Goal: Task Accomplishment & Management: Manage account settings

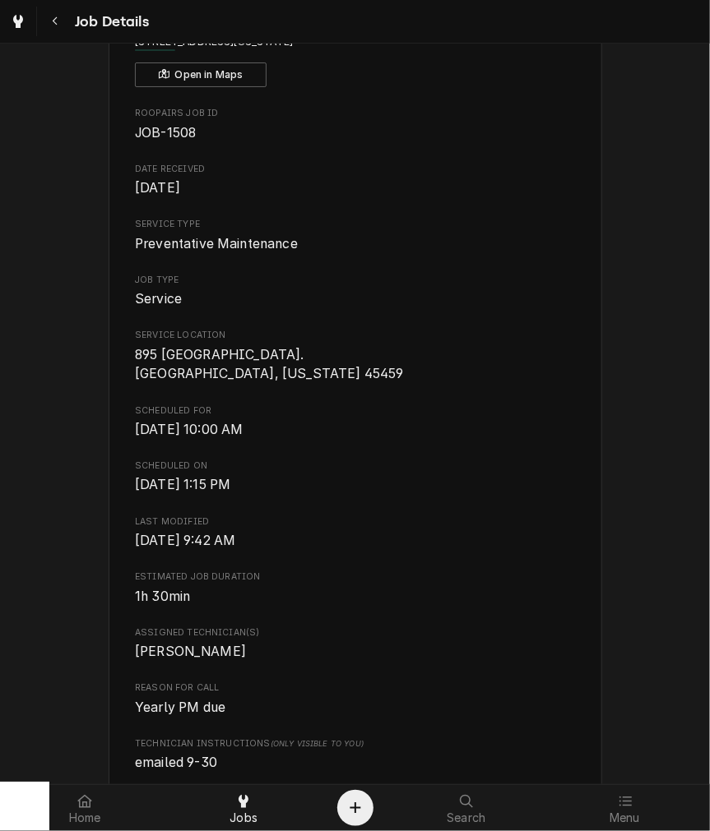
scroll to position [304, 0]
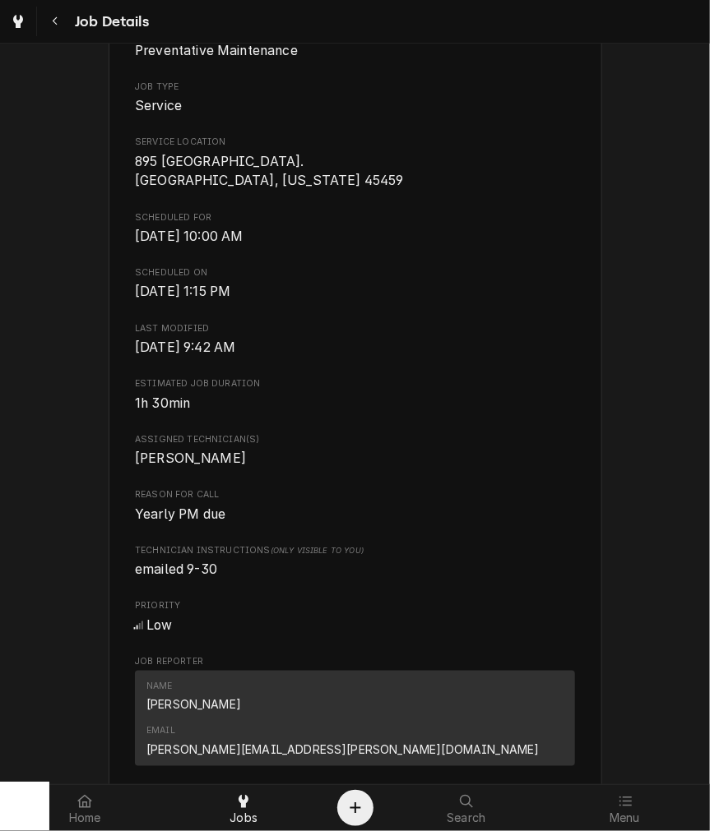
click at [38, 21] on div "Job Details" at bounding box center [76, 22] width 146 height 30
click at [54, 21] on icon "Navigate back" at bounding box center [55, 22] width 7 height 12
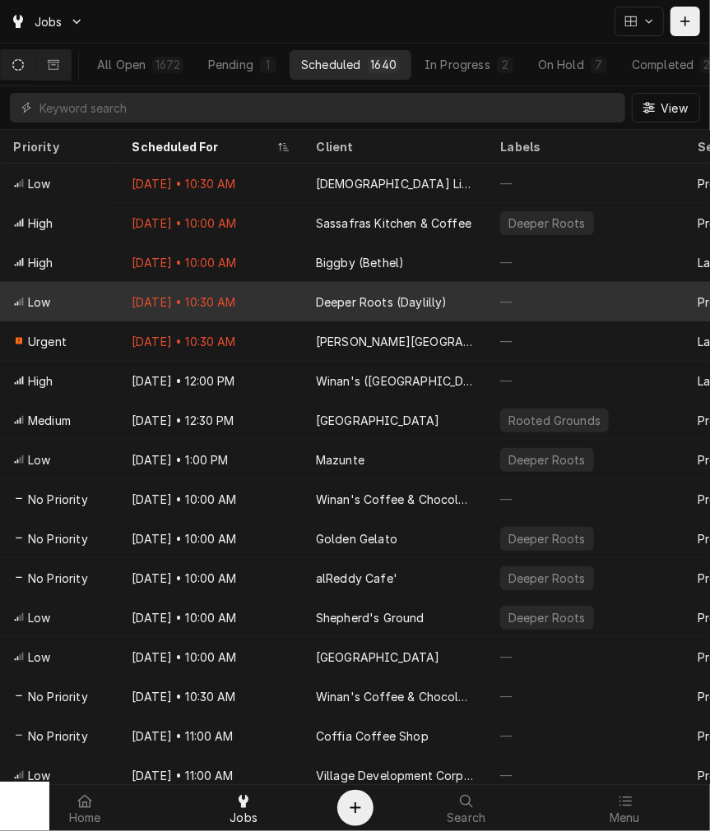
click at [417, 307] on div "Deeper Roots (Daylilly)" at bounding box center [395, 301] width 184 height 39
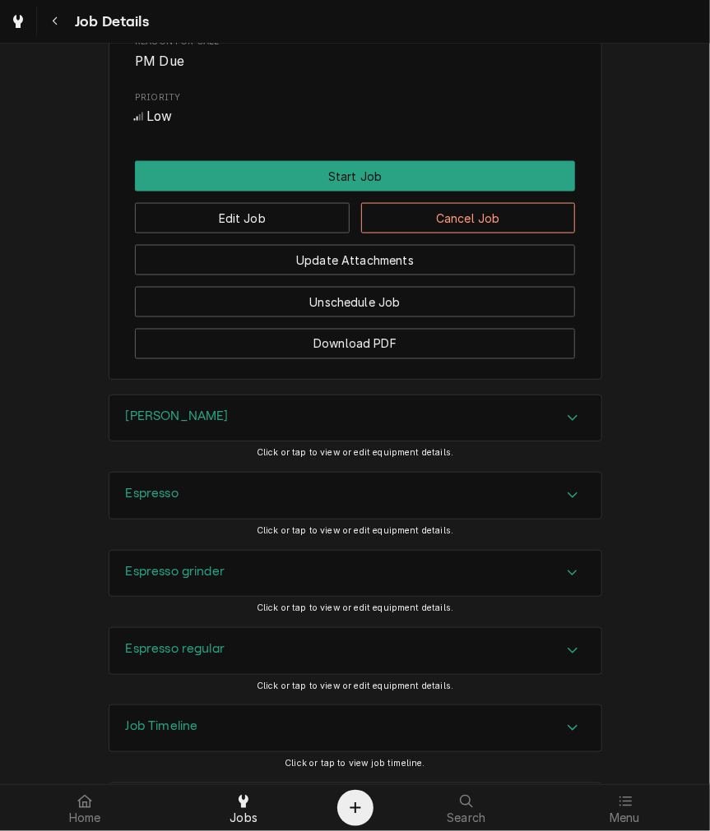
scroll to position [890, 0]
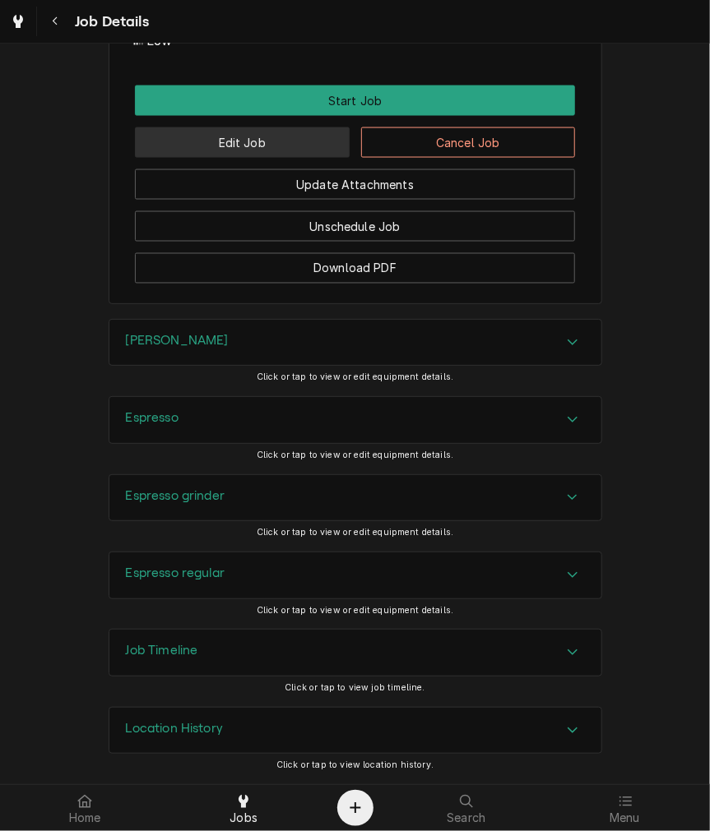
click at [250, 146] on button "Edit Job" at bounding box center [242, 142] width 215 height 30
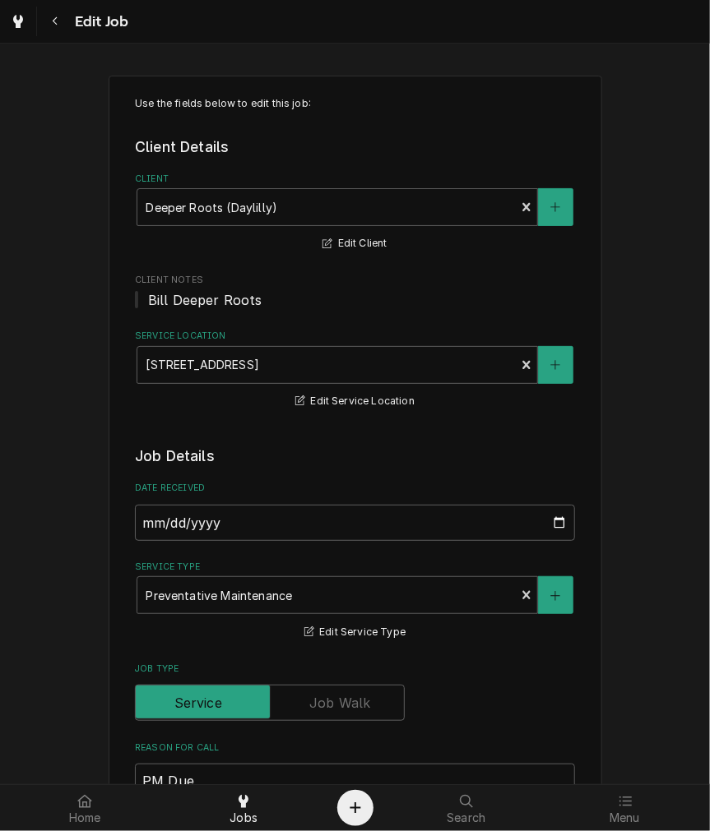
scroll to position [609, 0]
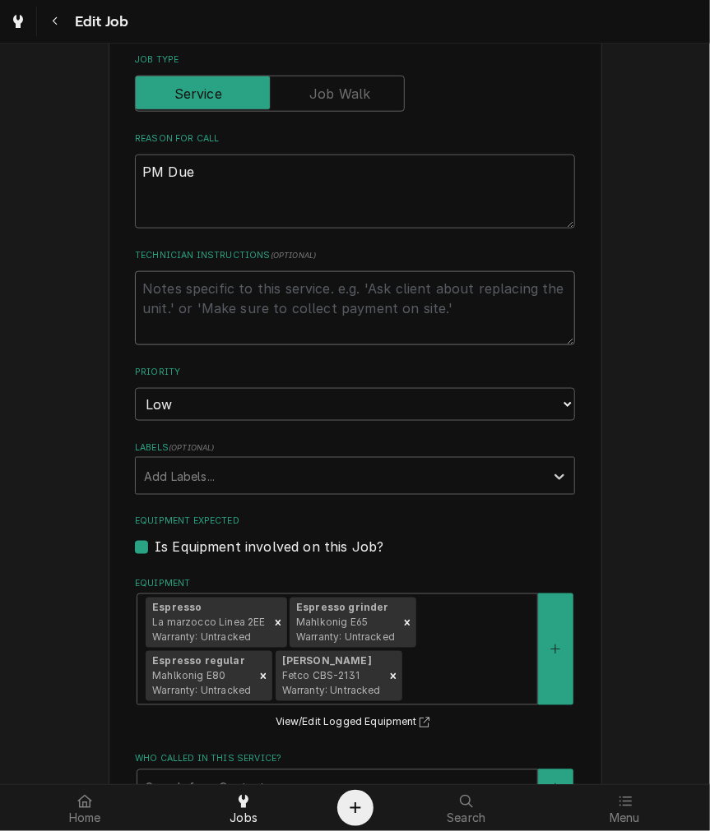
click at [217, 342] on textarea "Technician Instructions ( optional )" at bounding box center [355, 308] width 440 height 74
type textarea "x"
type textarea "w"
type textarea "x"
type textarea "we"
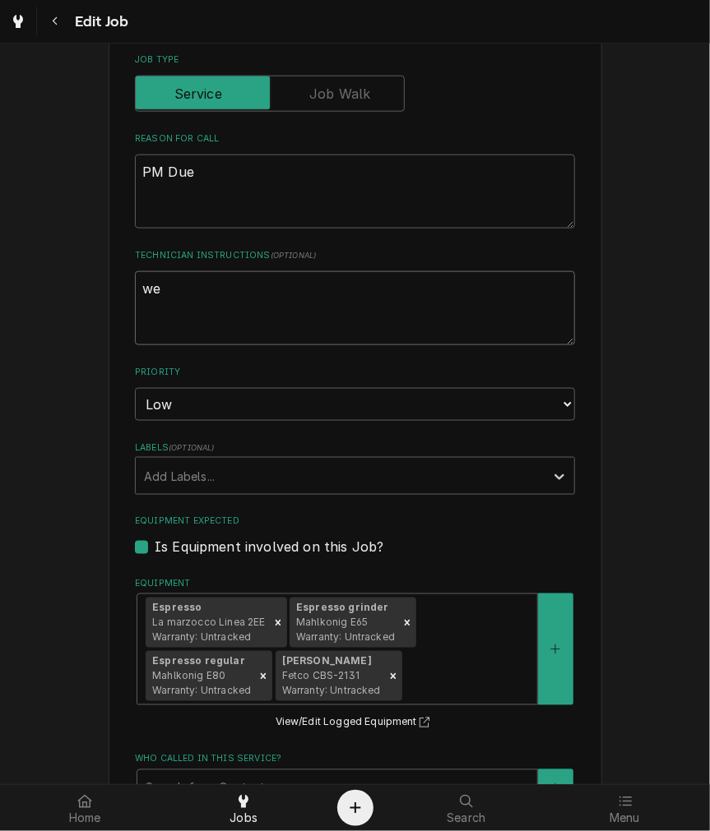
type textarea "x"
type textarea "wed"
type textarea "x"
type textarea "wedne"
type textarea "x"
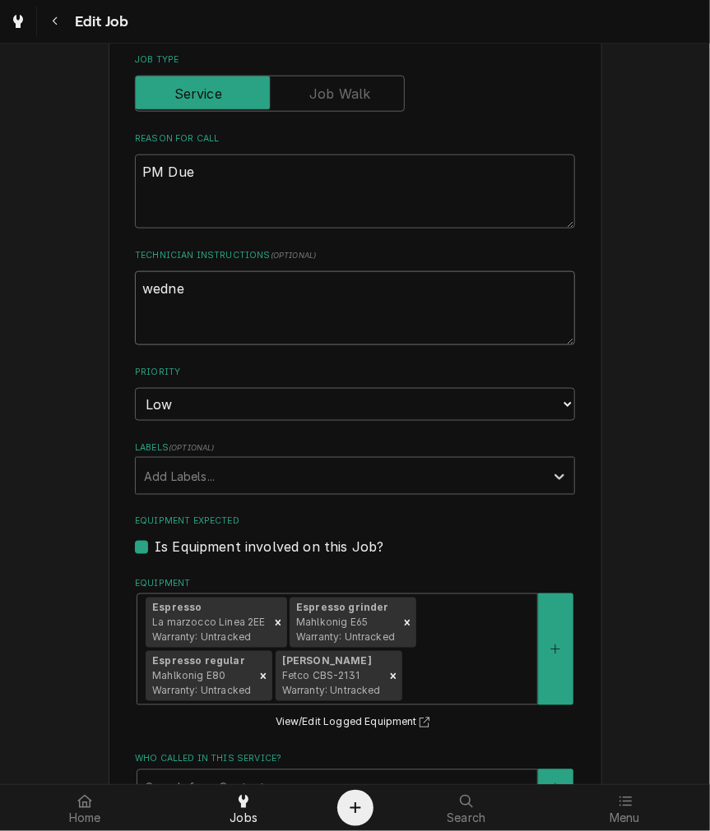
type textarea "wednes"
type textarea "x"
type textarea "wednesd"
type textarea "x"
type textarea "wednesda"
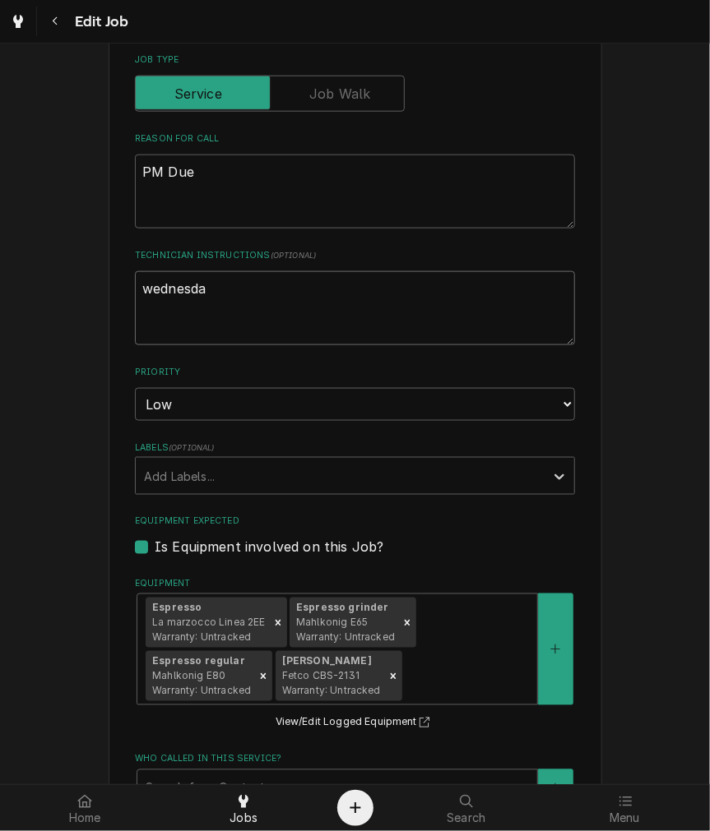
type textarea "x"
type textarea "wednesday"
type textarea "x"
type textarea "wednesdays"
type textarea "x"
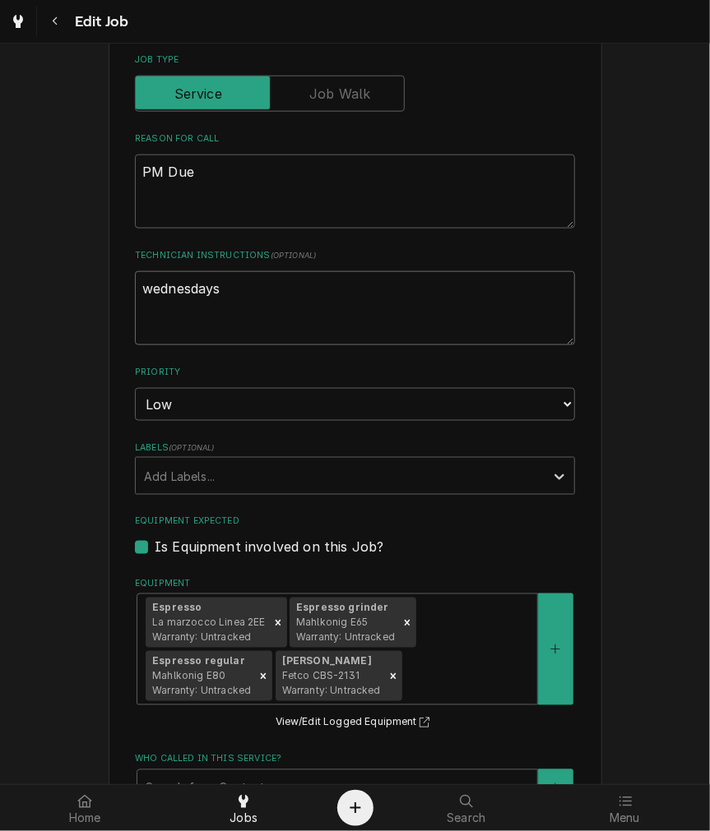
type textarea "wednesdays"
type textarea "x"
type textarea "wednesdays a"
type textarea "x"
type textarea "wednesdays af"
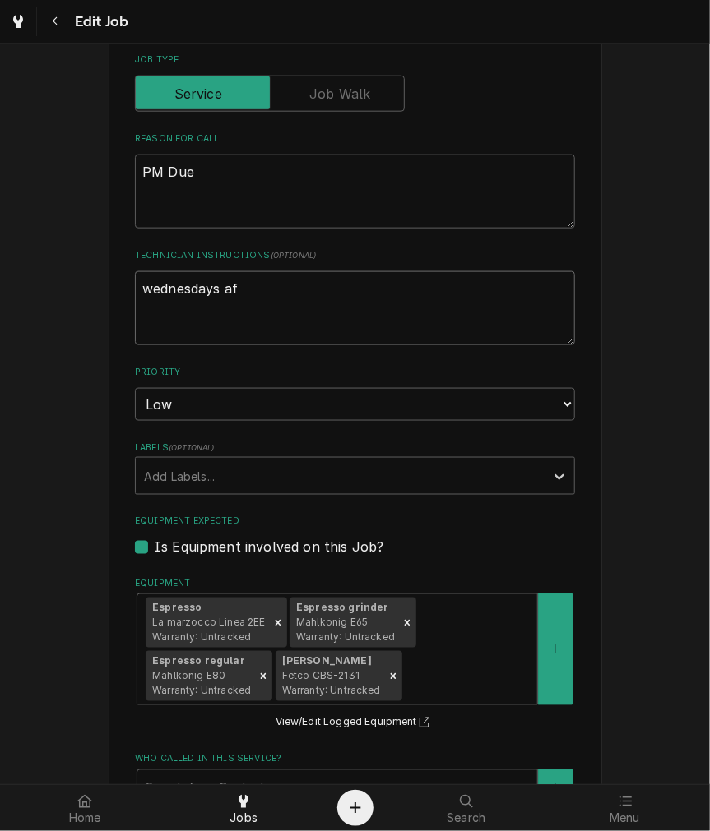
type textarea "x"
type textarea "wednesdays aft"
type textarea "x"
type textarea "wednesdays afte"
type textarea "x"
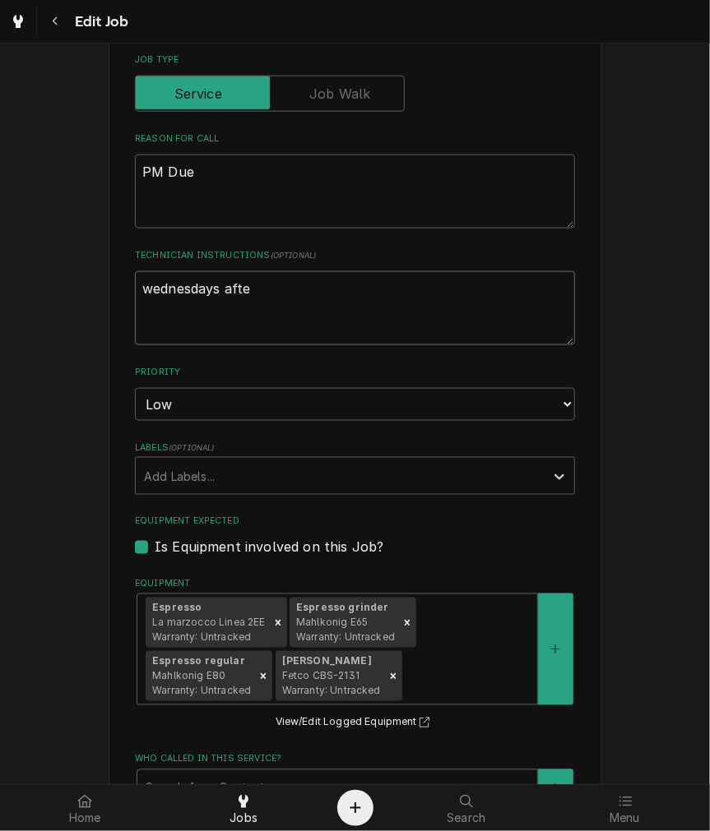
type textarea "wednesdays after"
type textarea "x"
type textarea "wednesdays after"
type textarea "x"
type textarea "wednesdays after 3"
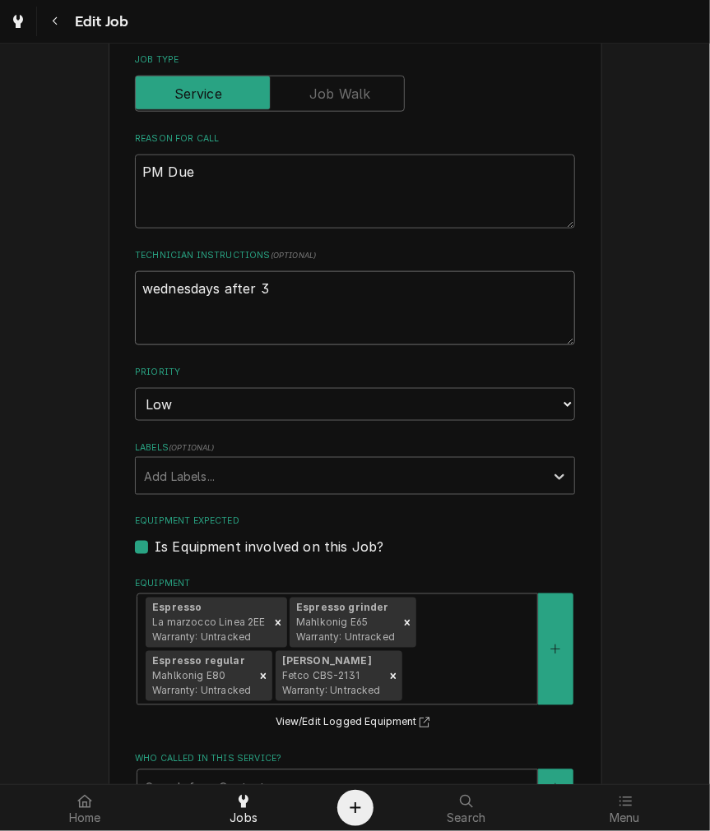
type textarea "x"
type textarea "wednesdays after 39"
type textarea "x"
type textarea "wednesdays after 3"
type textarea "x"
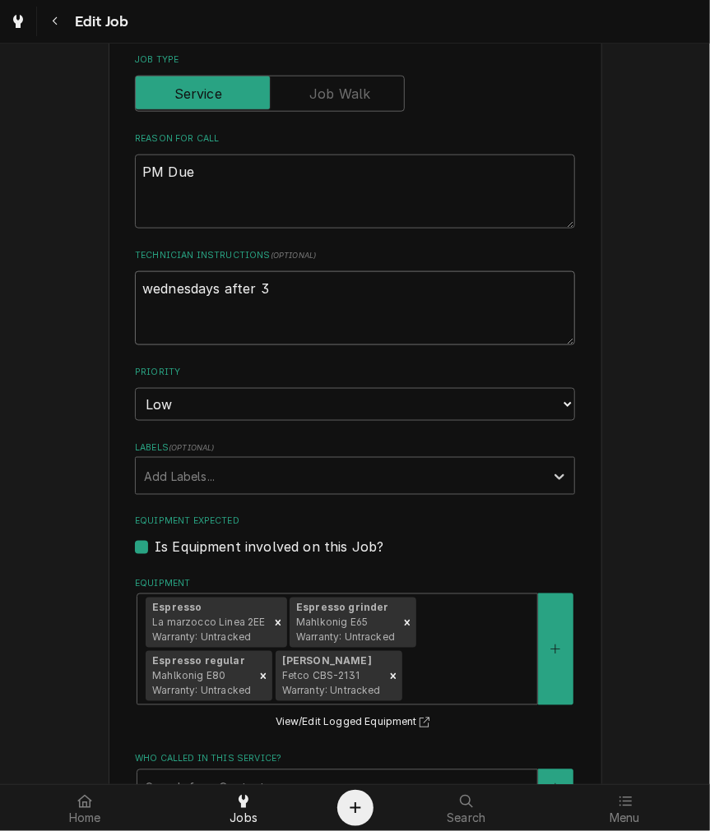
type textarea "wednesdays after 3p"
type textarea "x"
type textarea "wednesdays after 3pm"
type textarea "x"
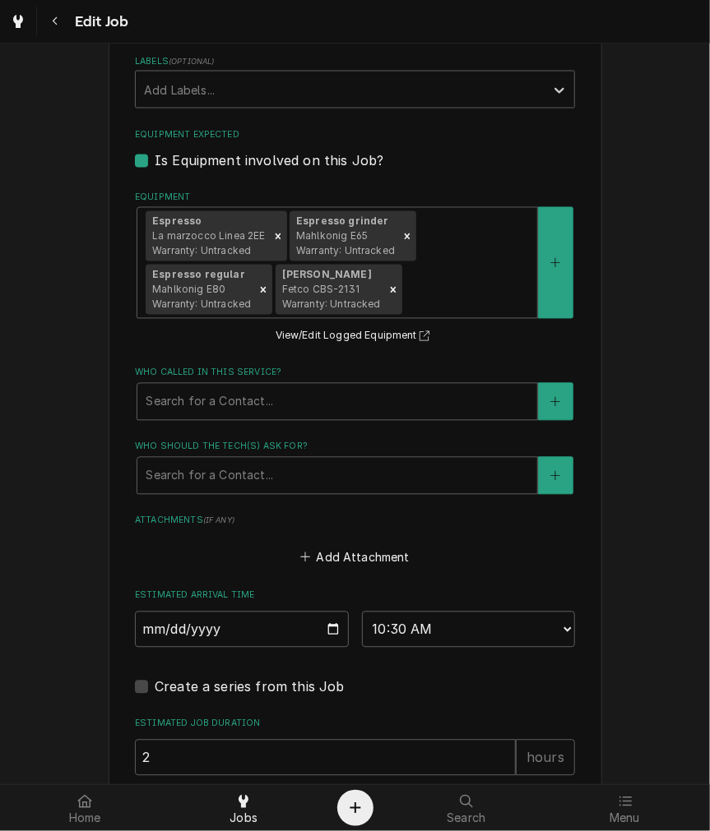
scroll to position [1160, 0]
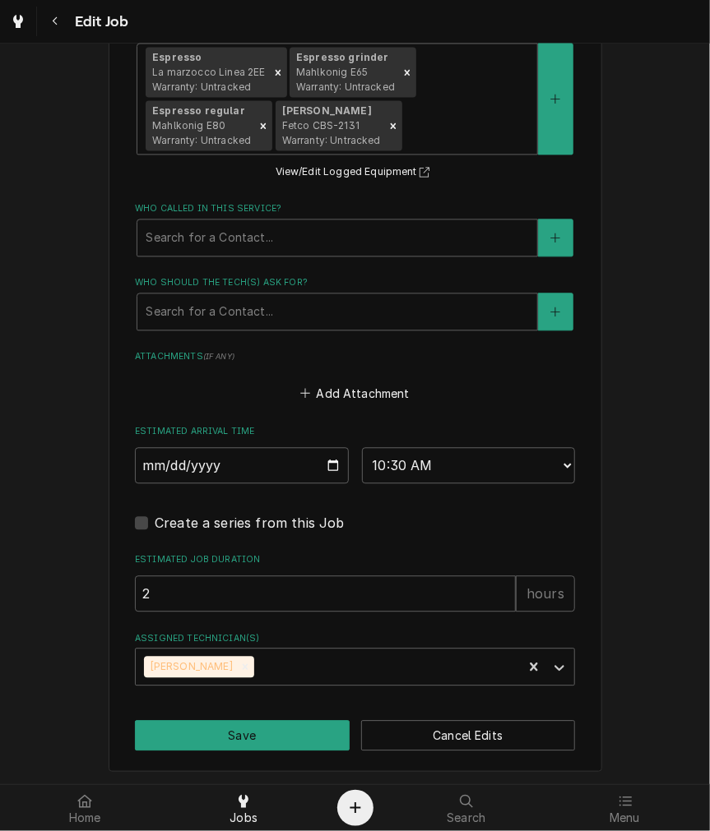
type textarea "wednesdays after 3pm"
click at [331, 455] on input "2025-09-30" at bounding box center [242, 465] width 214 height 36
type textarea "x"
type input "2025-10-08"
click at [314, 461] on input "2025-10-08" at bounding box center [242, 465] width 214 height 36
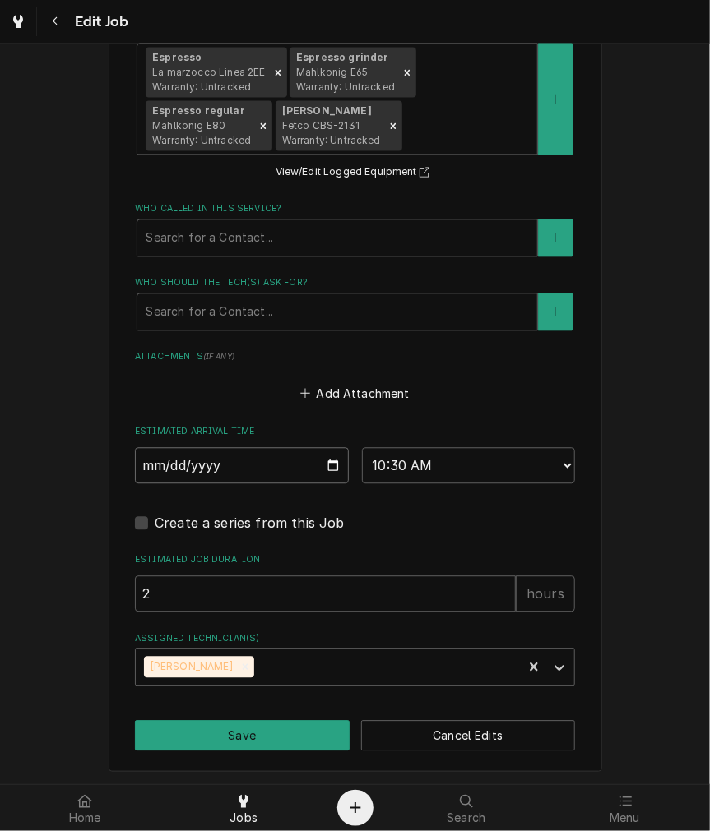
click at [329, 469] on input "2025-10-08" at bounding box center [242, 465] width 214 height 36
type textarea "x"
type input "2025-10-29"
click at [239, 730] on button "Save" at bounding box center [242, 735] width 215 height 30
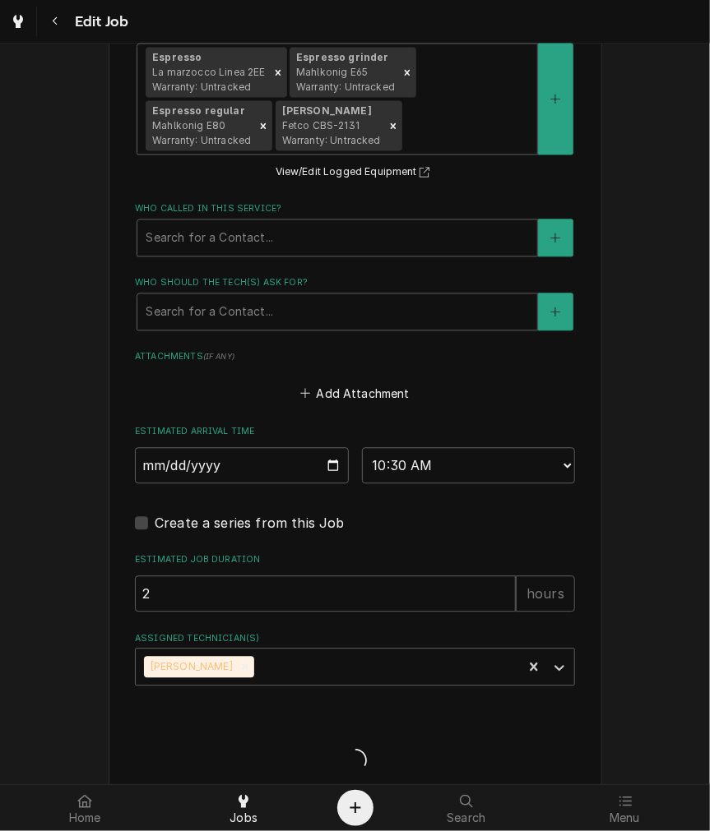
type textarea "x"
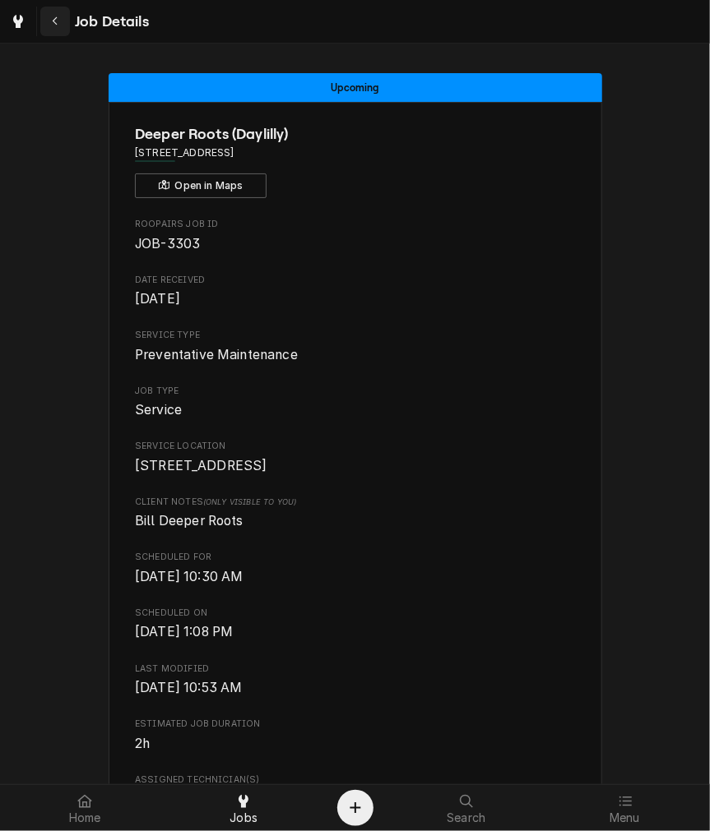
click at [49, 23] on div "Navigate back" at bounding box center [55, 21] width 16 height 16
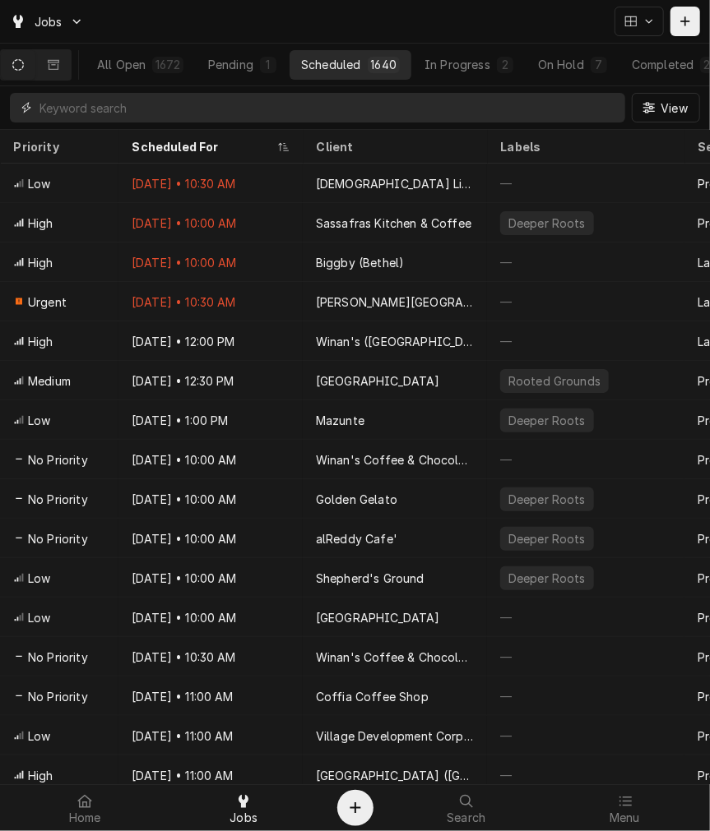
drag, startPoint x: 141, startPoint y: 97, endPoint x: 141, endPoint y: 89, distance: 8.3
click at [141, 97] on input "Dynamic Content Wrapper" at bounding box center [327, 108] width 577 height 30
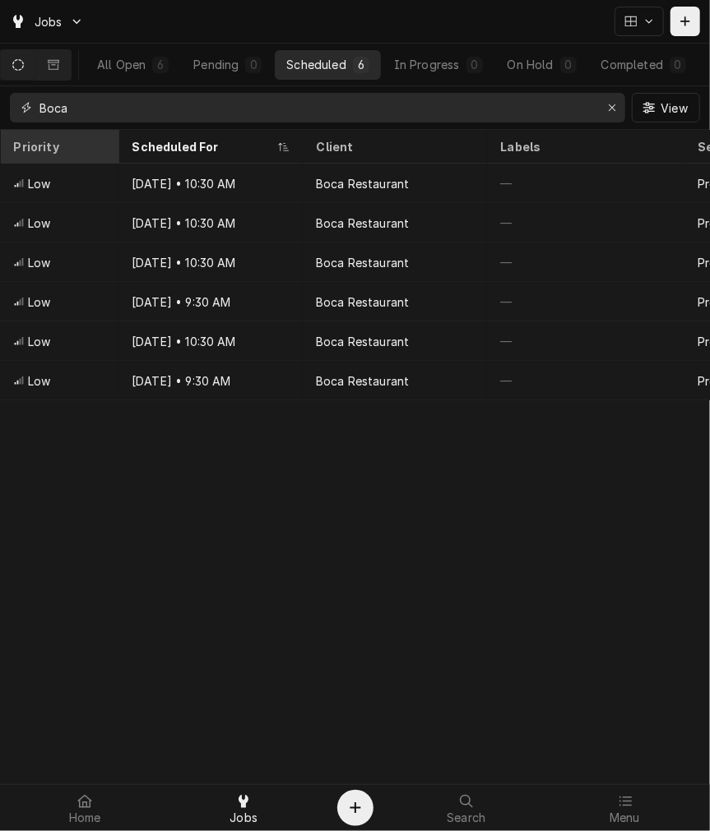
type input "Boca"
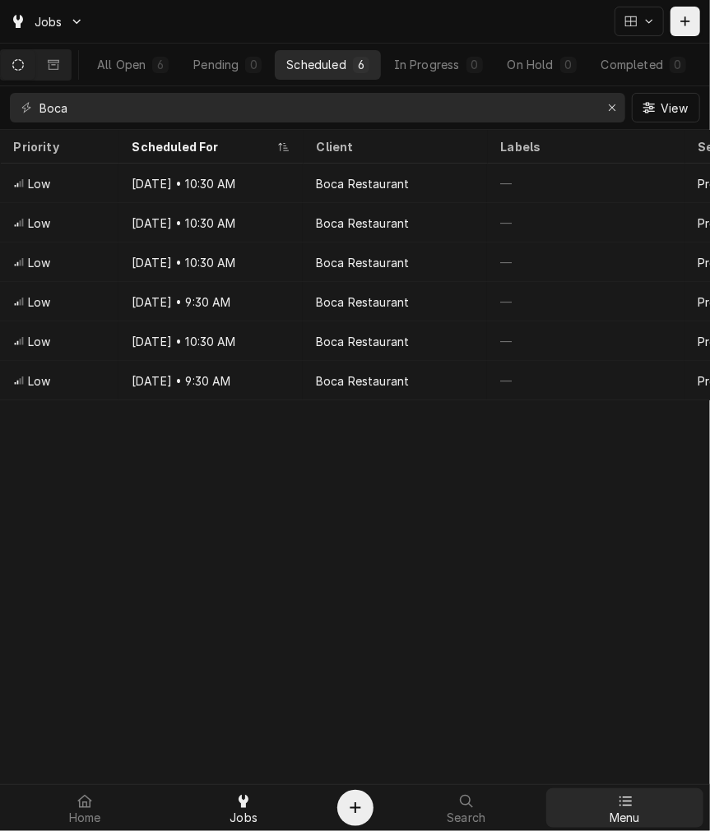
click at [628, 811] on span "Menu" at bounding box center [624, 817] width 30 height 13
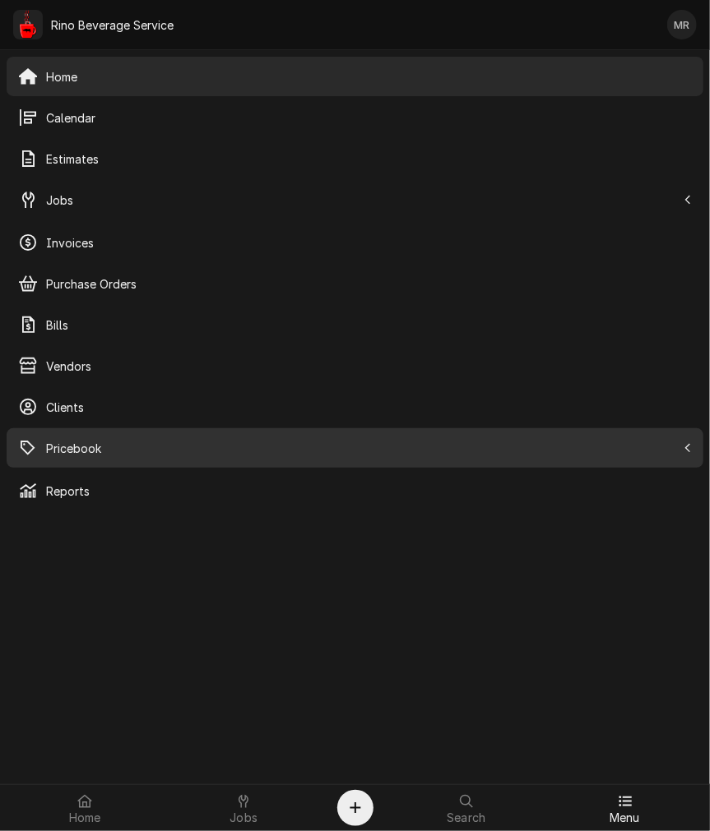
click at [110, 441] on span "Pricebook" at bounding box center [361, 448] width 630 height 17
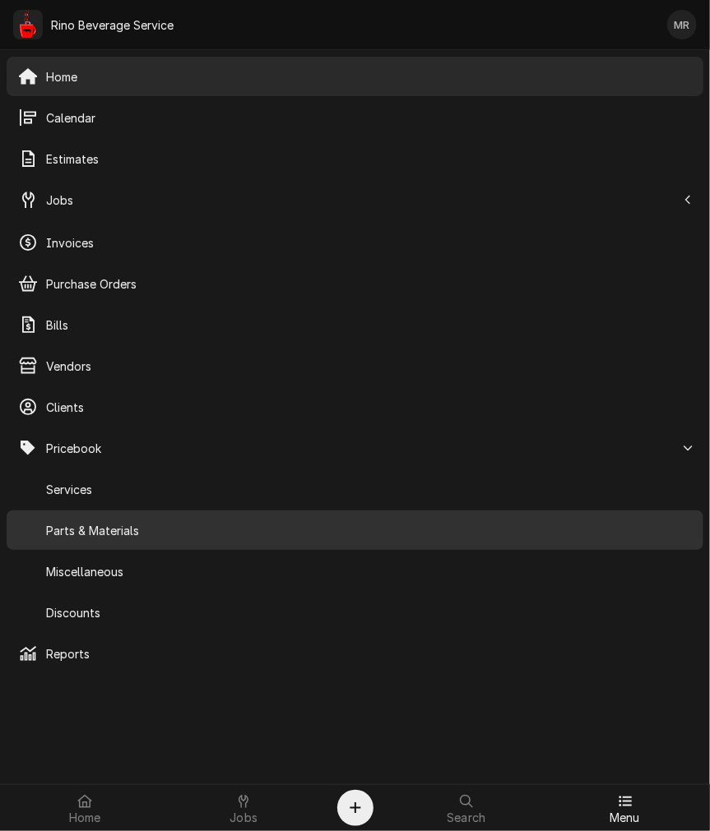
click at [62, 536] on span "Parts & Materials" at bounding box center [368, 530] width 645 height 17
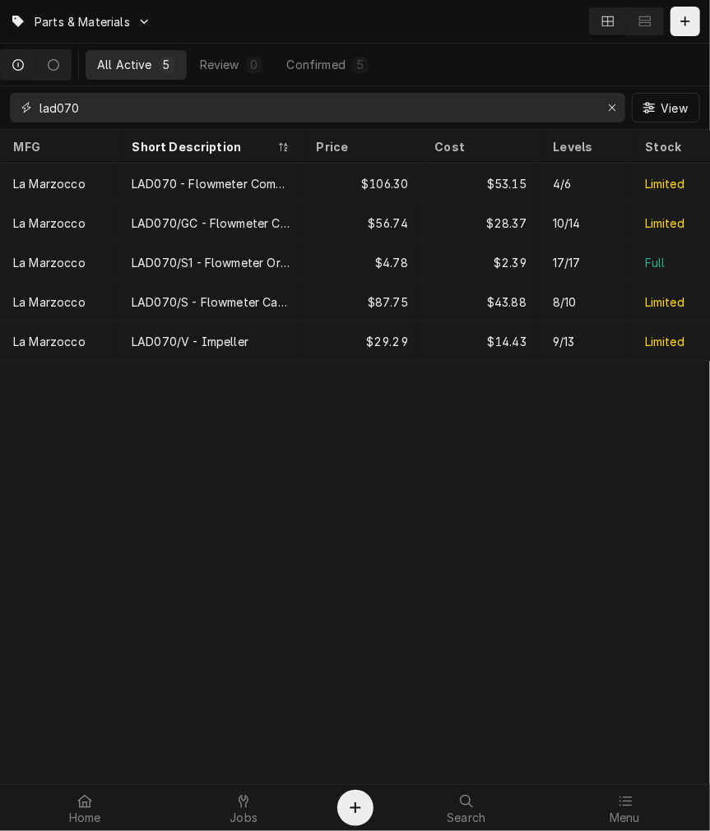
click at [113, 95] on input "lad070" at bounding box center [316, 108] width 554 height 30
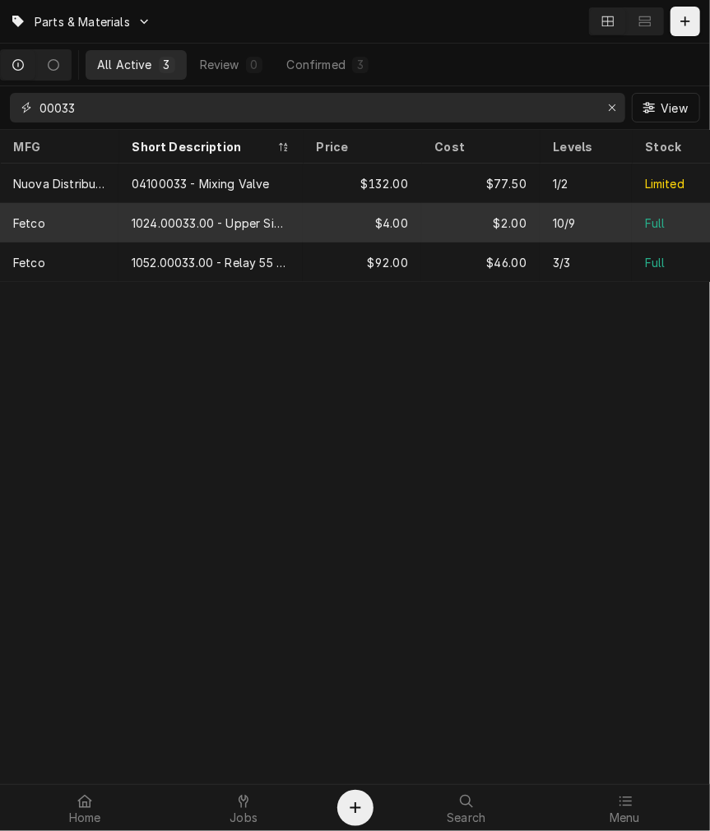
type input "00033"
click at [146, 224] on div "1024.00033.00 - Upper Sight Glass Washer" at bounding box center [211, 223] width 158 height 17
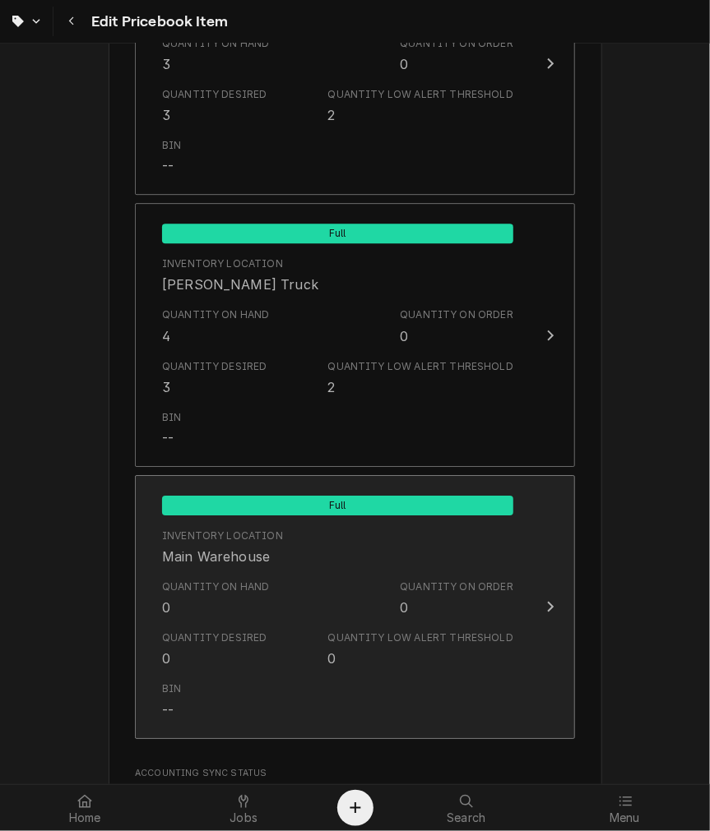
scroll to position [1674, 0]
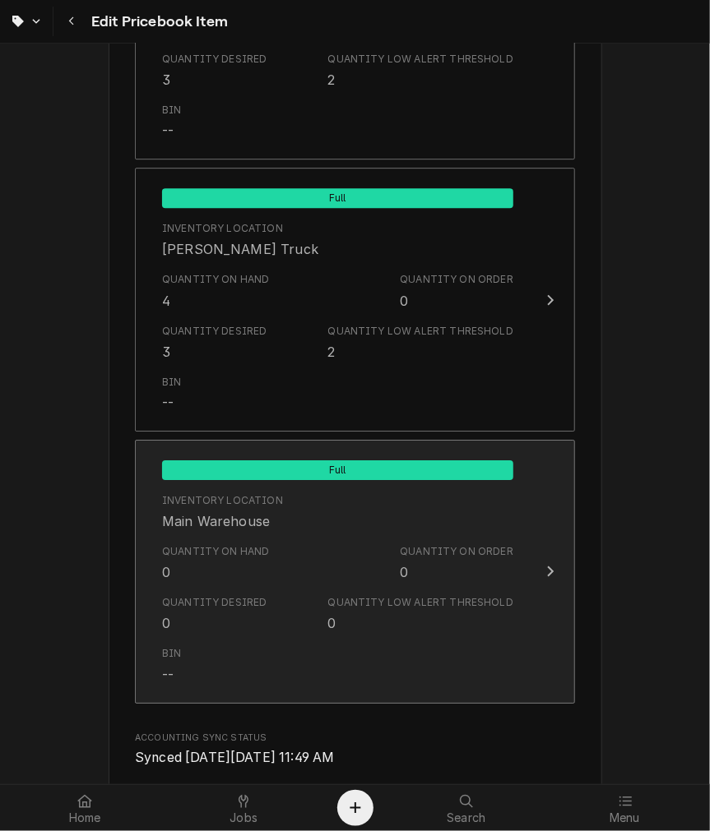
click at [198, 590] on div "Quantity Desired 0 Quantity Low Alert Threshold 0" at bounding box center [337, 614] width 351 height 51
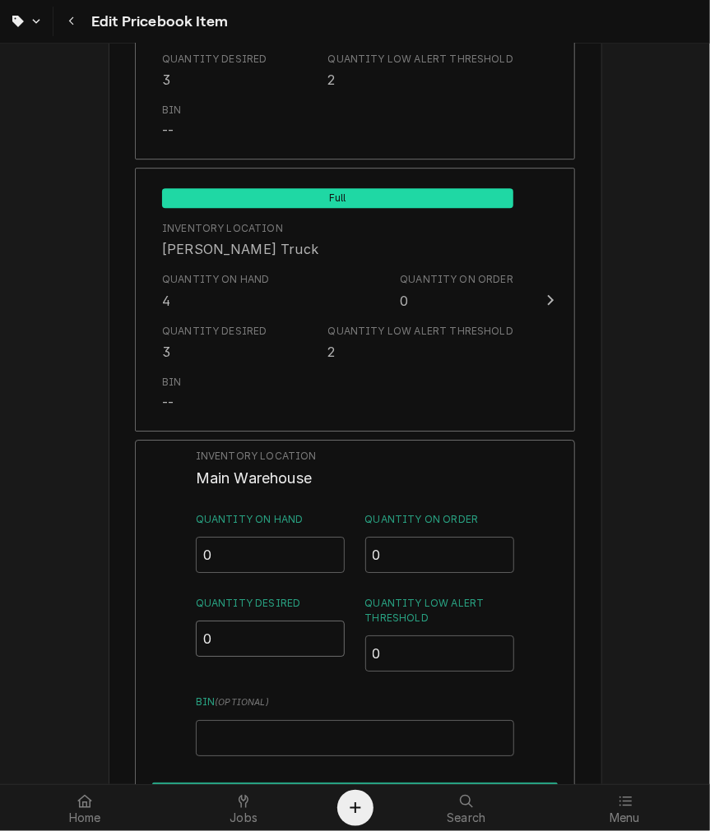
drag, startPoint x: 233, startPoint y: 642, endPoint x: -32, endPoint y: 596, distance: 268.7
click at [0, 596] on html "Edit Pricebook Item Use the fields below to edit this PriceBook item. Note that…" at bounding box center [355, 415] width 710 height 831
type input "2"
drag, startPoint x: 446, startPoint y: 644, endPoint x: 252, endPoint y: 642, distance: 194.9
click at [275, 642] on div "Quantity Desired 2 Quantity Low Alert Threshold 0" at bounding box center [355, 634] width 318 height 76
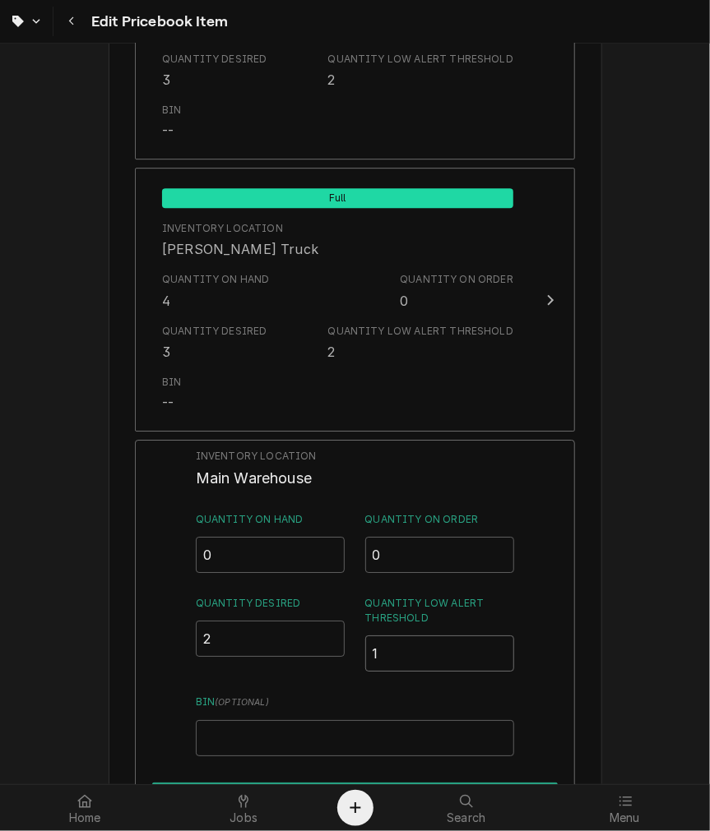
type input "1"
drag, startPoint x: 258, startPoint y: 564, endPoint x: 123, endPoint y: 551, distance: 135.5
type input "2"
click at [236, 717] on div "Bin ( optional )" at bounding box center [355, 725] width 318 height 61
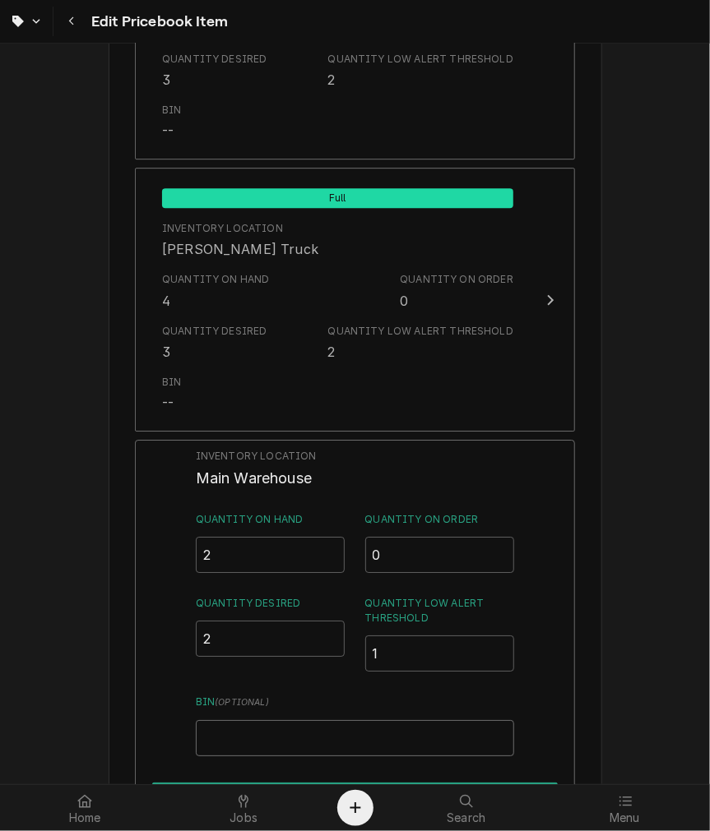
click at [244, 738] on input "Bin ( optional )" at bounding box center [355, 738] width 318 height 36
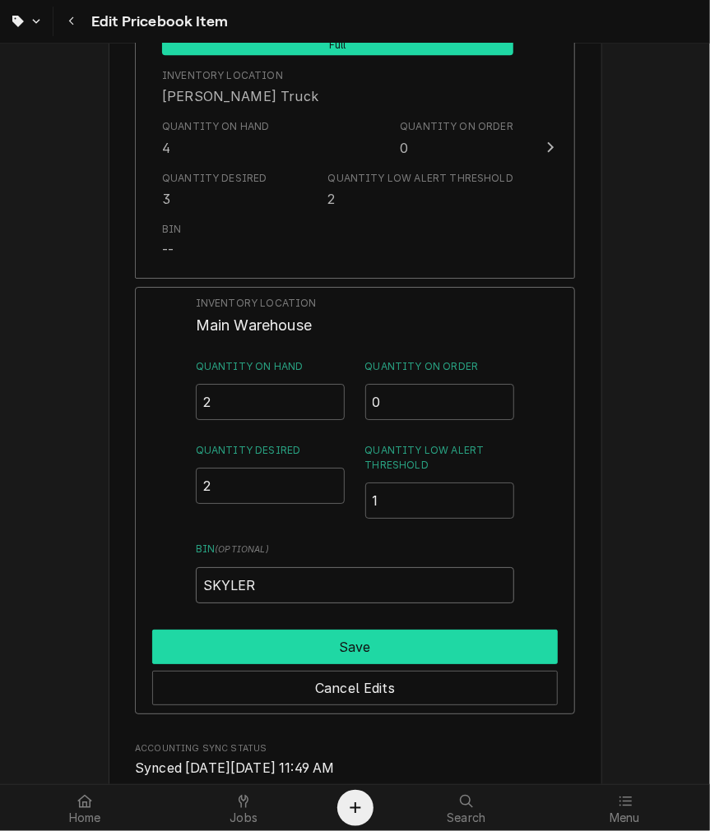
type input "SKYLER"
click at [260, 636] on button "Save" at bounding box center [354, 647] width 405 height 35
type textarea "x"
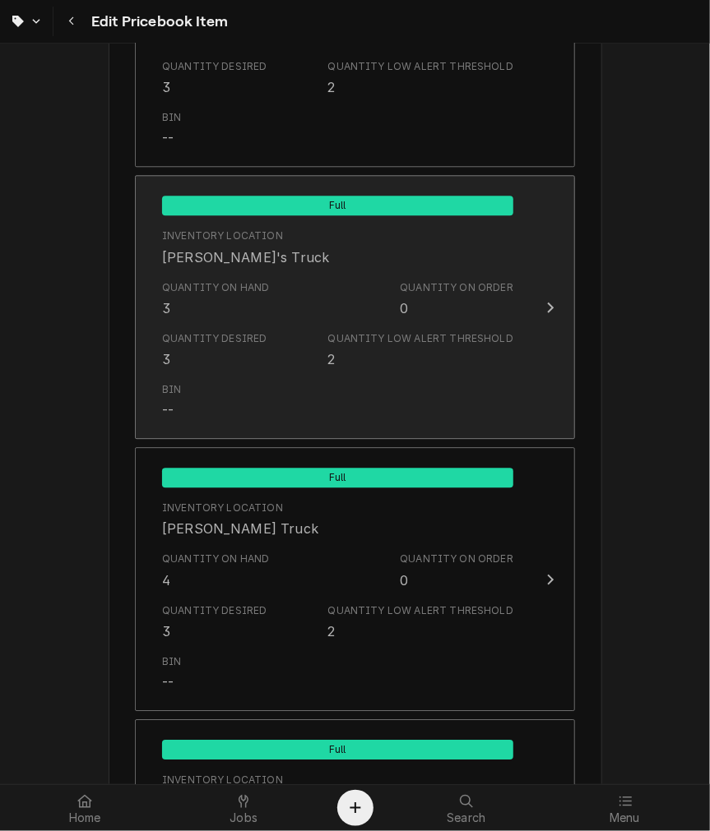
scroll to position [1218, 0]
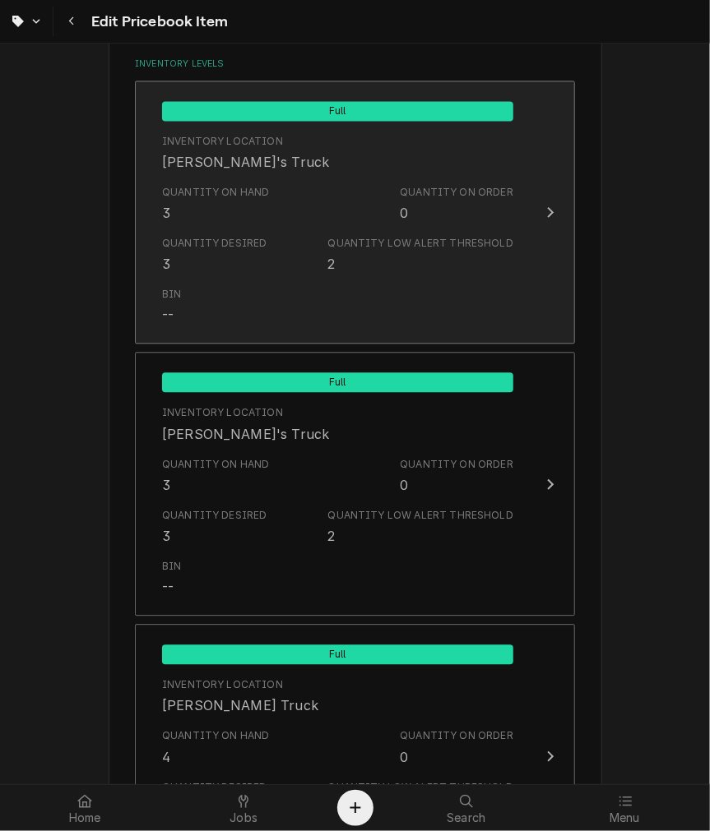
click at [212, 271] on div "Quantity Desired 3" at bounding box center [214, 255] width 105 height 38
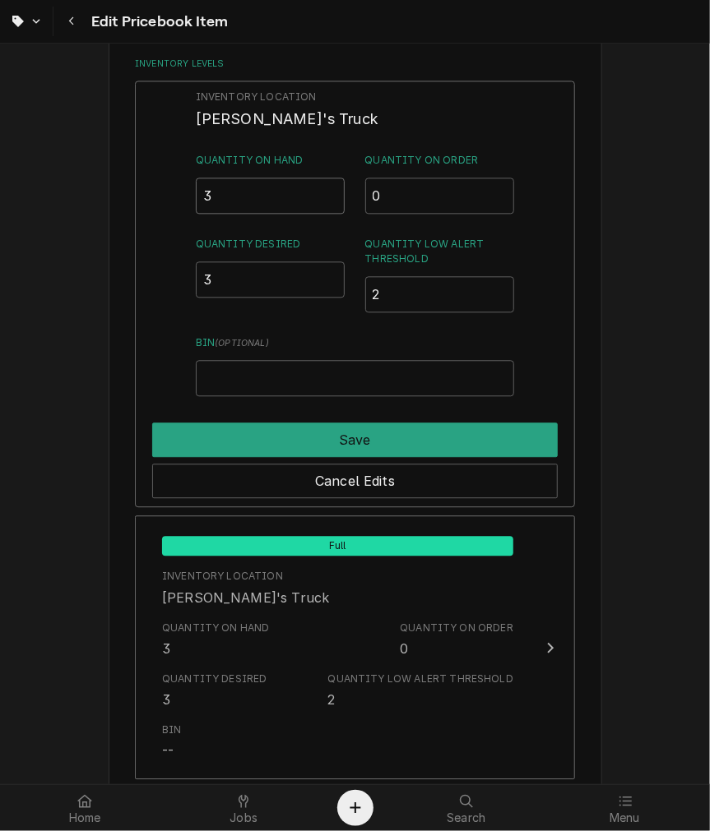
drag, startPoint x: 232, startPoint y: 209, endPoint x: -33, endPoint y: 206, distance: 264.8
click at [0, 206] on html "Edit Pricebook Item Use the fields below to edit this PriceBook item. Note that…" at bounding box center [355, 415] width 710 height 831
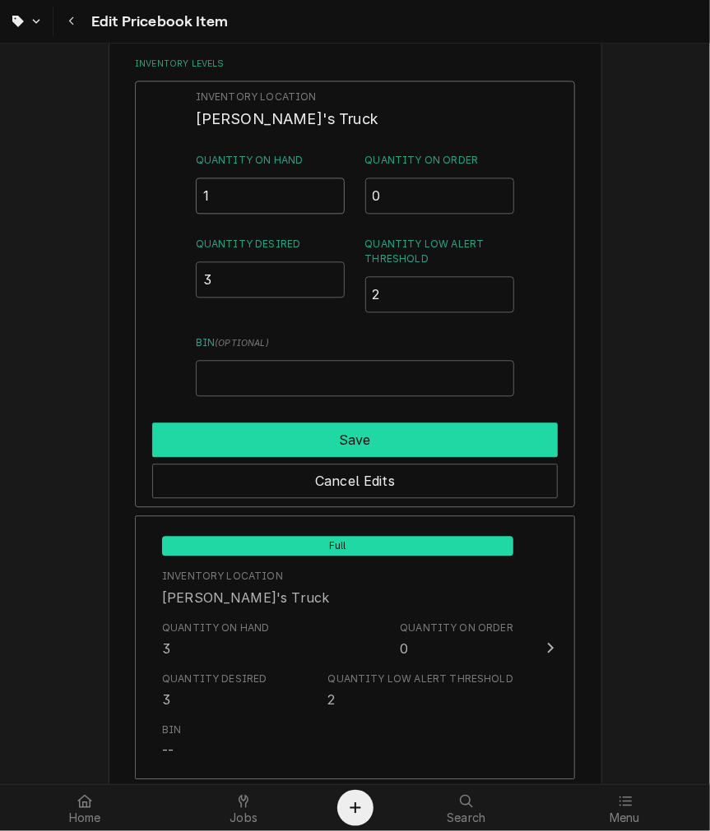
type input "1"
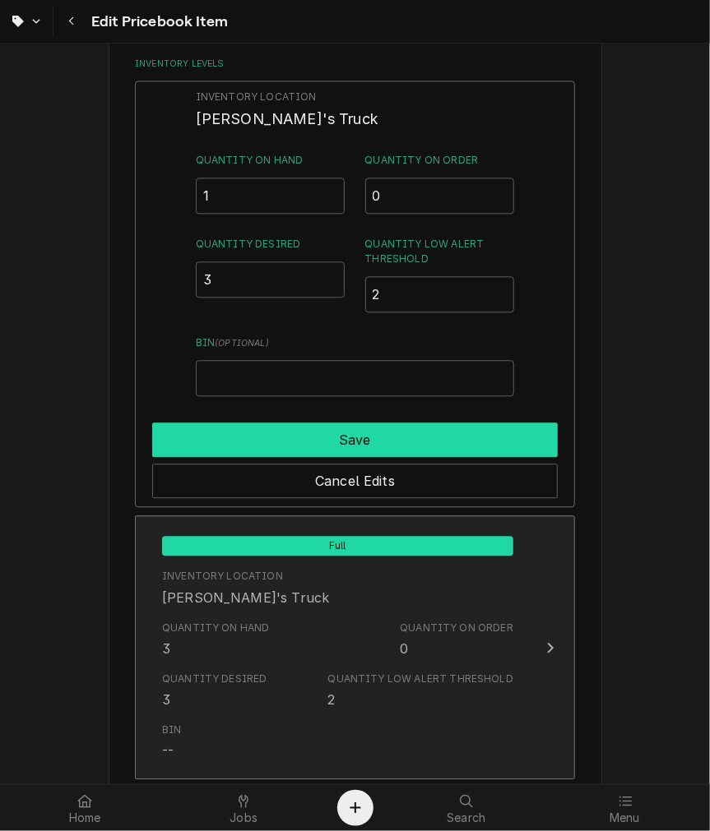
click at [363, 436] on button "Save" at bounding box center [354, 440] width 405 height 35
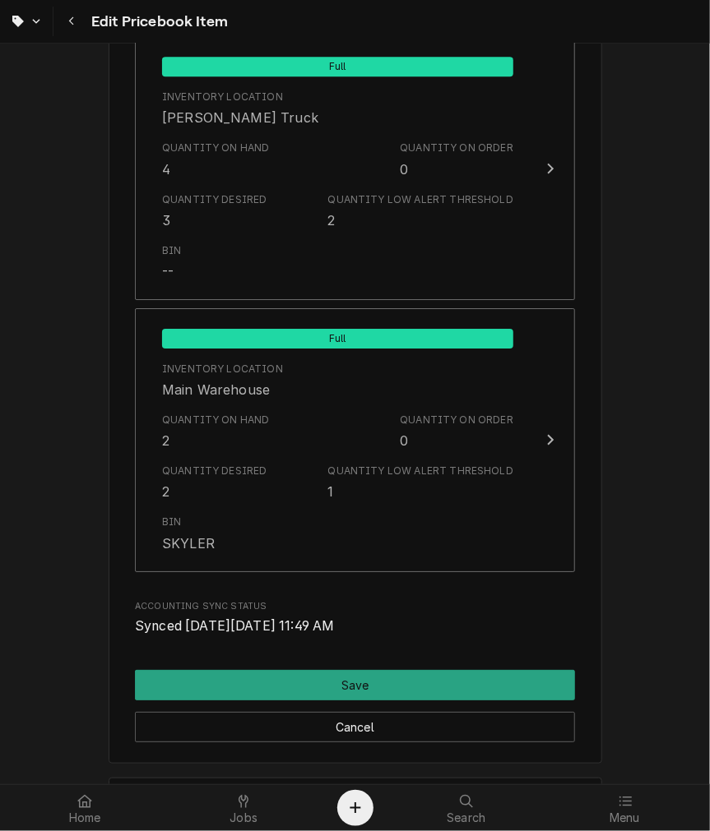
scroll to position [1827, 0]
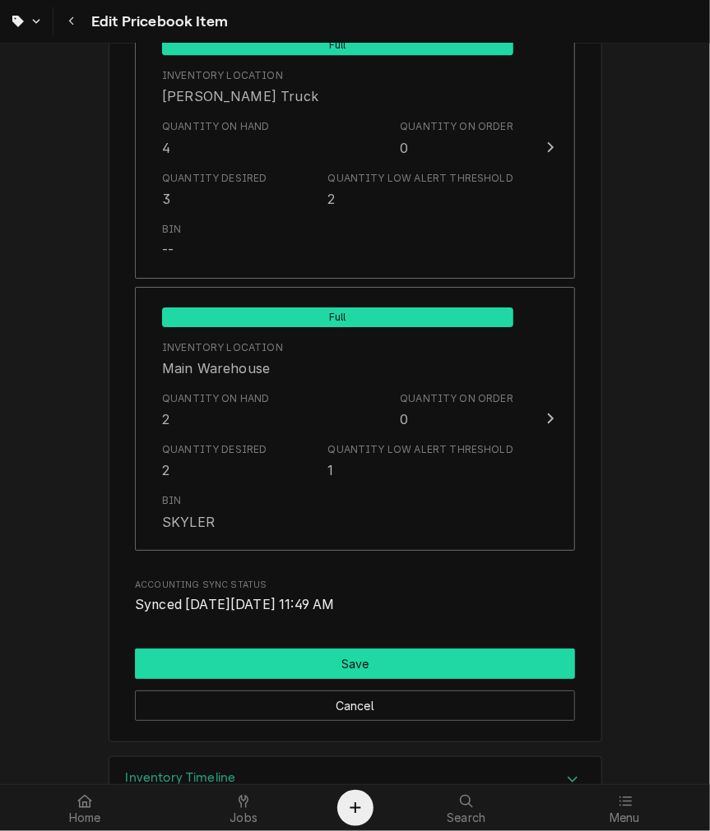
click at [260, 653] on button "Save" at bounding box center [355, 664] width 440 height 30
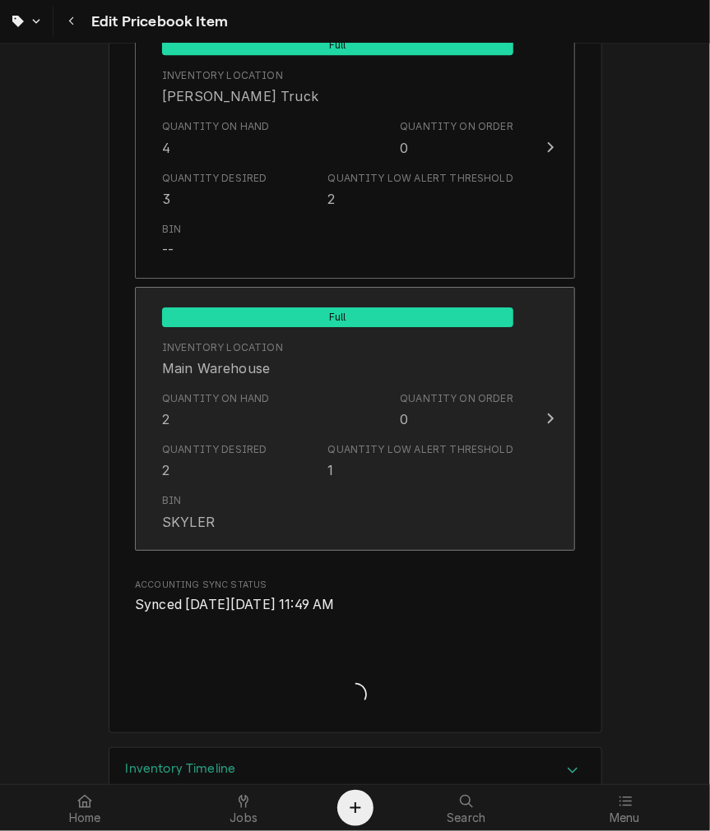
type textarea "x"
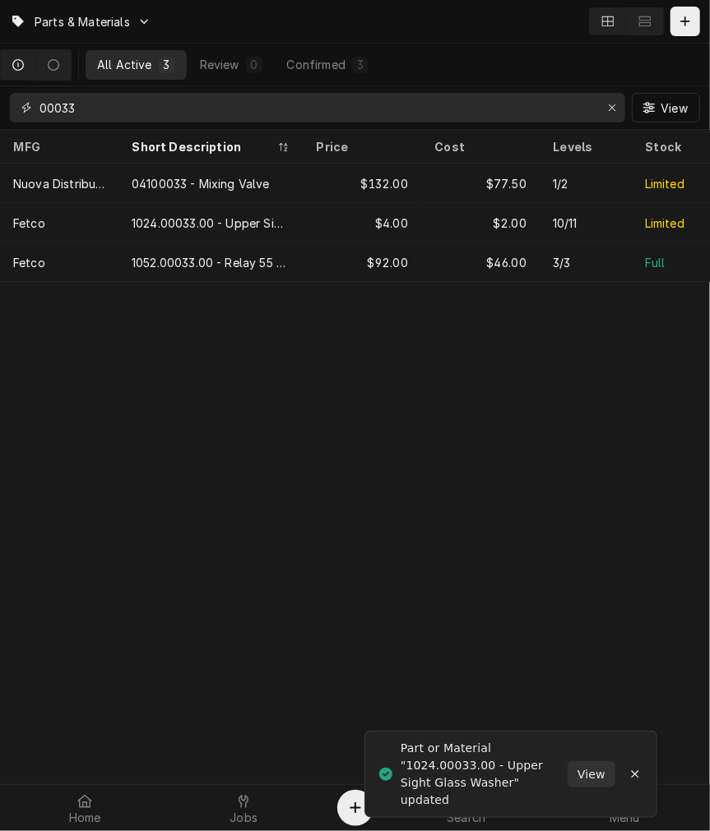
click at [146, 105] on input "00033" at bounding box center [316, 108] width 554 height 30
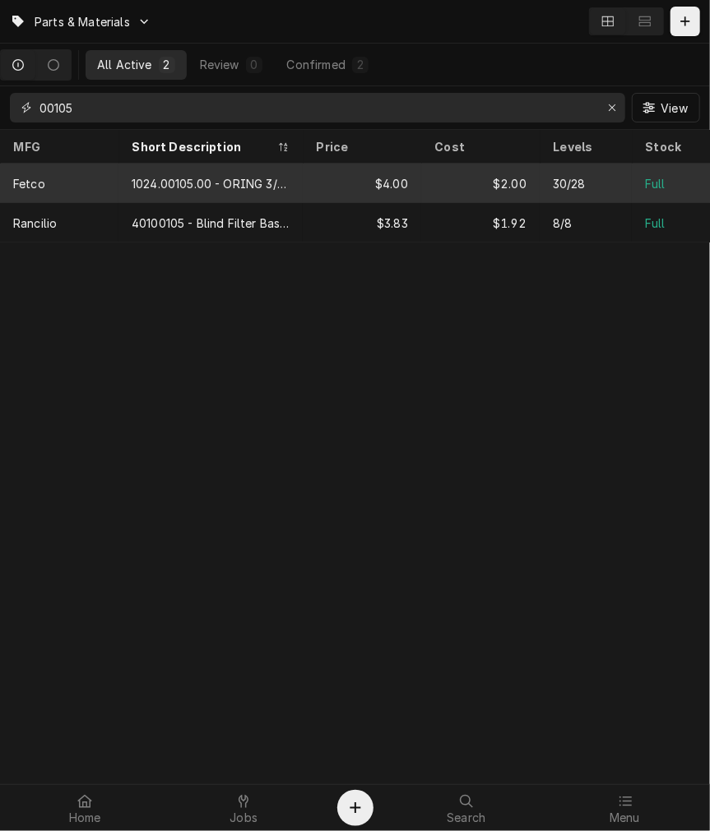
type input "00105"
click at [143, 195] on div "1024.00105.00 - ORING 3/8"ID X 1/4" OD X1/16"TH" at bounding box center [210, 183] width 184 height 39
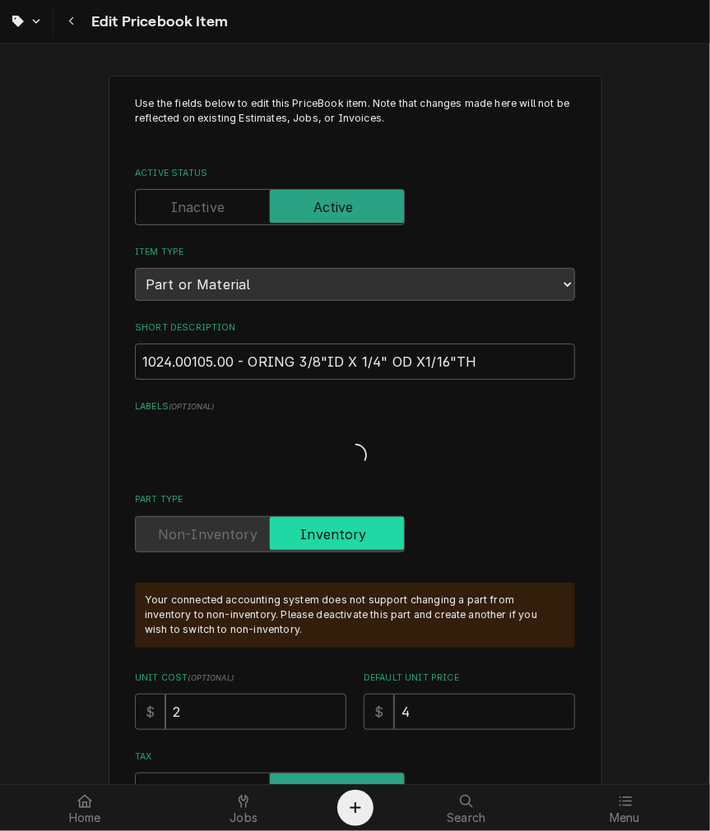
type textarea "x"
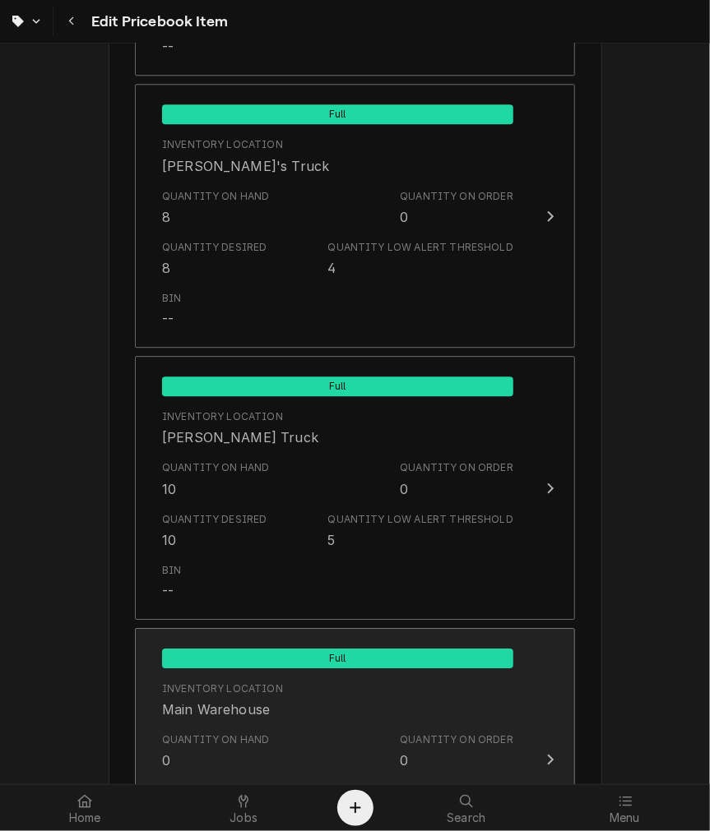
scroll to position [1674, 0]
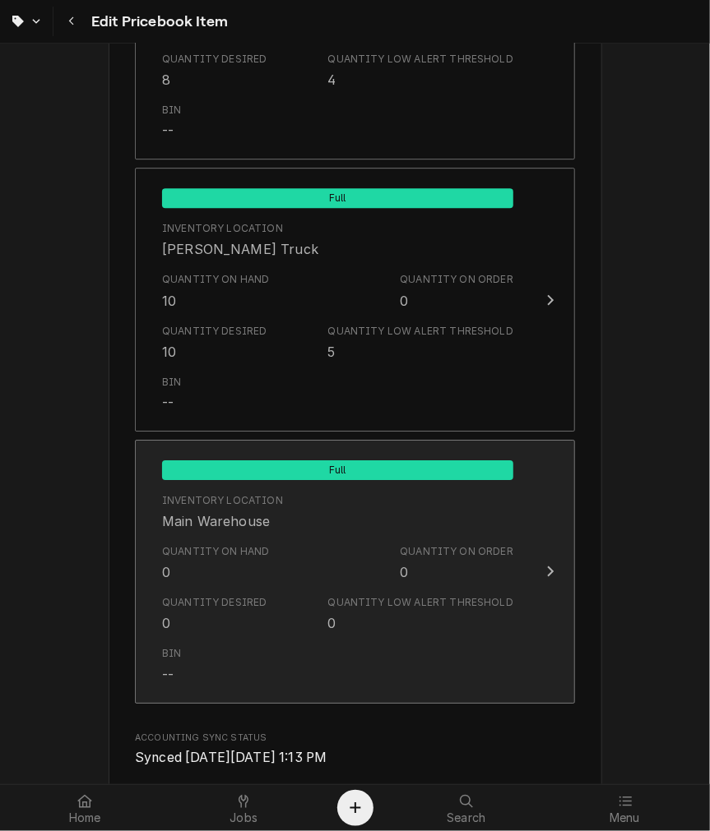
click at [266, 636] on div "Quantity Desired 0 Quantity Low Alert Threshold 0" at bounding box center [337, 614] width 351 height 51
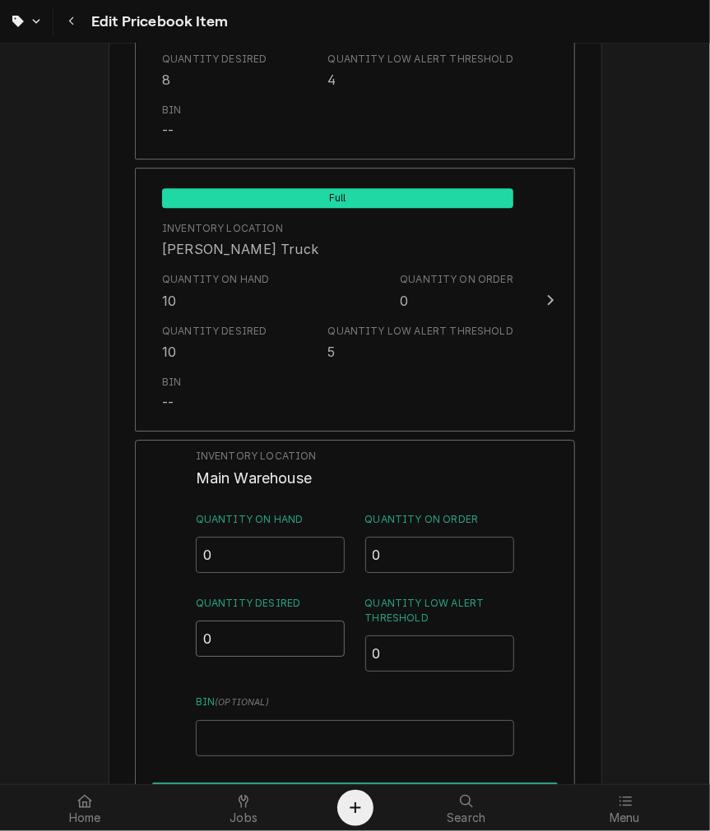
drag, startPoint x: 263, startPoint y: 640, endPoint x: -12, endPoint y: 641, distance: 275.4
click at [0, 641] on html "Edit Pricebook Item Use the fields below to edit this PriceBook item. Note that…" at bounding box center [355, 415] width 710 height 831
drag, startPoint x: 274, startPoint y: 619, endPoint x: 69, endPoint y: 620, distance: 204.7
type input "6"
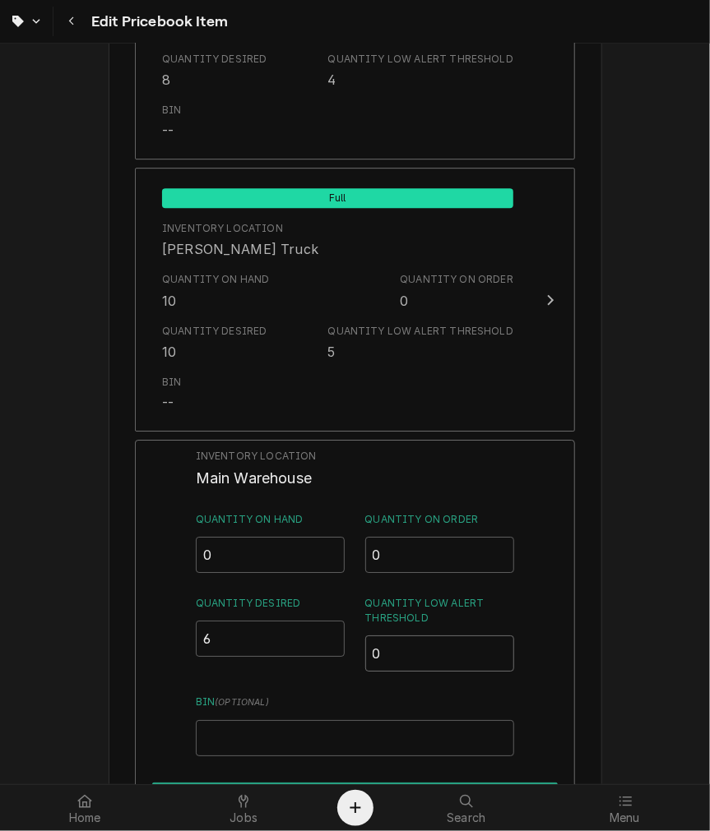
drag, startPoint x: 437, startPoint y: 653, endPoint x: 216, endPoint y: 643, distance: 221.4
click at [219, 643] on div "Quantity Desired 6 Quantity Low Alert Threshold 0" at bounding box center [355, 634] width 318 height 76
type input "4"
drag, startPoint x: 247, startPoint y: 553, endPoint x: 196, endPoint y: 548, distance: 52.1
click at [196, 548] on input "0" at bounding box center [271, 555] width 150 height 36
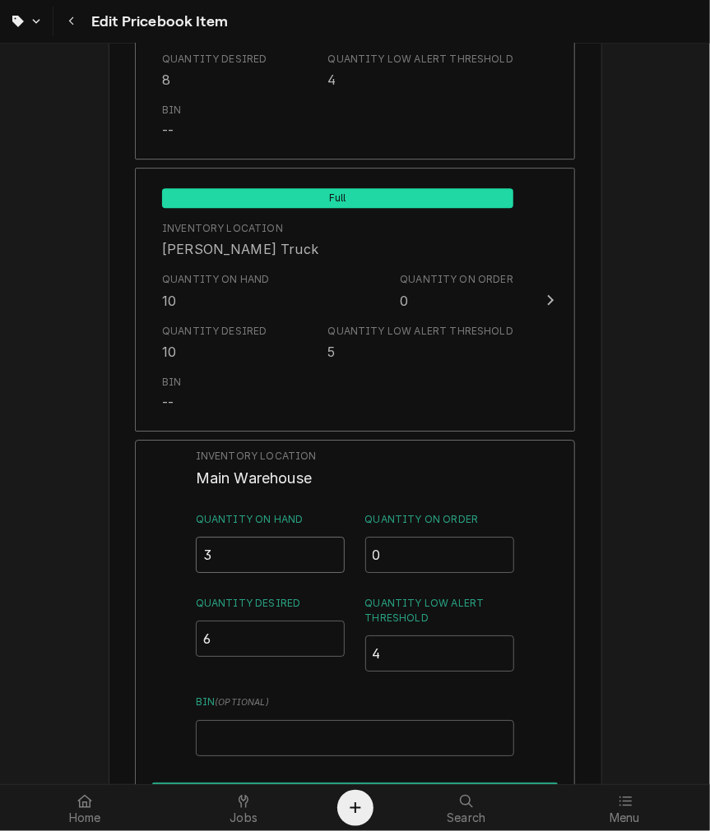
type input "3"
click at [286, 720] on input "Bin ( optional )" at bounding box center [355, 738] width 318 height 36
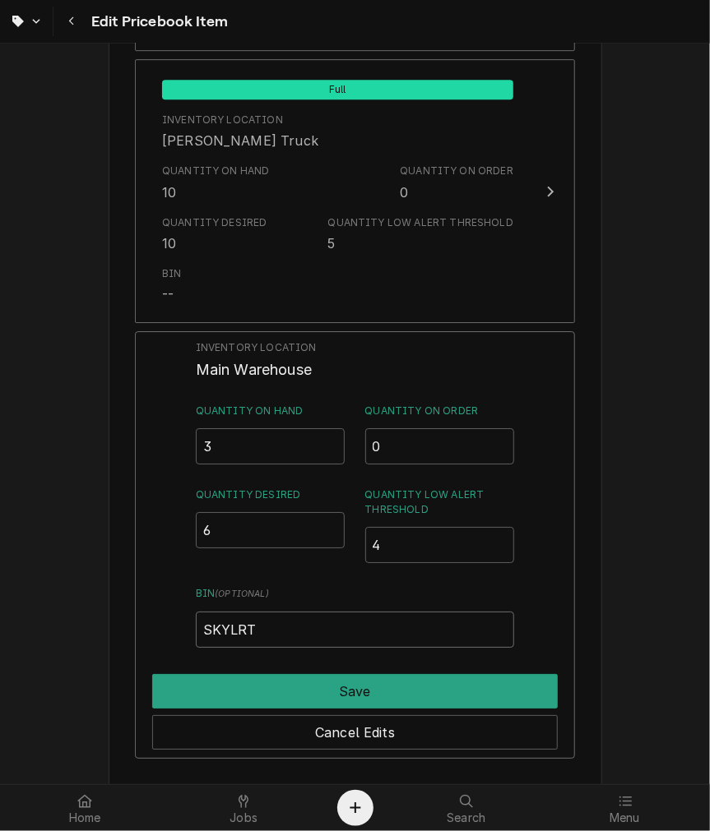
scroll to position [1827, 0]
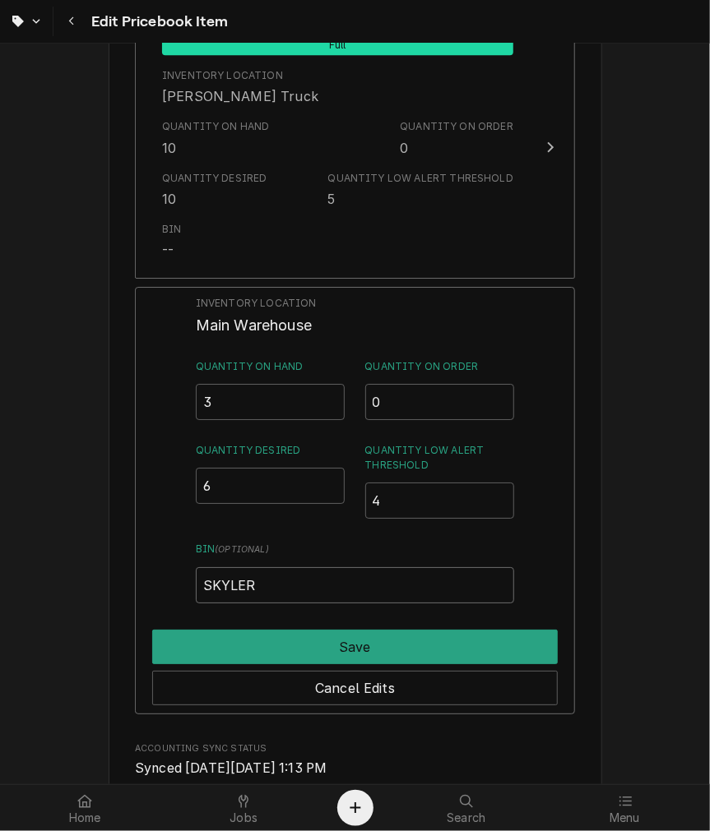
type input "SKYLER"
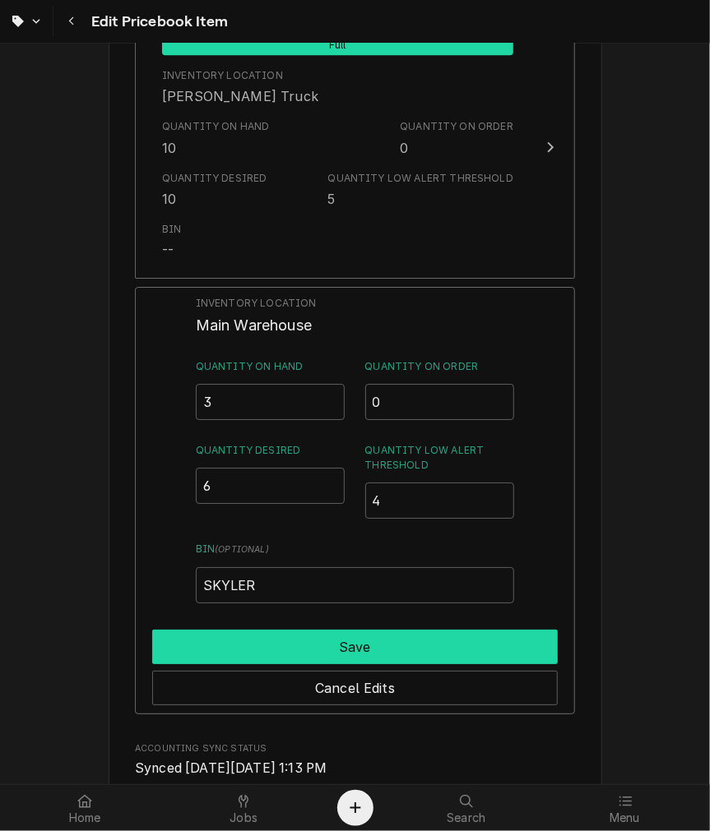
drag, startPoint x: 351, startPoint y: 614, endPoint x: 352, endPoint y: 631, distance: 16.5
click at [352, 621] on div "Inventory Location Main Warehouse Quantity on Hand 3 Quantity on Order 0 Quanti…" at bounding box center [355, 501] width 440 height 428
click at [352, 631] on button "Save" at bounding box center [354, 647] width 405 height 35
type textarea "x"
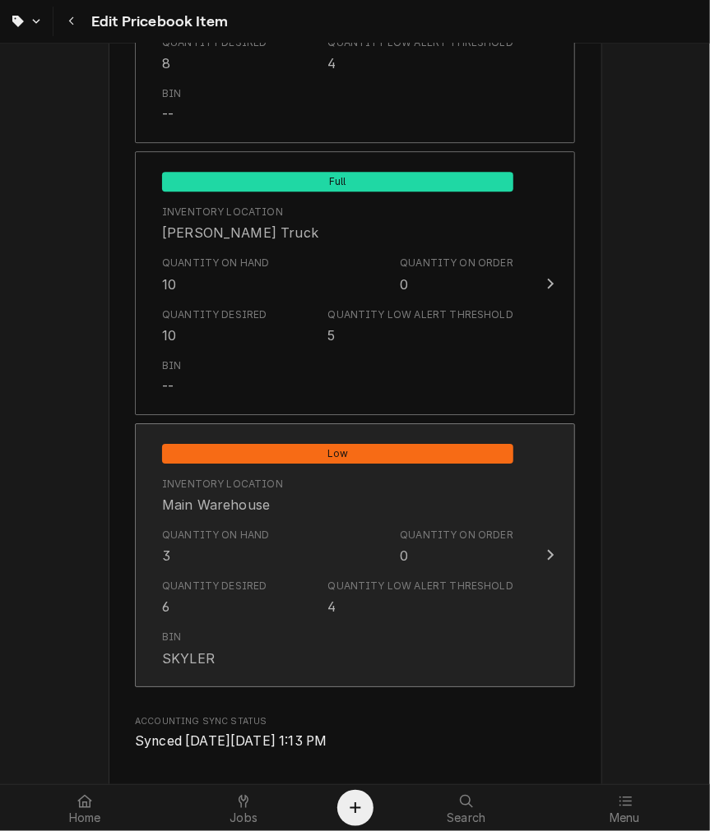
scroll to position [1218, 0]
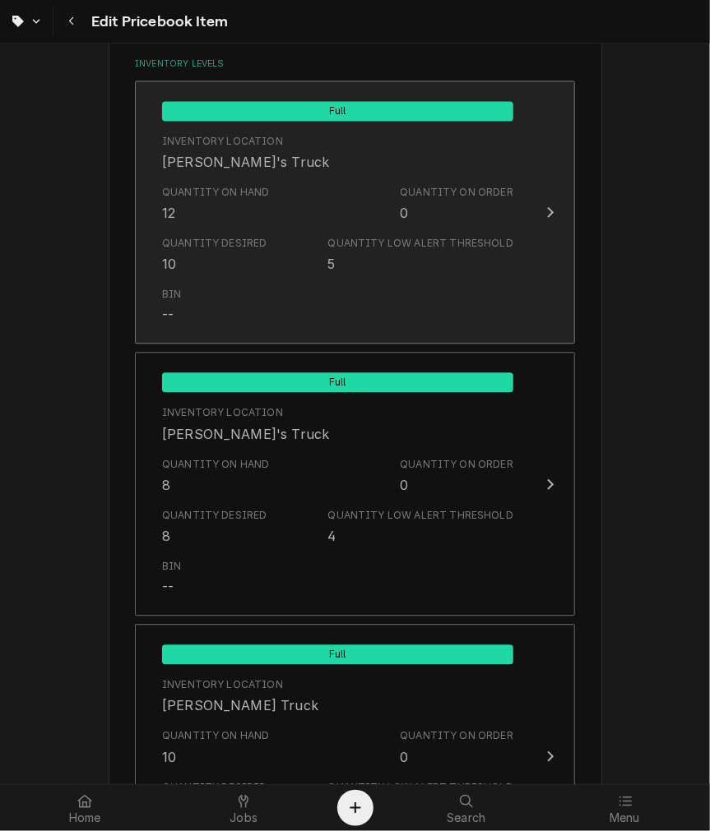
click at [252, 245] on div "Quantity Desired" at bounding box center [214, 243] width 105 height 15
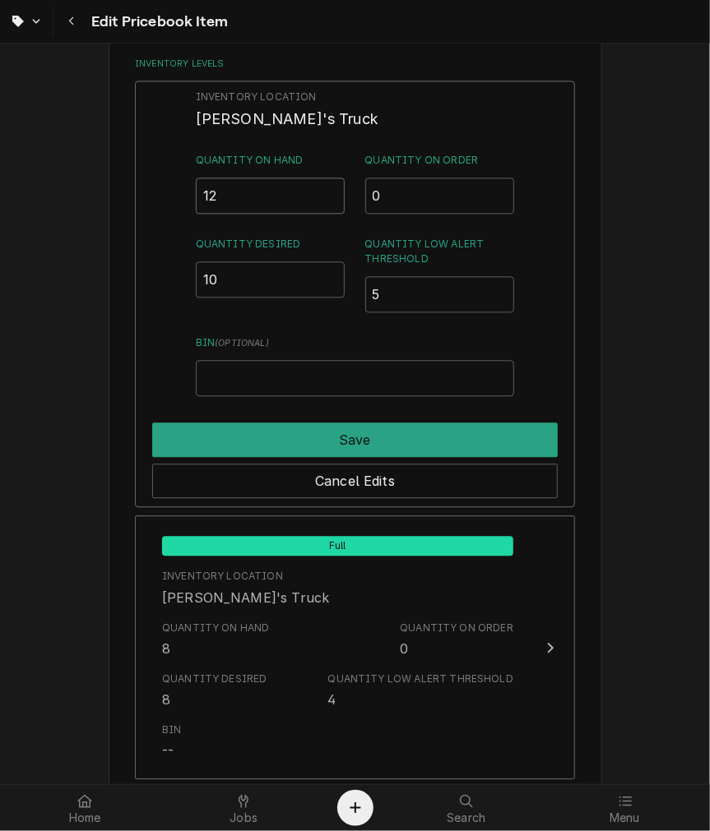
drag, startPoint x: 247, startPoint y: 196, endPoint x: 48, endPoint y: 176, distance: 199.9
click at [48, 176] on div "Use the fields below to edit this PriceBook item. Note that changes made here w…" at bounding box center [355, 186] width 710 height 2686
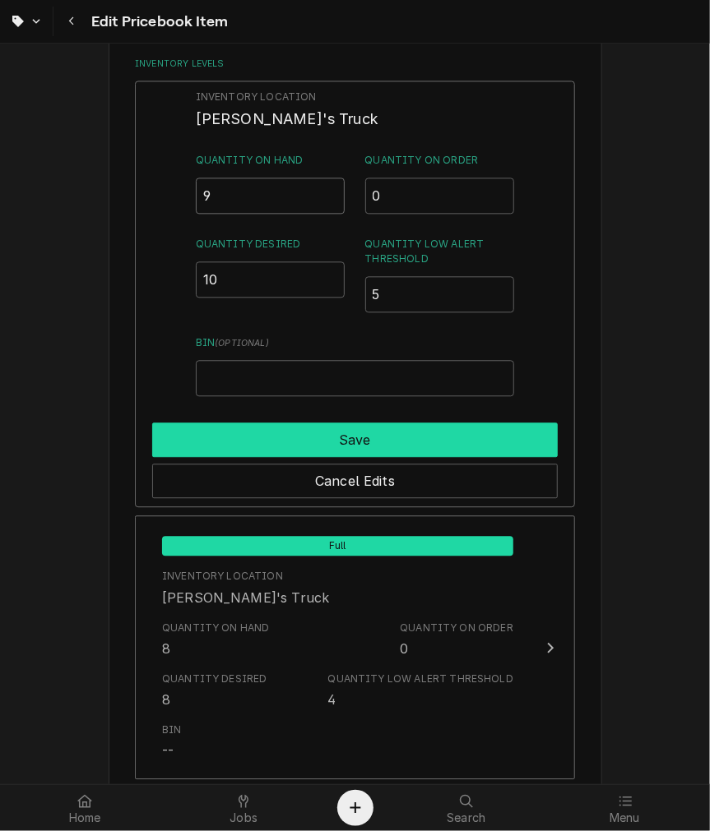
type input "9"
click at [265, 434] on button "Save" at bounding box center [354, 440] width 405 height 35
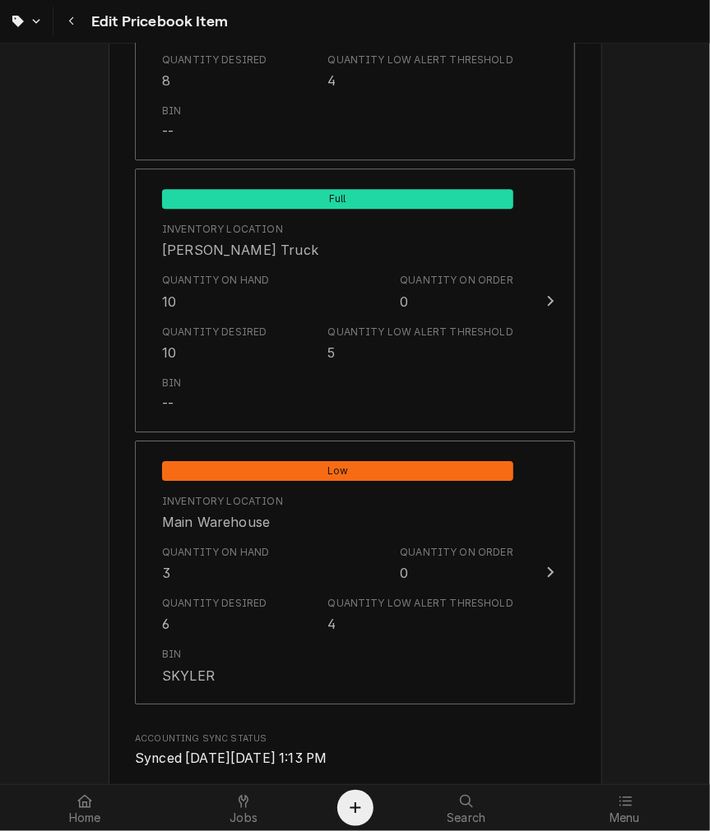
scroll to position [1827, 0]
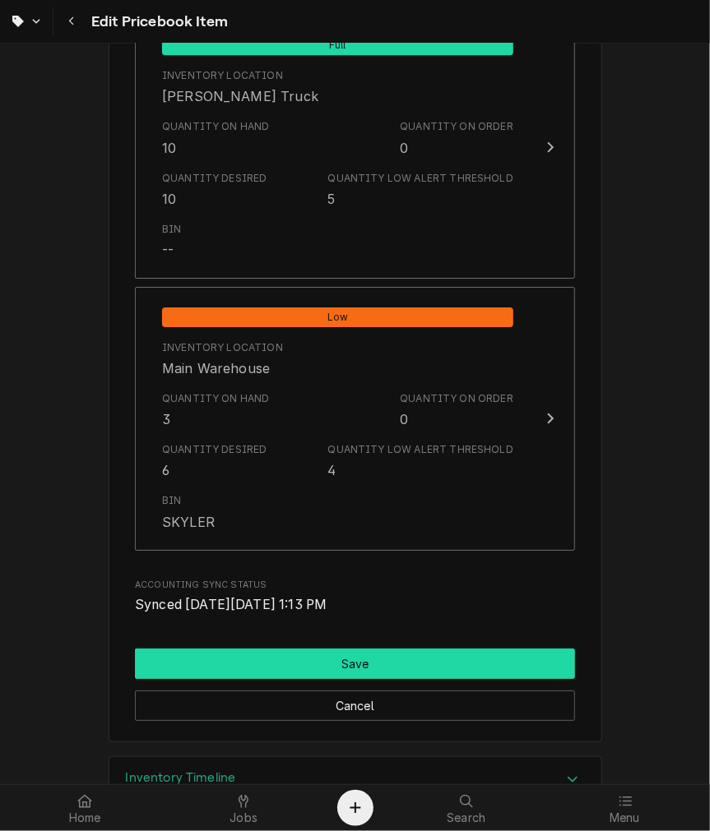
click at [247, 654] on button "Save" at bounding box center [355, 664] width 440 height 30
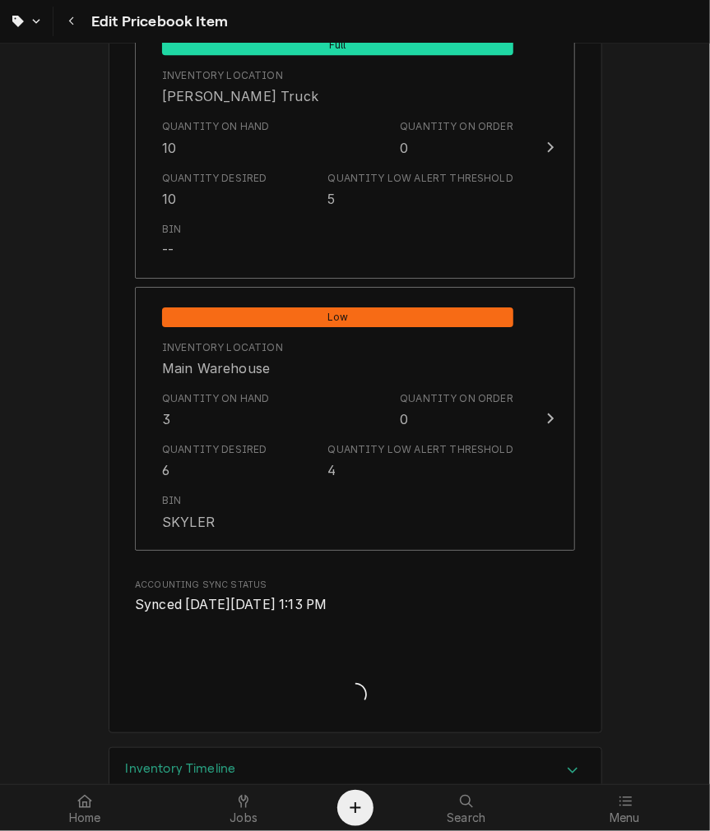
type textarea "x"
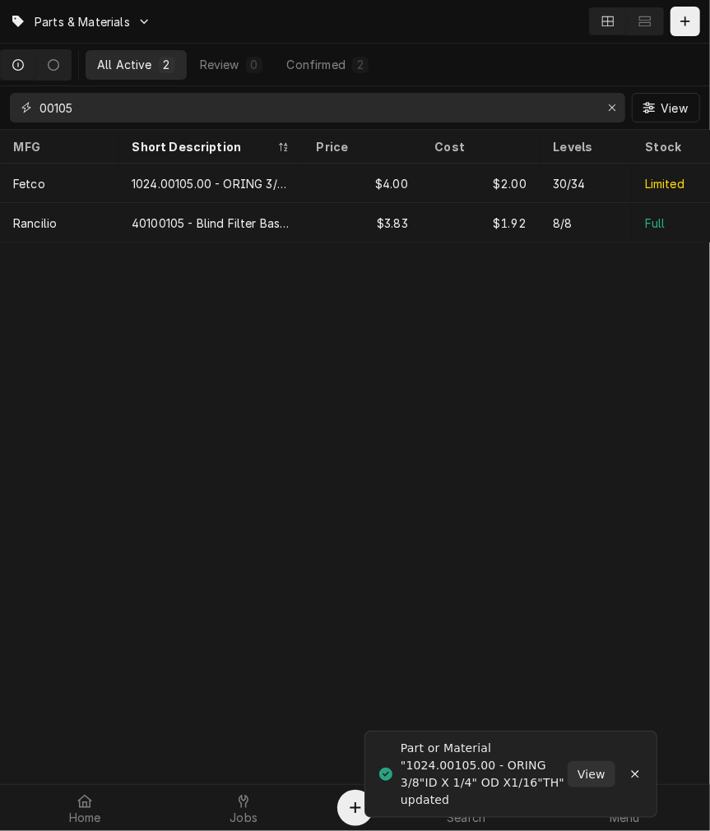
click at [395, 105] on input "00105" at bounding box center [316, 108] width 554 height 30
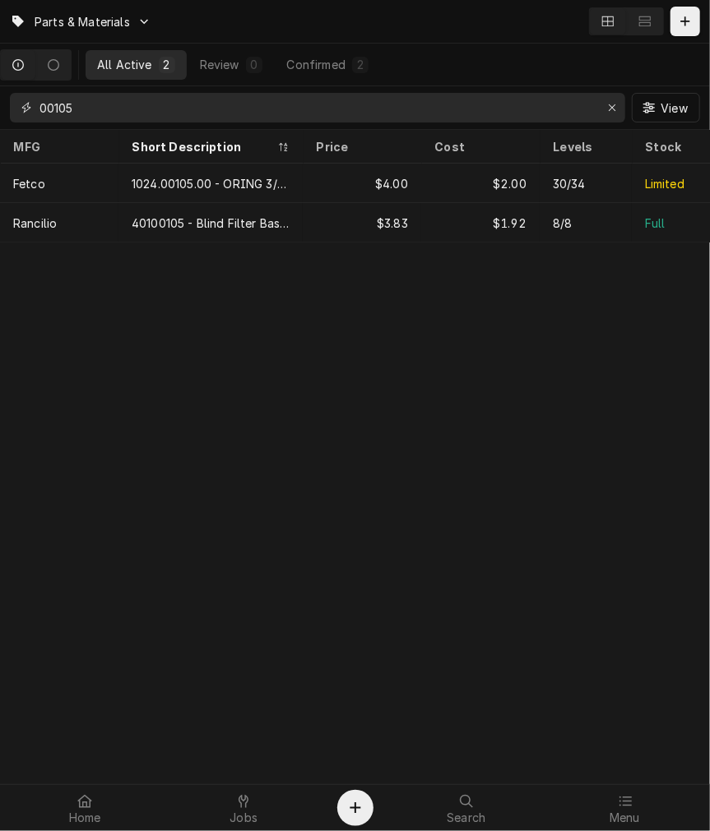
click at [395, 105] on input "00105" at bounding box center [316, 108] width 554 height 30
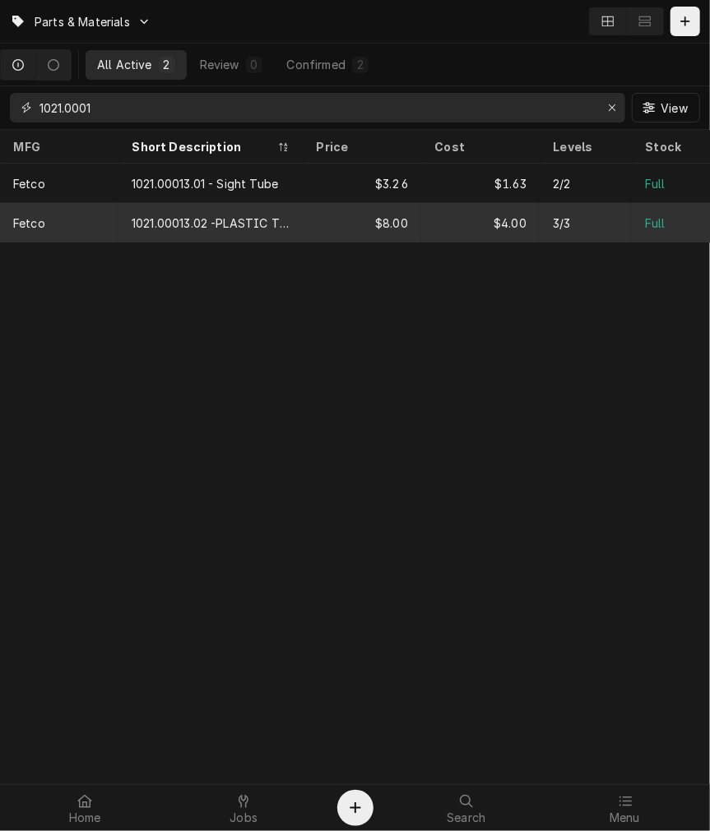
type input "1021.0001"
click at [249, 224] on div "1021.00013.02 -PLASTIC TUBE, 10-11/16" SIGHT GAUGE" at bounding box center [211, 223] width 158 height 17
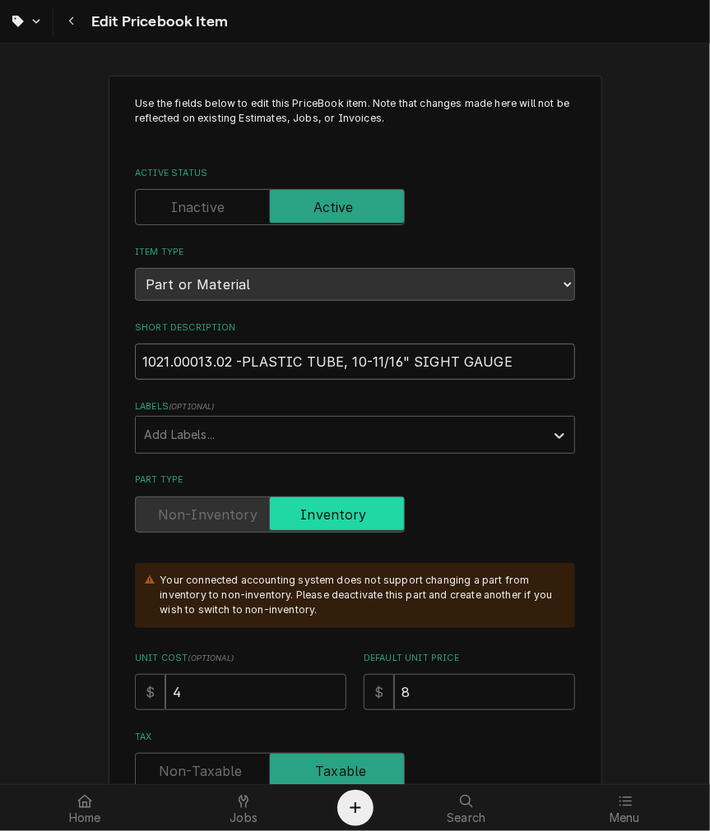
click at [231, 356] on input "1021.00013.02 -PLASTIC TUBE, 10-11/16" SIGHT GAUGE" at bounding box center [355, 362] width 440 height 36
type textarea "x"
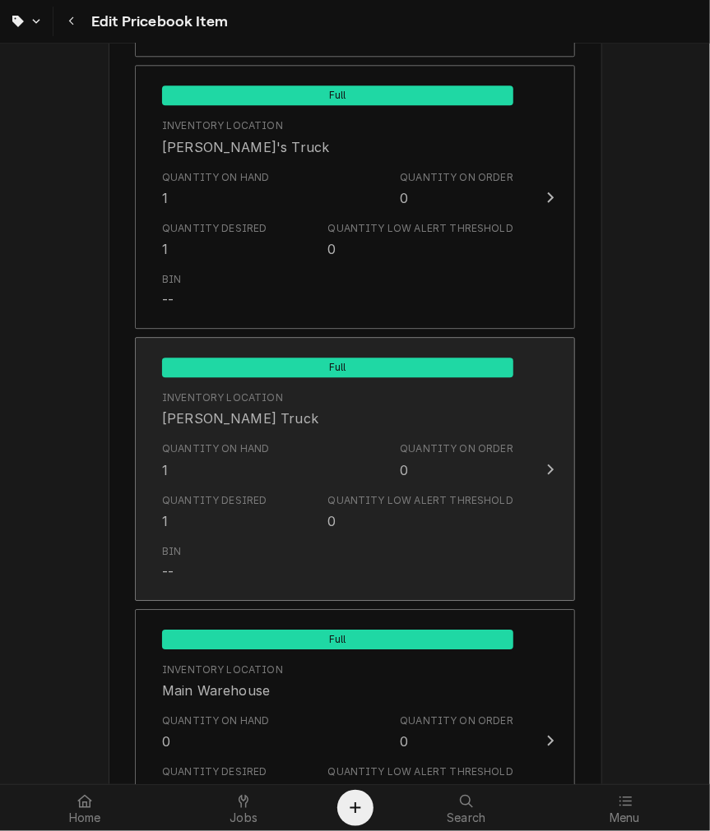
scroll to position [1523, 0]
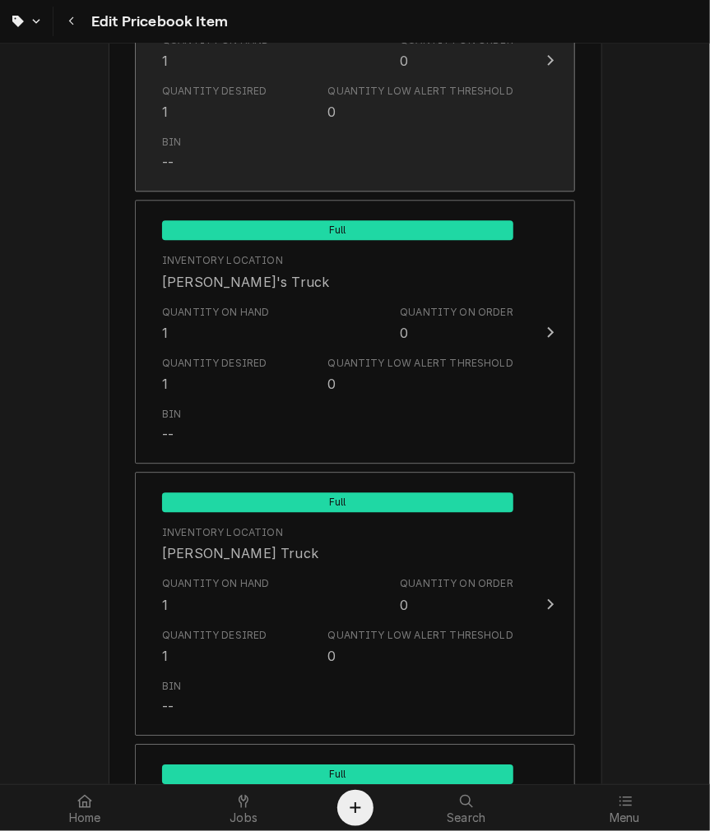
type input "1021.00013.02 - PLASTIC TUBE, 10-11/16" SIGHT GAUGE"
click at [218, 128] on div "Bin --" at bounding box center [337, 153] width 351 height 51
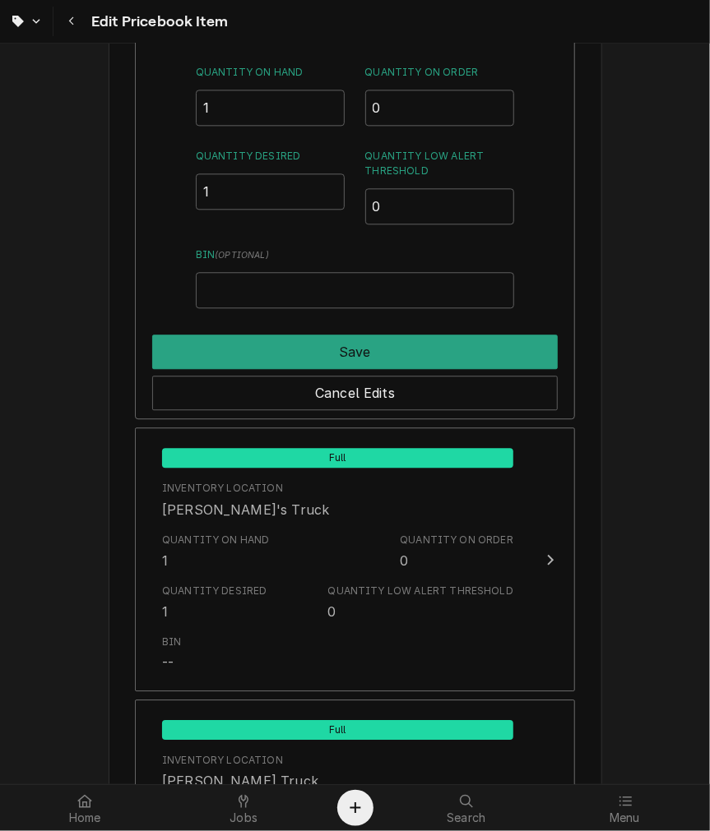
scroll to position [1077, 0]
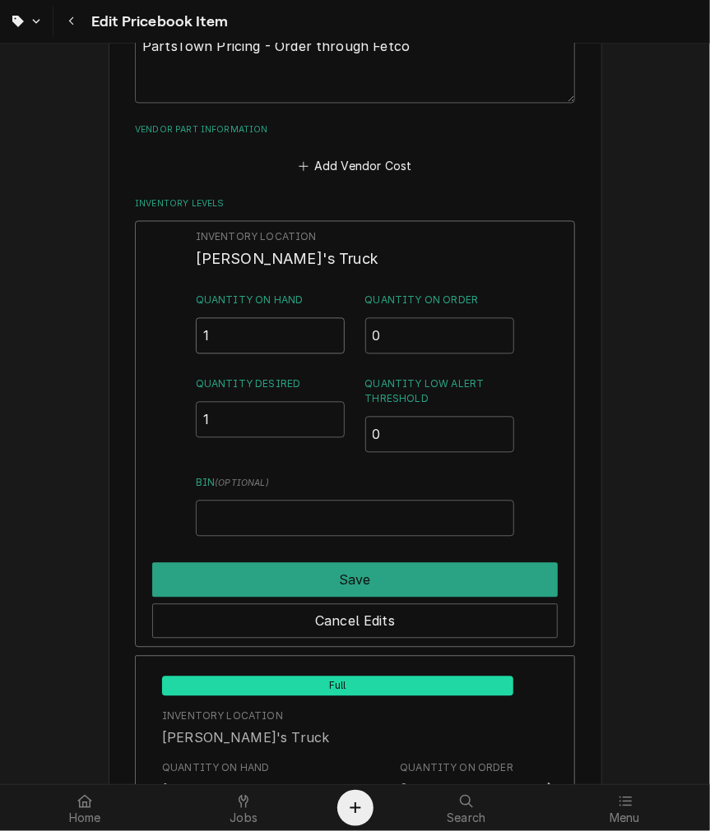
drag, startPoint x: 225, startPoint y: 314, endPoint x: 7, endPoint y: 321, distance: 218.8
click at [25, 324] on div "Use the fields below to edit this PriceBook item. Note that changes made here w…" at bounding box center [355, 327] width 710 height 2686
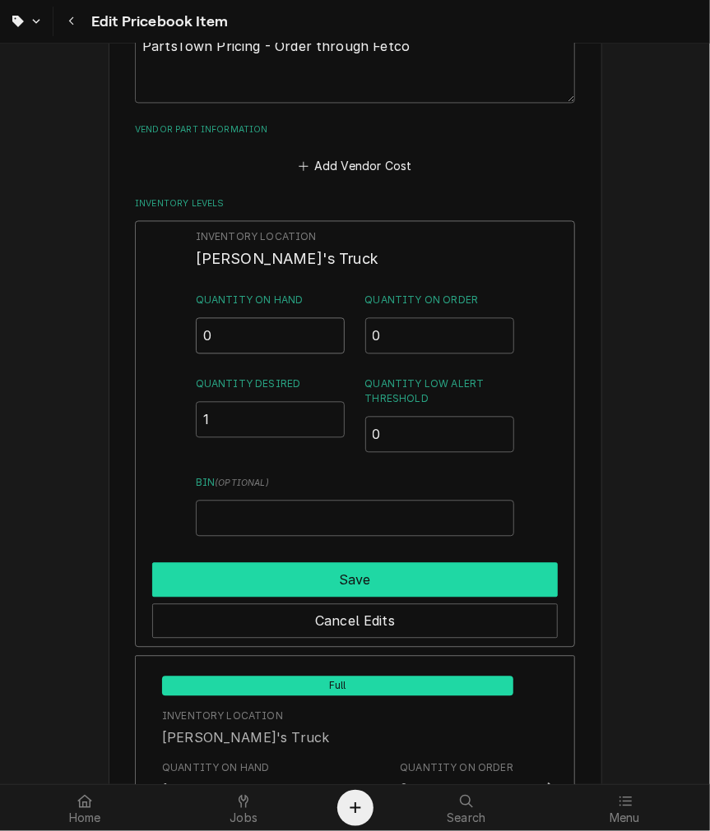
type input "0"
click at [356, 563] on button "Save" at bounding box center [354, 580] width 405 height 35
type textarea "x"
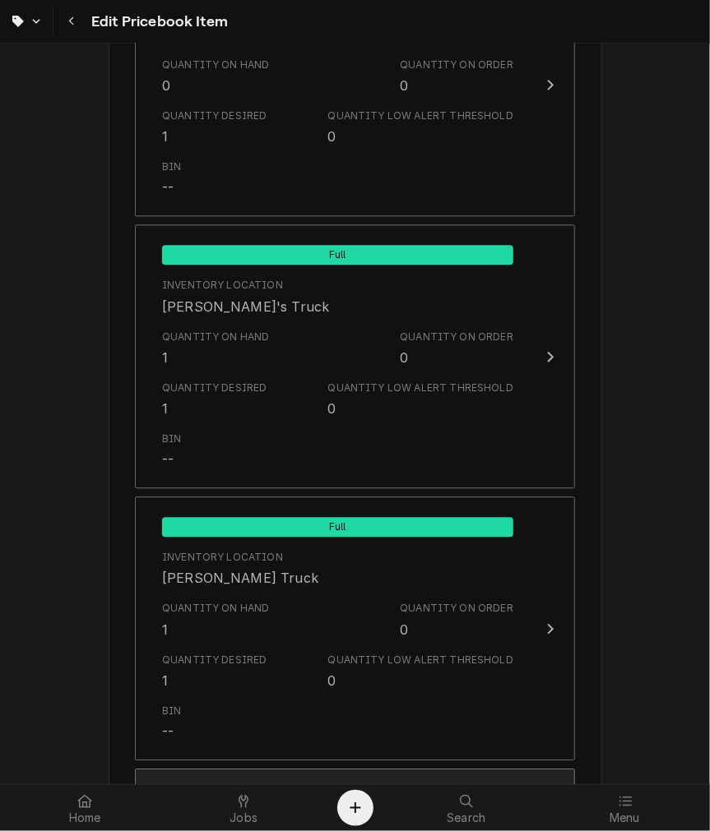
scroll to position [1686, 0]
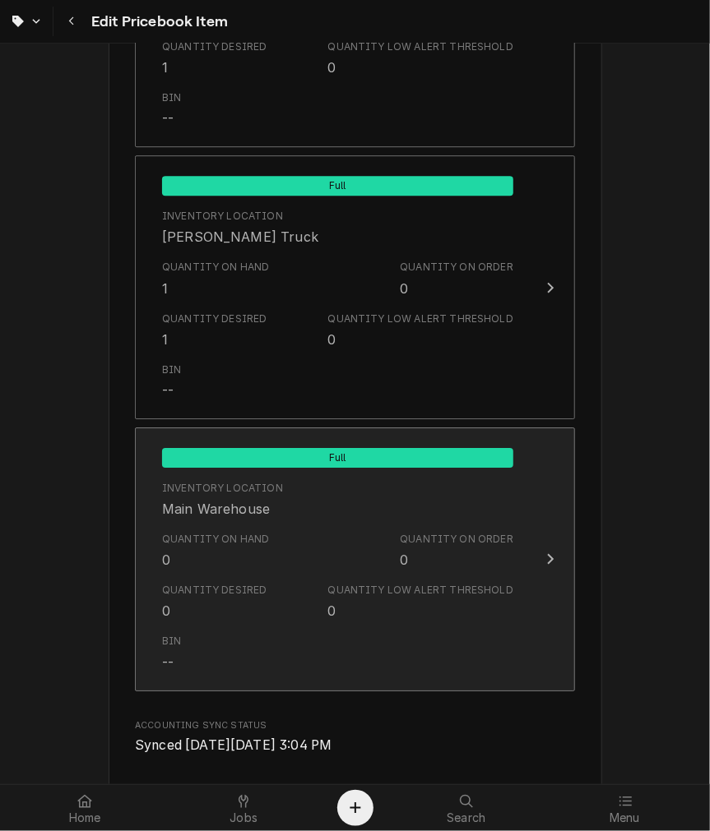
click at [282, 579] on div "Quantity Desired 0 Quantity Low Alert Threshold 0" at bounding box center [337, 601] width 351 height 51
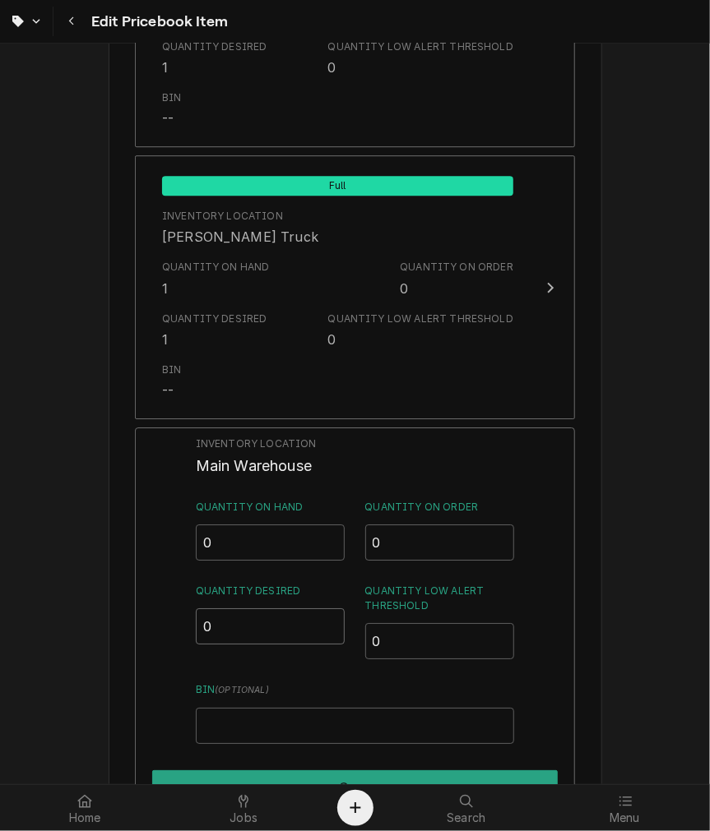
drag, startPoint x: 225, startPoint y: 626, endPoint x: 69, endPoint y: 625, distance: 156.2
type input "1"
drag, startPoint x: 248, startPoint y: 549, endPoint x: 1, endPoint y: 510, distance: 250.6
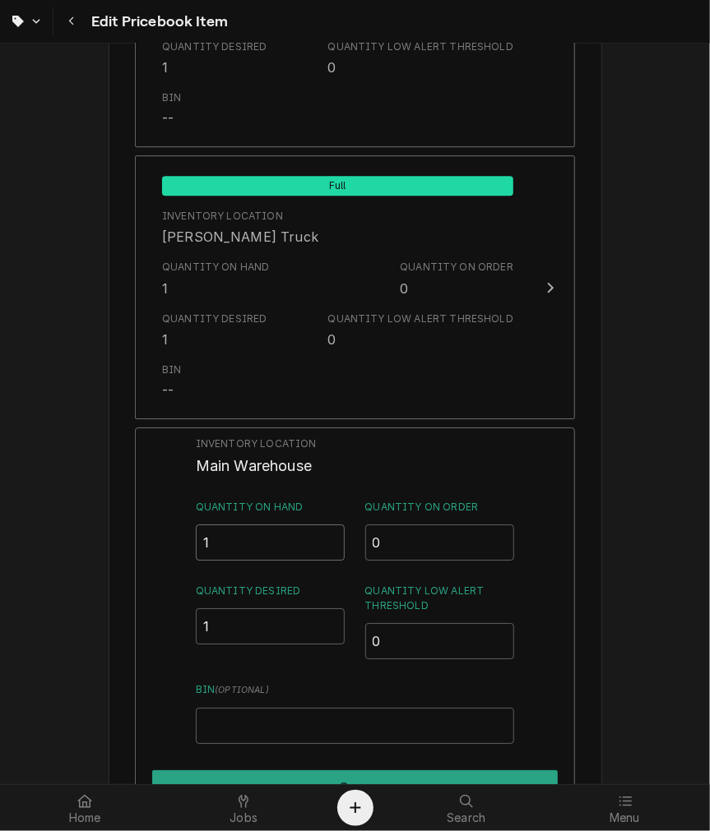
type input "1"
click at [281, 717] on input "Bin ( optional )" at bounding box center [355, 726] width 318 height 36
type input "SKYLER"
click at [263, 767] on div "Save" at bounding box center [354, 784] width 405 height 41
click at [265, 773] on button "Save" at bounding box center [354, 787] width 405 height 35
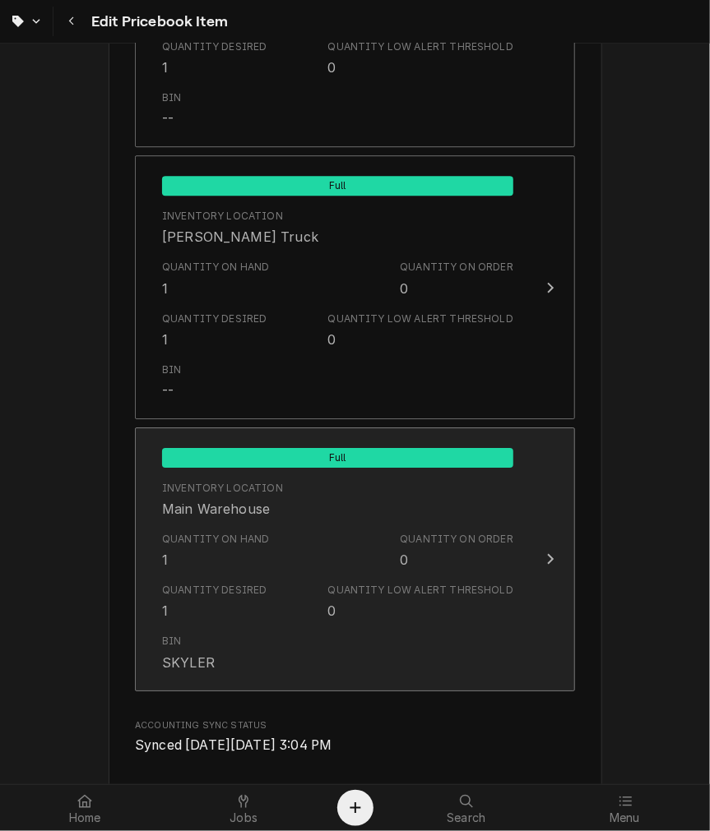
scroll to position [1953, 0]
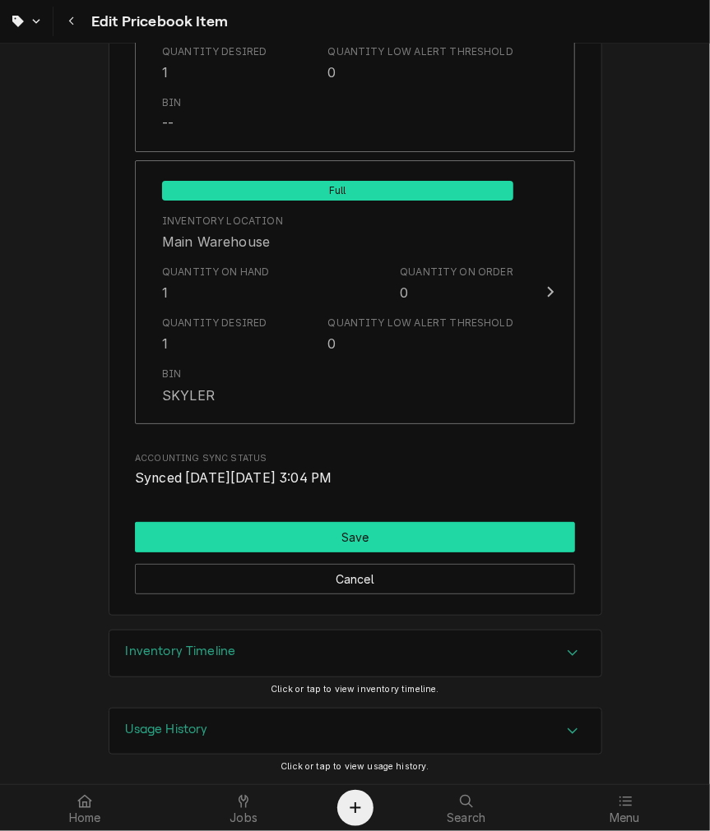
click at [368, 532] on button "Save" at bounding box center [355, 537] width 440 height 30
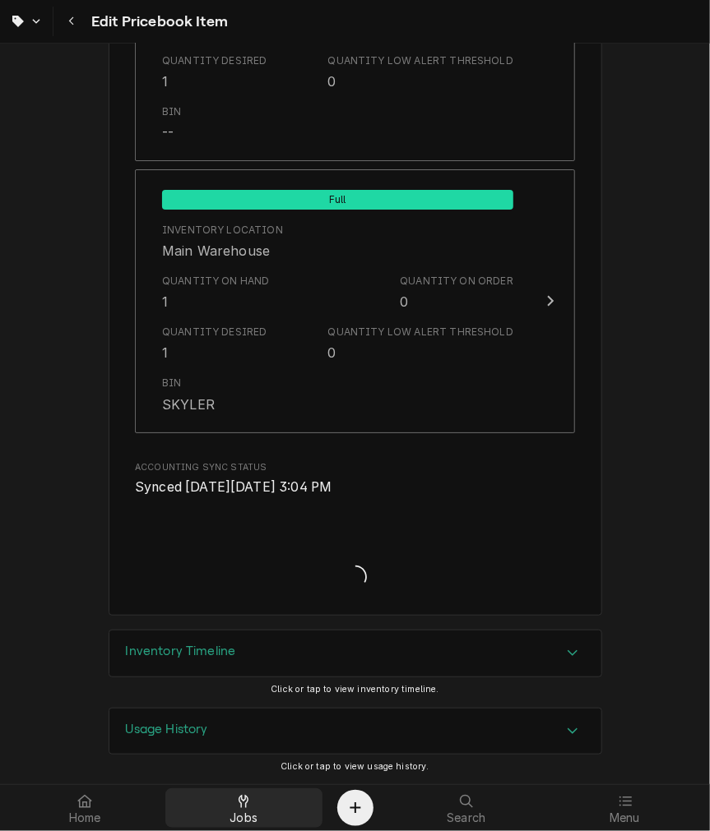
type textarea "x"
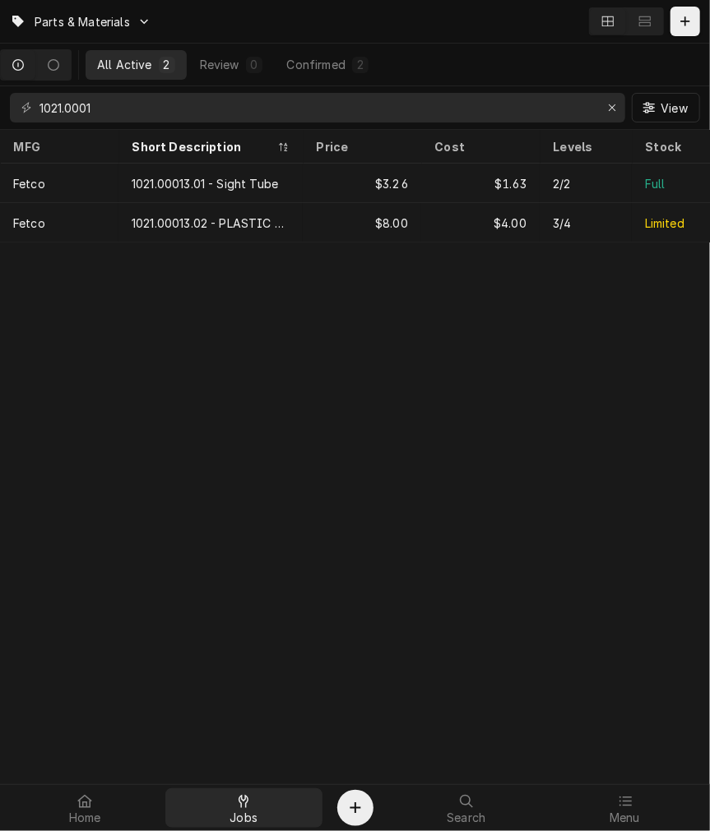
click at [235, 822] on span "Jobs" at bounding box center [243, 817] width 28 height 13
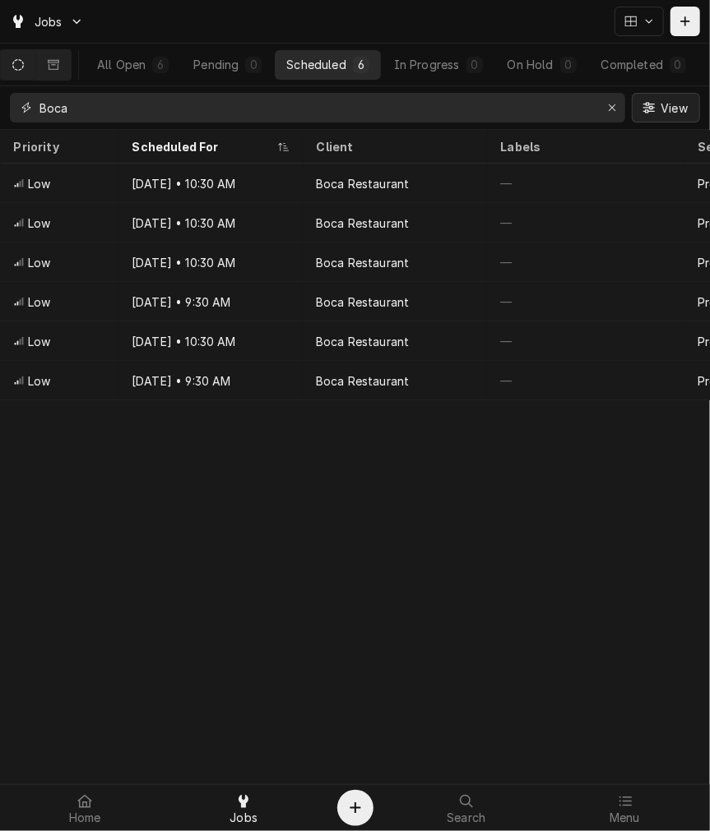
drag, startPoint x: 604, startPoint y: 113, endPoint x: 635, endPoint y: 99, distance: 33.8
click at [604, 113] on div "Erase input" at bounding box center [611, 107] width 16 height 16
click at [642, 70] on div "All Open 6 Pending 0 Scheduled 6 In Progress 0 On Hold 0 Completed 0" at bounding box center [355, 65] width 710 height 43
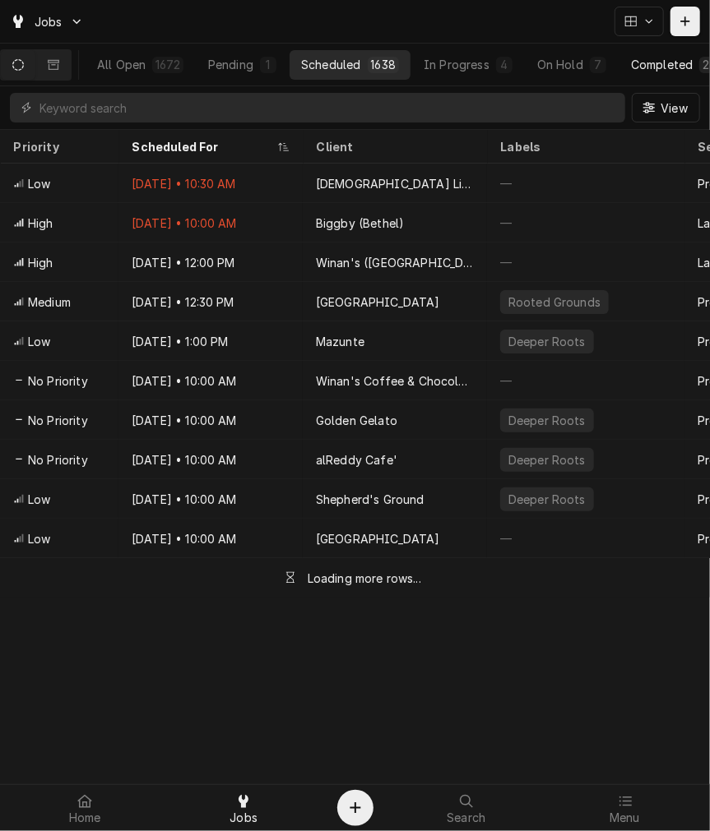
click at [633, 62] on button "Completed 22" at bounding box center [675, 65] width 112 height 30
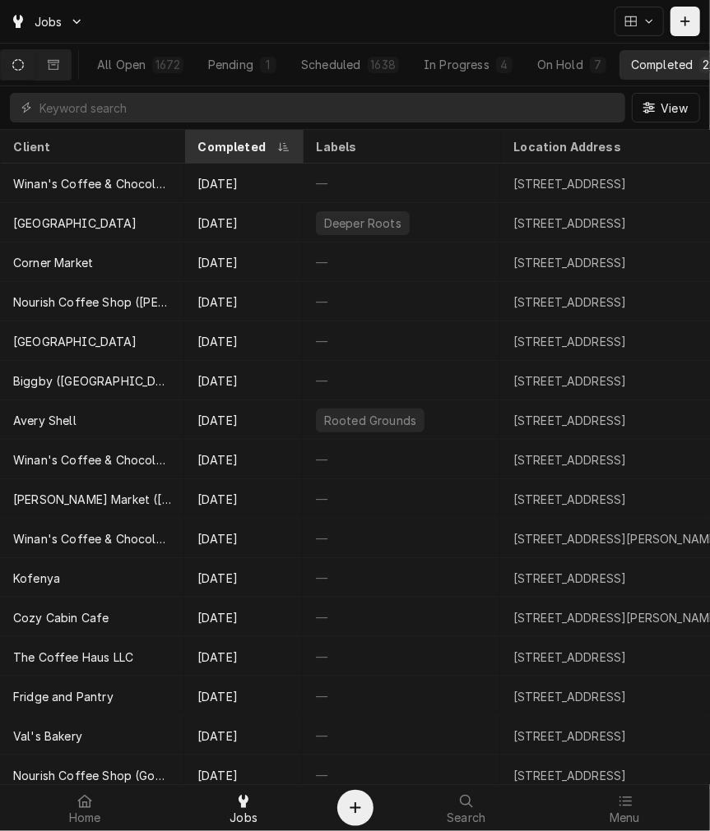
click at [234, 143] on div "Completed" at bounding box center [235, 146] width 76 height 17
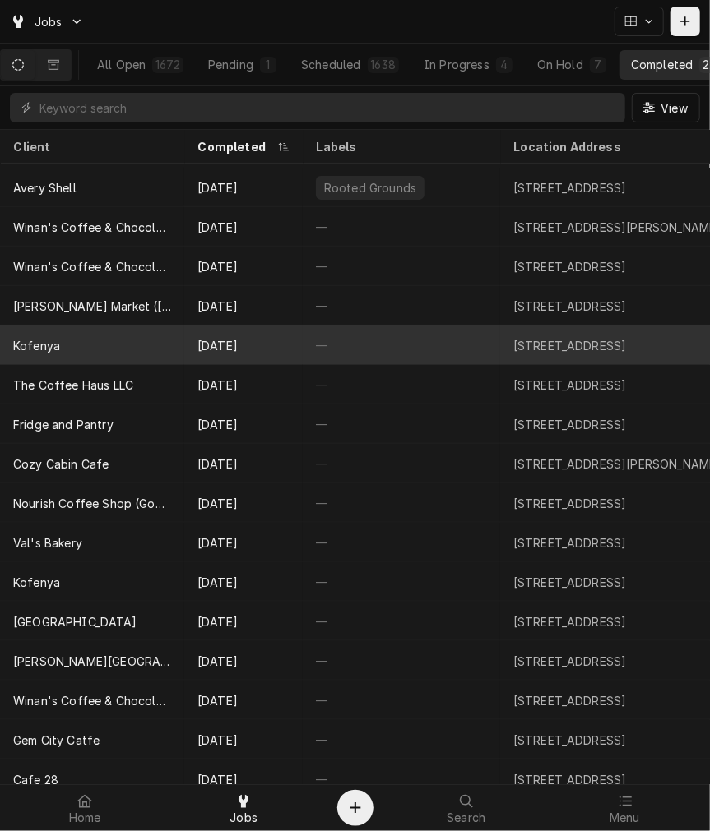
scroll to position [258, 0]
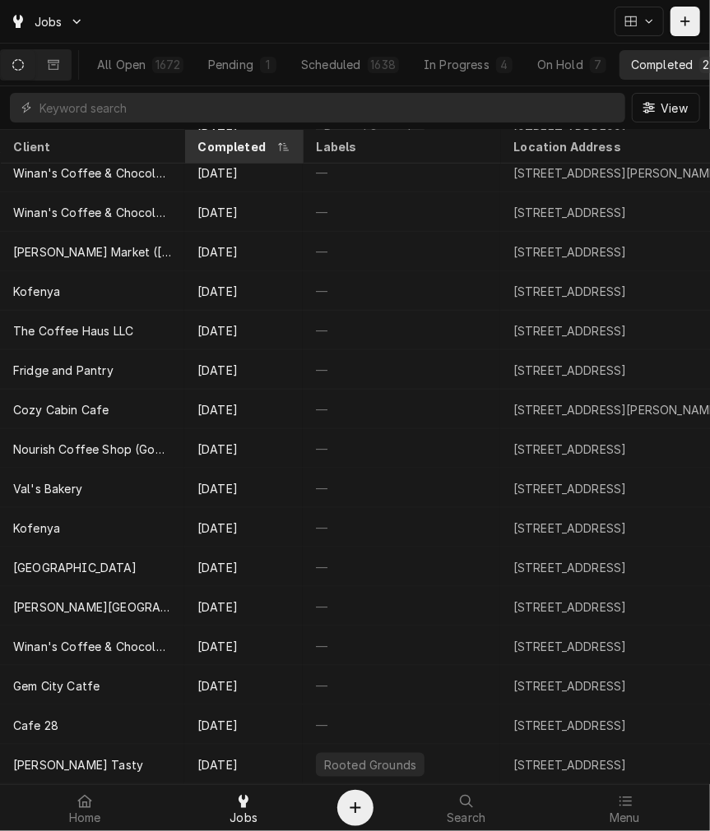
click at [234, 150] on div "Completed" at bounding box center [235, 146] width 76 height 17
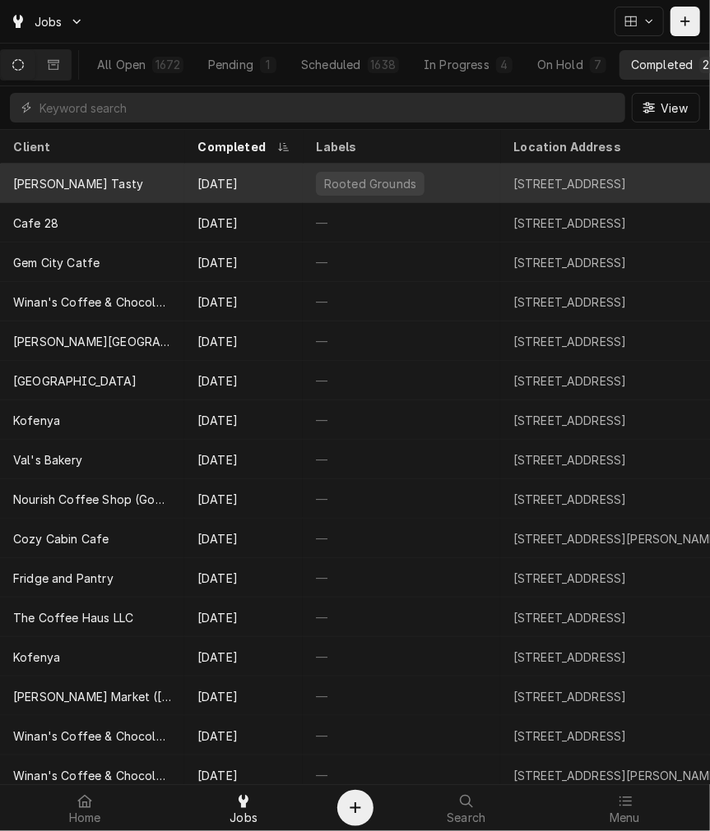
click at [62, 185] on div "[PERSON_NAME] Tasty" at bounding box center [78, 183] width 130 height 17
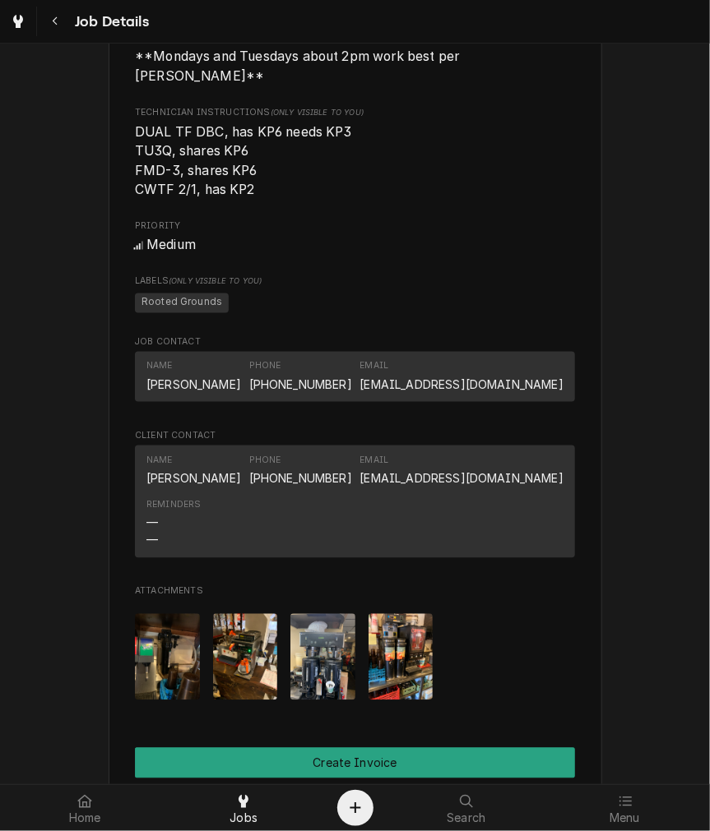
scroll to position [881, 0]
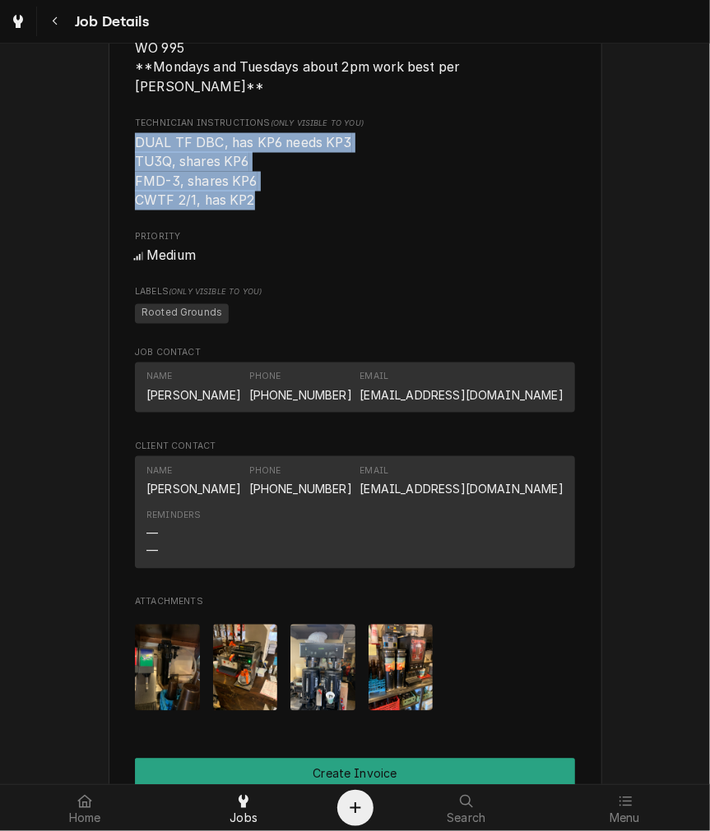
drag, startPoint x: 257, startPoint y: 206, endPoint x: 127, endPoint y: 151, distance: 141.1
click at [127, 151] on div "[PERSON_NAME] Tasty [STREET_ADDRESS] Open in Maps Roopairs Job ID JOB-3759 Date…" at bounding box center [355, 183] width 493 height 1925
copy span "DUAL TF DBC, has KP6 needs KP3 TU3Q, shares KP6 FMD-3, shares KP6 CWTF 2/1, has…"
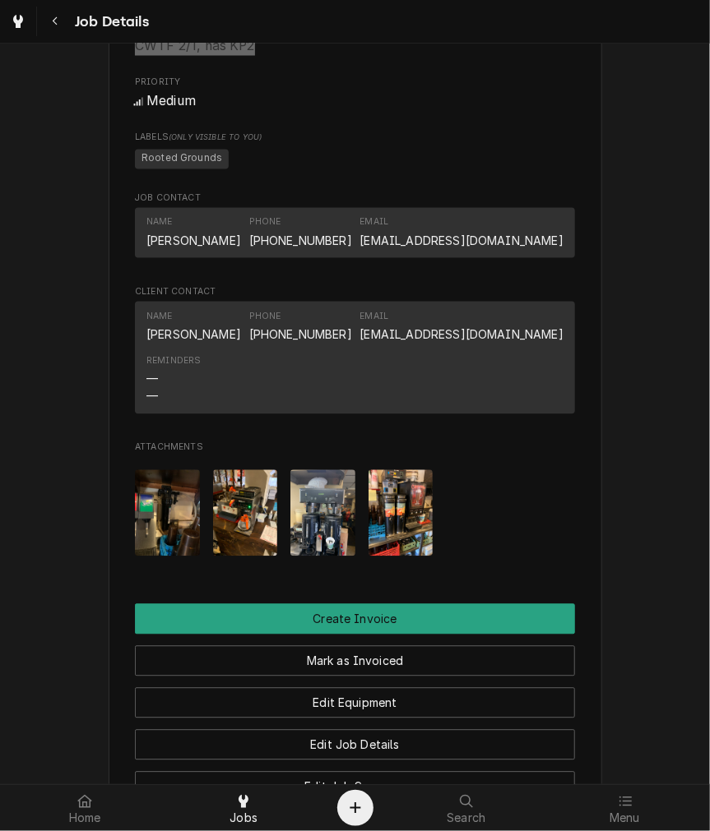
scroll to position [1491, 0]
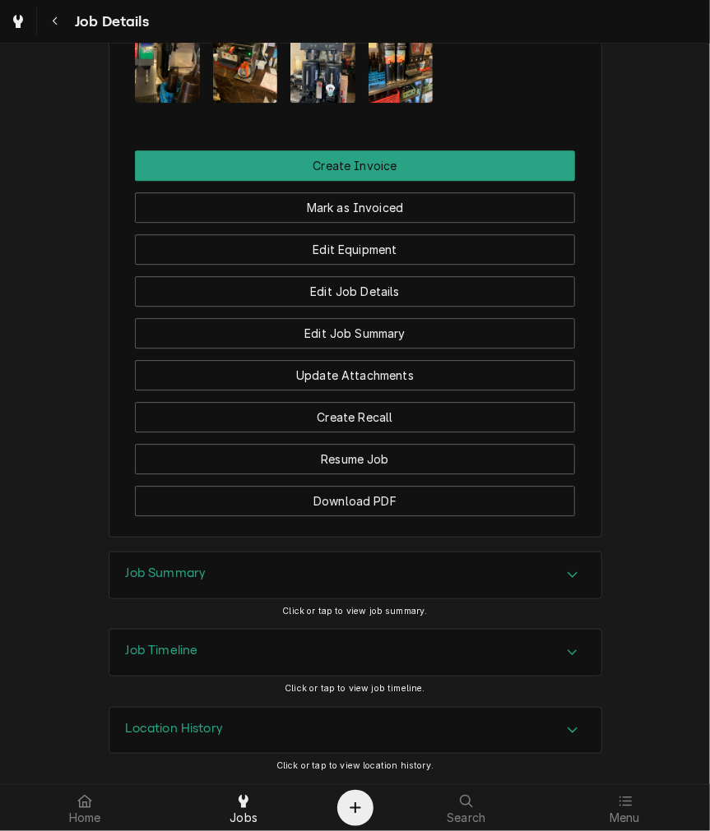
click at [209, 571] on div "Job Summary" at bounding box center [355, 576] width 492 height 46
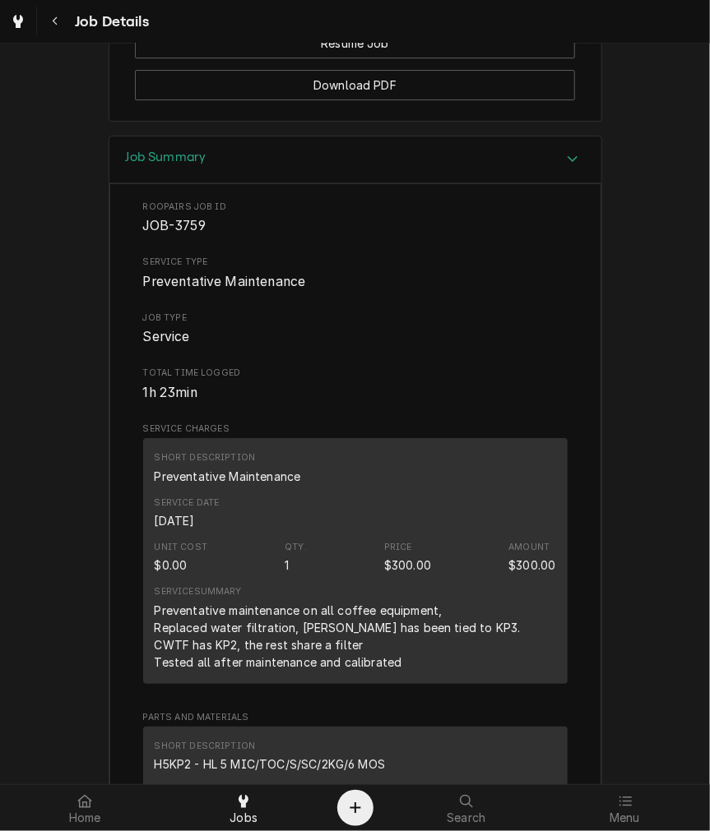
scroll to position [1947, 0]
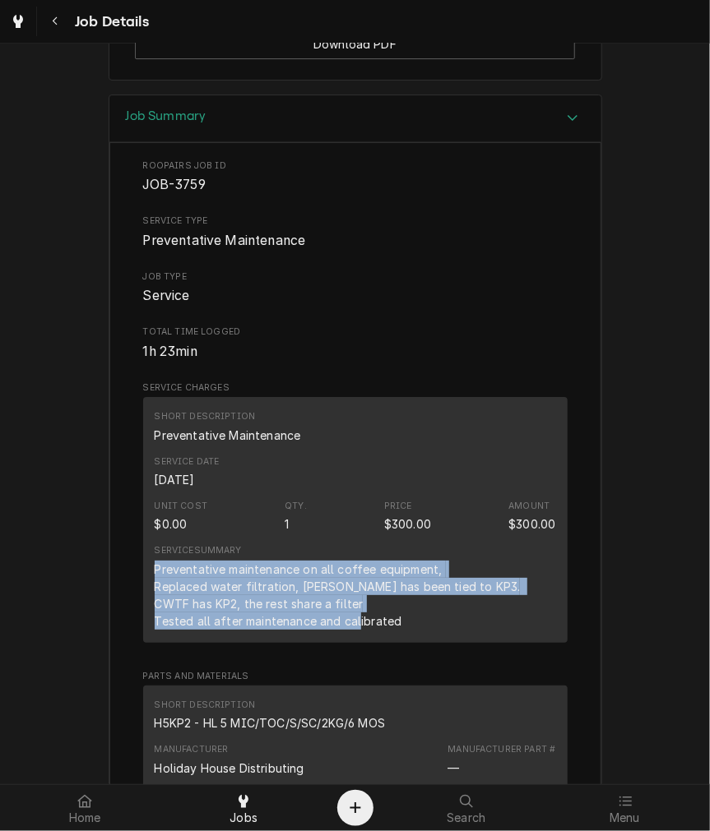
drag, startPoint x: 409, startPoint y: 633, endPoint x: 113, endPoint y: 571, distance: 301.5
copy div "Preventative maintenance on all coffee equipment, Replaced water filtration, [P…"
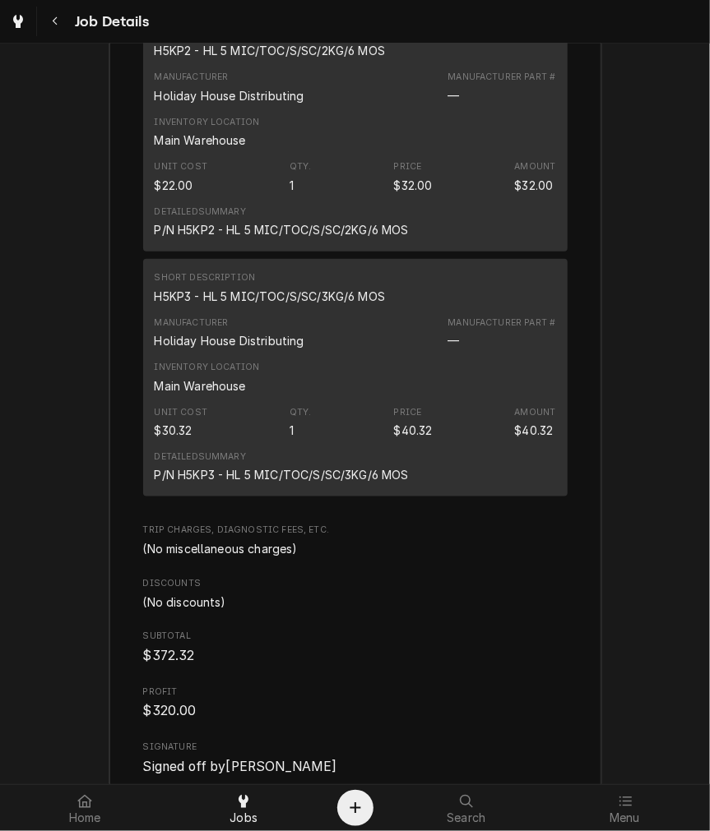
scroll to position [2557, 0]
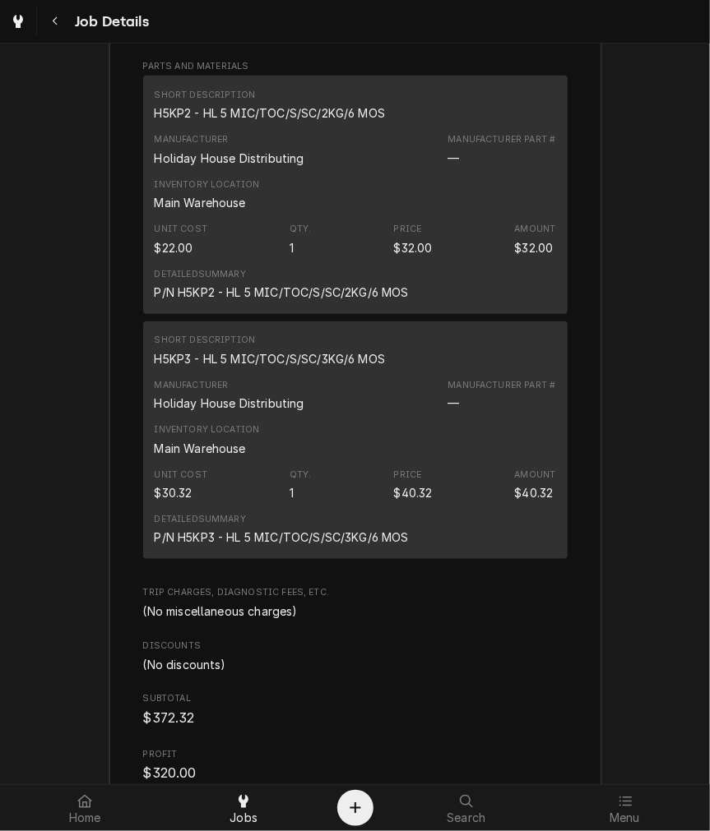
click at [249, 352] on div "H5KP3 - HL 5 MIC/TOC/S/SC/3KG/6 MOS" at bounding box center [270, 358] width 231 height 17
click at [297, 108] on div "H5KP2 - HL 5 MIC/TOC/S/SC/2KG/6 MOS" at bounding box center [270, 112] width 231 height 17
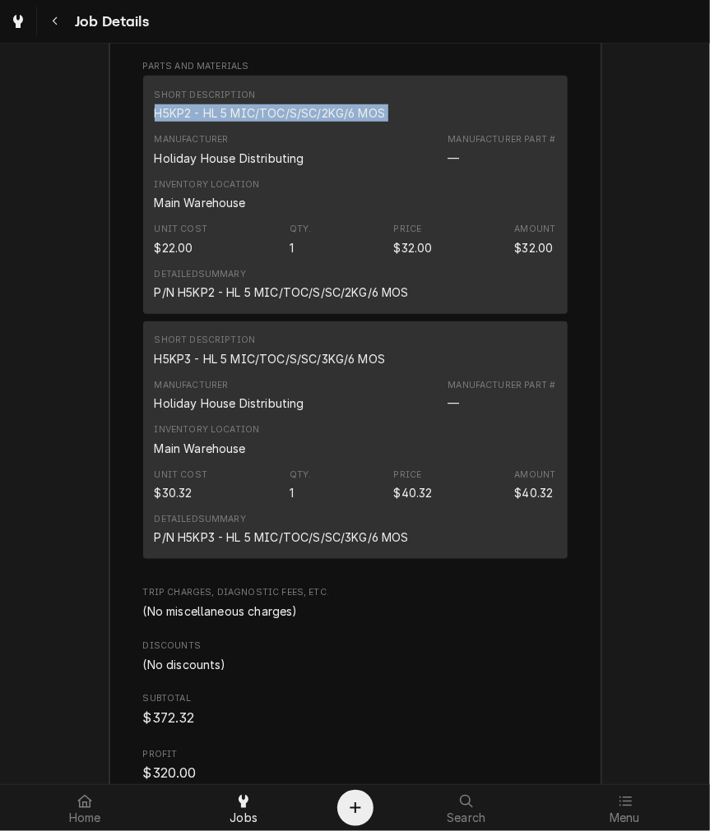
click at [297, 108] on div "H5KP2 - HL 5 MIC/TOC/S/SC/2KG/6 MOS" at bounding box center [270, 112] width 231 height 17
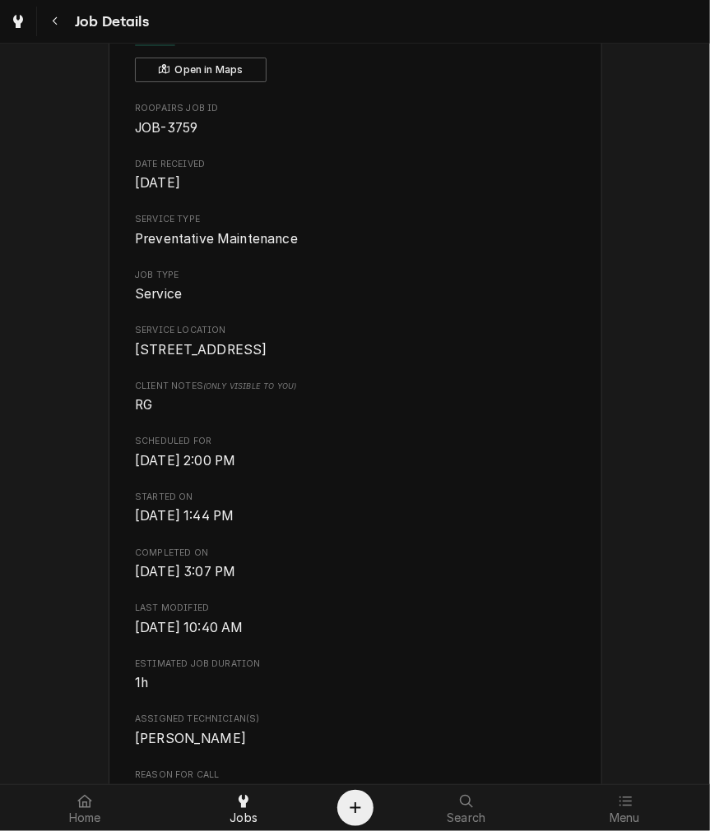
scroll to position [0, 0]
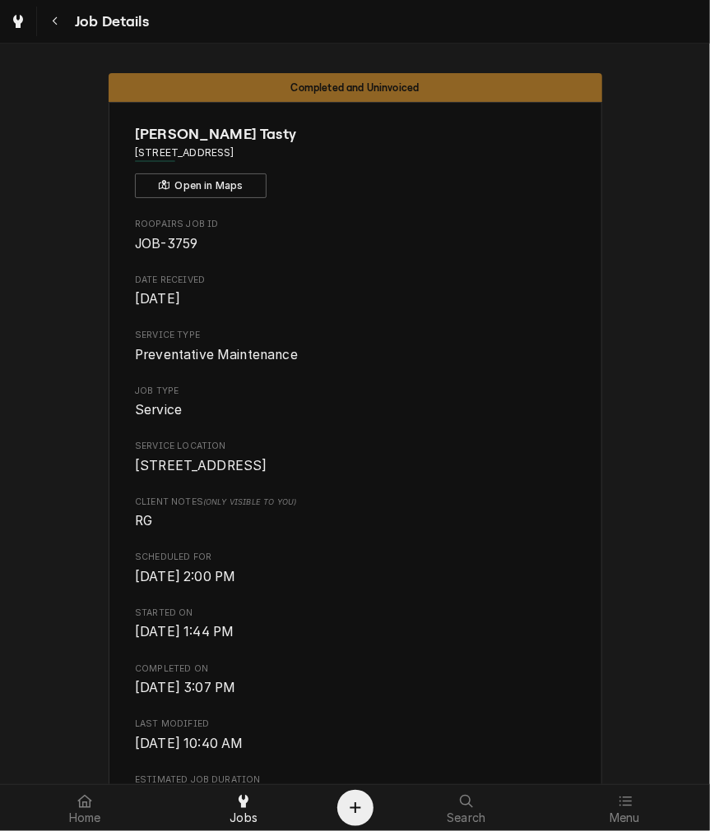
drag, startPoint x: 304, startPoint y: 146, endPoint x: 215, endPoint y: 156, distance: 89.3
click at [215, 156] on span "[STREET_ADDRESS]" at bounding box center [355, 153] width 440 height 15
copy span "[GEOGRAPHIC_DATA]"
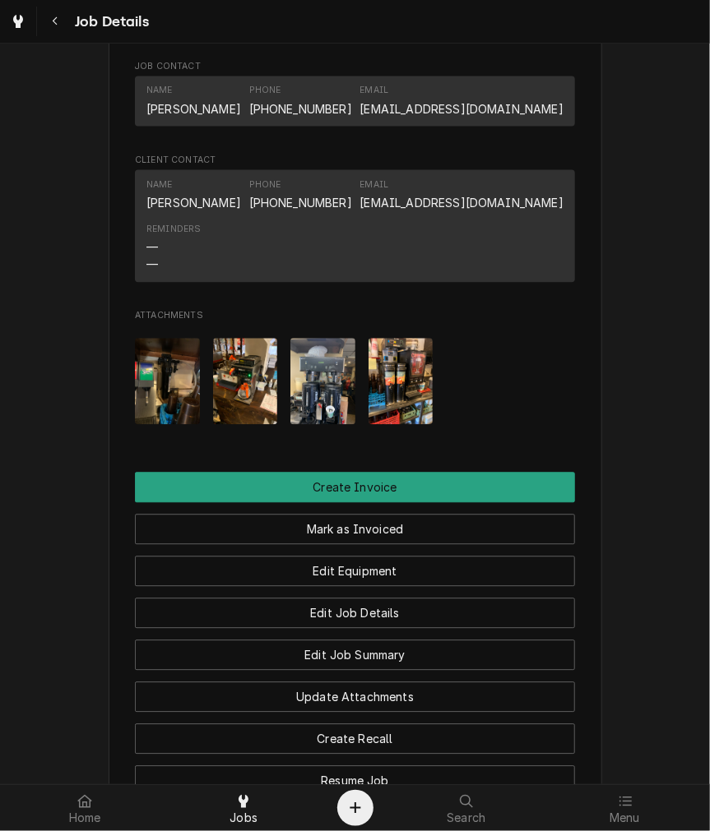
scroll to position [1674, 0]
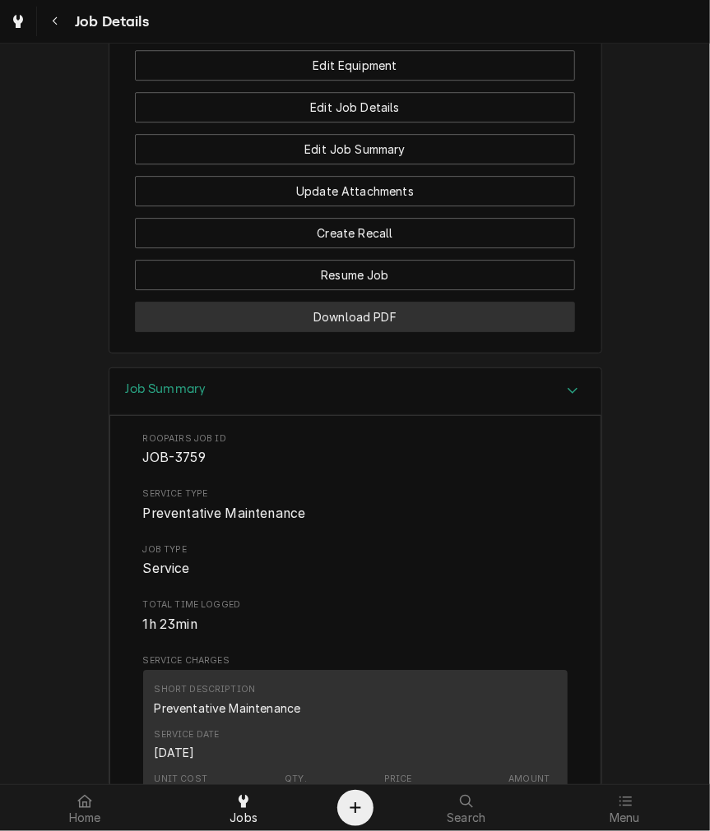
click at [286, 317] on button "Download PDF" at bounding box center [355, 317] width 440 height 30
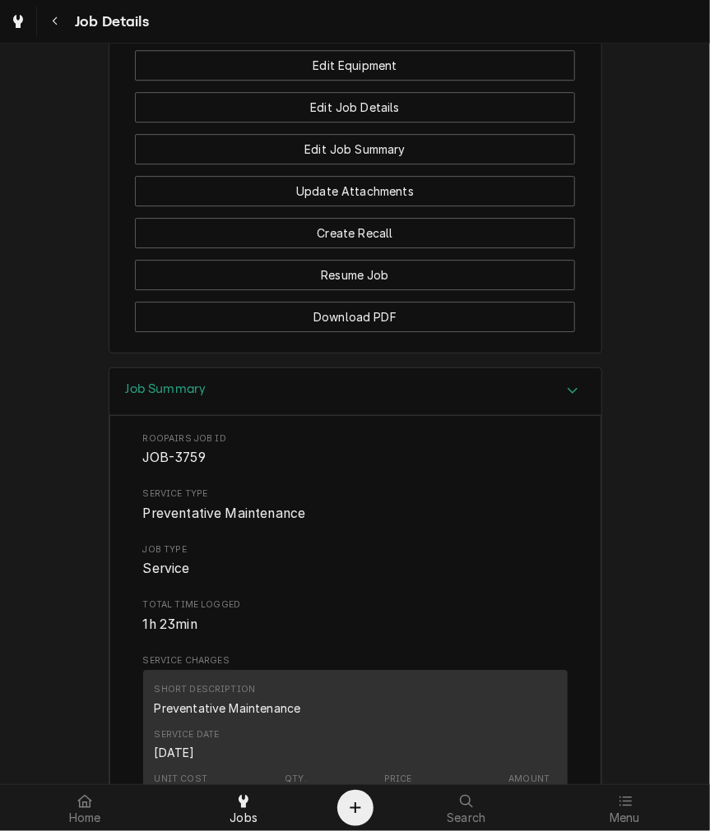
scroll to position [1523, 0]
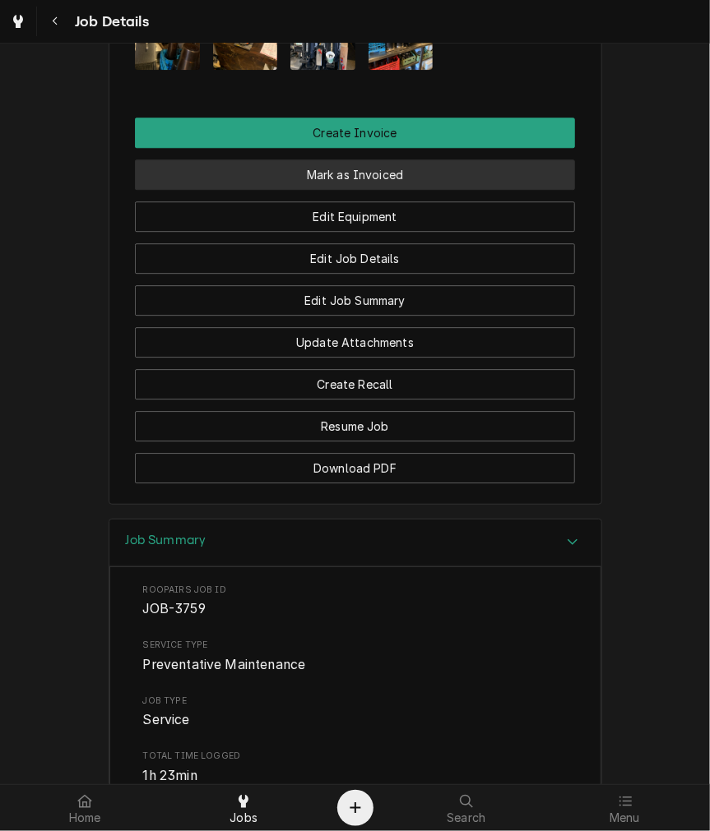
click at [355, 168] on button "Mark as Invoiced" at bounding box center [355, 175] width 440 height 30
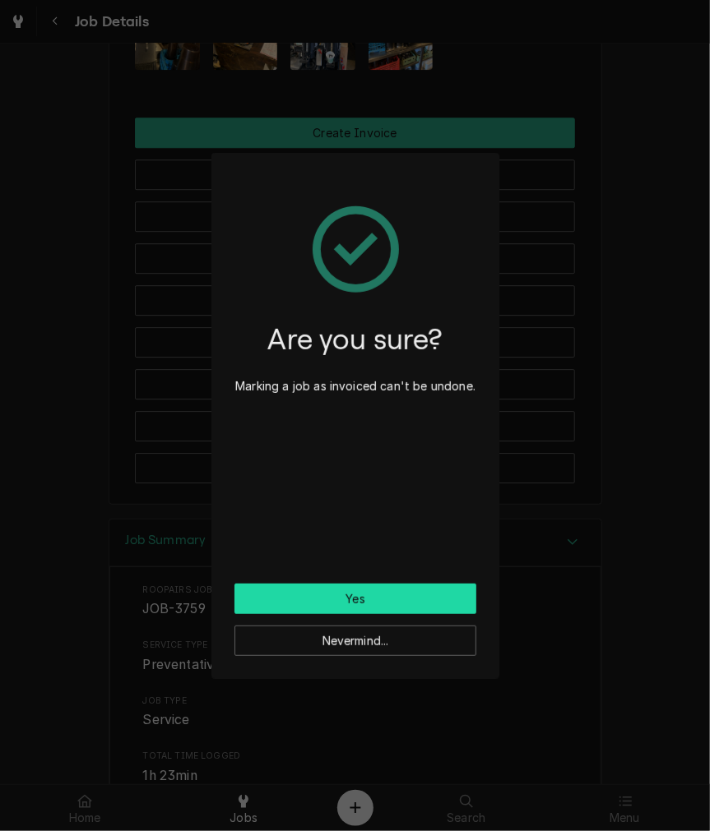
click at [311, 603] on button "Yes" at bounding box center [355, 599] width 242 height 30
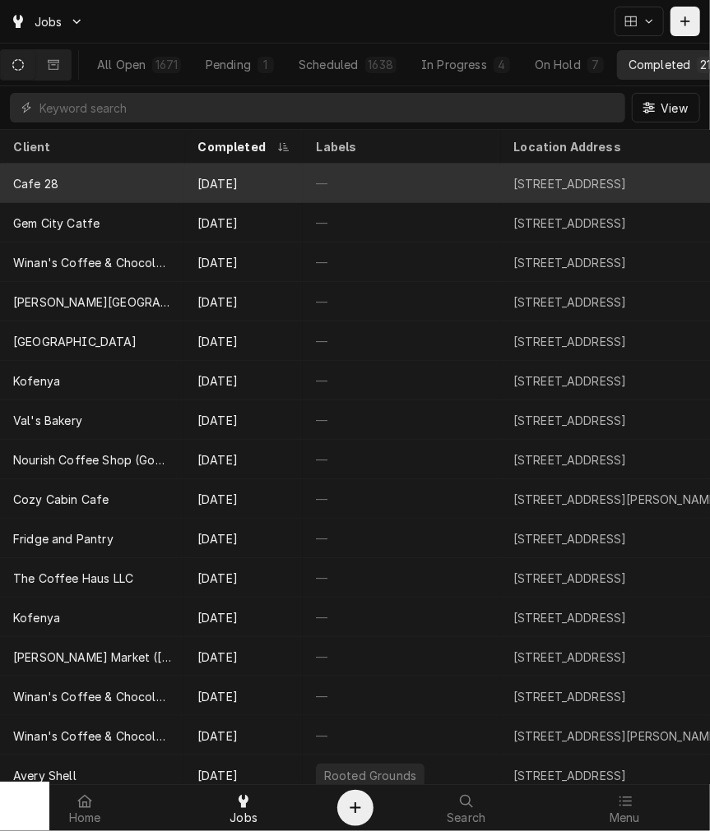
click at [52, 183] on div "Cafe 28" at bounding box center [35, 183] width 45 height 17
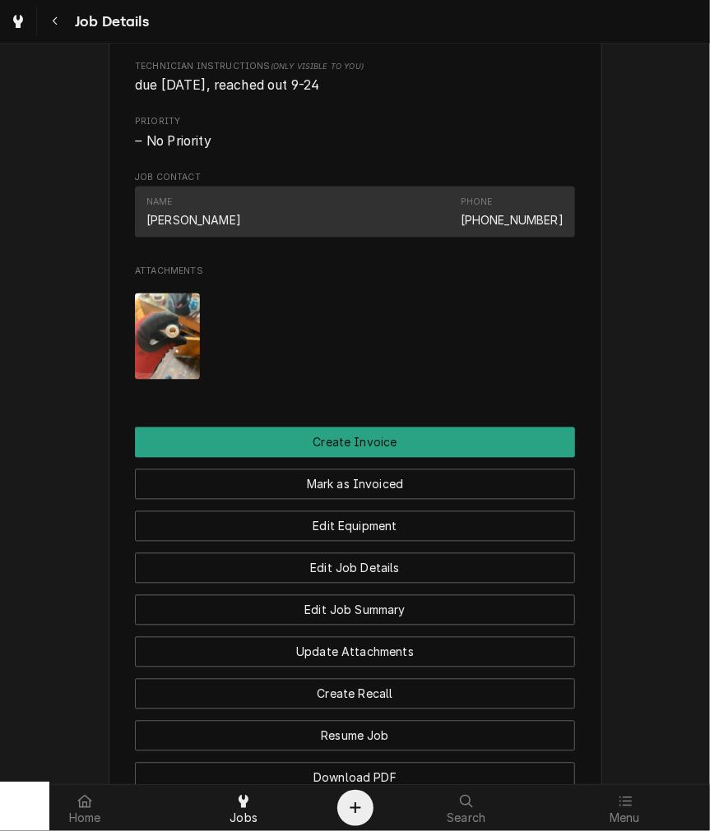
scroll to position [1122, 0]
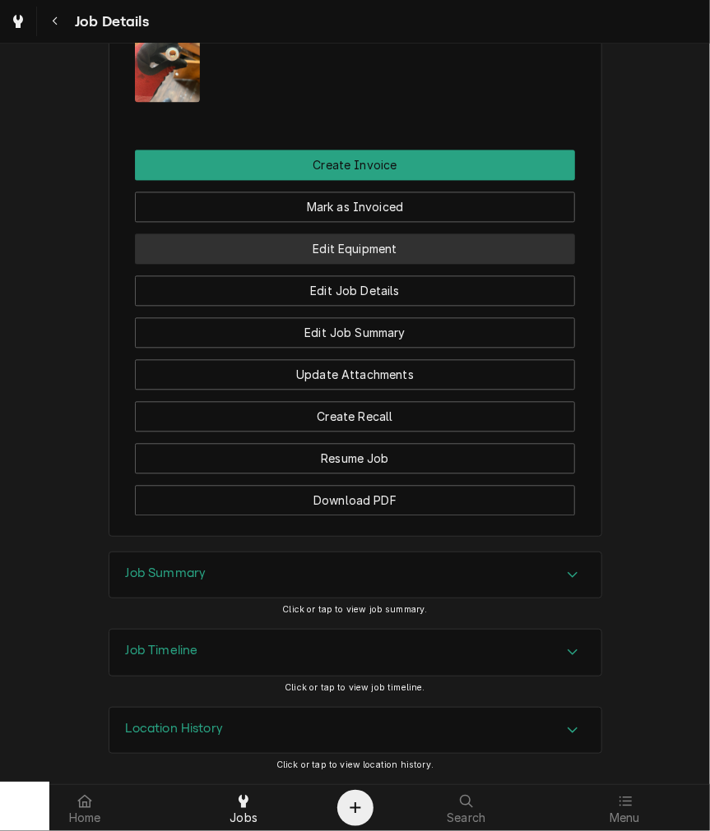
click at [314, 252] on button "Edit Equipment" at bounding box center [355, 249] width 440 height 30
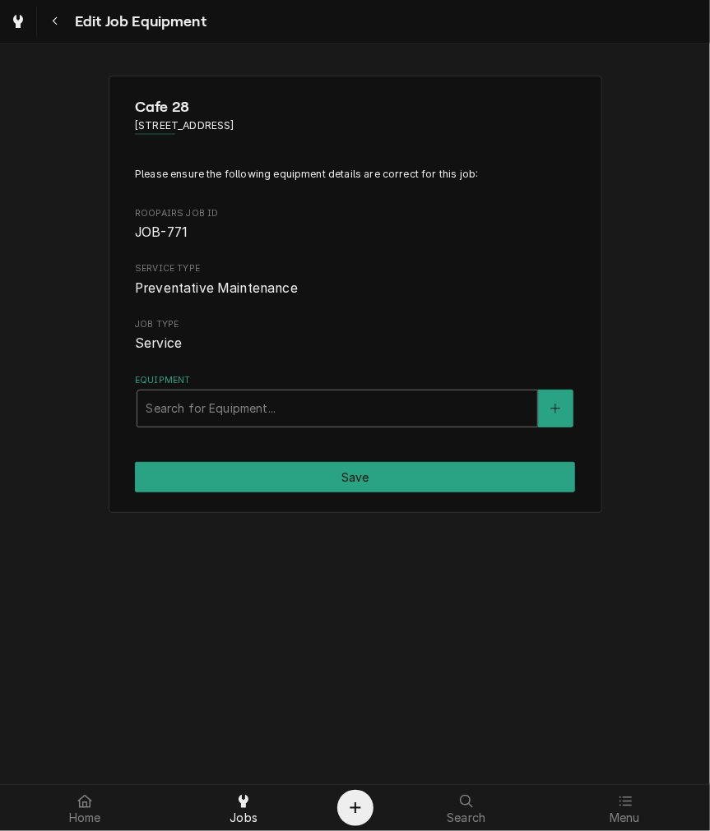
click at [233, 425] on div "Search for Equipment..." at bounding box center [337, 409] width 400 height 36
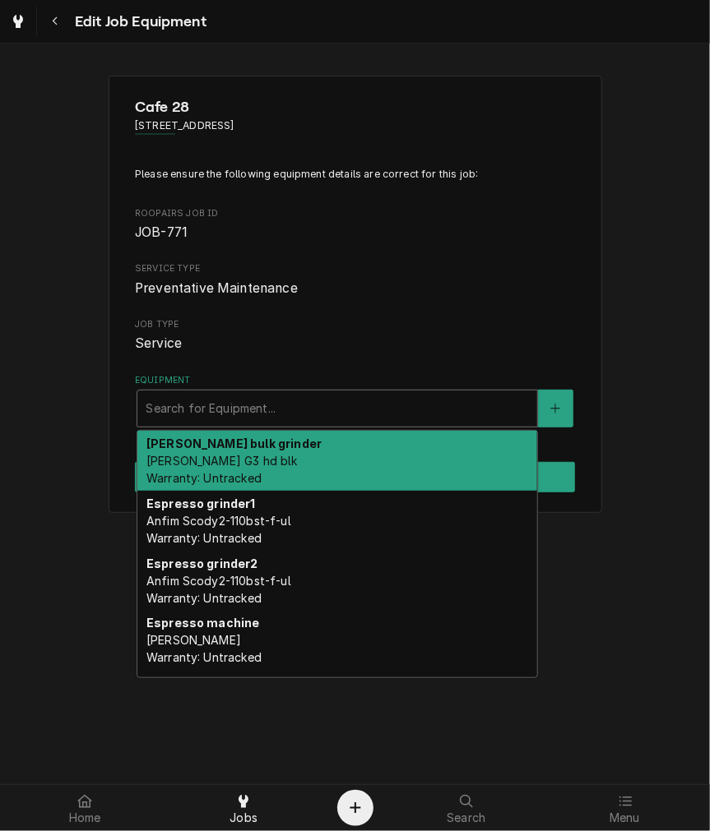
click at [238, 457] on div "[PERSON_NAME] bulk grinder [PERSON_NAME] G3 hd blk Warranty: Untracked" at bounding box center [337, 461] width 400 height 60
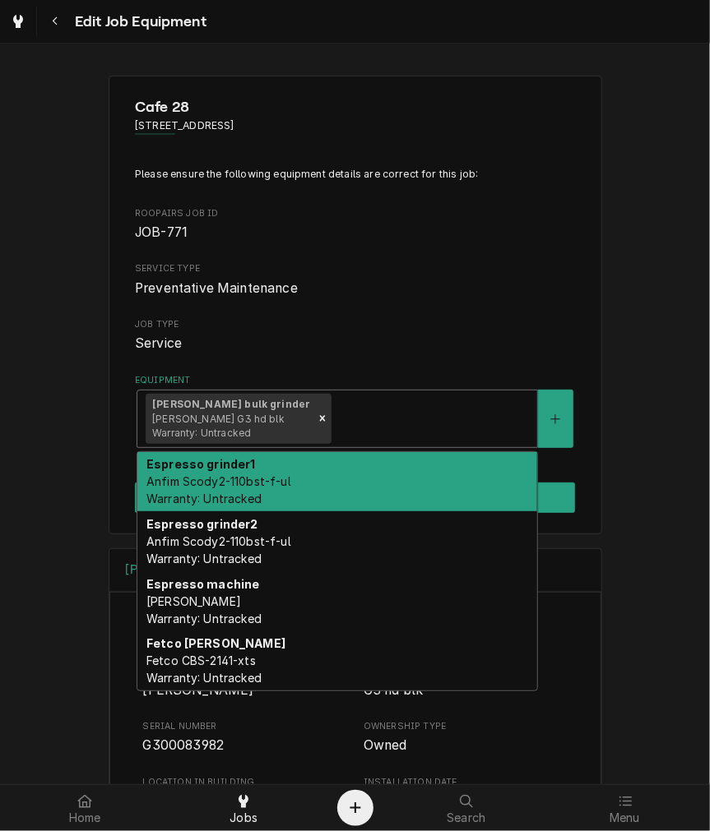
click at [335, 424] on div "Equipment" at bounding box center [432, 419] width 194 height 30
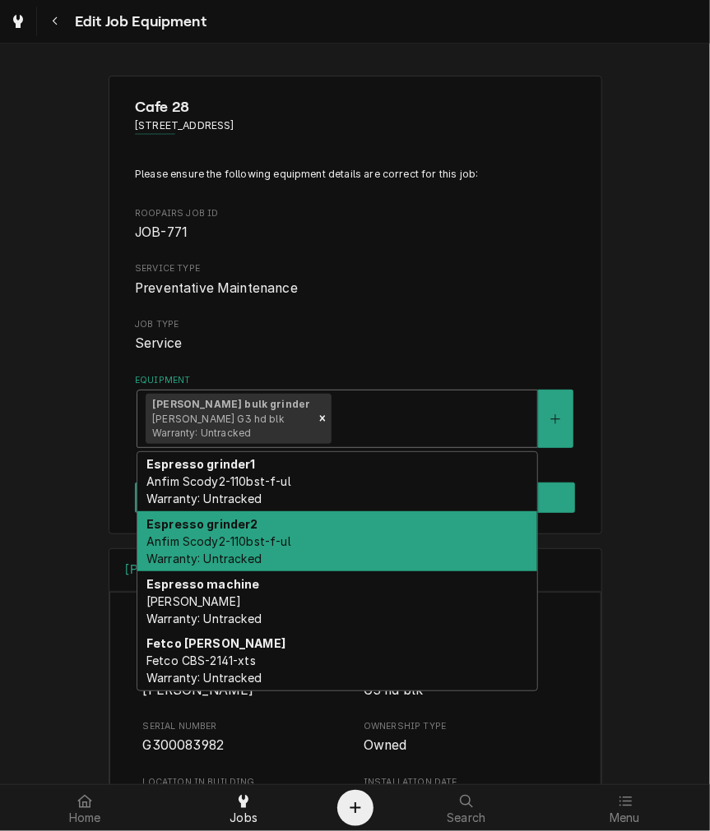
click at [317, 524] on div "Espresso grinder2 Anfim Scody2-110bst-f-ul Warranty: Untracked" at bounding box center [337, 541] width 400 height 60
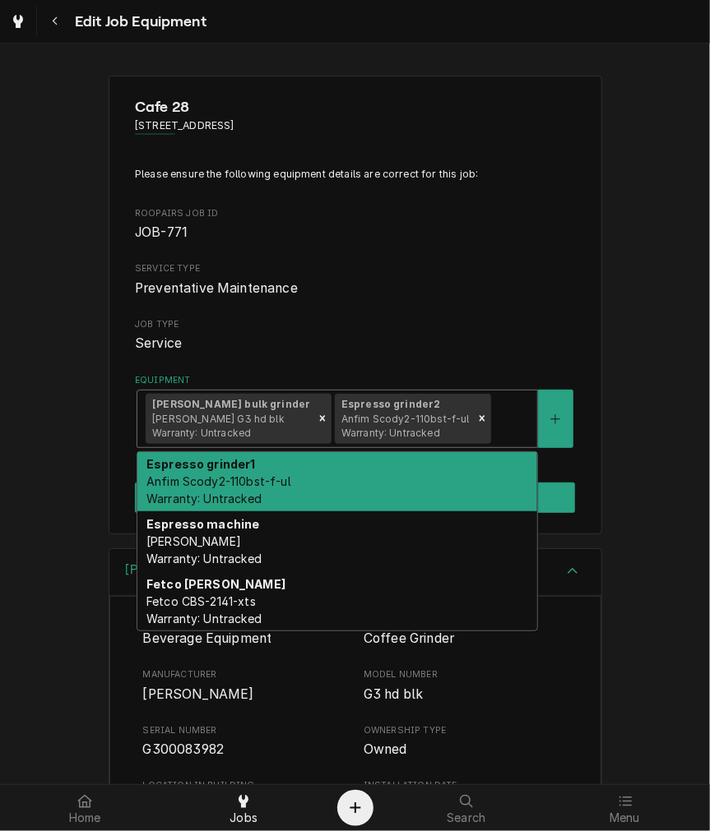
drag, startPoint x: 437, startPoint y: 426, endPoint x: 441, endPoint y: 446, distance: 20.8
click at [493, 426] on div "Equipment" at bounding box center [510, 419] width 35 height 30
click at [437, 488] on div "Espresso grinder1 Anfim Scody2-110bst-f-ul Warranty: Untracked" at bounding box center [337, 482] width 400 height 60
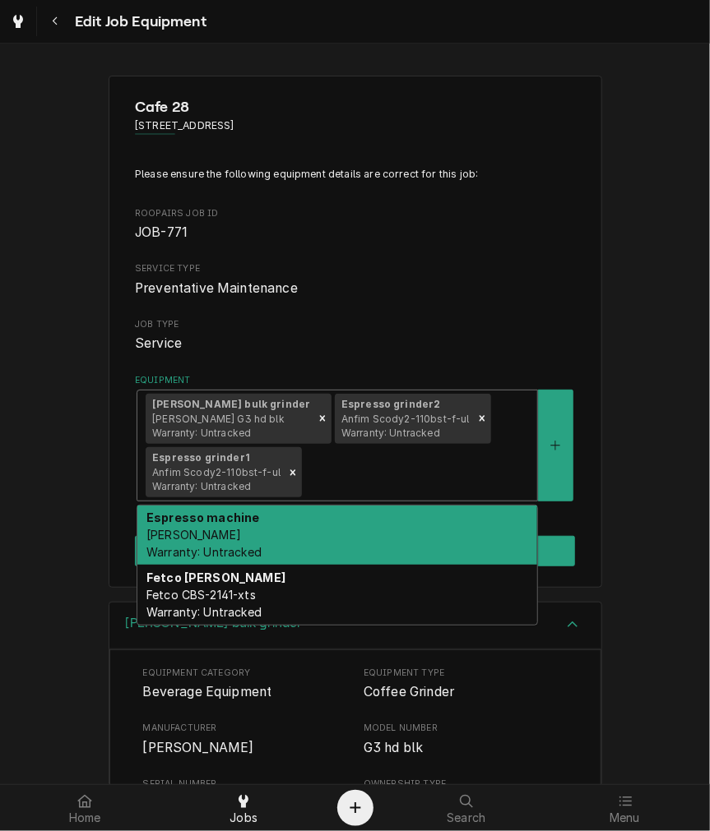
click at [464, 430] on div "[PERSON_NAME] bulk grinder [PERSON_NAME] G3 hd blk Warranty: Untracked Espresso…" at bounding box center [337, 446] width 400 height 110
click at [411, 548] on div "Espresso machine [PERSON_NAME]: Untracked" at bounding box center [337, 536] width 400 height 60
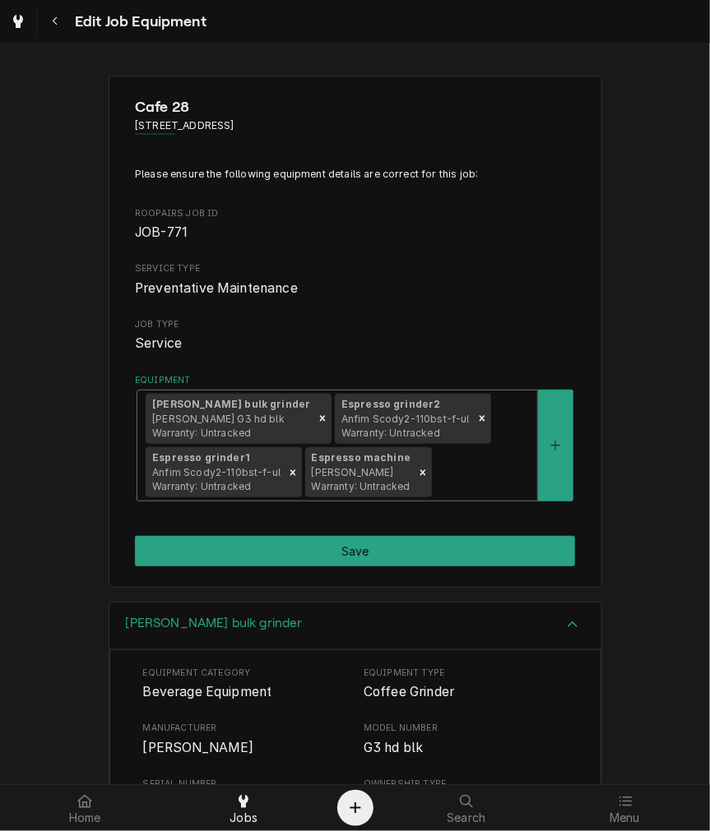
click at [439, 486] on div "Equipment" at bounding box center [482, 473] width 94 height 30
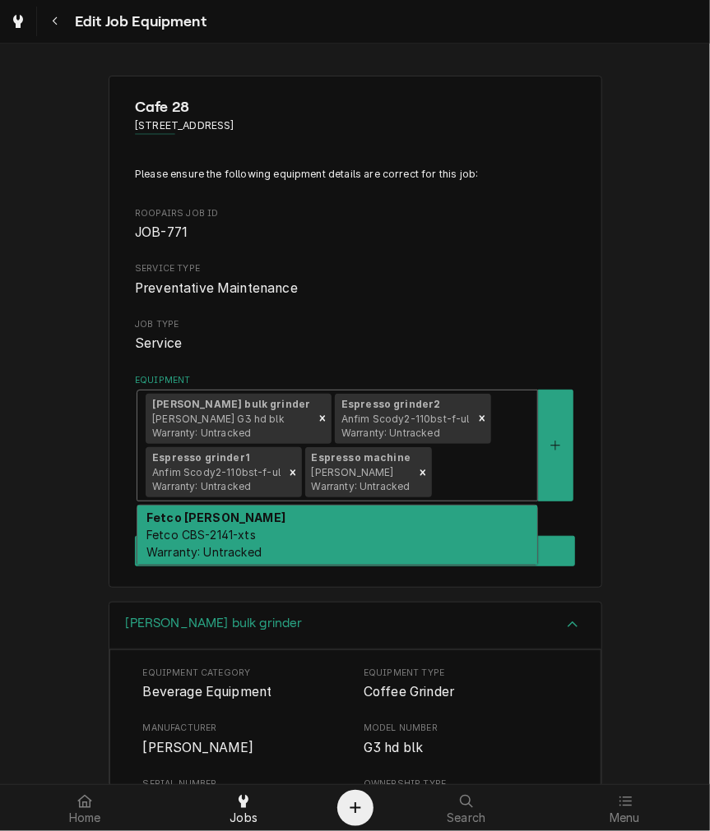
click at [430, 534] on div "Fetco [PERSON_NAME] Fetco CBS-2141-xts Warranty: Untracked" at bounding box center [337, 536] width 400 height 60
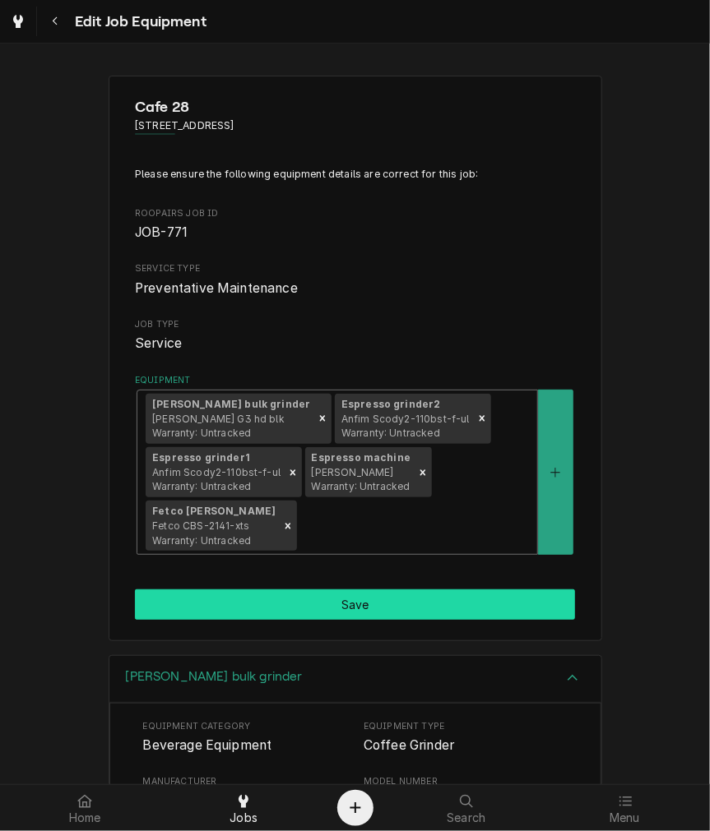
click at [401, 595] on button "Save" at bounding box center [355, 605] width 440 height 30
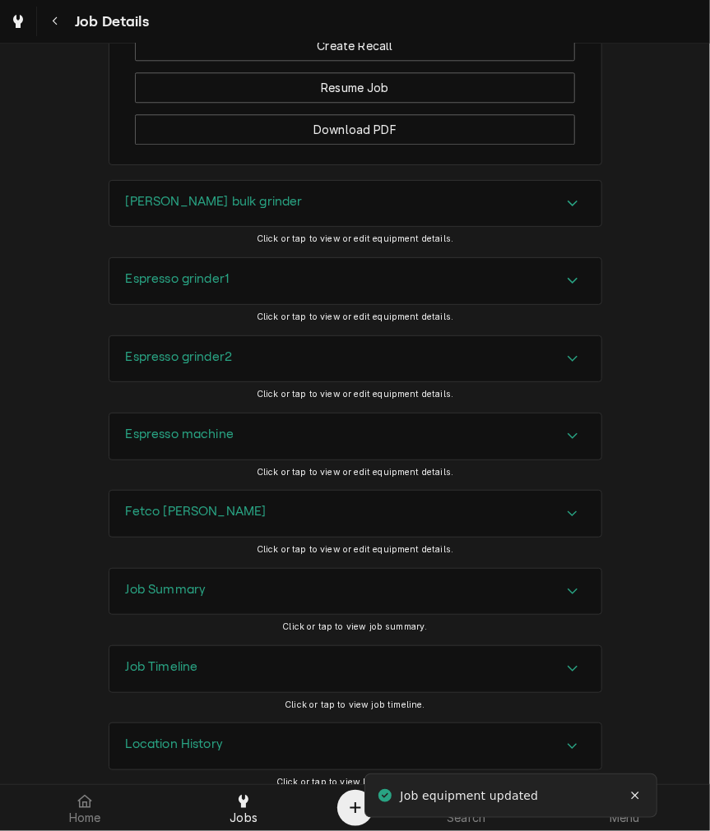
scroll to position [1510, 0]
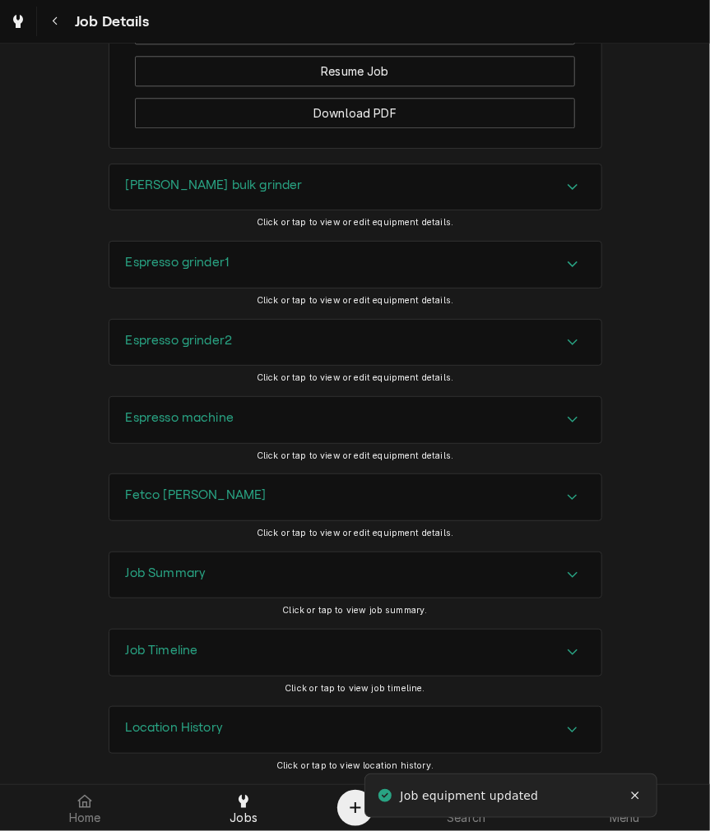
click at [210, 201] on div "Bunn bulk grinder" at bounding box center [355, 187] width 492 height 46
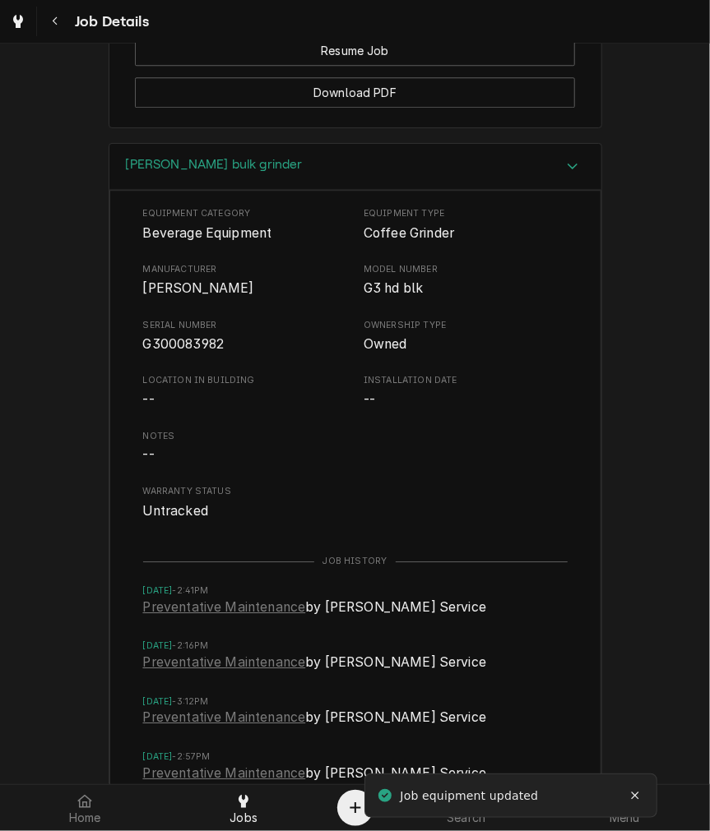
click at [174, 379] on div "Equipment Category Beverage Equipment Equipment Type Coffee Grinder Manufacture…" at bounding box center [355, 363] width 424 height 313
click at [174, 352] on span "G300083982" at bounding box center [183, 344] width 81 height 16
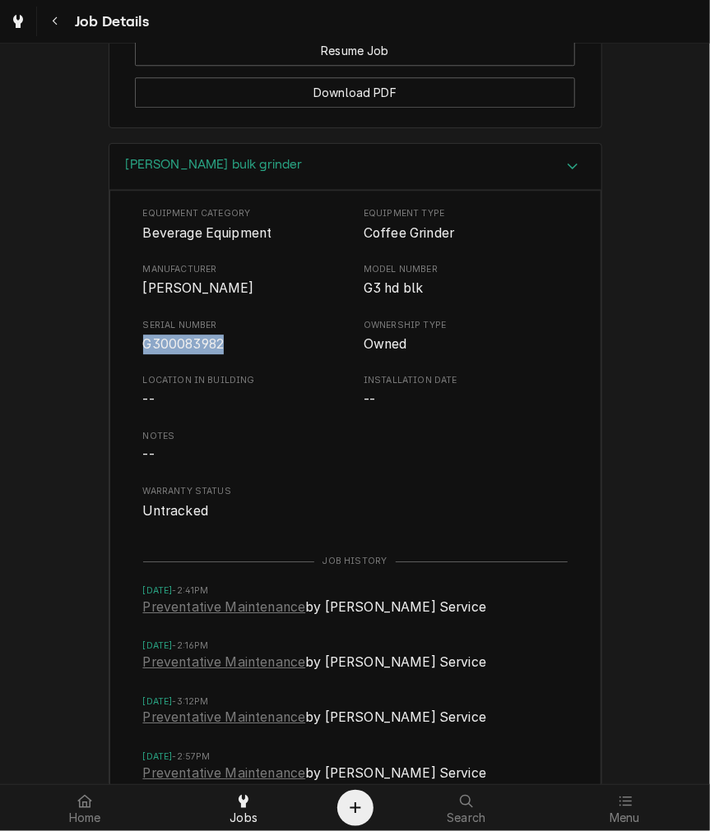
drag, startPoint x: 259, startPoint y: 189, endPoint x: 248, endPoint y: 220, distance: 32.2
click at [258, 187] on div "Bunn bulk grinder" at bounding box center [355, 167] width 492 height 47
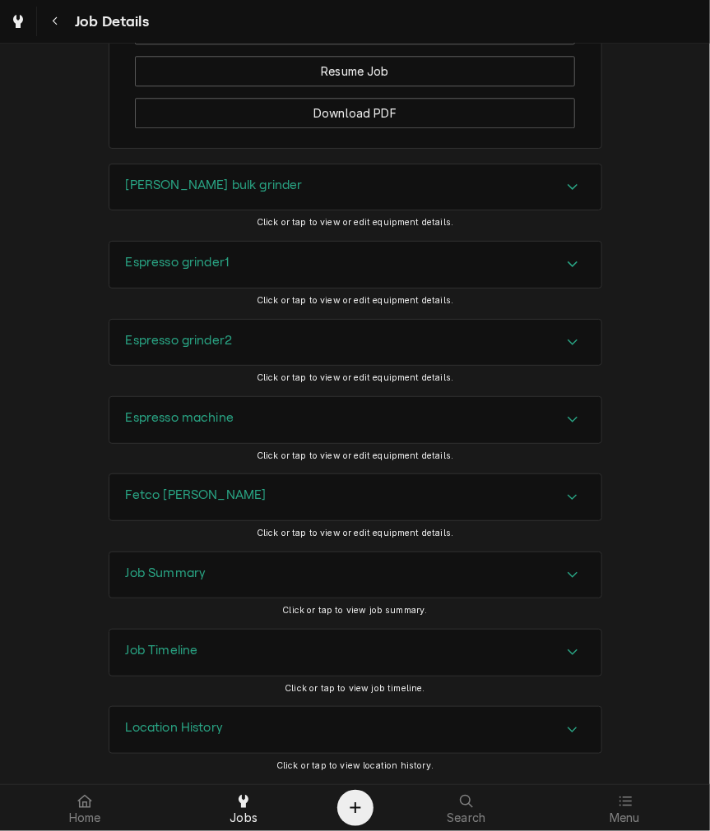
click at [223, 269] on h3 "Espresso grinder1" at bounding box center [178, 263] width 104 height 16
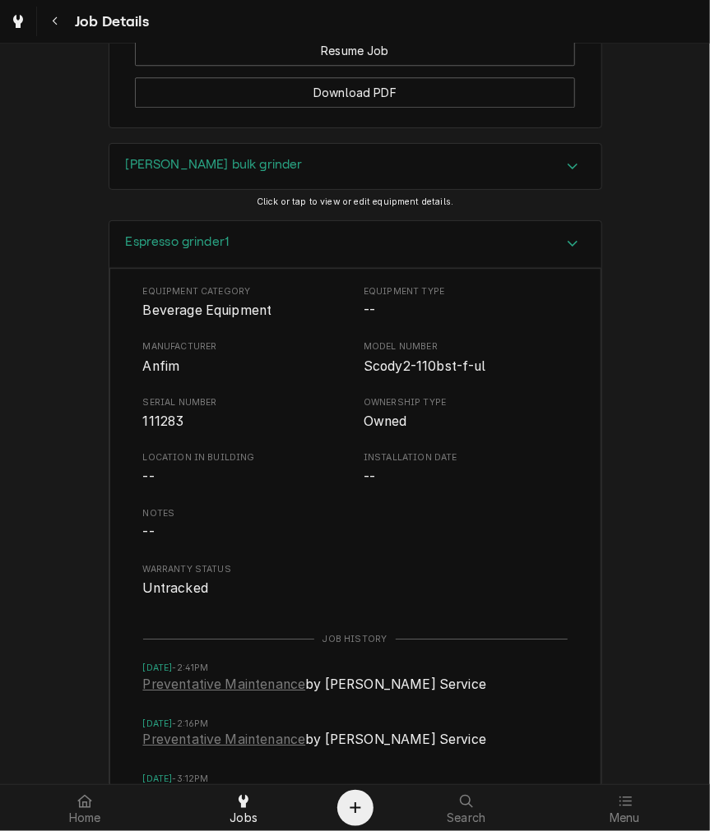
click at [159, 429] on span "111283" at bounding box center [163, 422] width 41 height 16
click at [158, 429] on span "111283" at bounding box center [163, 422] width 41 height 16
click at [391, 258] on div "Espresso grinder1" at bounding box center [355, 244] width 492 height 47
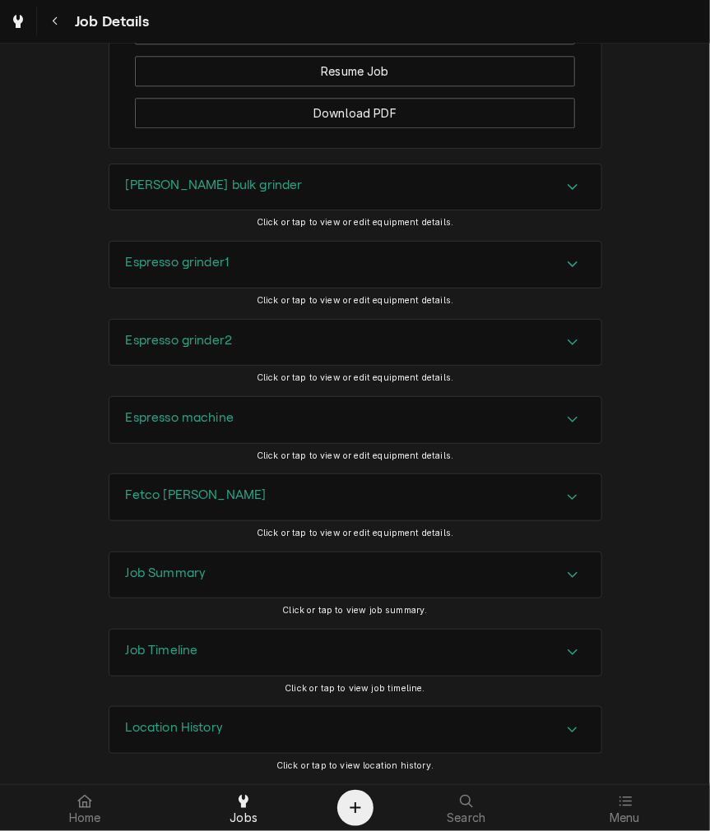
click at [252, 344] on div "Espresso grinder2" at bounding box center [355, 343] width 492 height 46
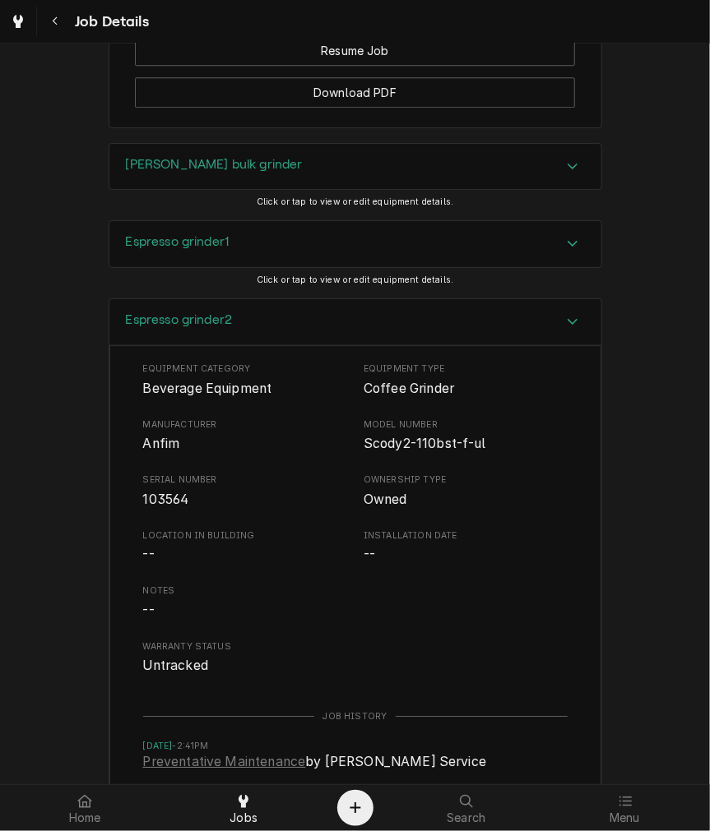
click at [155, 507] on span "103564" at bounding box center [166, 500] width 46 height 16
click at [310, 345] on div "Espresso grinder2" at bounding box center [355, 322] width 492 height 47
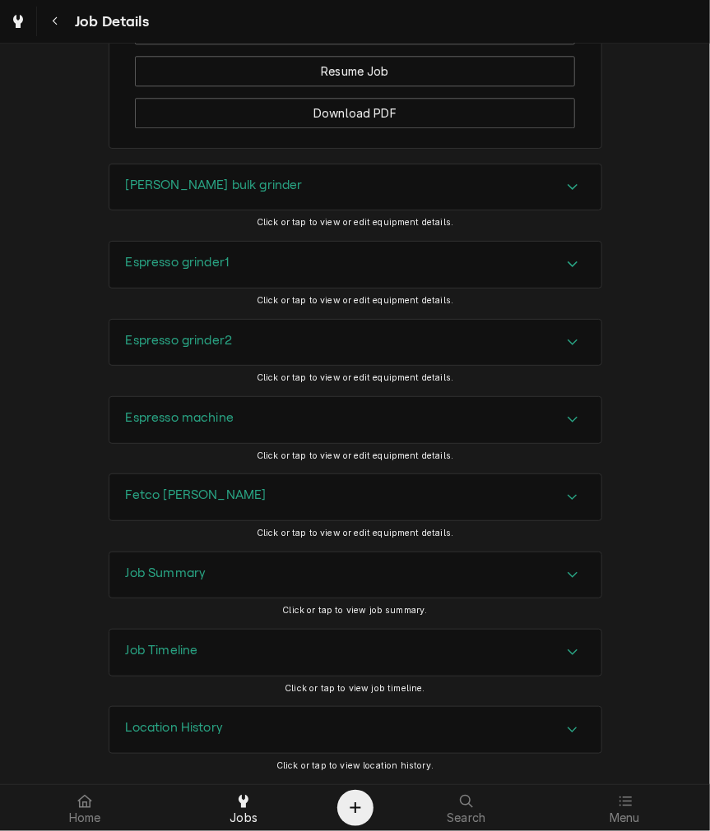
click at [176, 414] on h3 "Espresso machine" at bounding box center [180, 418] width 109 height 16
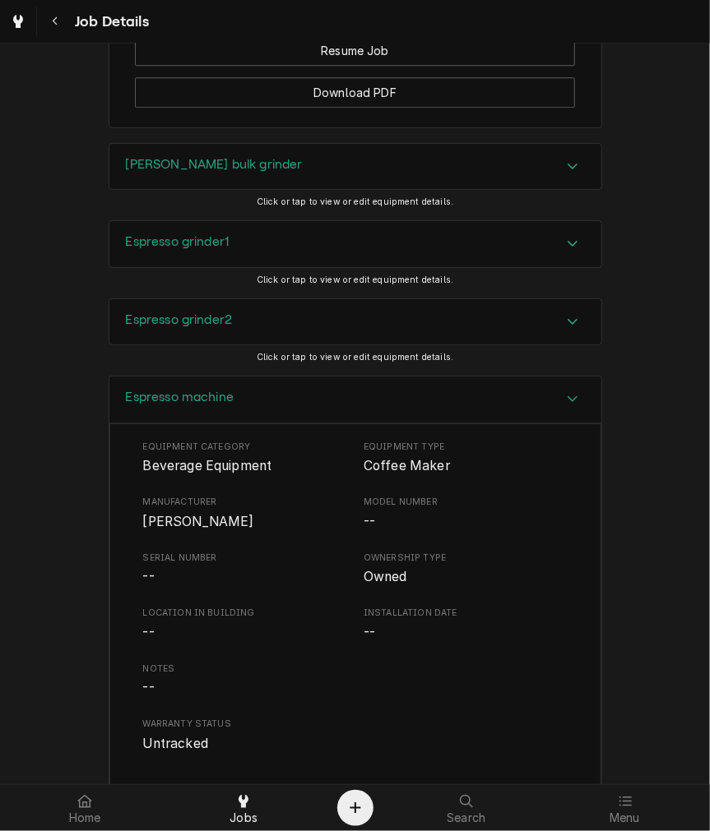
click at [173, 529] on span "Nouva simonelli" at bounding box center [198, 522] width 111 height 16
click at [155, 405] on h3 "Espresso machine" at bounding box center [180, 398] width 109 height 16
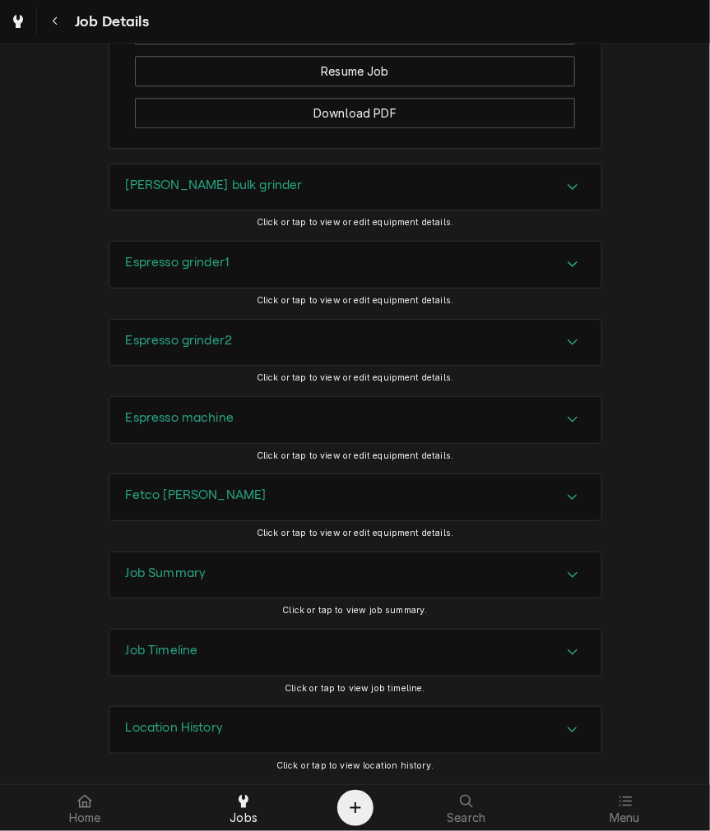
click at [148, 493] on h3 "Fetco brewer" at bounding box center [196, 496] width 141 height 16
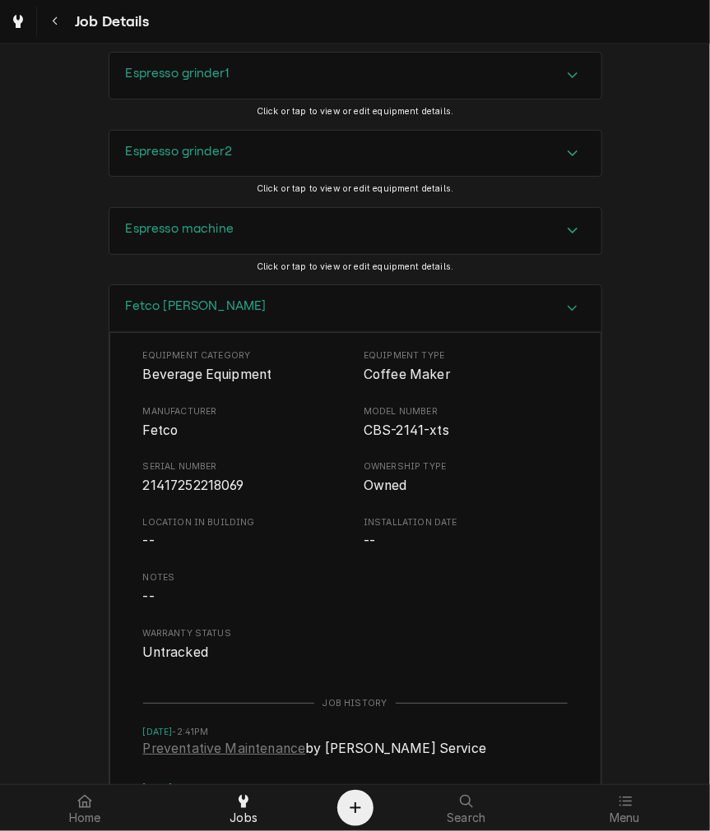
scroll to position [1815, 0]
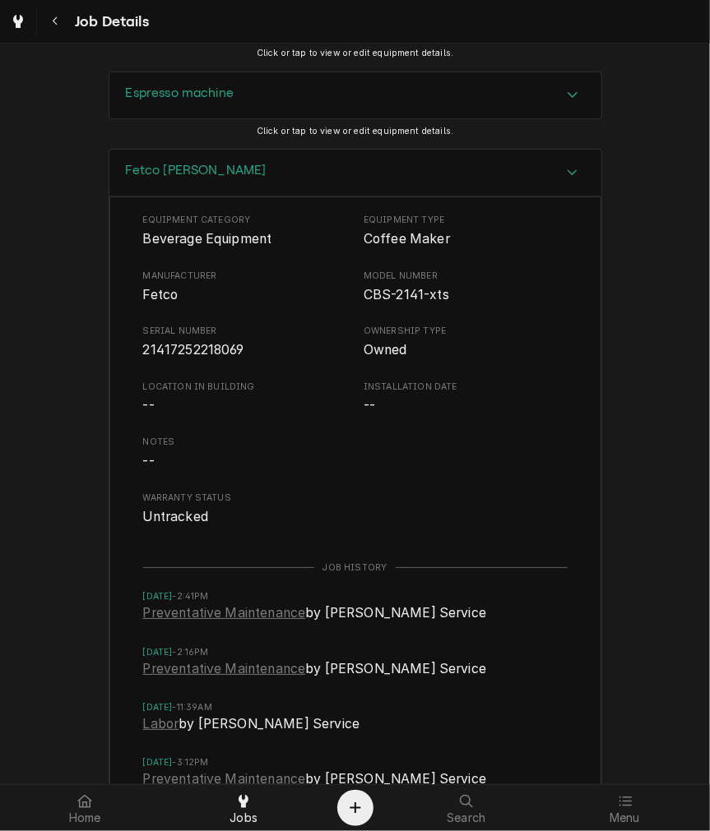
click at [161, 358] on span "21417252218069" at bounding box center [193, 350] width 101 height 16
click at [198, 197] on div "Fetco brewer" at bounding box center [355, 173] width 492 height 47
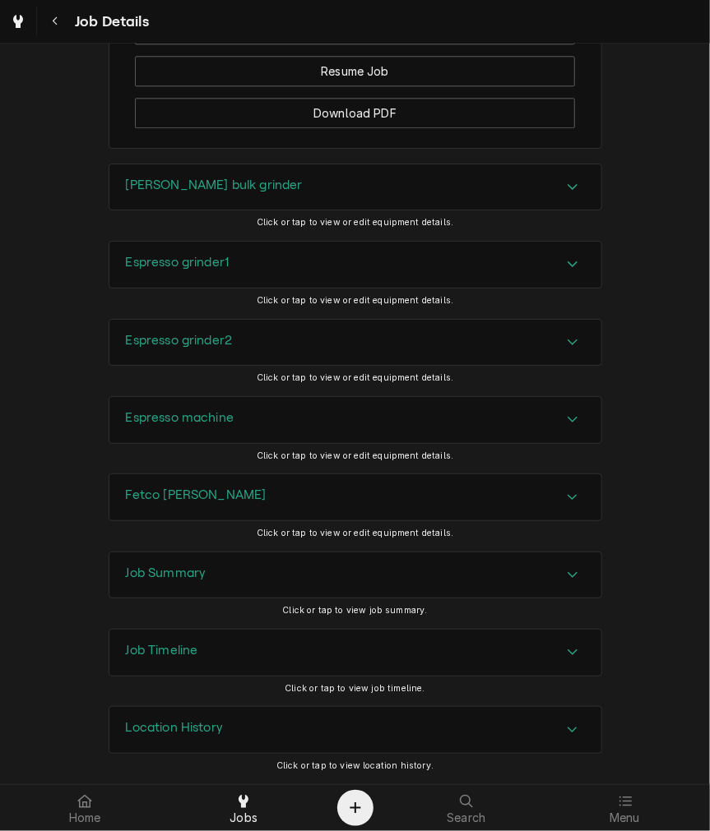
click at [208, 574] on div "Job Summary" at bounding box center [355, 576] width 492 height 46
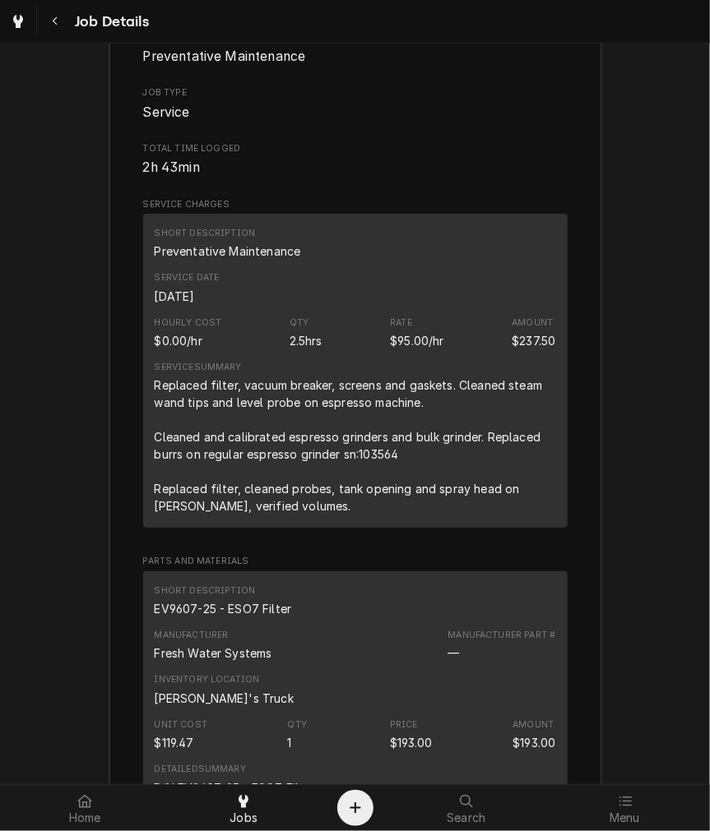
scroll to position [2273, 0]
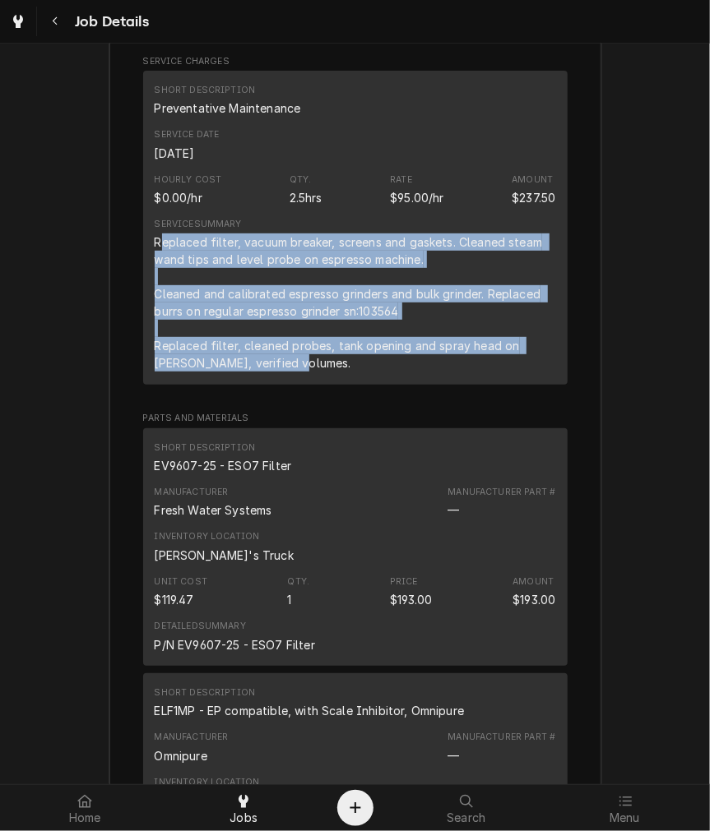
drag, startPoint x: 308, startPoint y: 380, endPoint x: 154, endPoint y: 265, distance: 192.7
click at [155, 265] on div "Replaced filter, vacuum breaker, screens and gaskets. Cleaned steam wand tips a…" at bounding box center [355, 302] width 401 height 138
copy div "eplaced filter, vacuum breaker, screens and gaskets. Cleaned steam wand tips an…"
click at [316, 372] on div "Replaced filter, vacuum breaker, screens and gaskets. Cleaned steam wand tips a…" at bounding box center [355, 302] width 401 height 138
drag, startPoint x: 285, startPoint y: 380, endPoint x: 140, endPoint y: 260, distance: 188.6
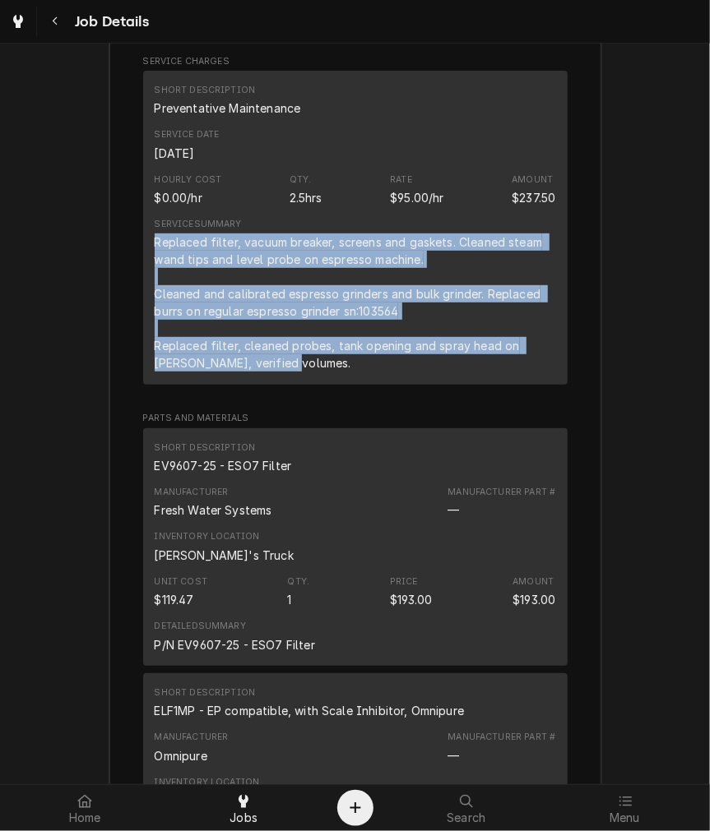
click at [143, 260] on div "Short Description Preventative Maintenance Service Date Sep 29, 2025 Hourly Cos…" at bounding box center [355, 228] width 424 height 314
copy div "Replaced filter, vacuum breaker, screens and gaskets. Cleaned steam wand tips a…"
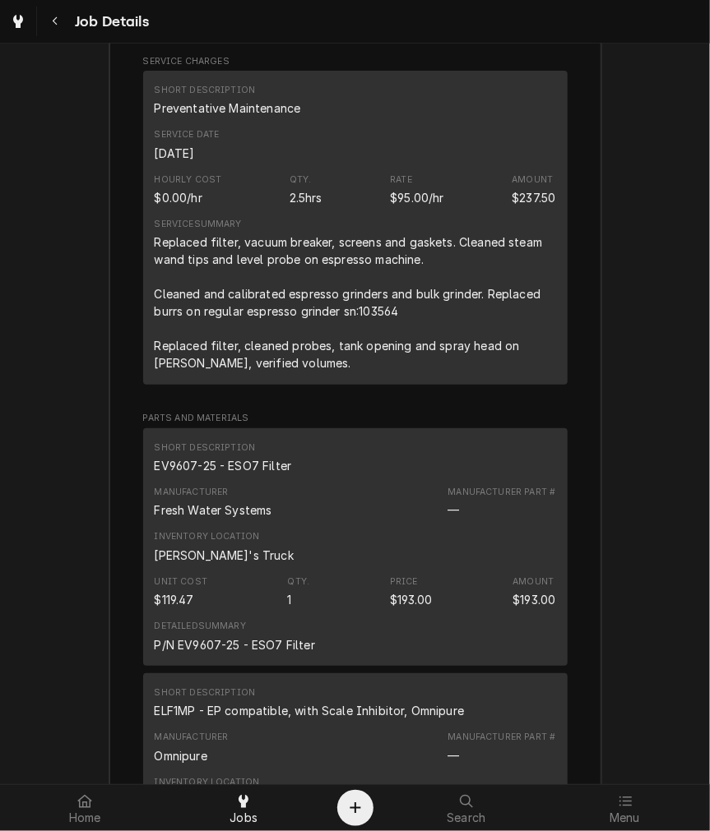
click at [240, 455] on div "Short Description" at bounding box center [205, 448] width 101 height 13
click at [243, 474] on div "Short Description EV9607-25 - ESO7 Filter" at bounding box center [223, 458] width 137 height 33
click at [243, 474] on div "EV9607-25 - ESO7 Filter" at bounding box center [223, 465] width 137 height 17
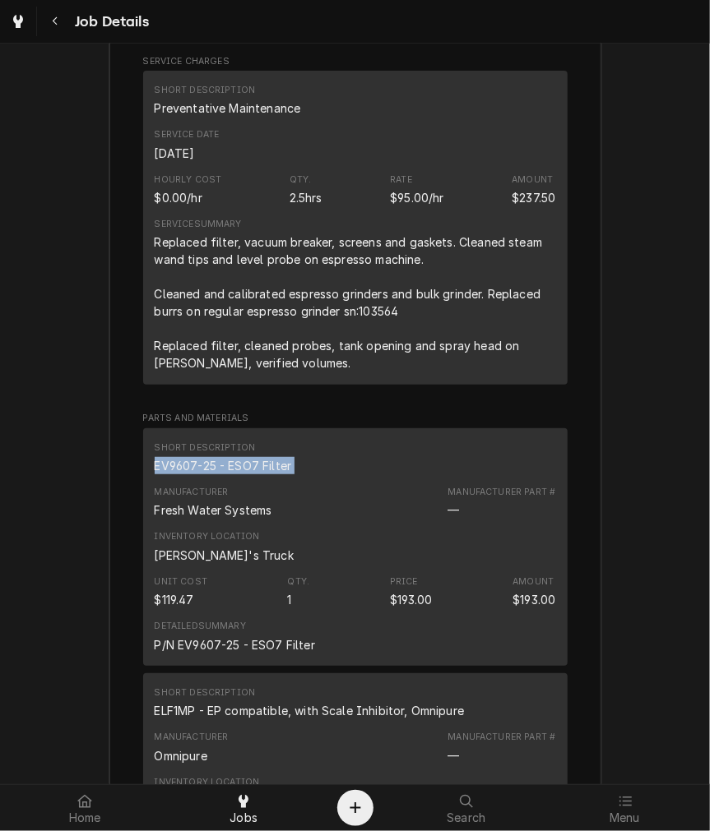
click at [243, 474] on div "EV9607-25 - ESO7 Filter" at bounding box center [223, 465] width 137 height 17
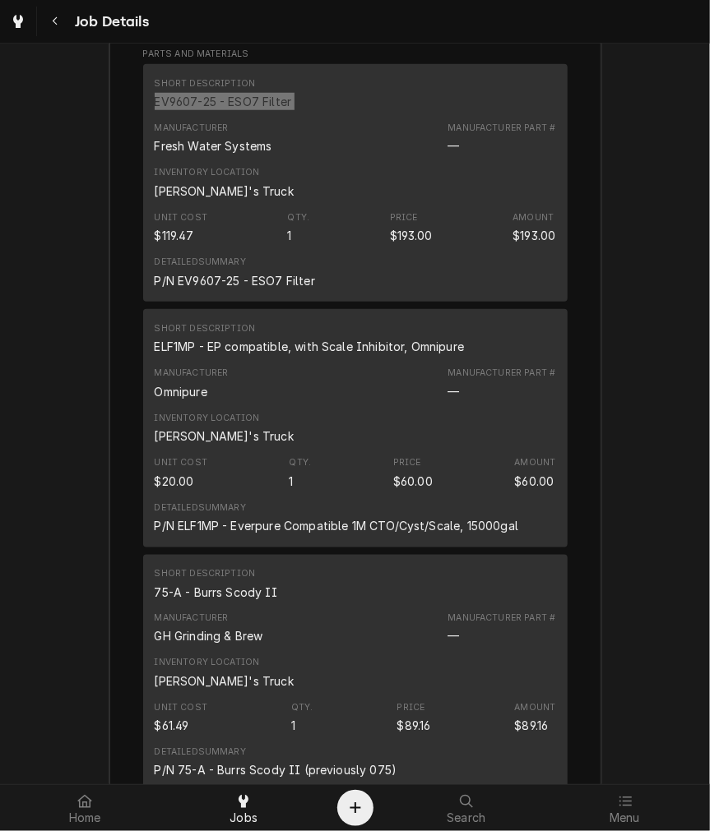
scroll to position [2730, 0]
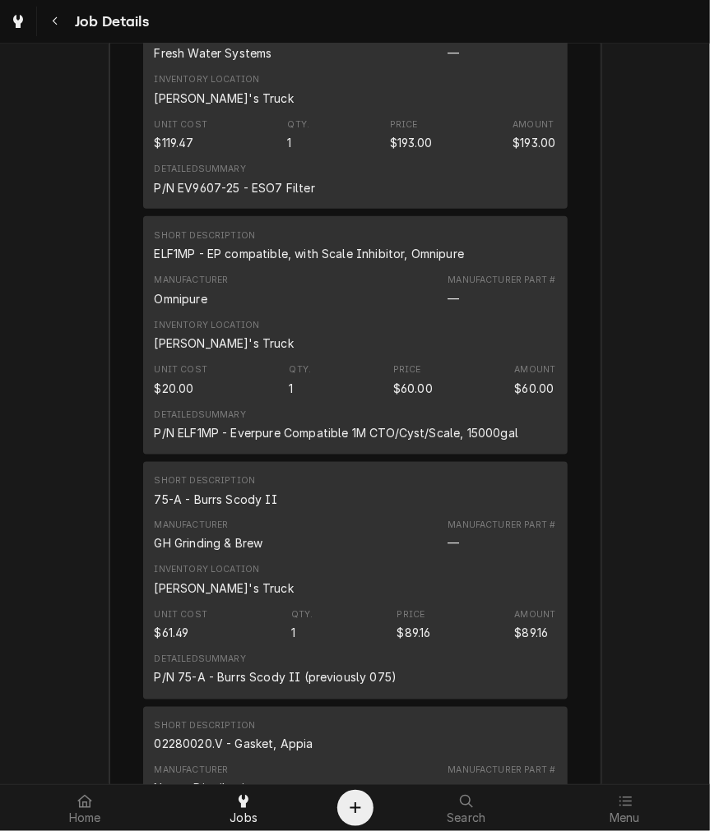
click at [331, 262] on div "ELF1MP - EP compatible, with Scale Inhibitor, Omnipure" at bounding box center [310, 253] width 310 height 17
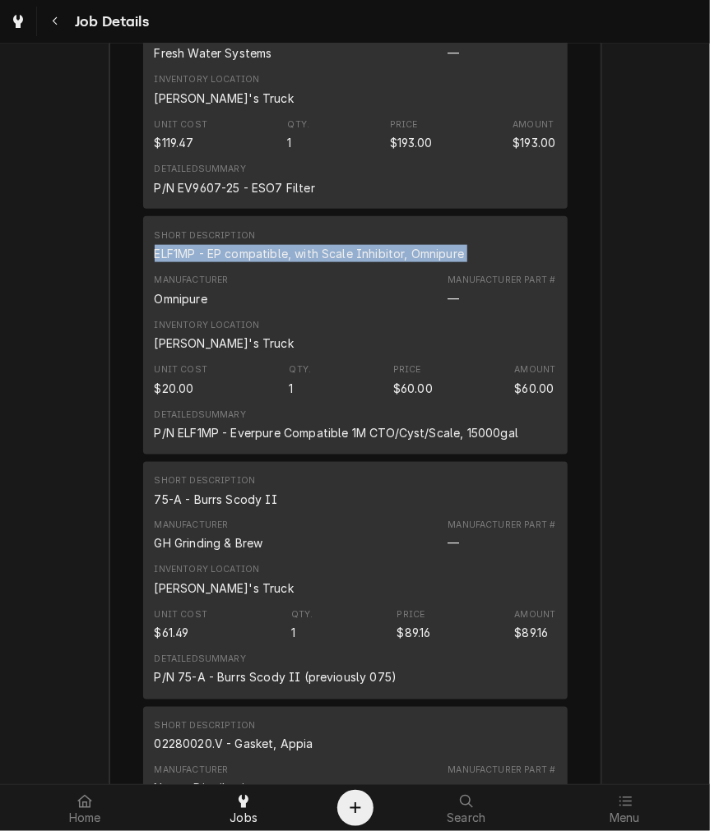
click at [331, 262] on div "ELF1MP - EP compatible, with Scale Inhibitor, Omnipure" at bounding box center [310, 253] width 310 height 17
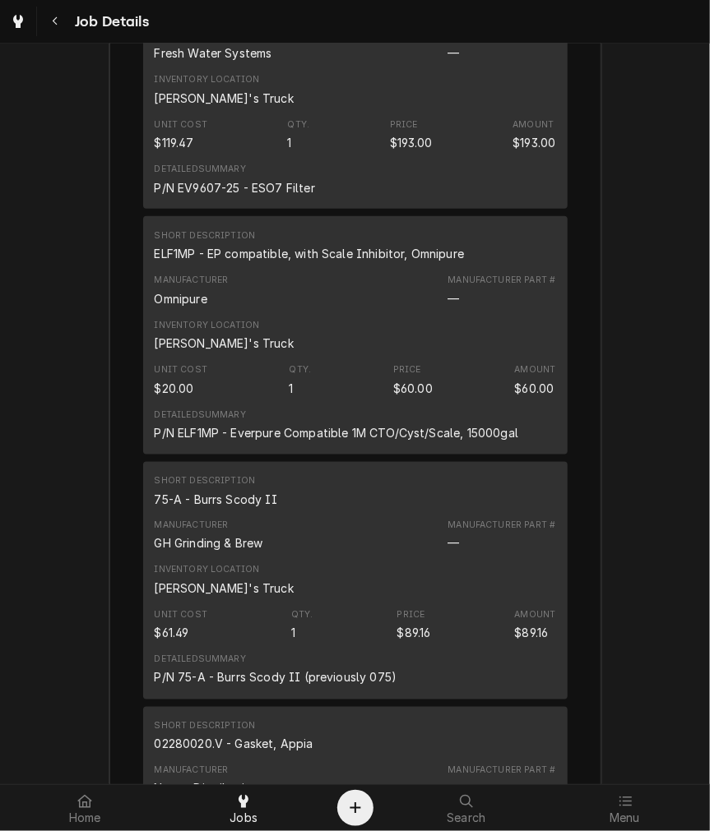
click at [255, 508] on div "75-A - Burrs Scody II" at bounding box center [216, 499] width 123 height 17
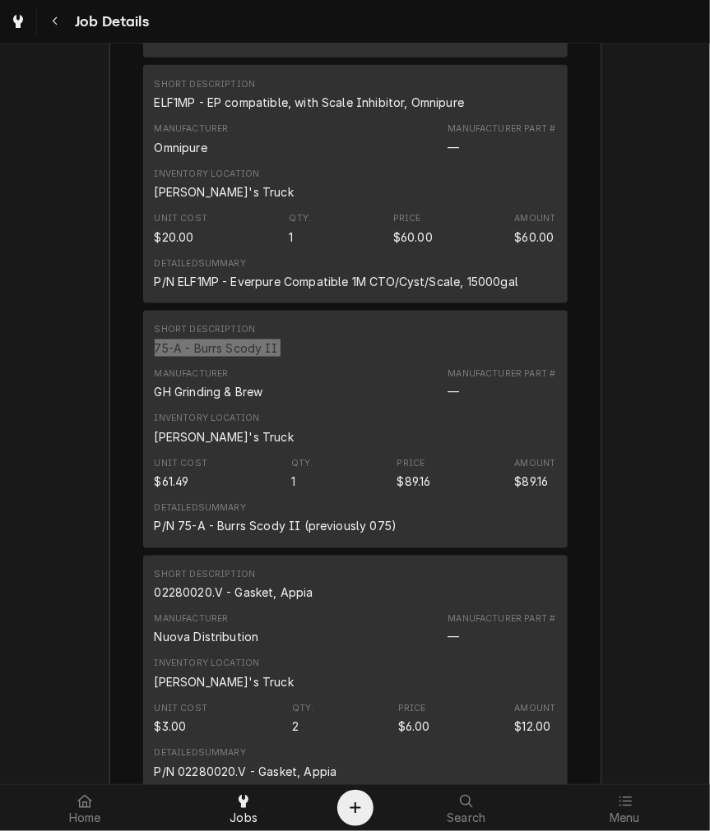
scroll to position [3187, 0]
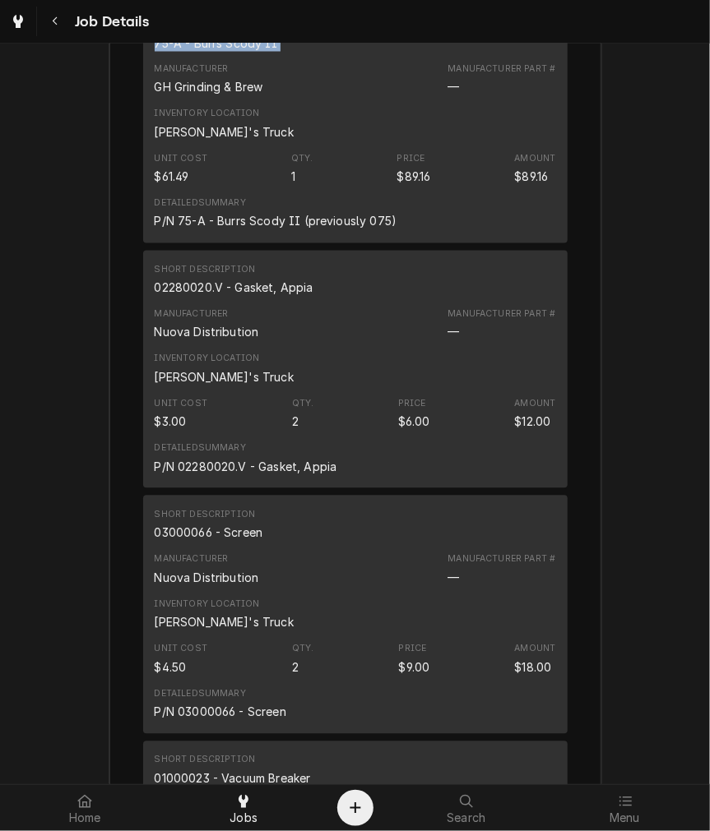
click at [209, 297] on div "02280020.V - Gasket, Appia" at bounding box center [234, 288] width 159 height 17
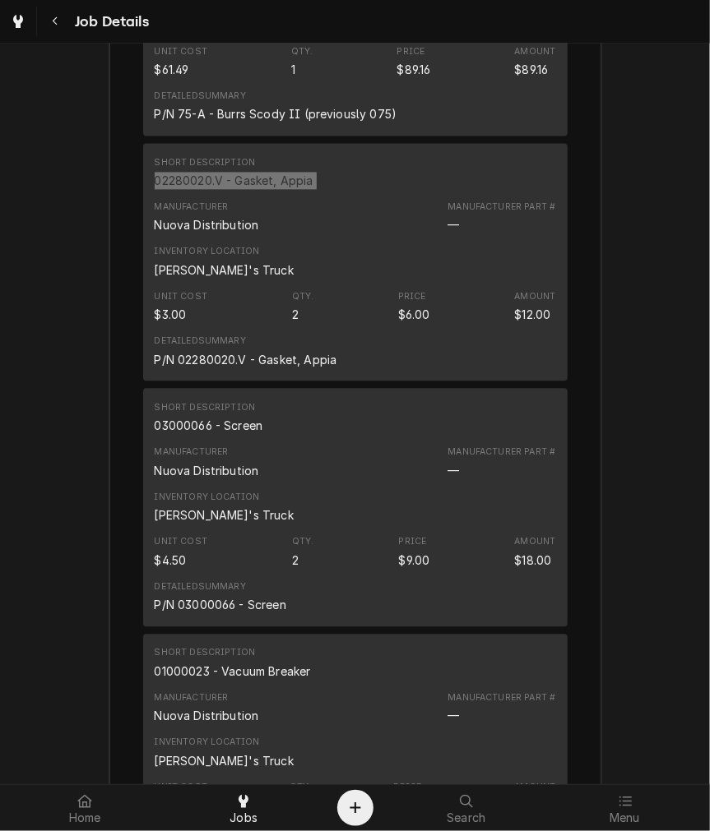
scroll to position [3339, 0]
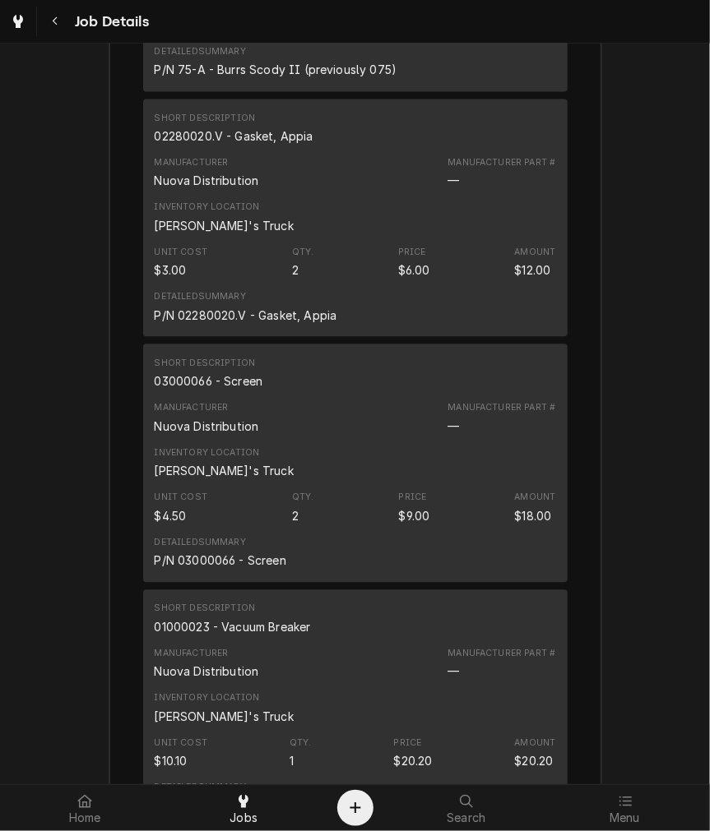
click at [206, 390] on div "03000066 - Screen" at bounding box center [209, 380] width 109 height 17
click at [207, 390] on div "03000066 - Screen" at bounding box center [209, 380] width 109 height 17
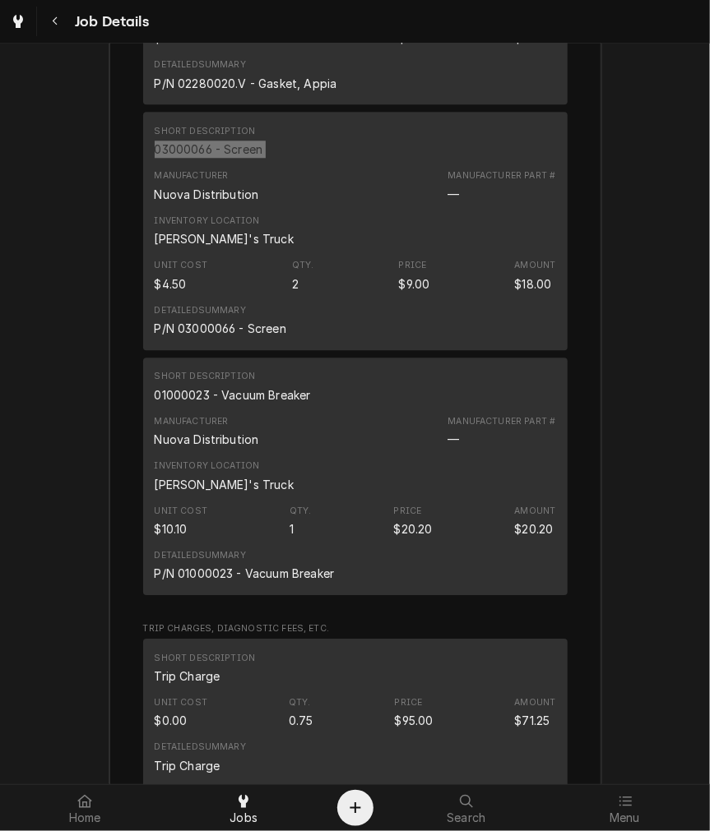
scroll to position [3644, 0]
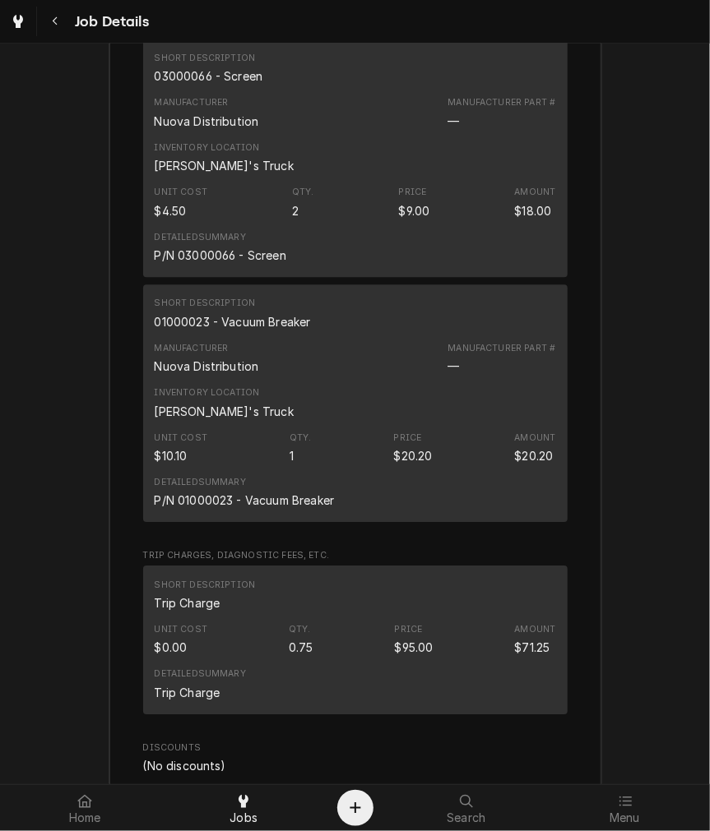
click at [186, 331] on div "01000023 - Vacuum Breaker" at bounding box center [233, 321] width 156 height 17
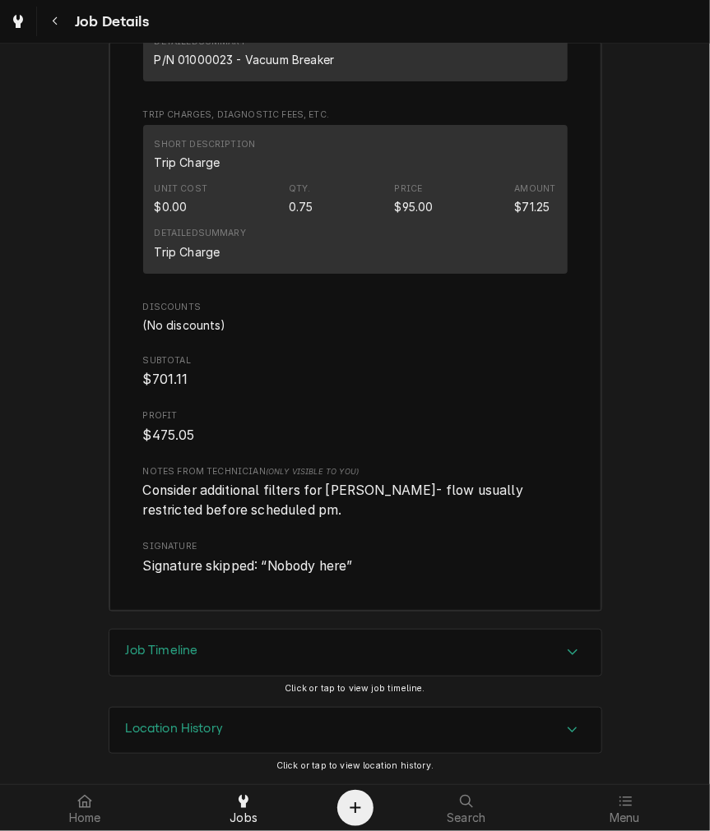
scroll to position [4100, 0]
click at [175, 754] on div "Location History" at bounding box center [355, 731] width 492 height 46
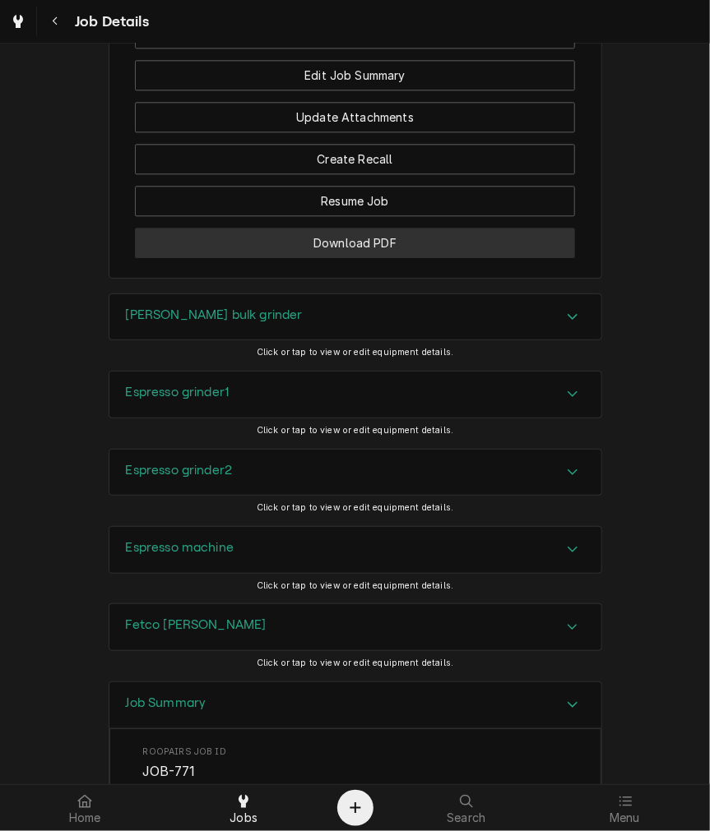
scroll to position [903, 0]
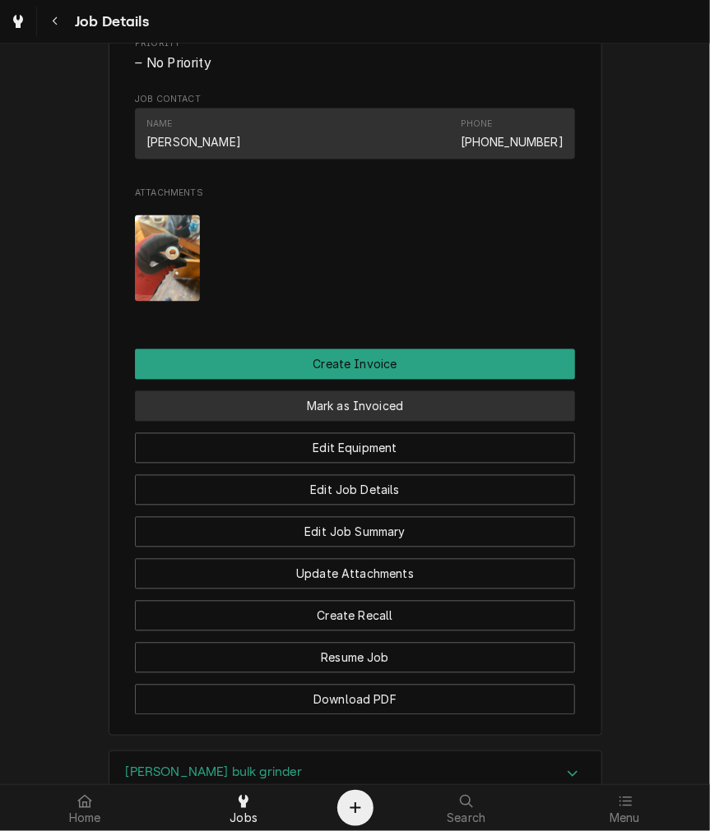
click at [355, 422] on button "Mark as Invoiced" at bounding box center [355, 406] width 440 height 30
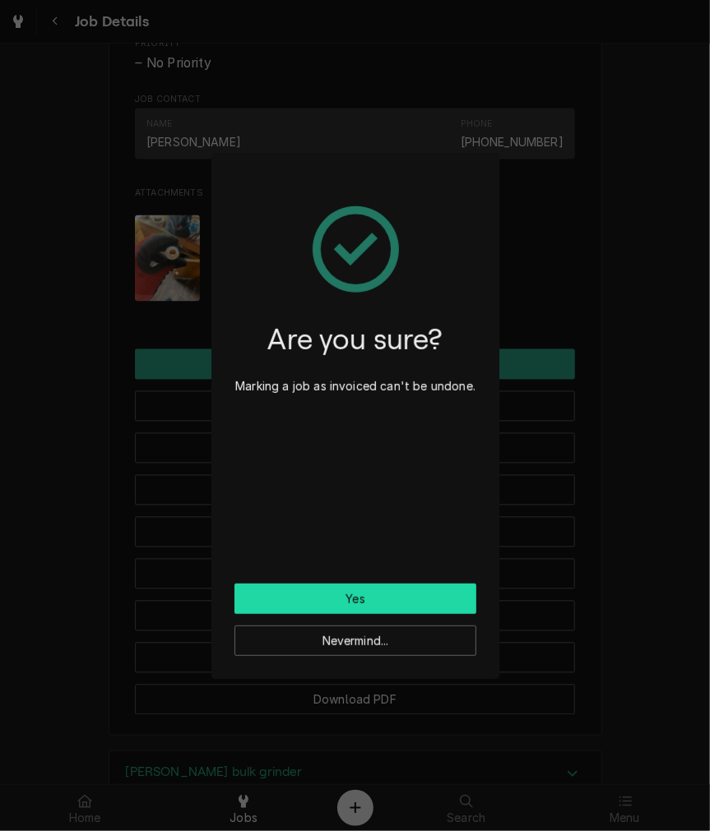
drag, startPoint x: 332, startPoint y: 593, endPoint x: 324, endPoint y: 594, distance: 8.3
click at [331, 594] on button "Yes" at bounding box center [355, 599] width 242 height 30
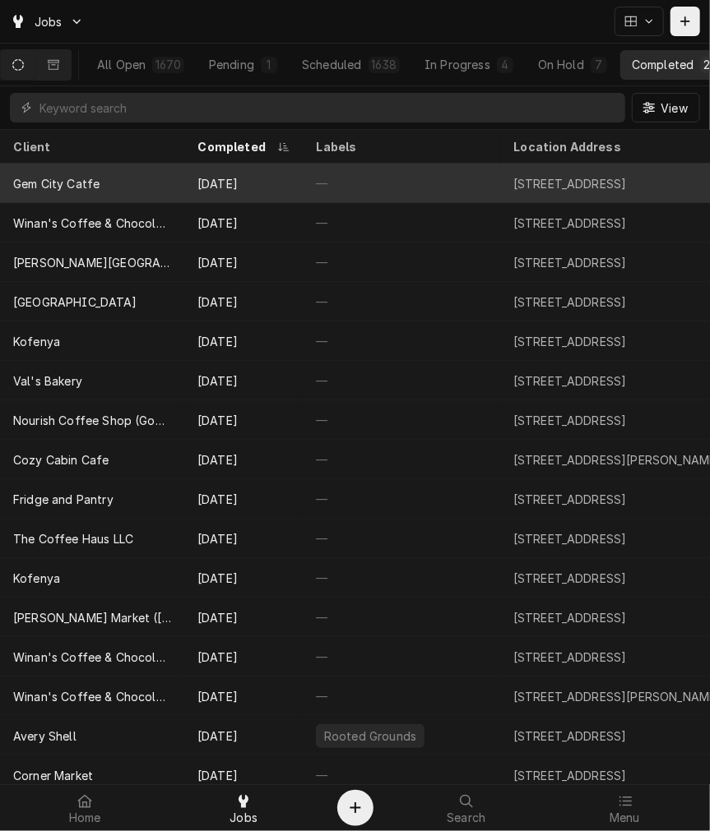
click at [103, 170] on div "Gem City Catfe" at bounding box center [92, 183] width 184 height 39
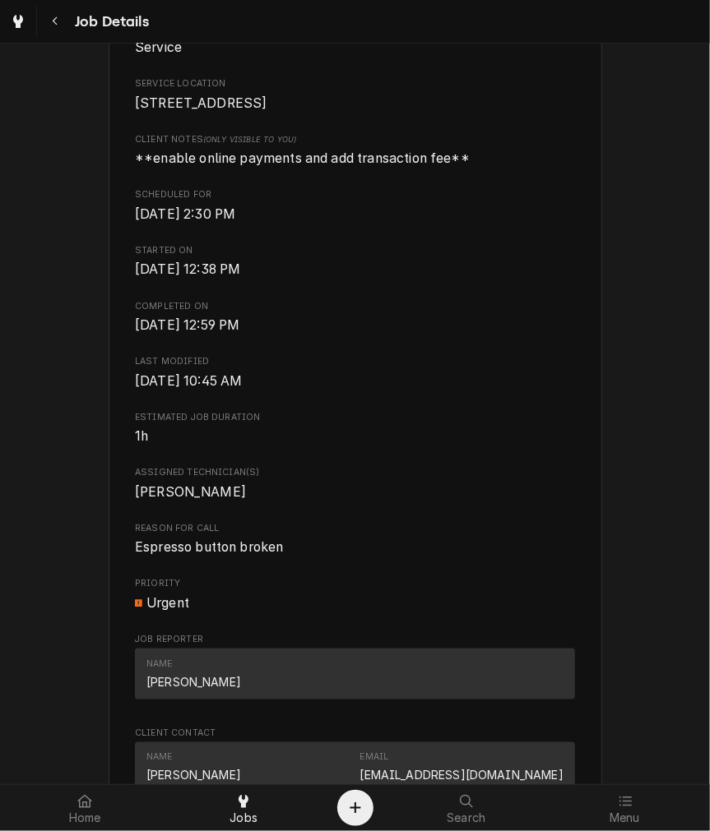
scroll to position [456, 0]
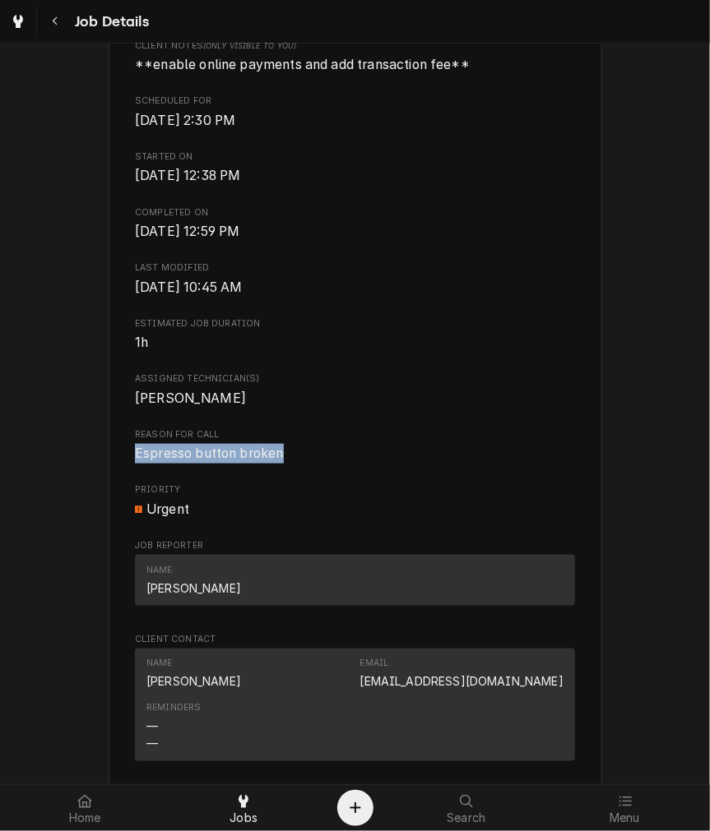
drag, startPoint x: 284, startPoint y: 474, endPoint x: 128, endPoint y: 486, distance: 155.8
click at [135, 486] on div "Roopairs Job ID JOB-4077 Date Received [DATE] Service Type Labor Job Type Servi…" at bounding box center [355, 265] width 440 height 1007
copy span "Espresso button broken"
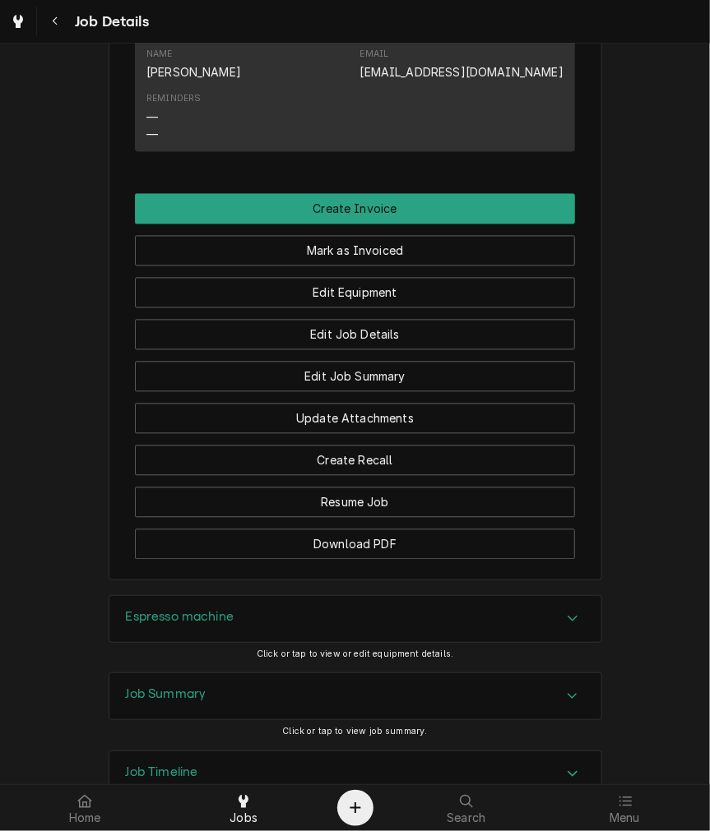
scroll to position [1207, 0]
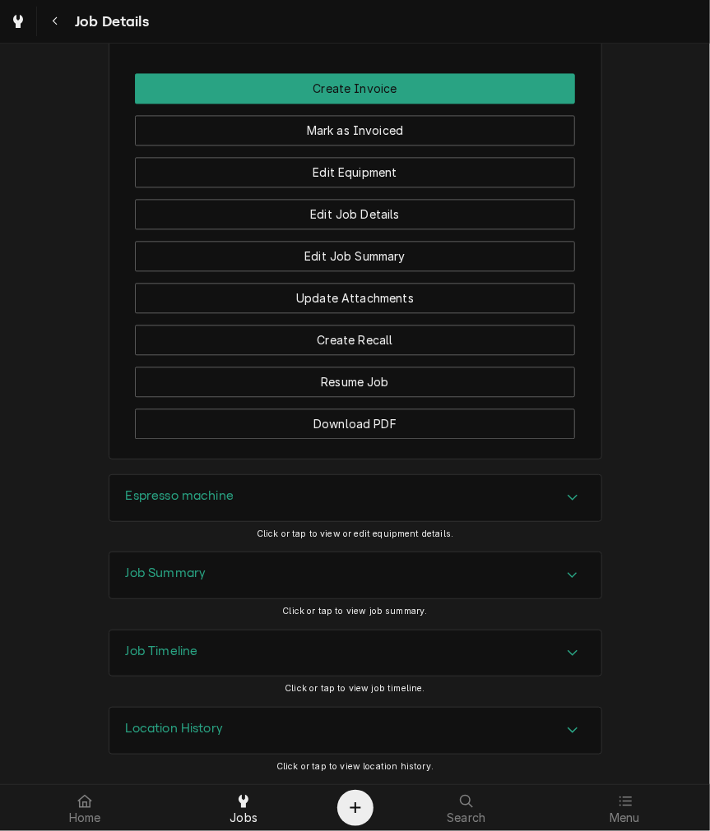
click at [202, 508] on div "Espresso machine" at bounding box center [355, 498] width 492 height 46
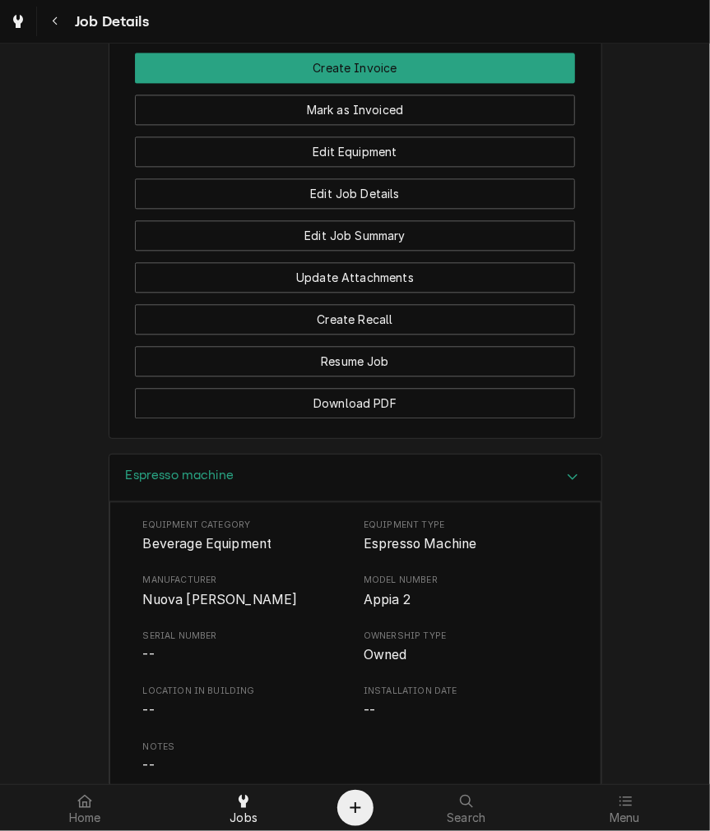
click at [192, 608] on span "Nuova [PERSON_NAME]" at bounding box center [220, 600] width 155 height 16
click at [196, 488] on div "Espresso machine" at bounding box center [180, 478] width 109 height 20
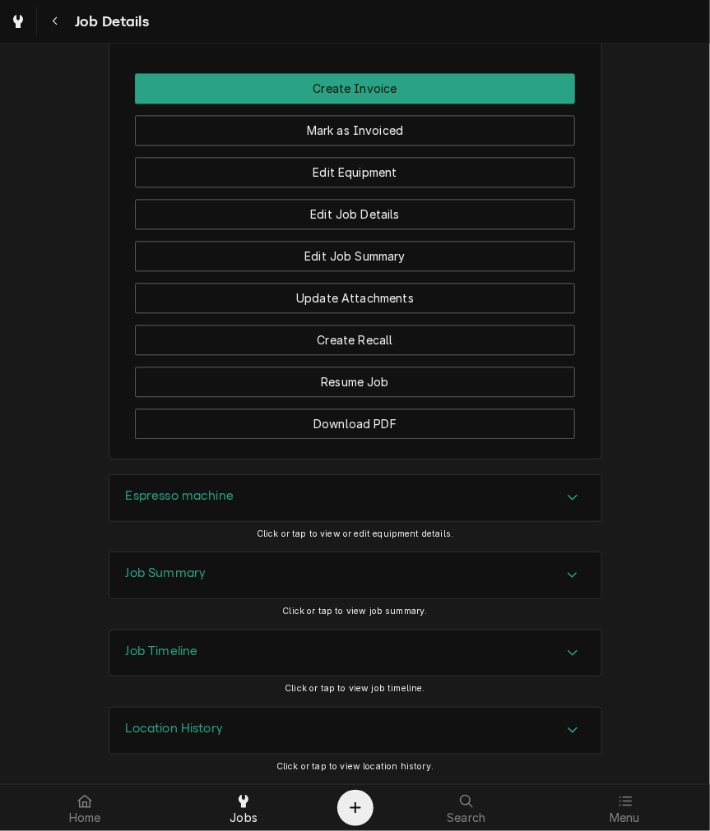
click at [223, 586] on div "Job Summary" at bounding box center [355, 576] width 492 height 46
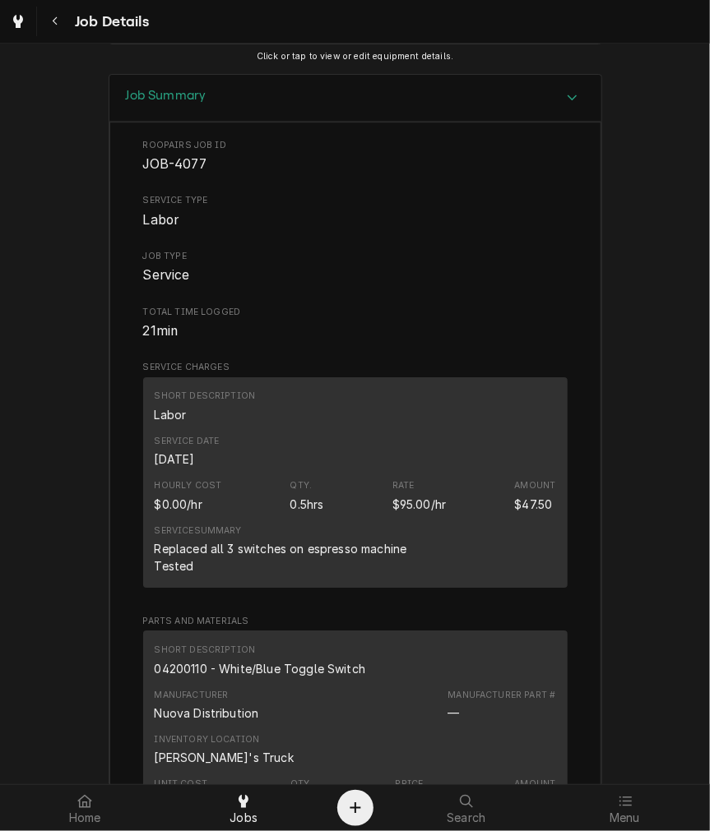
scroll to position [1817, 0]
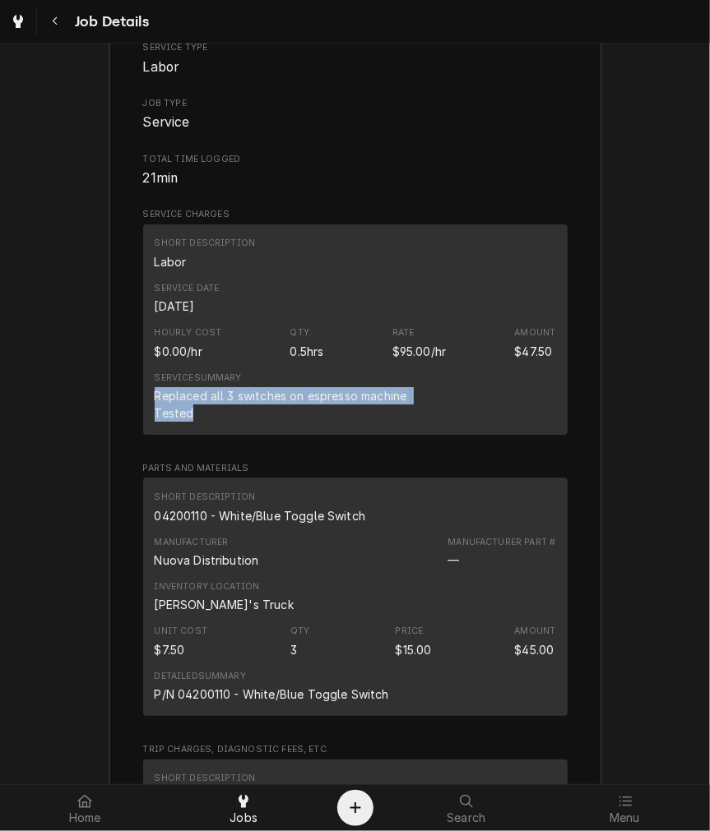
drag, startPoint x: 197, startPoint y: 432, endPoint x: 143, endPoint y: 417, distance: 56.5
click at [143, 417] on div "Short Description Labor Service Date [DATE] Hourly Cost $0.00/hr Qty. 0.5hrs Ra…" at bounding box center [355, 329] width 424 height 210
copy div "Replaced all 3 switches on espresso machine Tested"
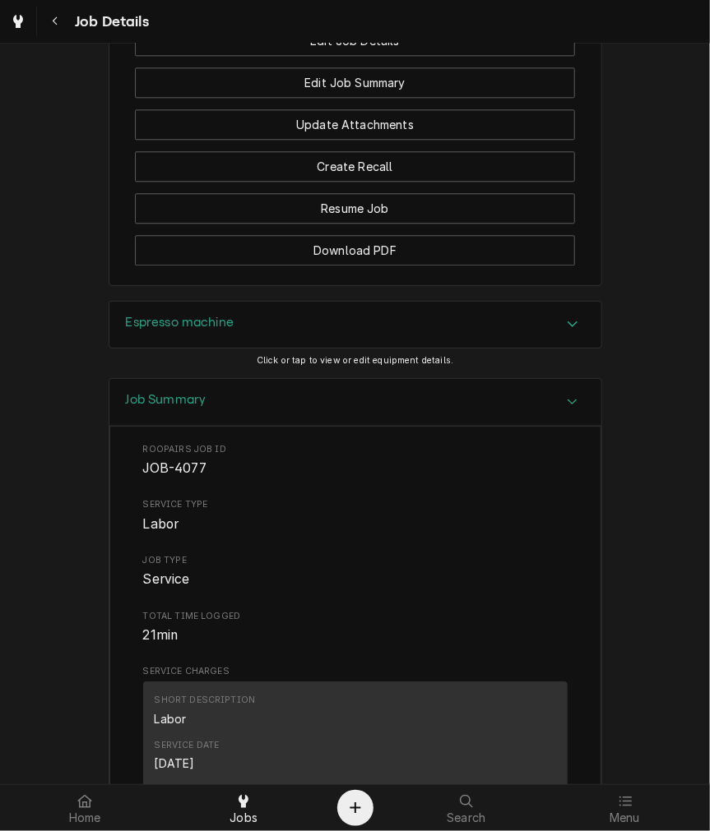
scroll to position [1207, 0]
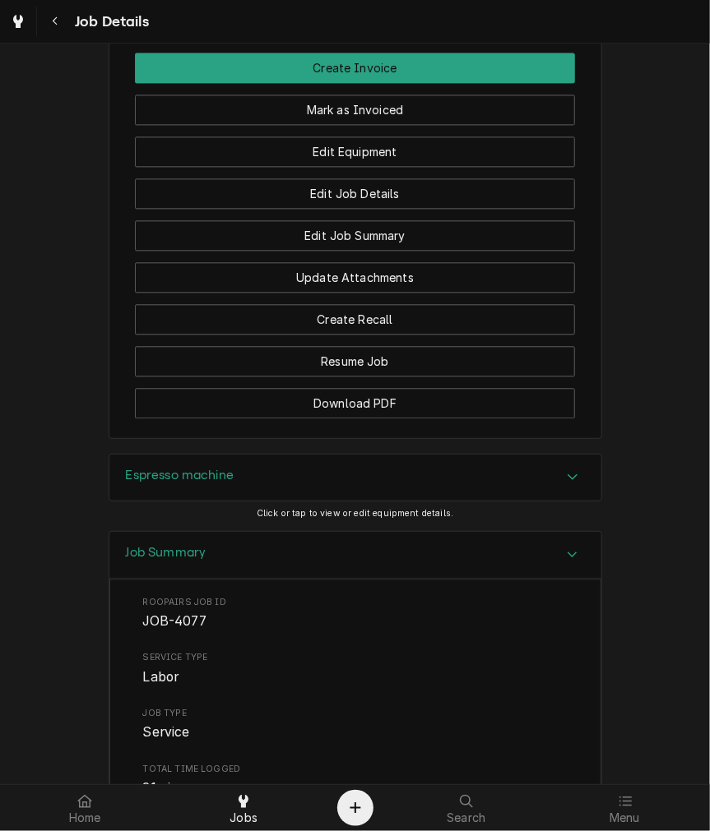
click at [222, 483] on h3 "Espresso machine" at bounding box center [180, 476] width 109 height 16
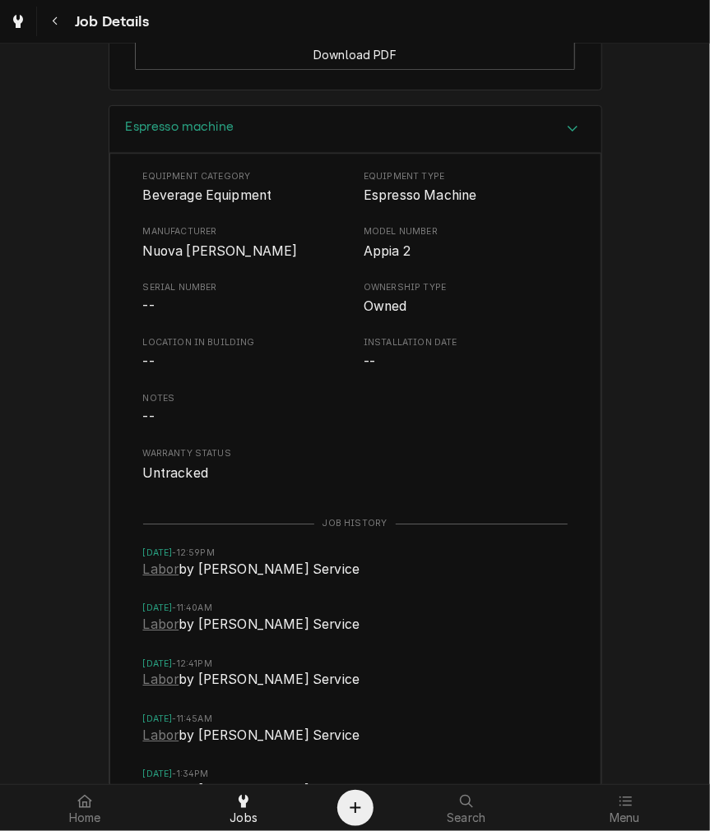
scroll to position [1511, 0]
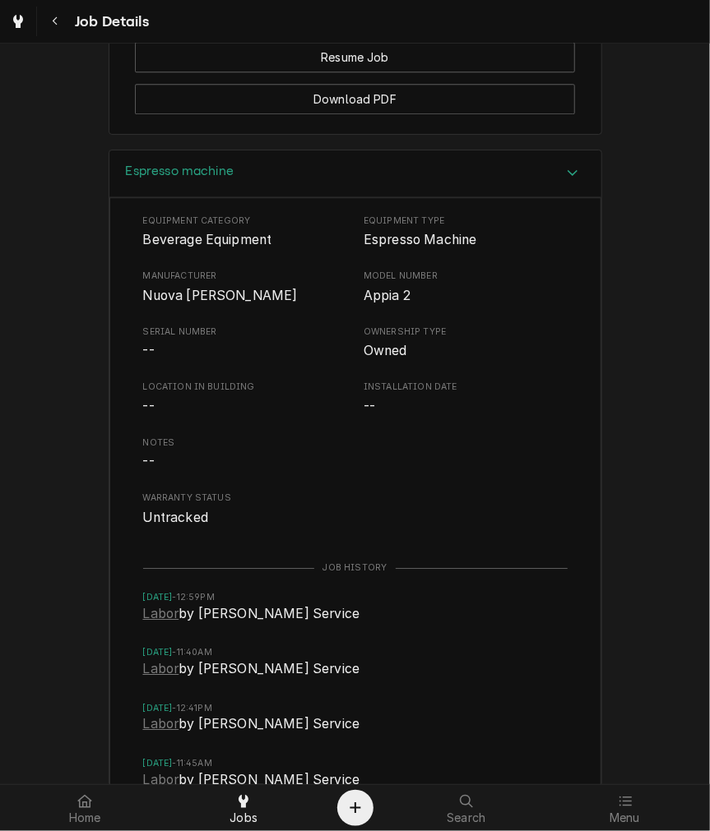
click at [192, 183] on div "Espresso machine" at bounding box center [180, 174] width 109 height 20
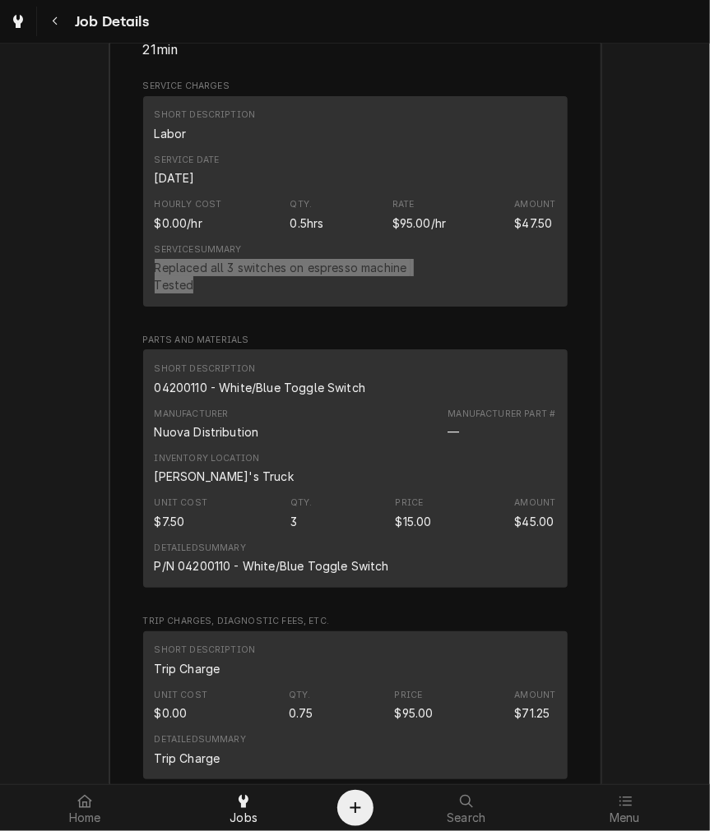
scroll to position [1968, 0]
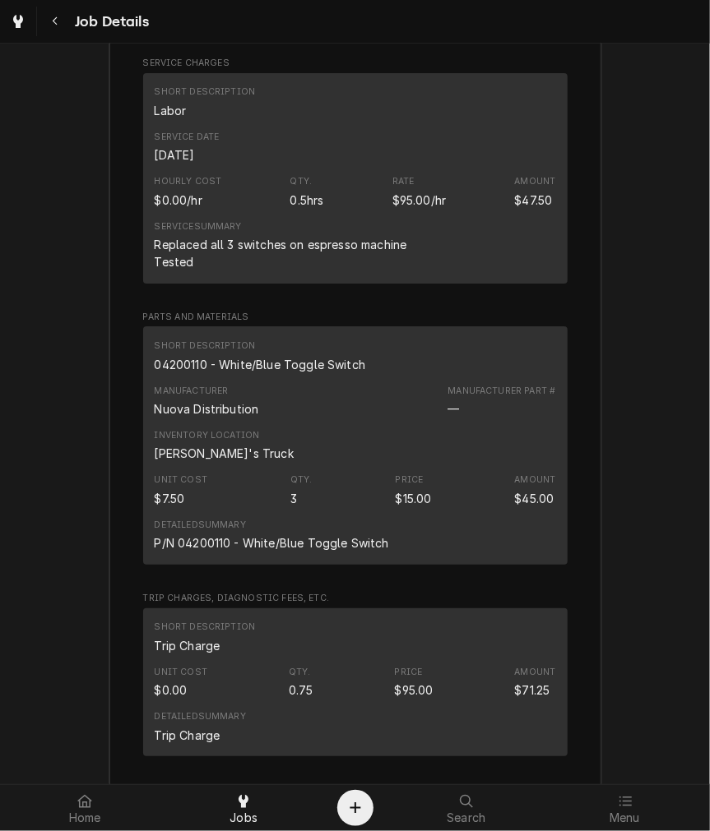
click at [271, 373] on div "04200110 - White/Blue Toggle Switch" at bounding box center [260, 364] width 211 height 17
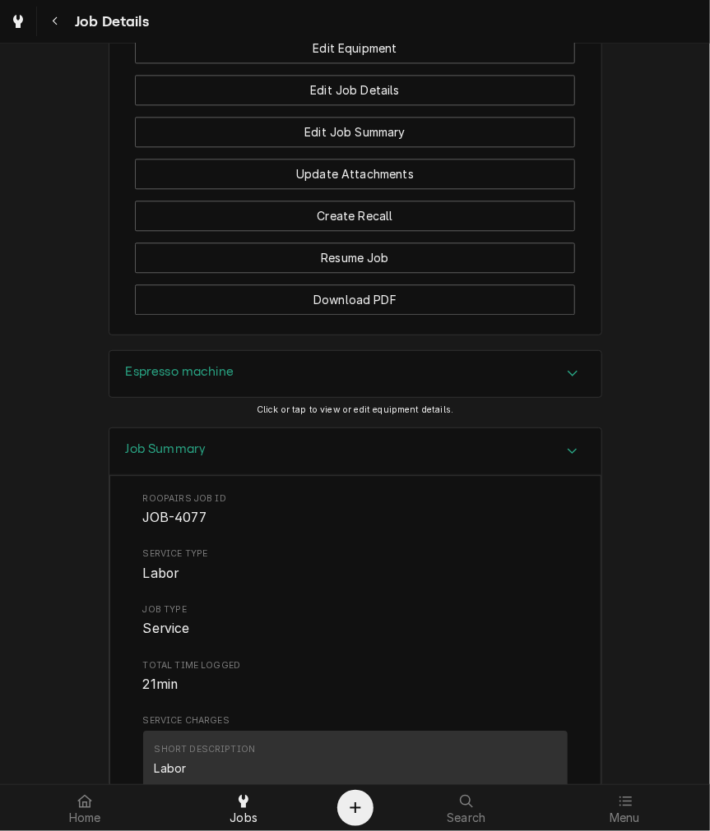
scroll to position [1207, 0]
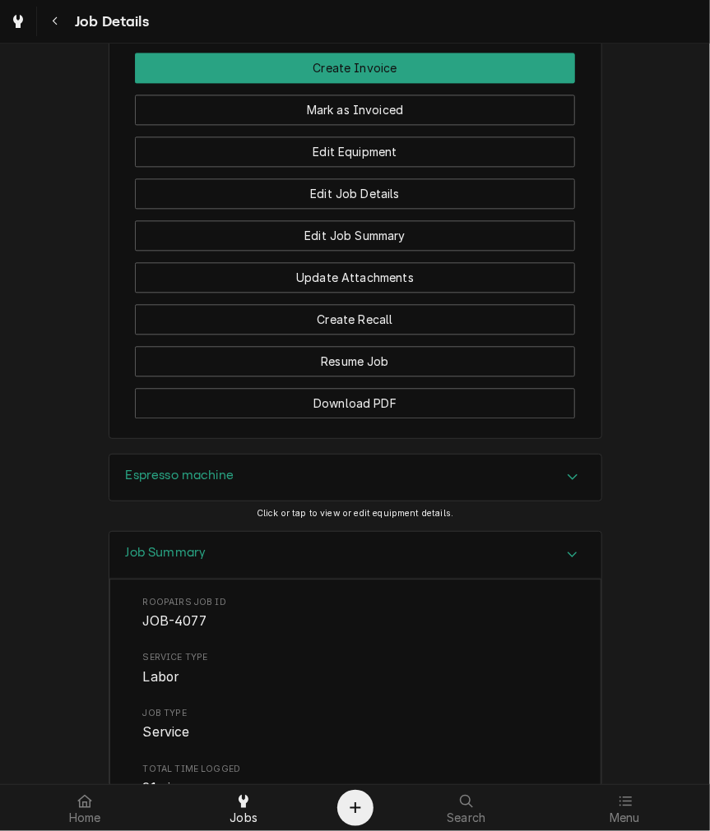
click at [512, 143] on div "Edit Equipment" at bounding box center [355, 146] width 440 height 42
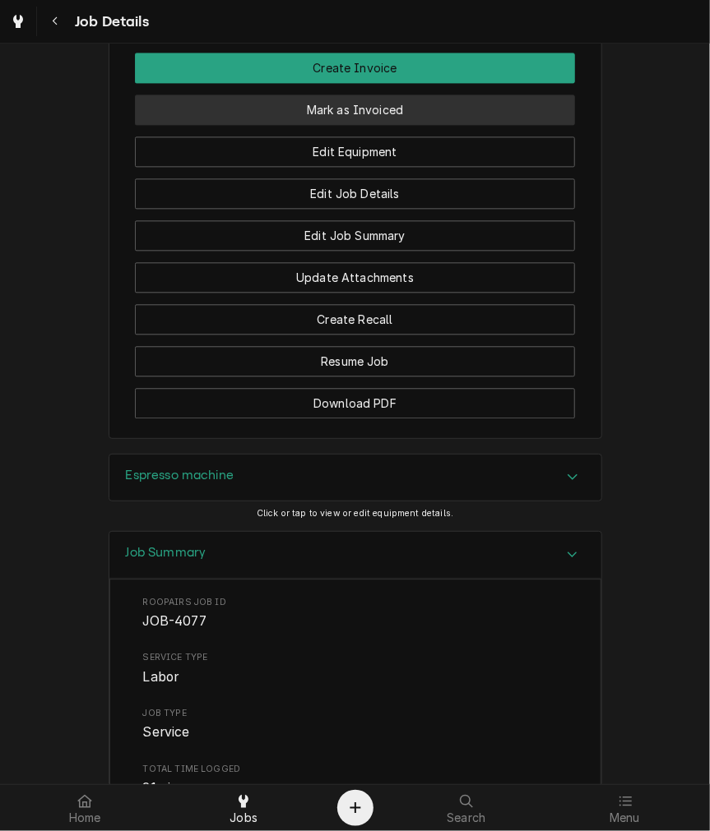
click at [513, 125] on button "Mark as Invoiced" at bounding box center [355, 110] width 440 height 30
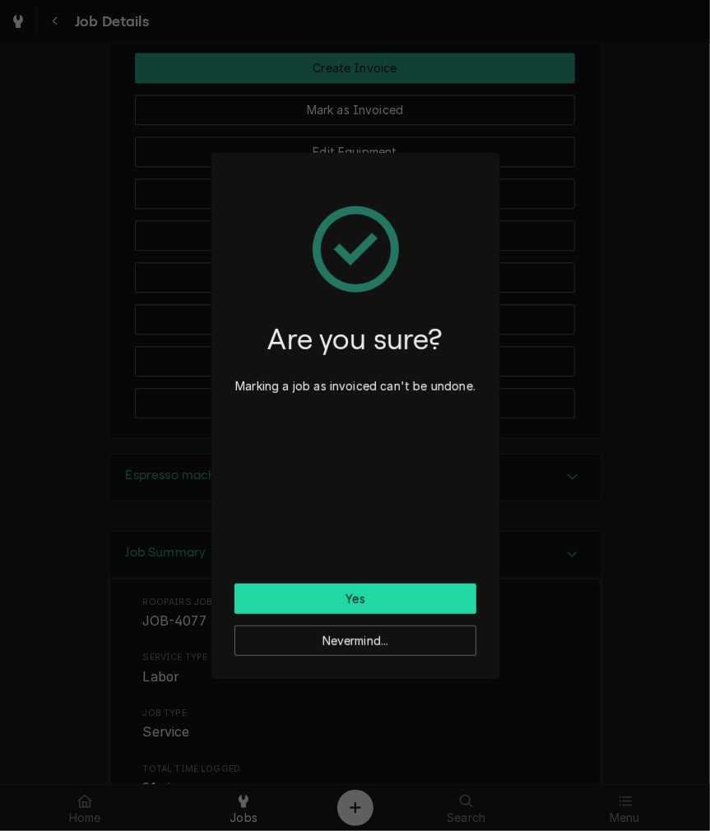
drag, startPoint x: 312, startPoint y: 597, endPoint x: 4, endPoint y: 599, distance: 308.3
click at [312, 598] on button "Yes" at bounding box center [355, 599] width 242 height 30
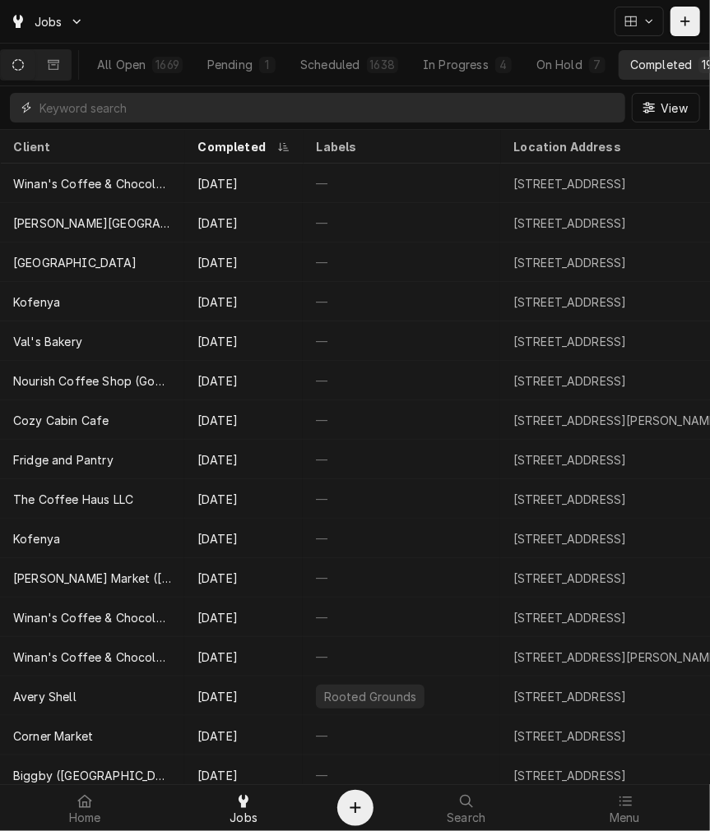
click at [118, 108] on input "Dynamic Content Wrapper" at bounding box center [327, 108] width 577 height 30
click at [56, 59] on icon "Dynamic Content Wrapper" at bounding box center [54, 65] width 12 height 12
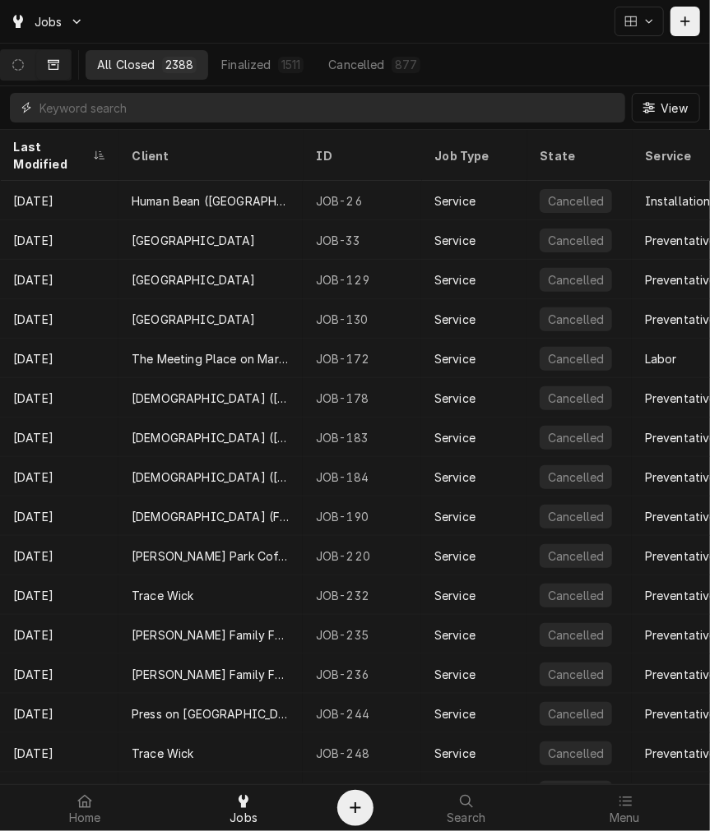
click at [141, 104] on input "Dynamic Content Wrapper" at bounding box center [327, 108] width 577 height 30
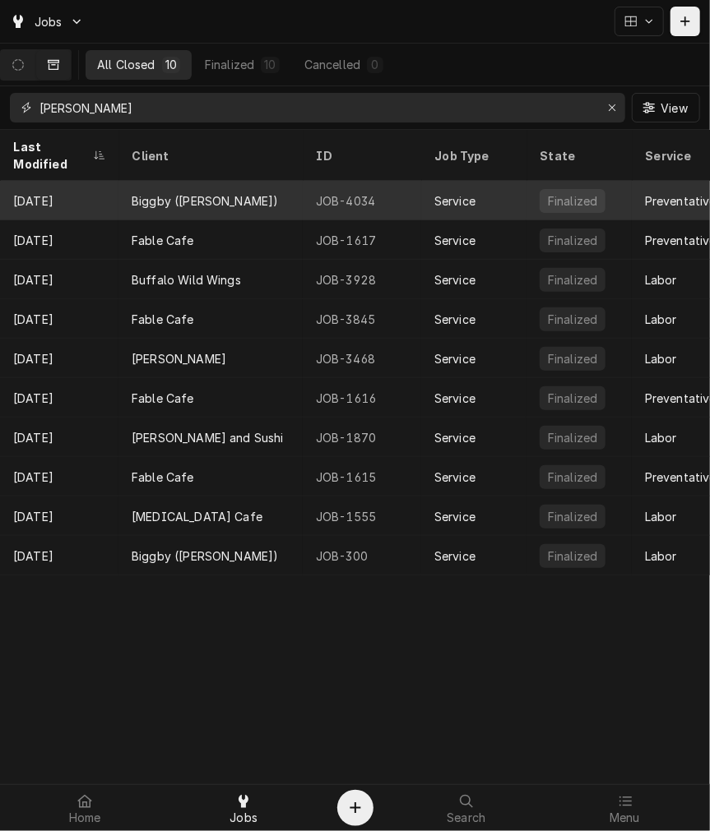
type input "[PERSON_NAME]"
drag, startPoint x: 210, startPoint y: 190, endPoint x: 211, endPoint y: 198, distance: 8.3
click at [212, 191] on div "Biggby ([PERSON_NAME])" at bounding box center [210, 200] width 184 height 39
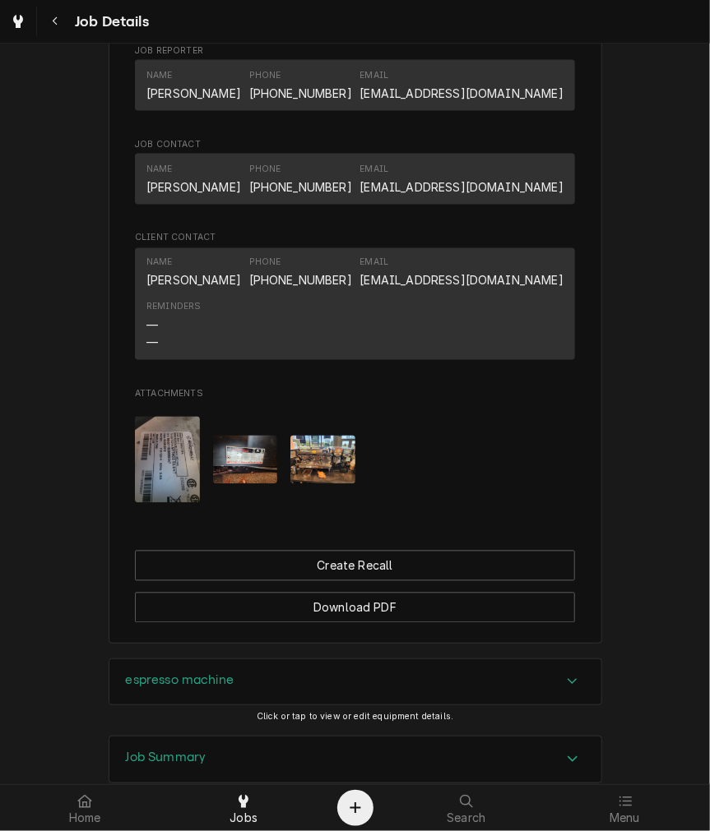
scroll to position [1119, 0]
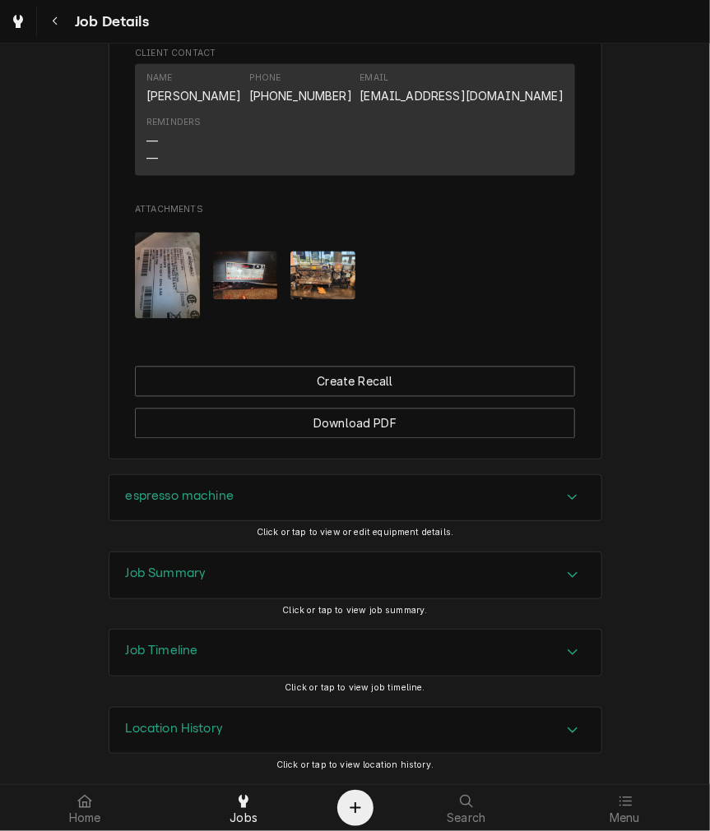
drag, startPoint x: 199, startPoint y: 571, endPoint x: 233, endPoint y: 563, distance: 34.5
click at [199, 571] on h3 "Job Summary" at bounding box center [166, 574] width 81 height 16
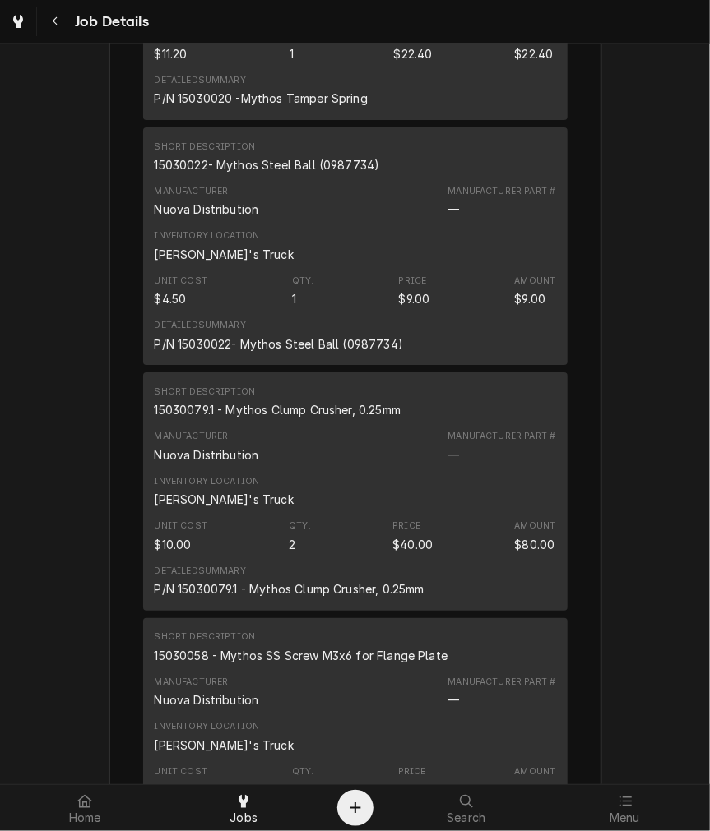
scroll to position [3555, 0]
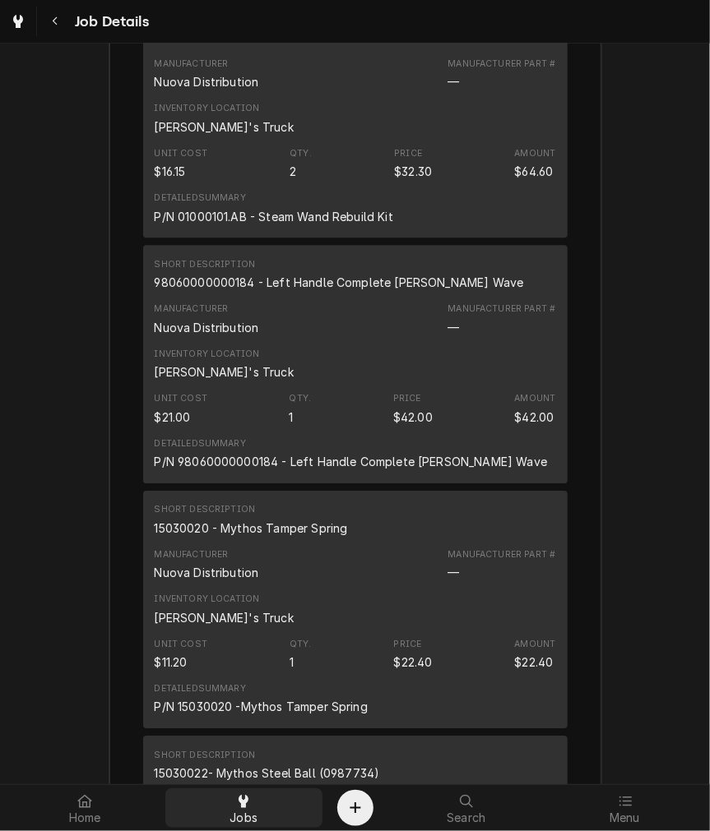
click at [261, 820] on div "Jobs" at bounding box center [244, 808] width 150 height 33
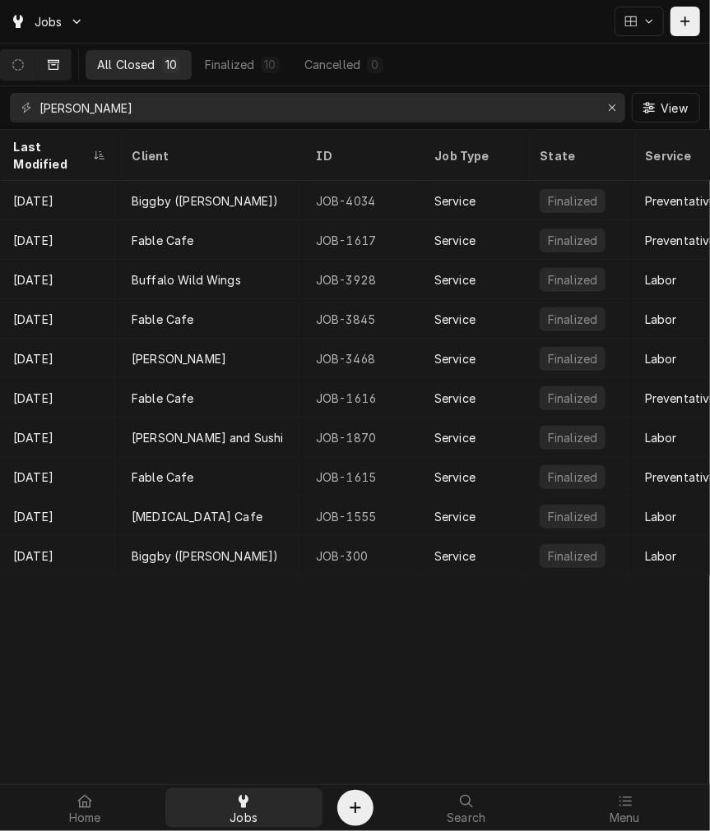
click at [255, 799] on div "Jobs" at bounding box center [244, 808] width 150 height 33
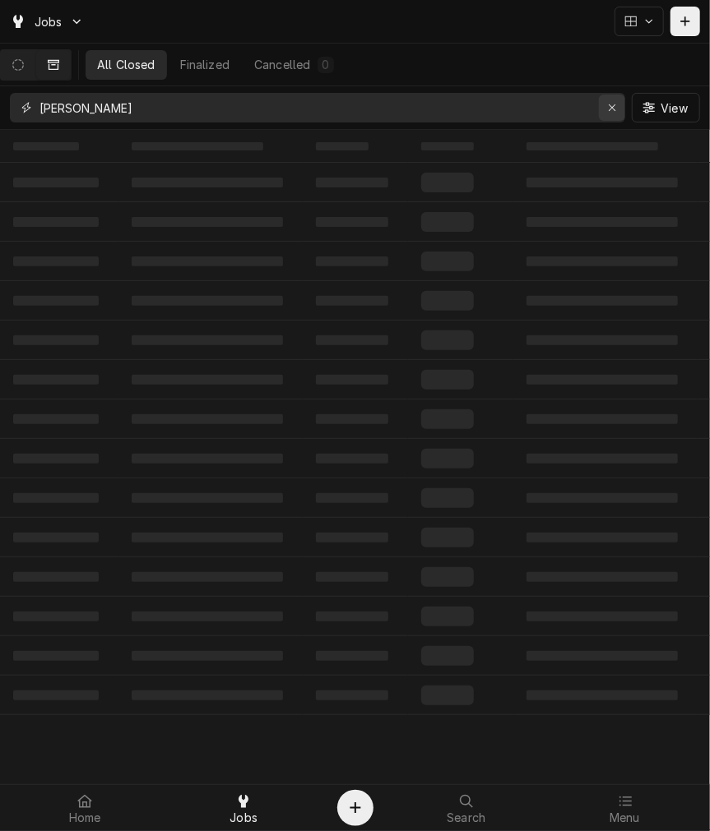
click at [599, 109] on button "Erase input" at bounding box center [612, 108] width 26 height 26
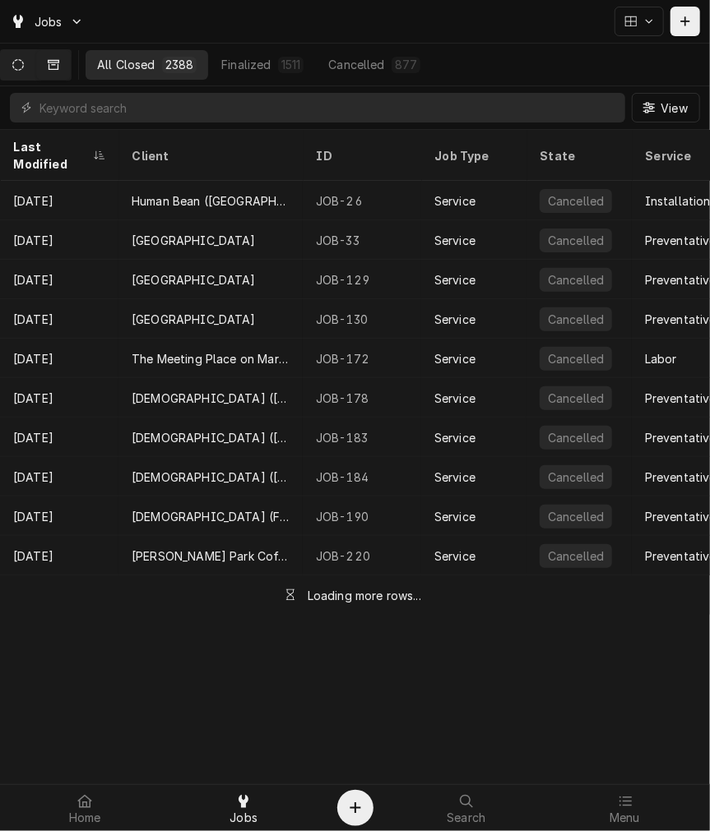
click at [31, 74] on button "Dynamic Content Wrapper" at bounding box center [18, 65] width 35 height 30
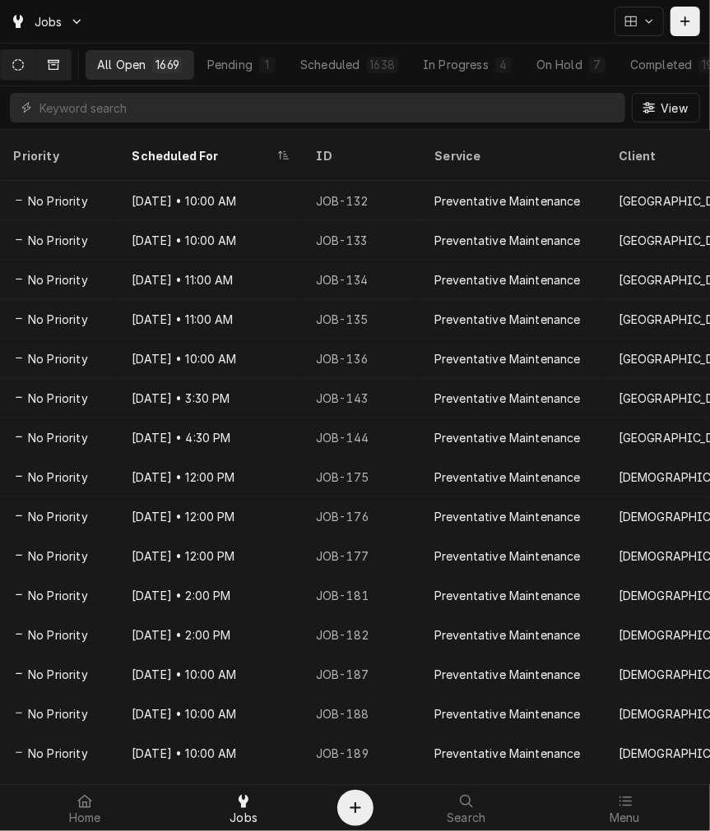
click at [71, 67] on button "Dynamic Content Wrapper" at bounding box center [53, 65] width 35 height 30
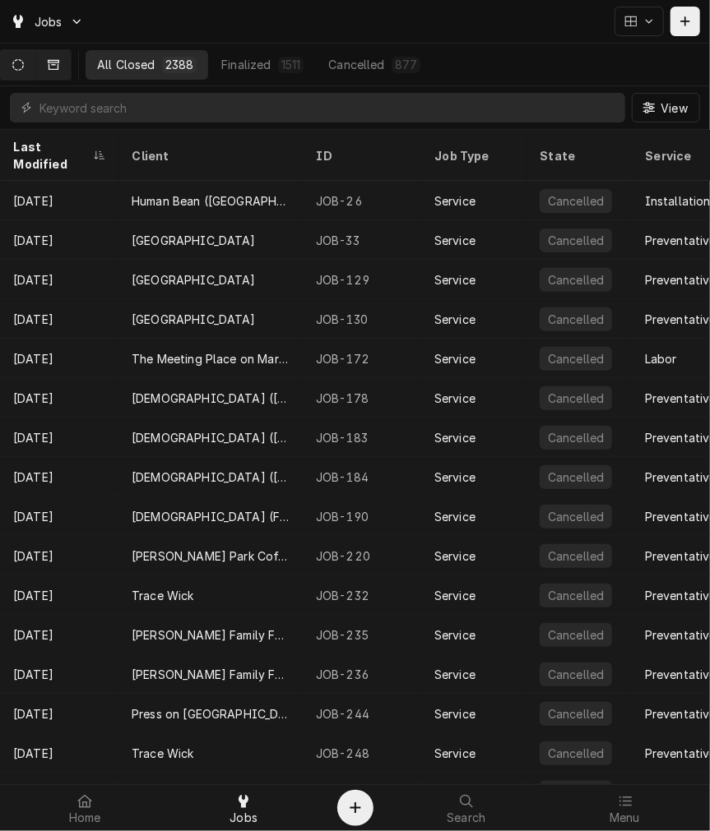
click at [35, 64] on button "Dynamic Content Wrapper" at bounding box center [18, 65] width 35 height 30
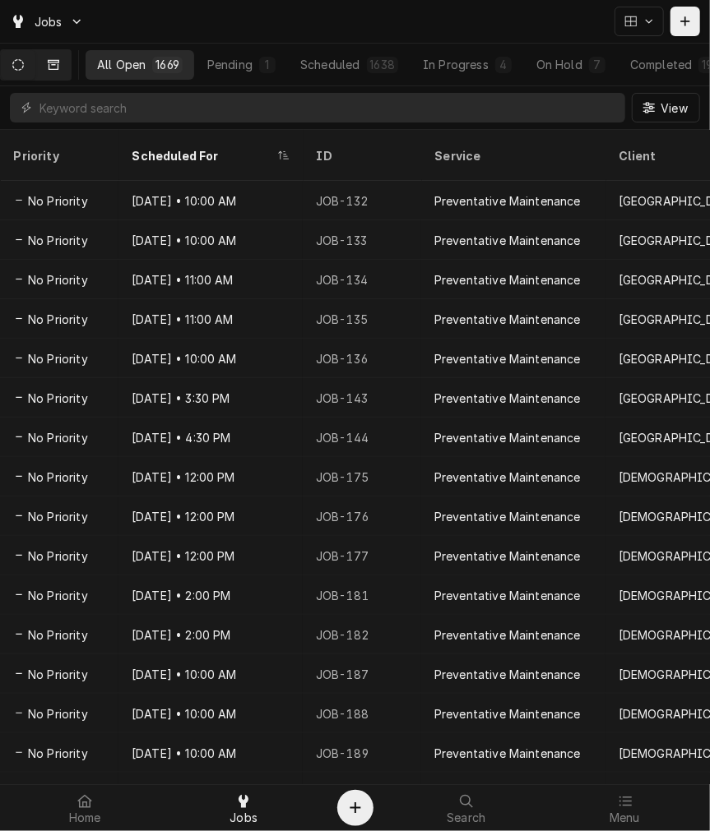
click at [58, 68] on icon "Dynamic Content Wrapper" at bounding box center [54, 64] width 12 height 10
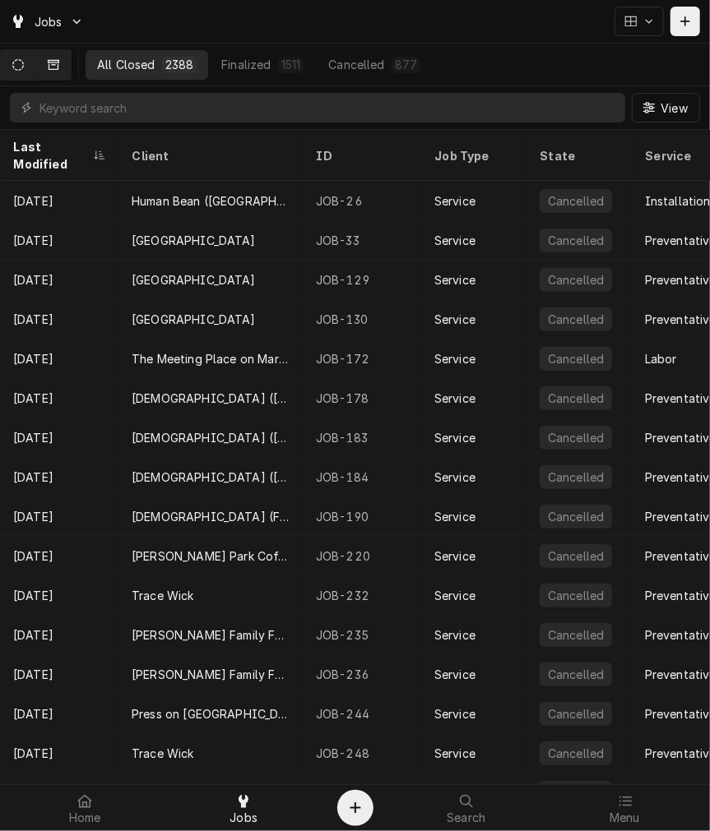
click at [24, 69] on icon "Dynamic Content Wrapper" at bounding box center [18, 65] width 12 height 12
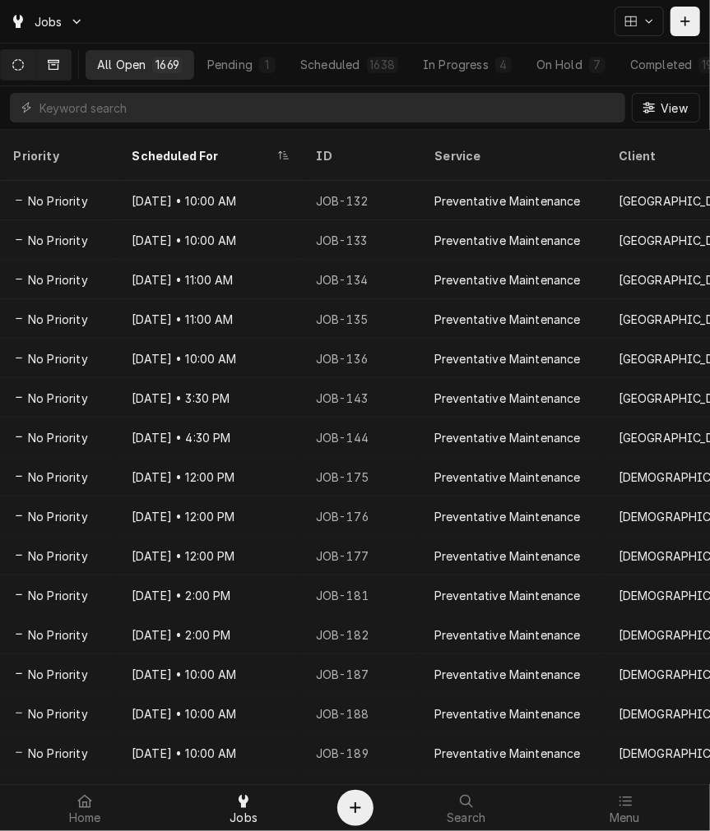
click at [58, 62] on icon "Dynamic Content Wrapper" at bounding box center [54, 65] width 12 height 12
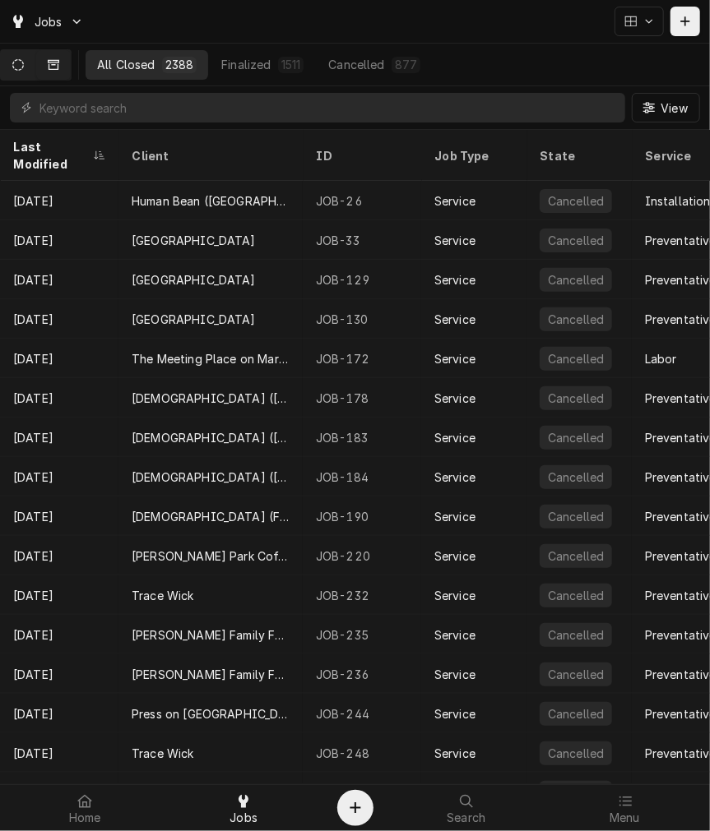
click at [25, 55] on button "Dynamic Content Wrapper" at bounding box center [18, 65] width 35 height 30
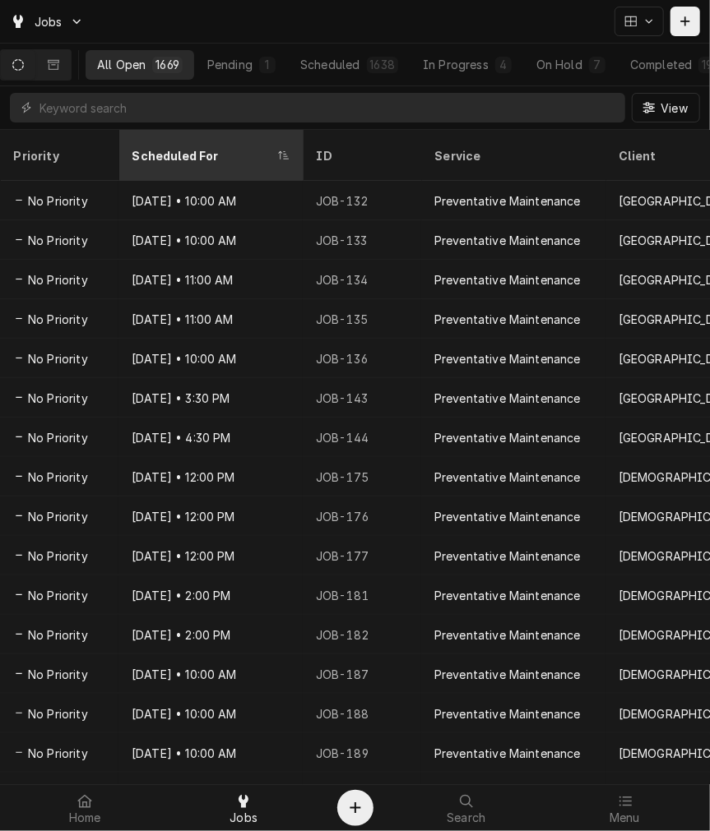
click at [165, 147] on div "Scheduled For" at bounding box center [202, 155] width 141 height 17
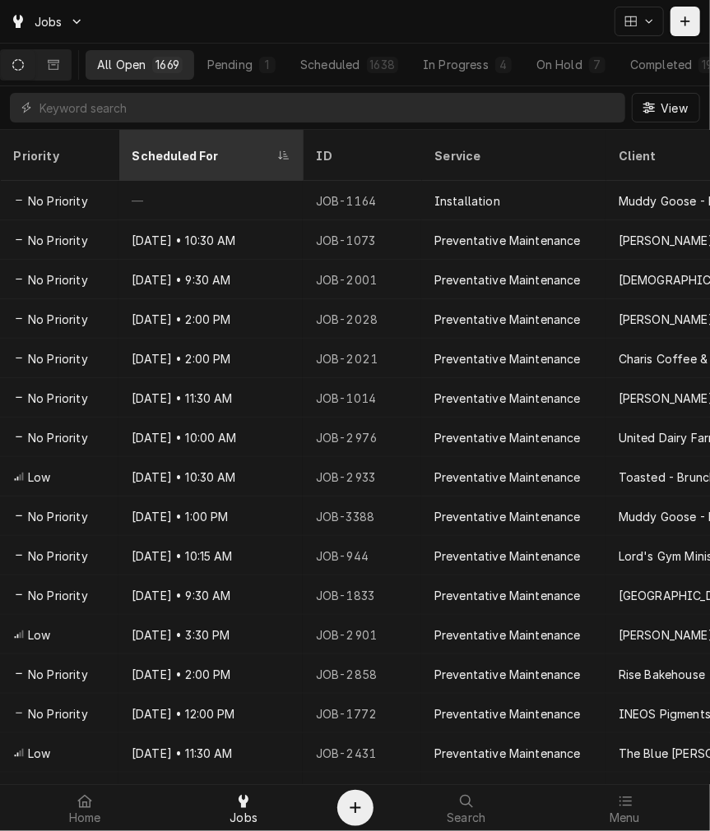
click at [158, 147] on div "Scheduled For" at bounding box center [202, 155] width 141 height 17
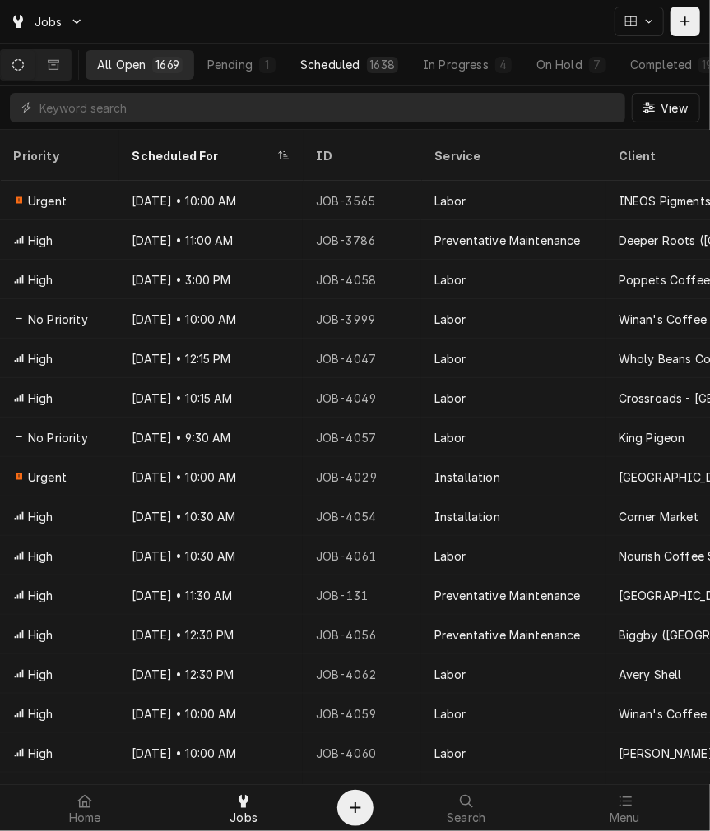
click at [359, 60] on div "Scheduled" at bounding box center [329, 64] width 59 height 17
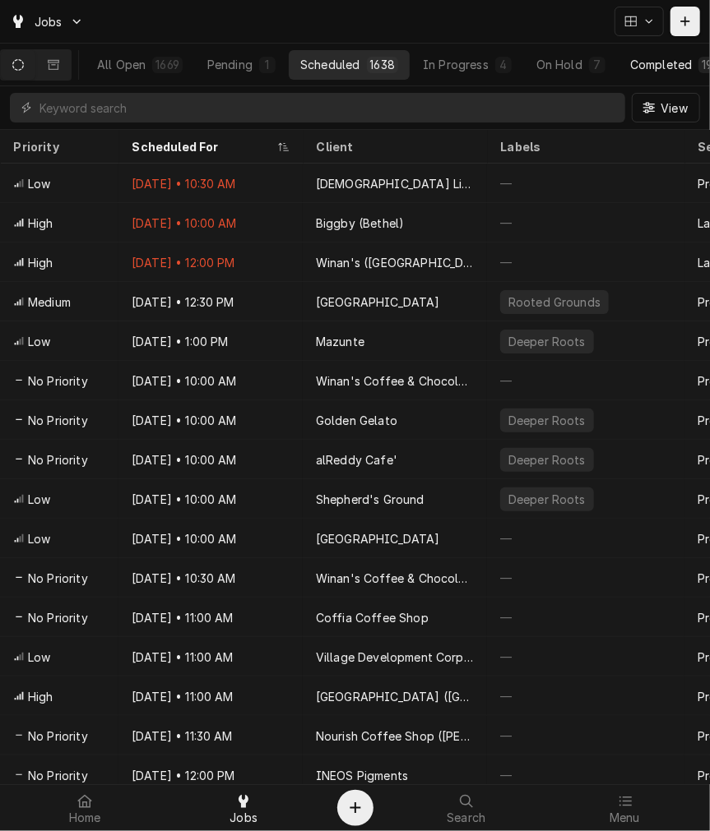
click at [666, 67] on div "Completed" at bounding box center [661, 64] width 62 height 17
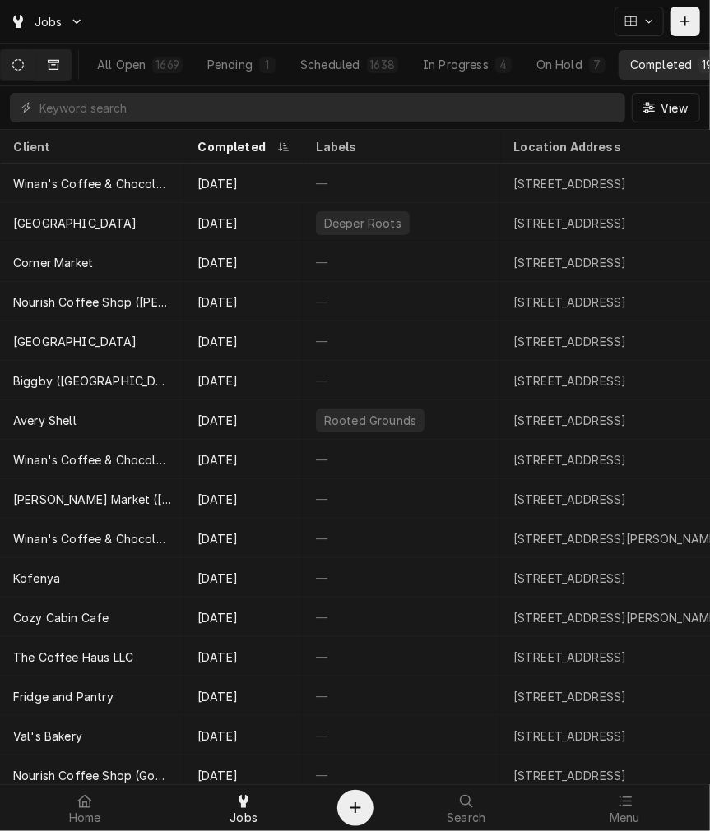
click at [58, 56] on button "Dynamic Content Wrapper" at bounding box center [53, 65] width 35 height 30
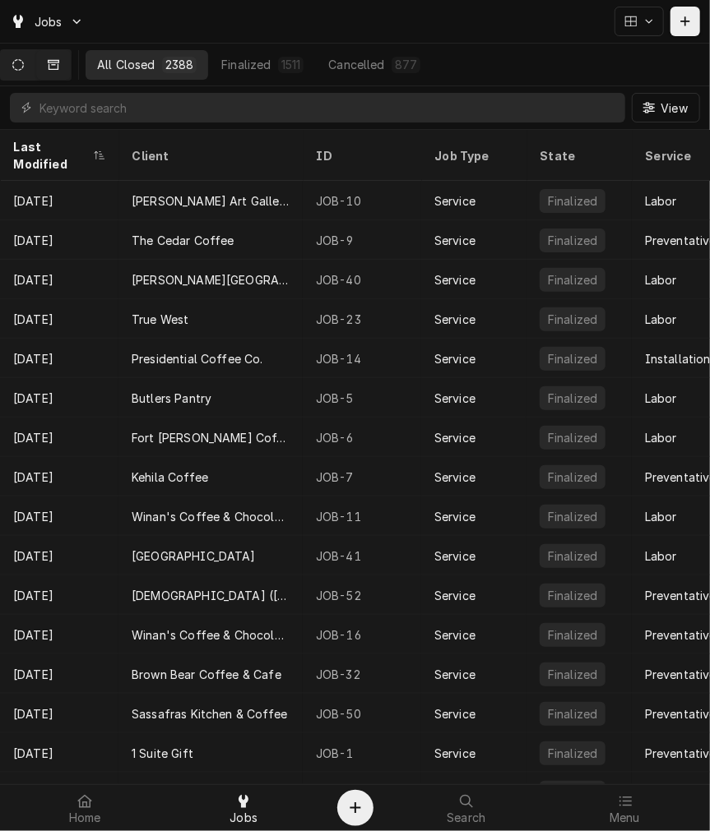
click at [16, 61] on button "Dynamic Content Wrapper" at bounding box center [18, 65] width 35 height 30
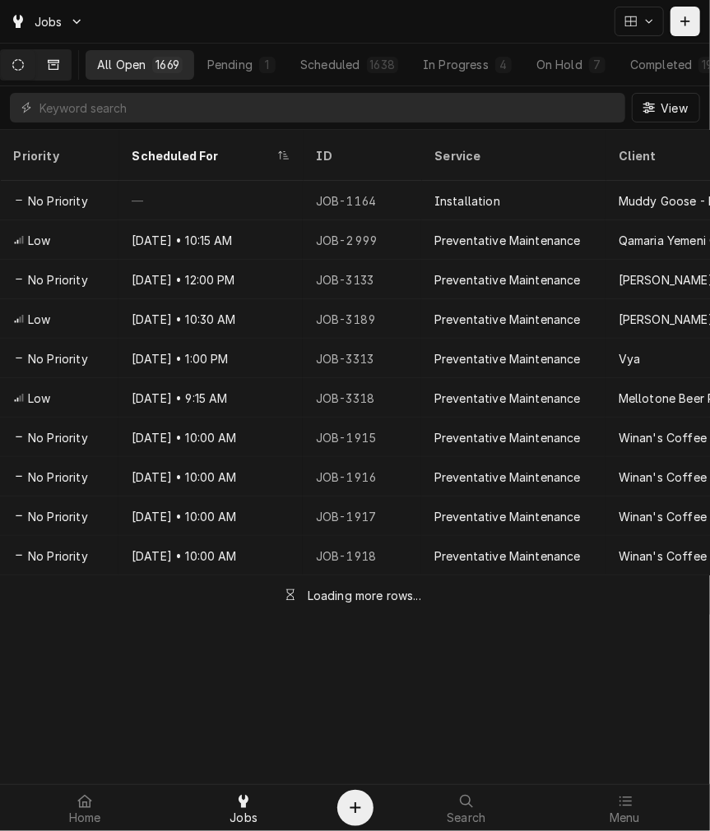
click at [59, 64] on icon "Dynamic Content Wrapper" at bounding box center [54, 65] width 12 height 12
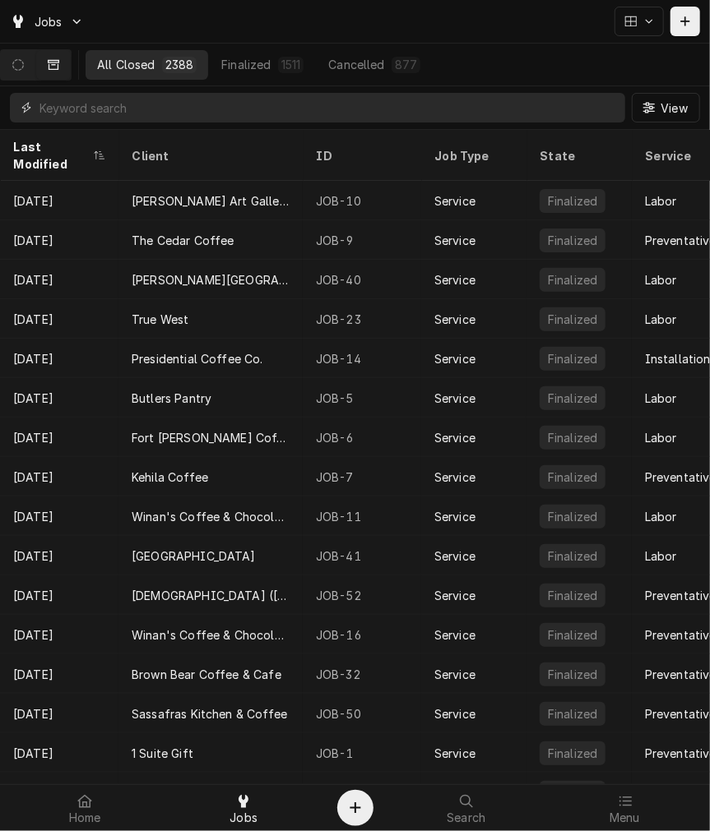
click at [207, 113] on input "Dynamic Content Wrapper" at bounding box center [327, 108] width 577 height 30
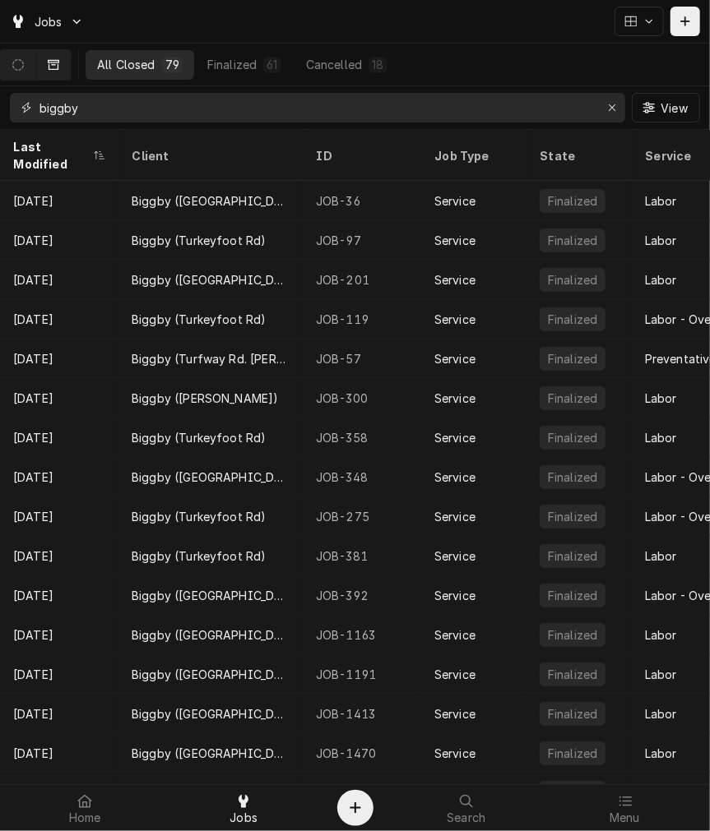
type input "biggby"
click at [83, 136] on div "Last Modified" at bounding box center [59, 155] width 112 height 44
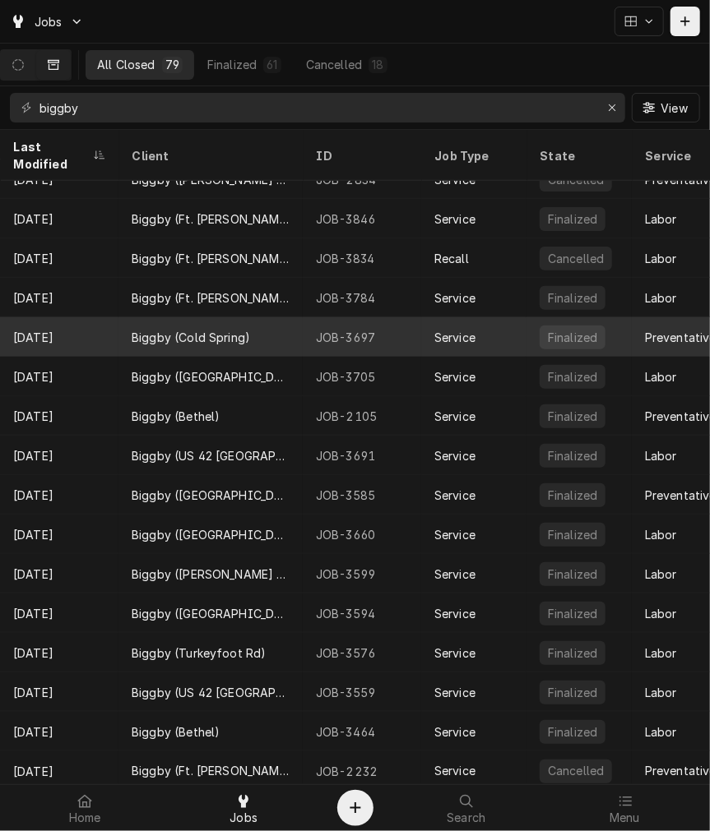
scroll to position [303, 0]
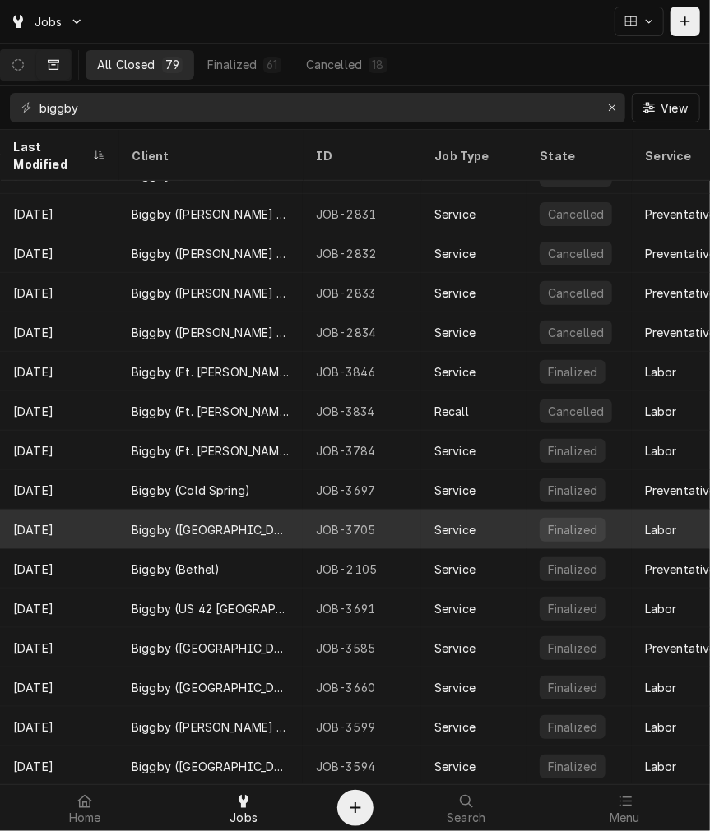
click at [179, 521] on div "Biggby (West Chester)" at bounding box center [211, 529] width 158 height 17
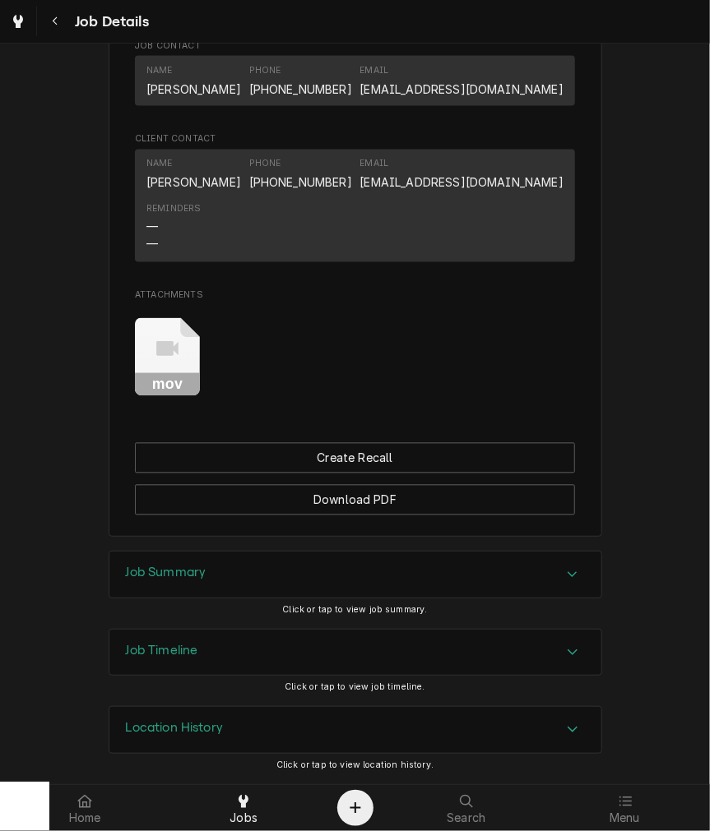
click at [204, 579] on div "Job Summary" at bounding box center [355, 575] width 492 height 46
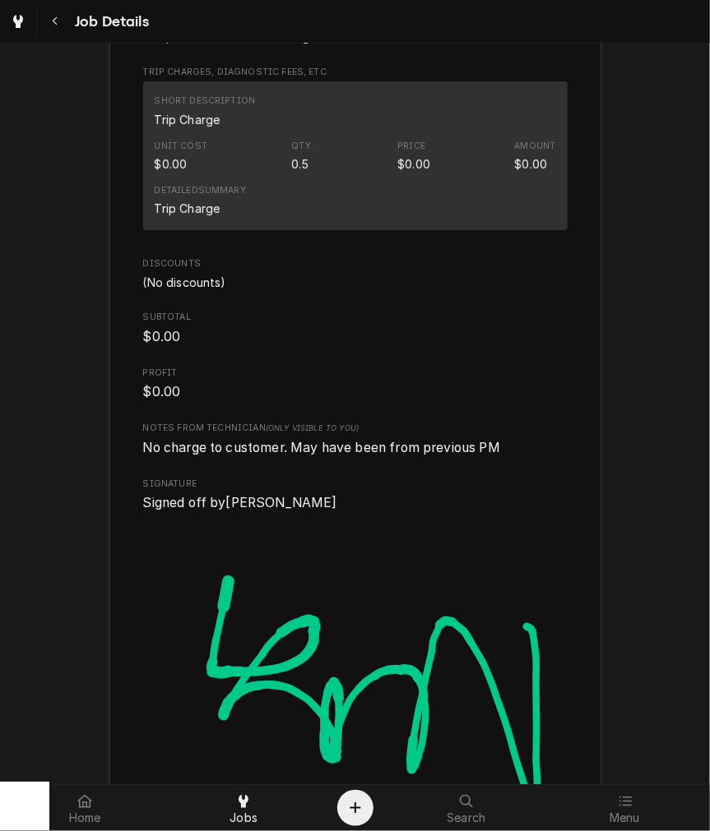
scroll to position [2395, 0]
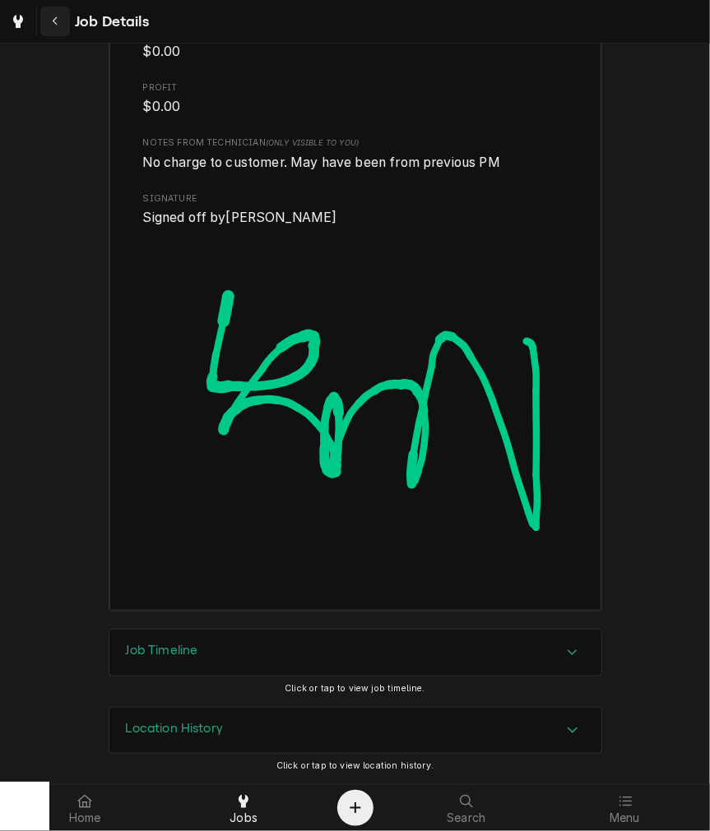
click at [62, 21] on div "Navigate back" at bounding box center [55, 21] width 16 height 16
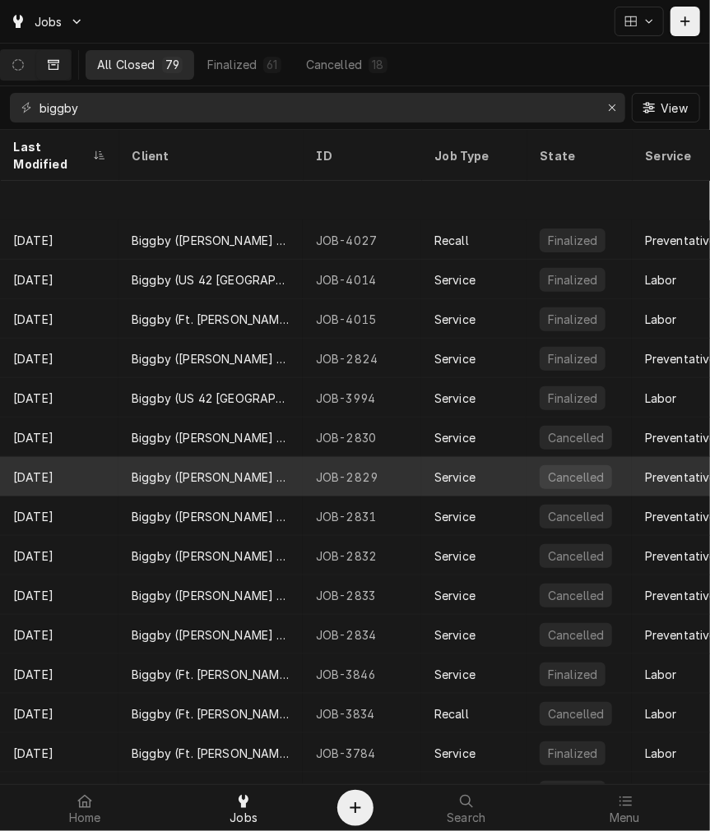
scroll to position [100, 0]
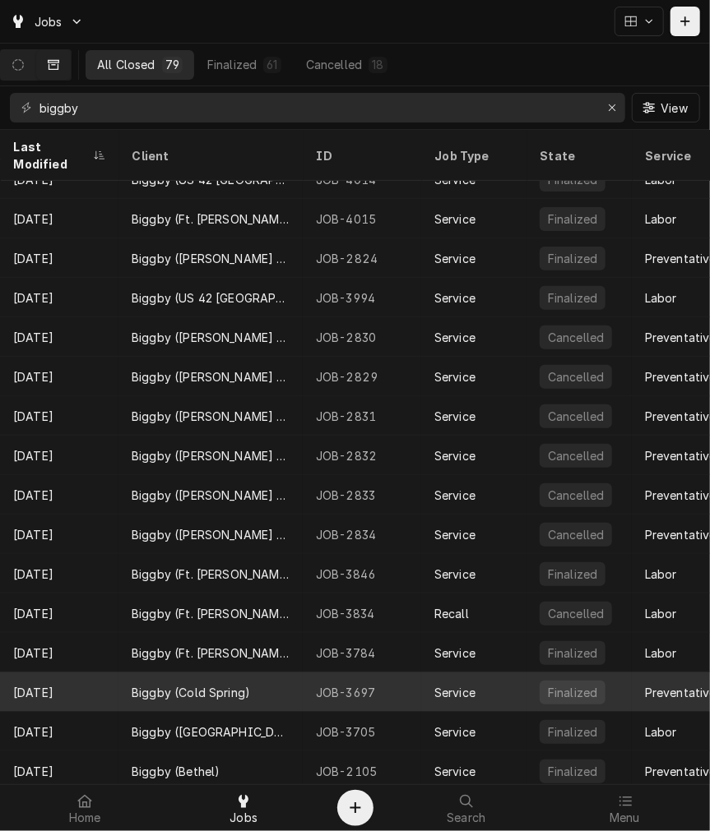
click at [253, 678] on div "Biggby (Cold Spring)" at bounding box center [210, 692] width 184 height 39
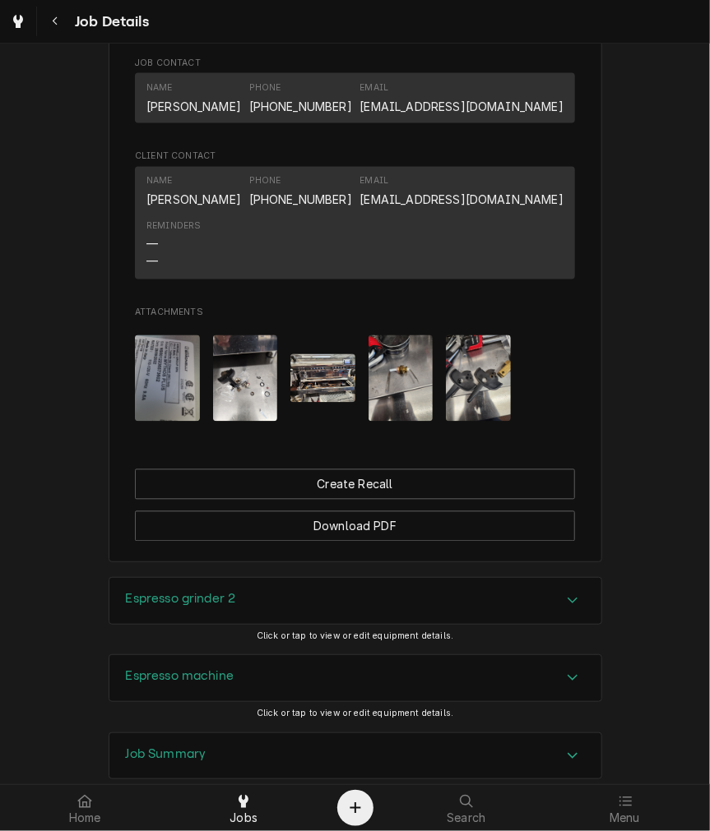
scroll to position [1066, 0]
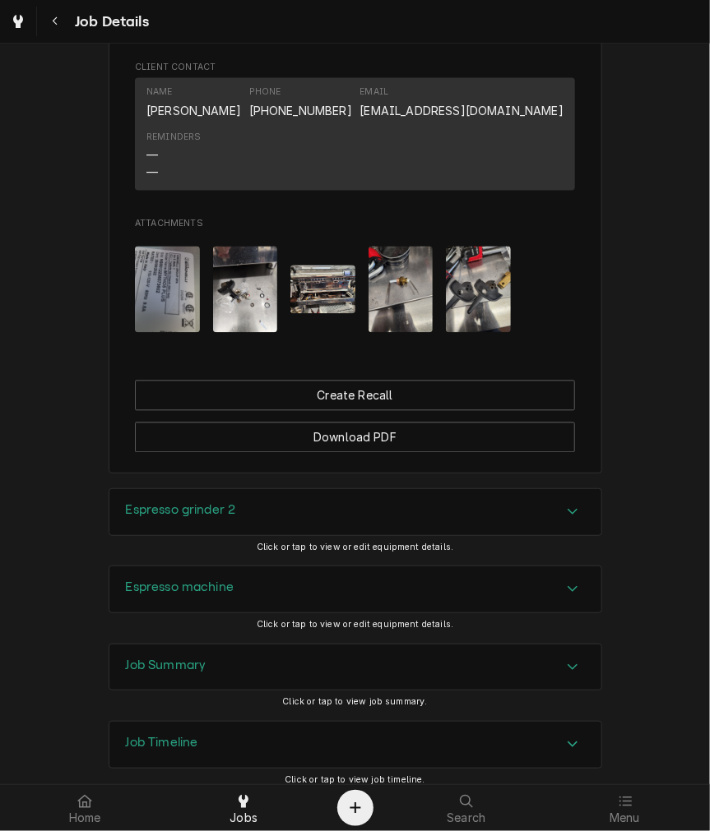
click at [248, 678] on div "Job Summary" at bounding box center [355, 668] width 492 height 46
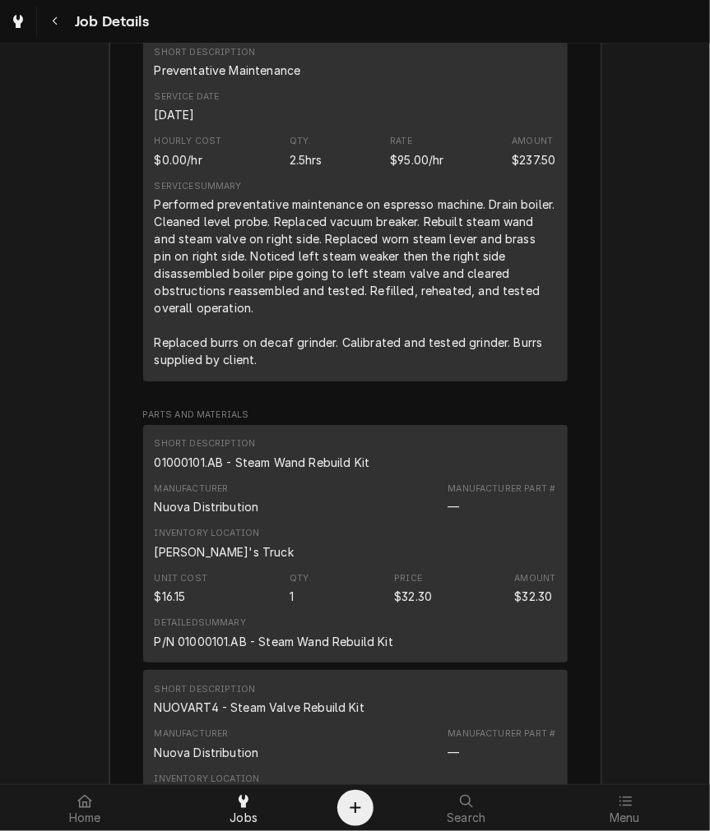
scroll to position [1827, 0]
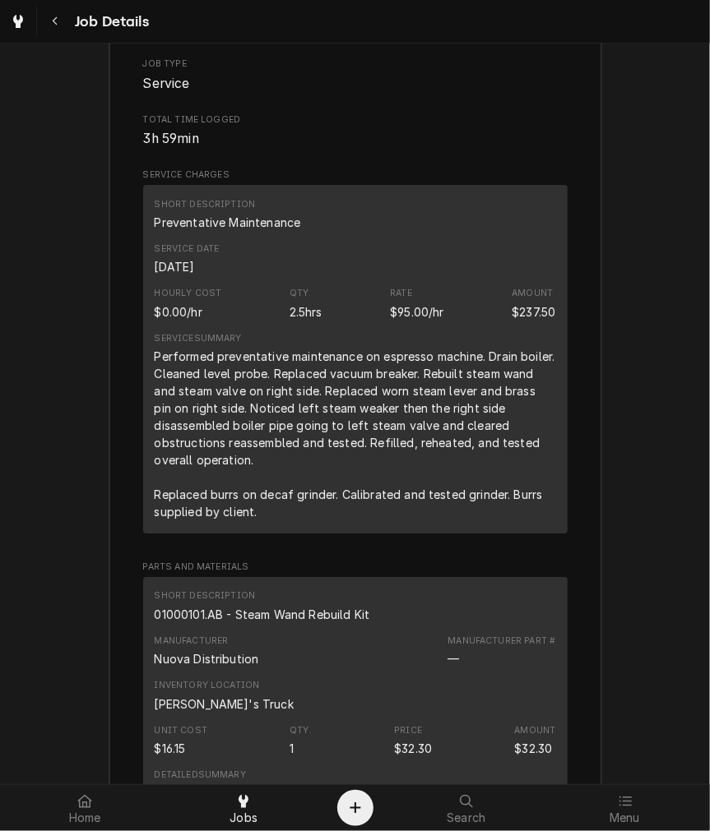
drag, startPoint x: 59, startPoint y: 25, endPoint x: 84, endPoint y: 29, distance: 24.9
click at [59, 25] on div "Navigate back" at bounding box center [55, 21] width 16 height 16
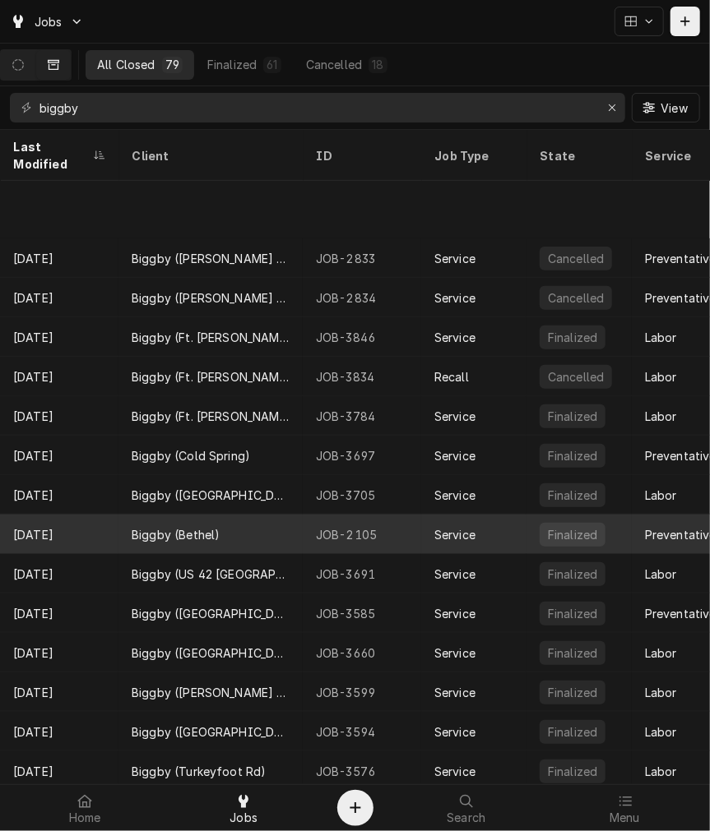
scroll to position [455, 0]
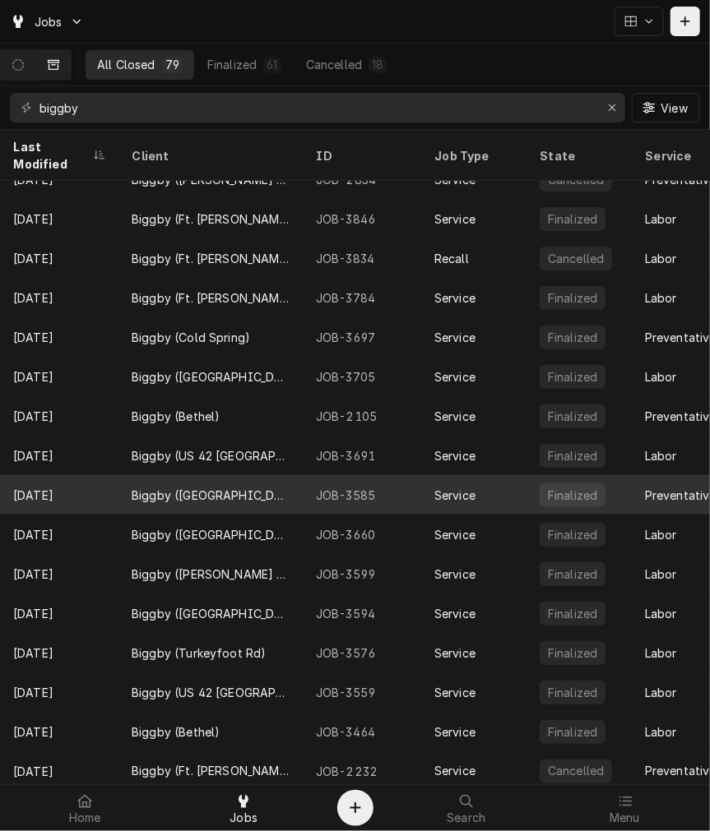
click at [170, 487] on div "Biggby ([GEOGRAPHIC_DATA])" at bounding box center [211, 495] width 158 height 17
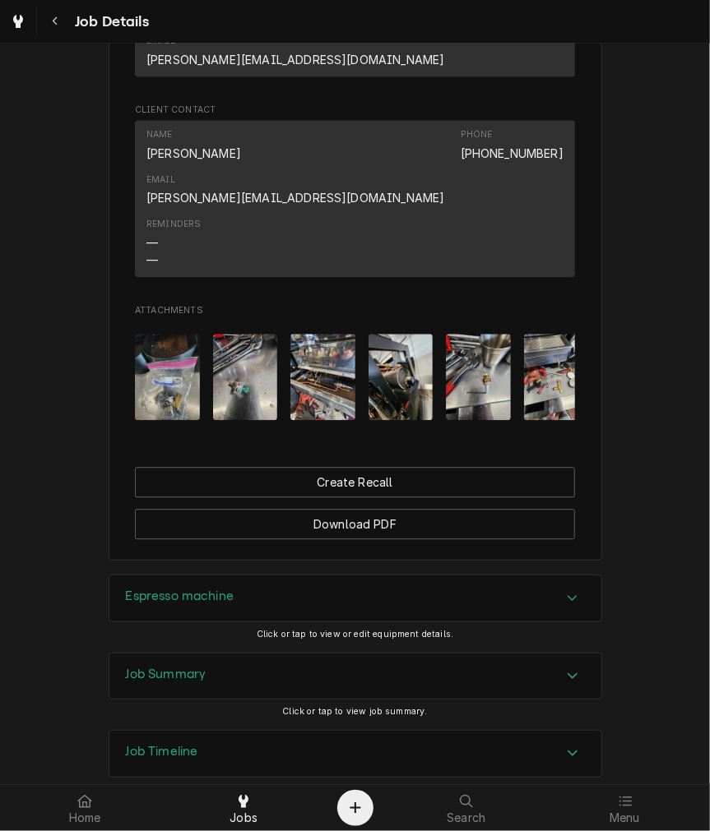
click at [216, 576] on div "Espresso machine" at bounding box center [355, 599] width 492 height 46
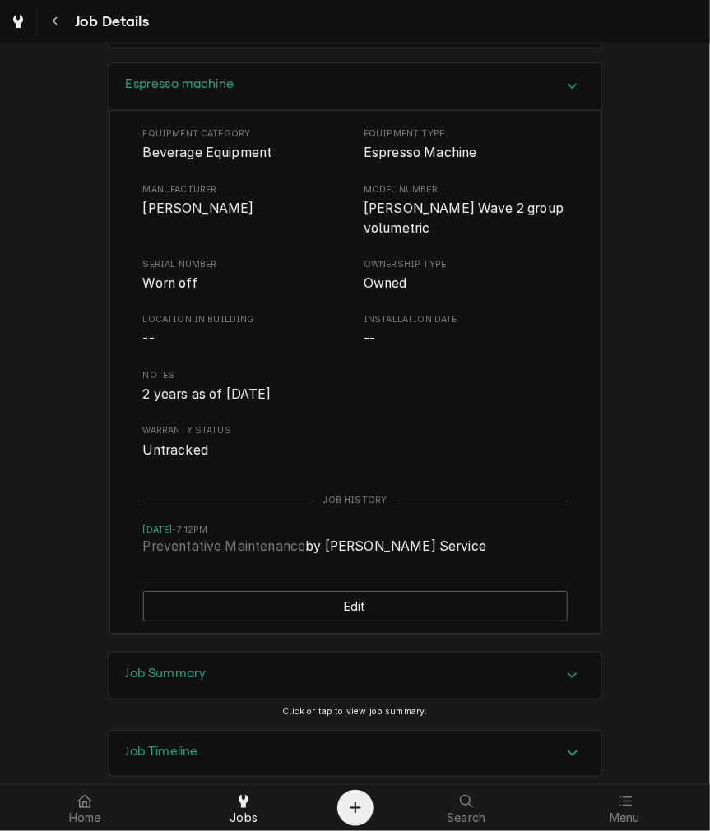
click at [210, 653] on div "Job Summary" at bounding box center [355, 676] width 492 height 46
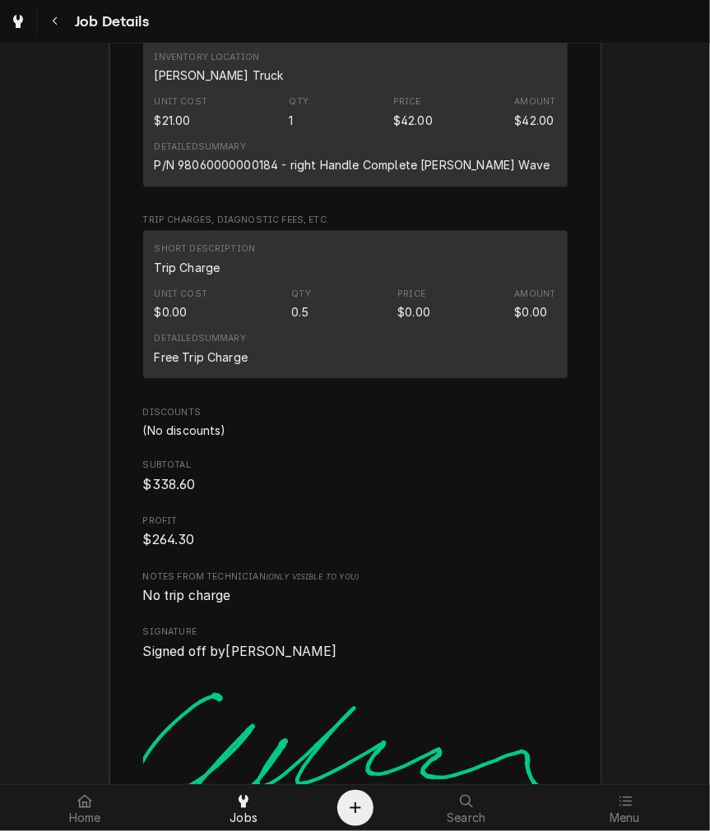
scroll to position [3528, 0]
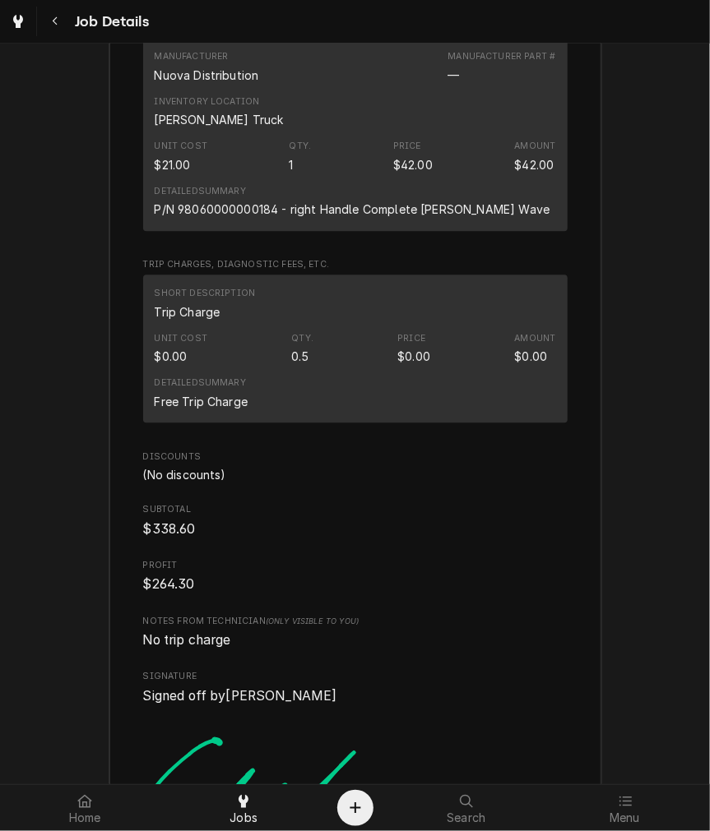
drag, startPoint x: 289, startPoint y: 636, endPoint x: 275, endPoint y: 629, distance: 14.7
click at [289, 705] on img "Signator" at bounding box center [355, 794] width 424 height 178
click at [60, 21] on div "Navigate back" at bounding box center [55, 21] width 16 height 16
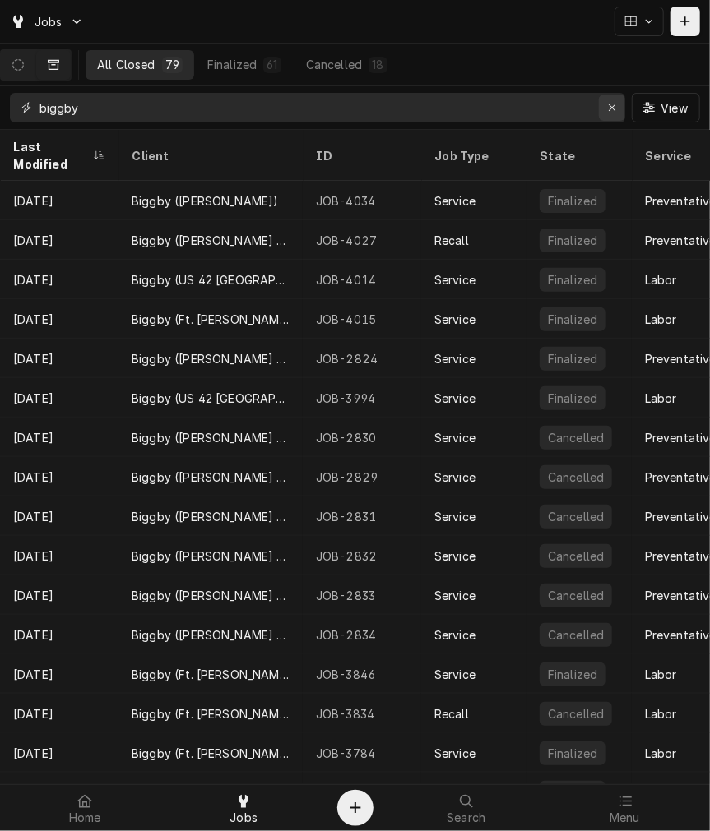
click at [602, 109] on button "Erase input" at bounding box center [612, 108] width 26 height 26
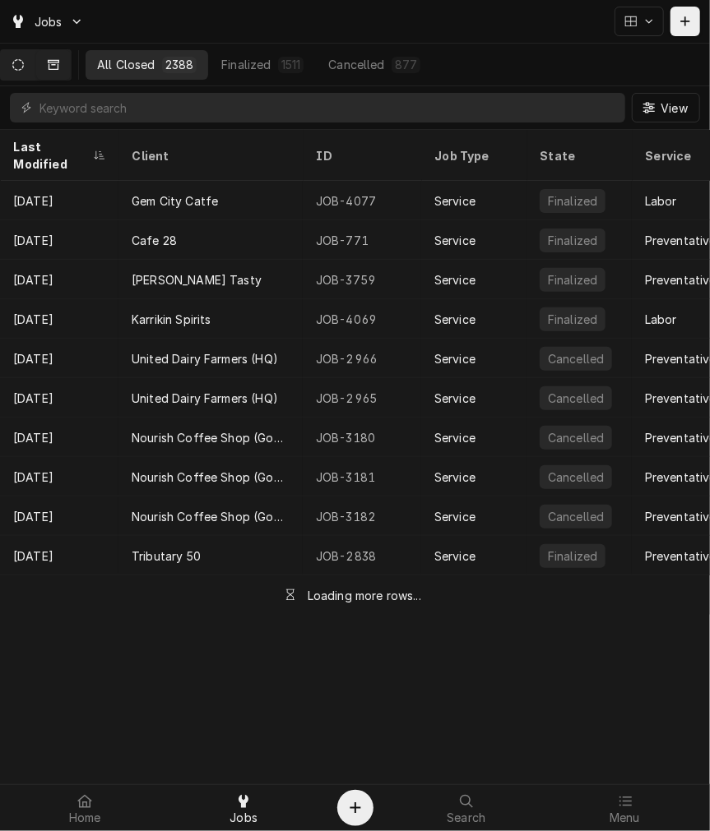
click at [24, 59] on icon "Dynamic Content Wrapper" at bounding box center [18, 65] width 12 height 12
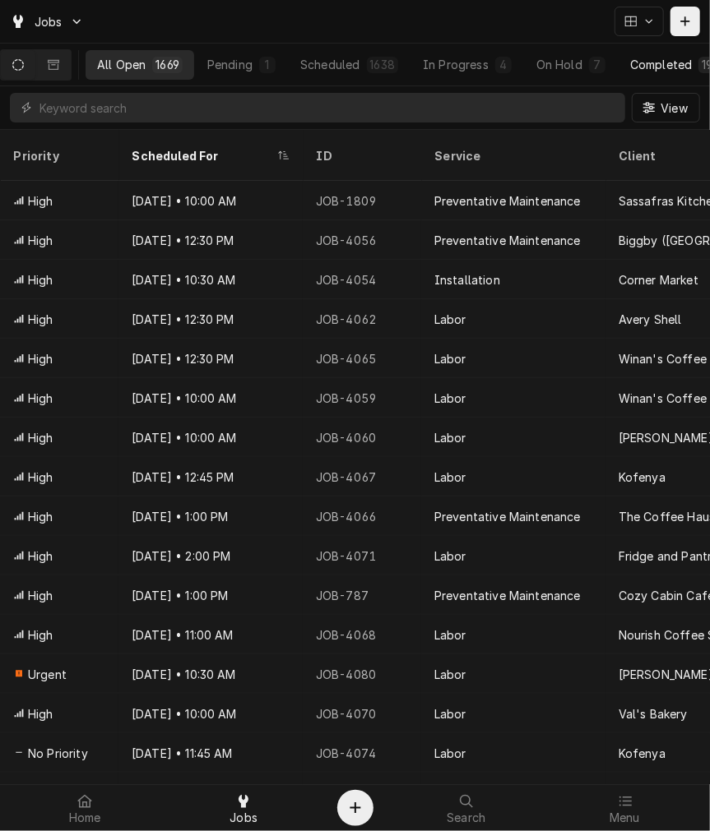
click at [673, 54] on button "Completed 19" at bounding box center [672, 65] width 109 height 30
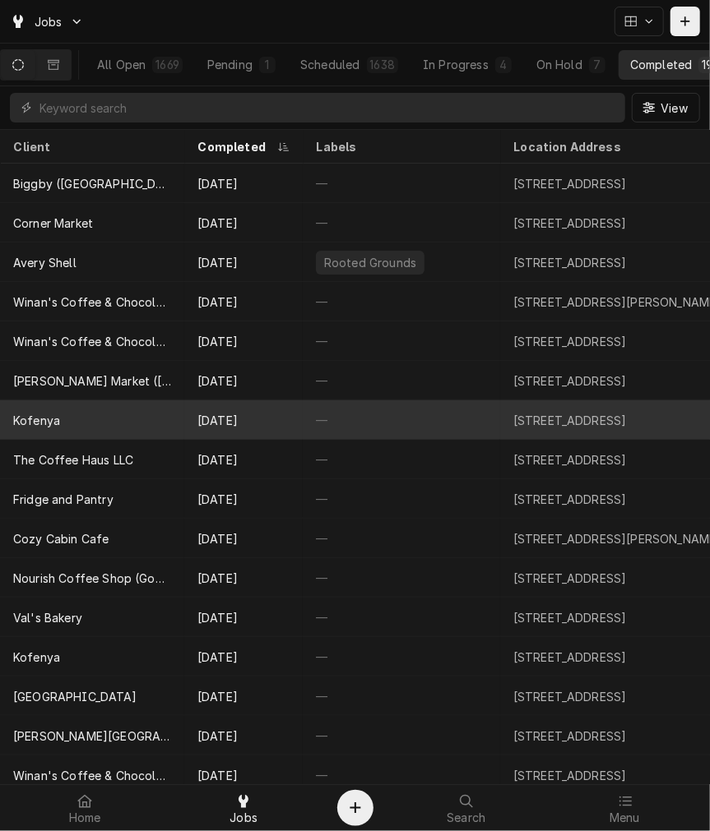
click at [342, 400] on div "—" at bounding box center [401, 419] width 197 height 39
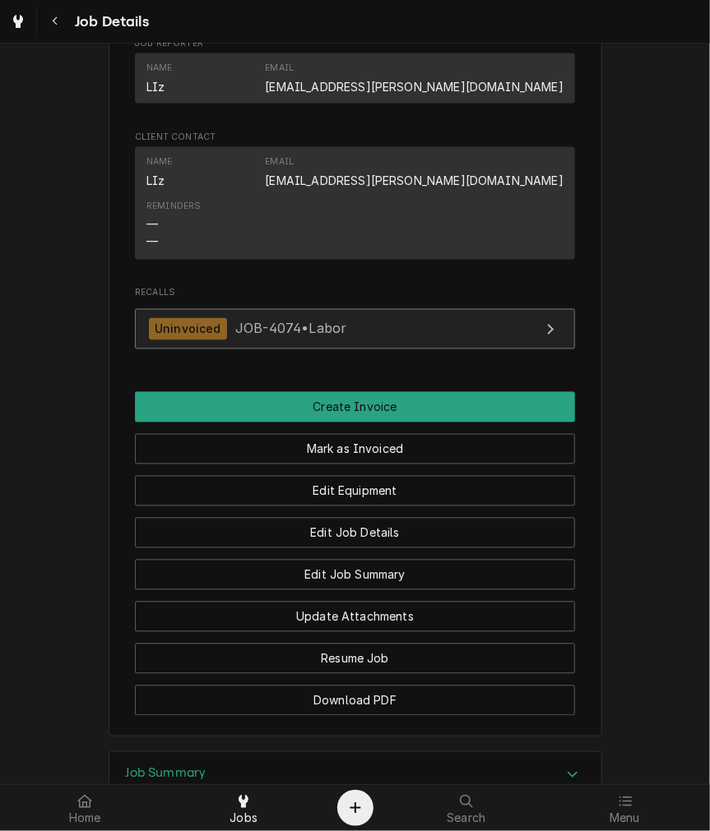
scroll to position [913, 0]
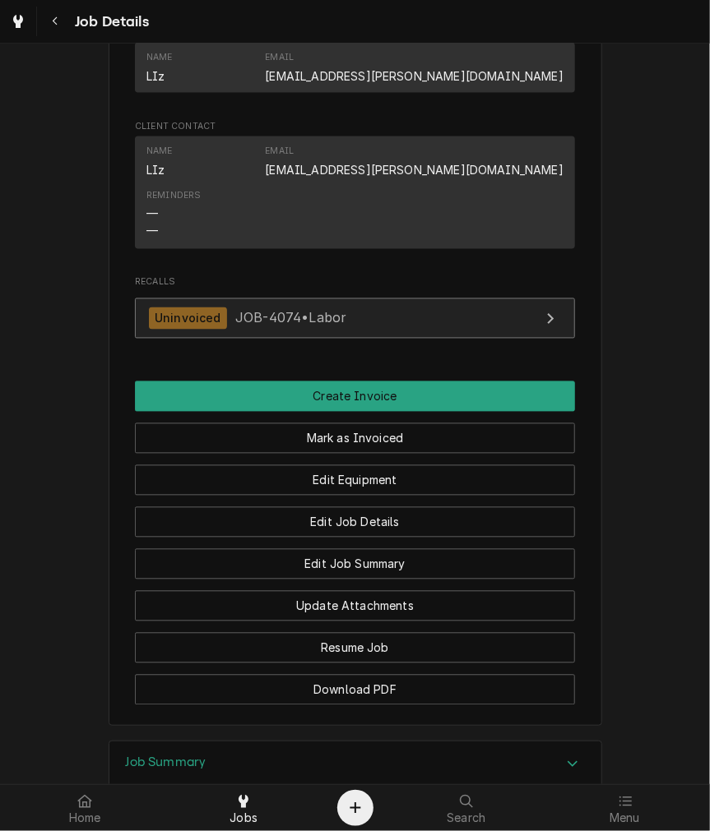
click at [235, 326] on span "JOB-4074 • Labor" at bounding box center [290, 318] width 111 height 16
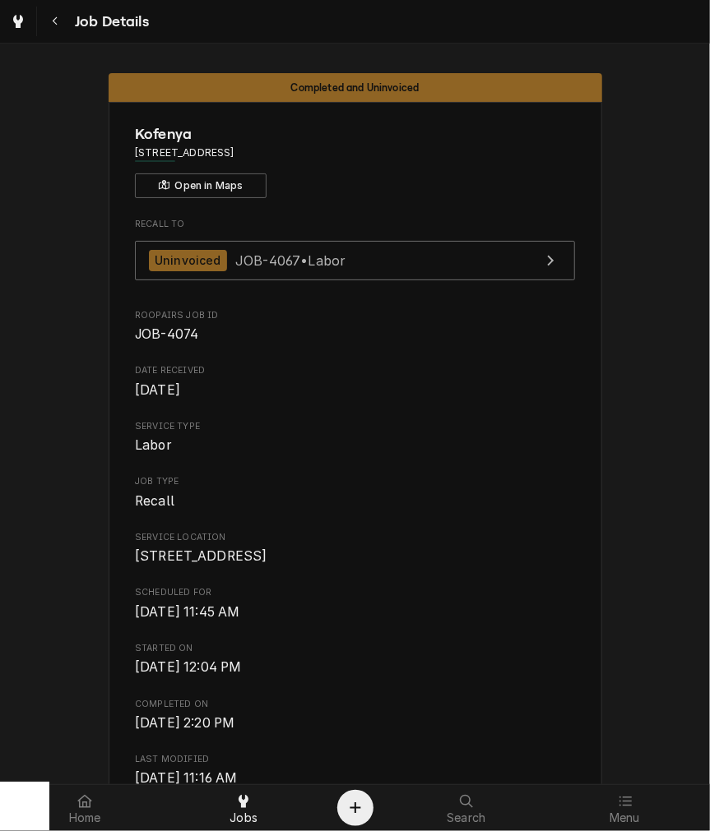
drag, startPoint x: 58, startPoint y: 30, endPoint x: 58, endPoint y: 42, distance: 11.5
click at [58, 30] on button "Navigate back" at bounding box center [55, 22] width 30 height 30
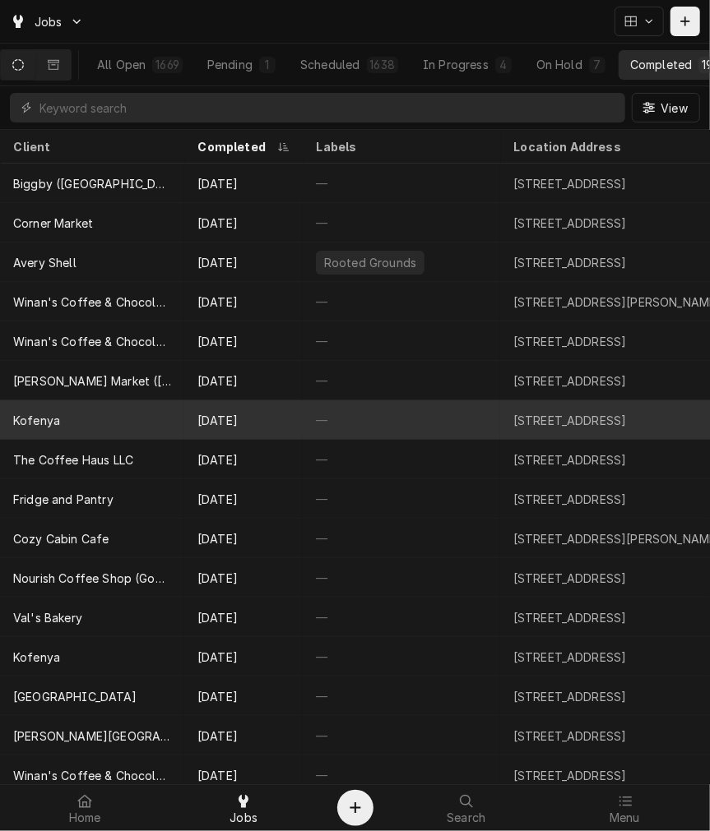
click at [291, 408] on div "Sep 24" at bounding box center [243, 419] width 118 height 39
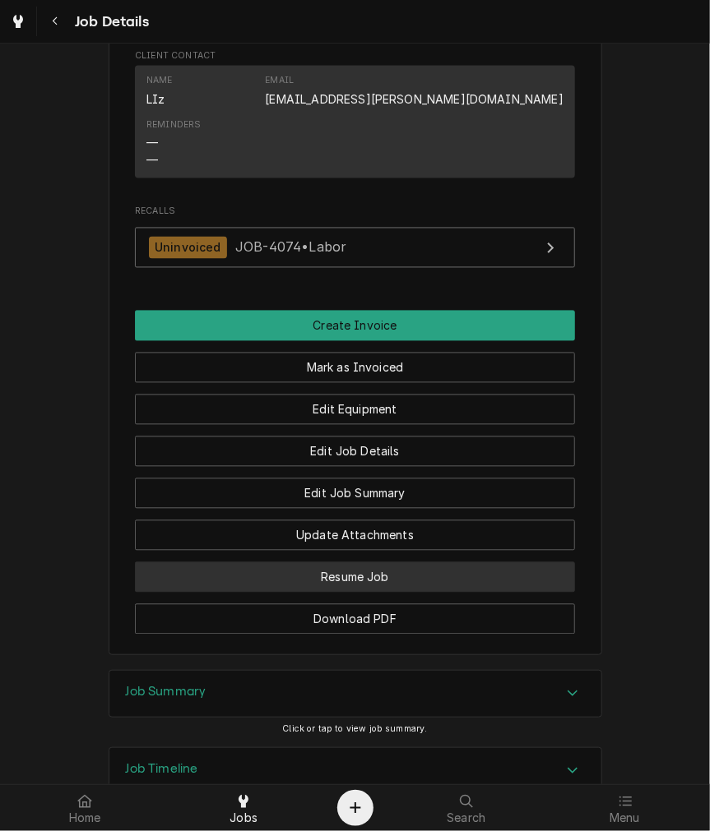
scroll to position [1123, 0]
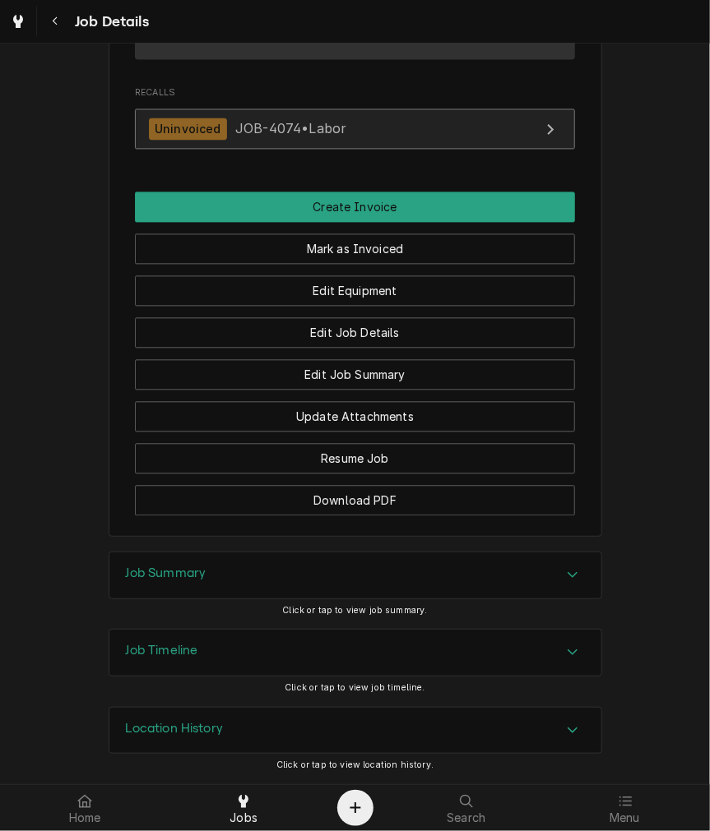
click at [318, 128] on span "JOB-4074 • Labor" at bounding box center [290, 129] width 111 height 16
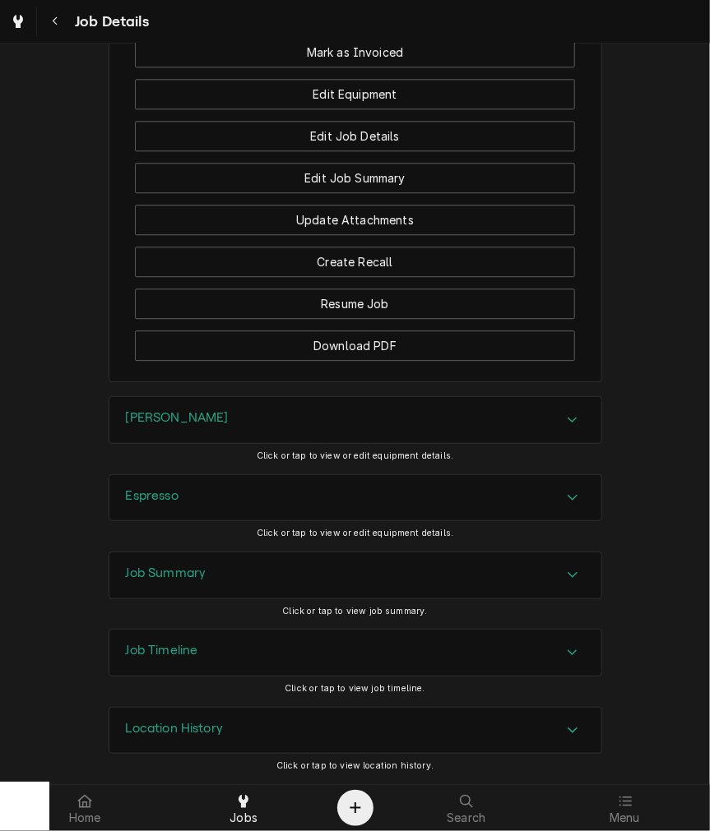
click at [250, 570] on div "Job Summary" at bounding box center [355, 576] width 492 height 46
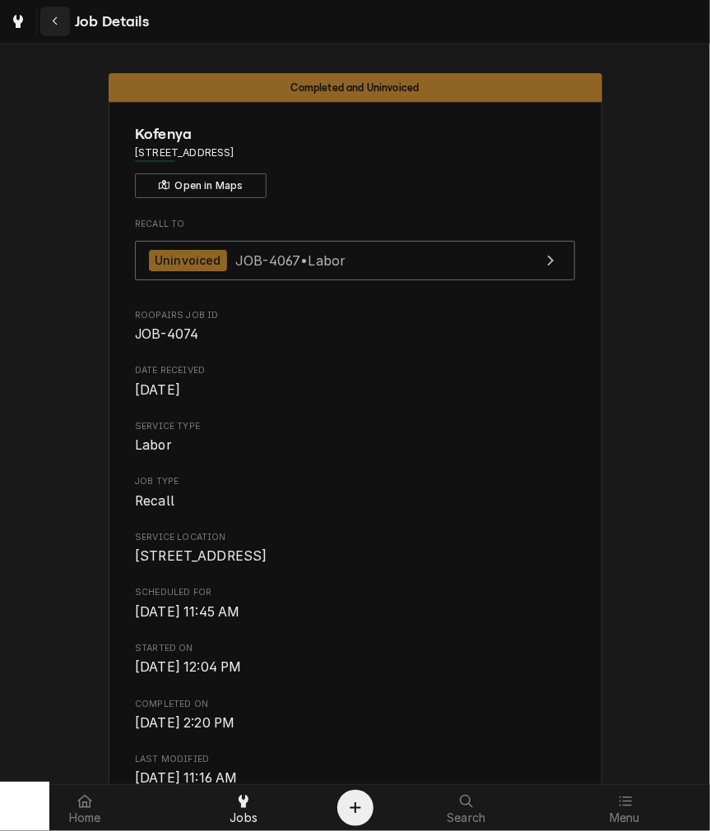
click at [53, 17] on icon "Navigate back" at bounding box center [55, 22] width 7 height 12
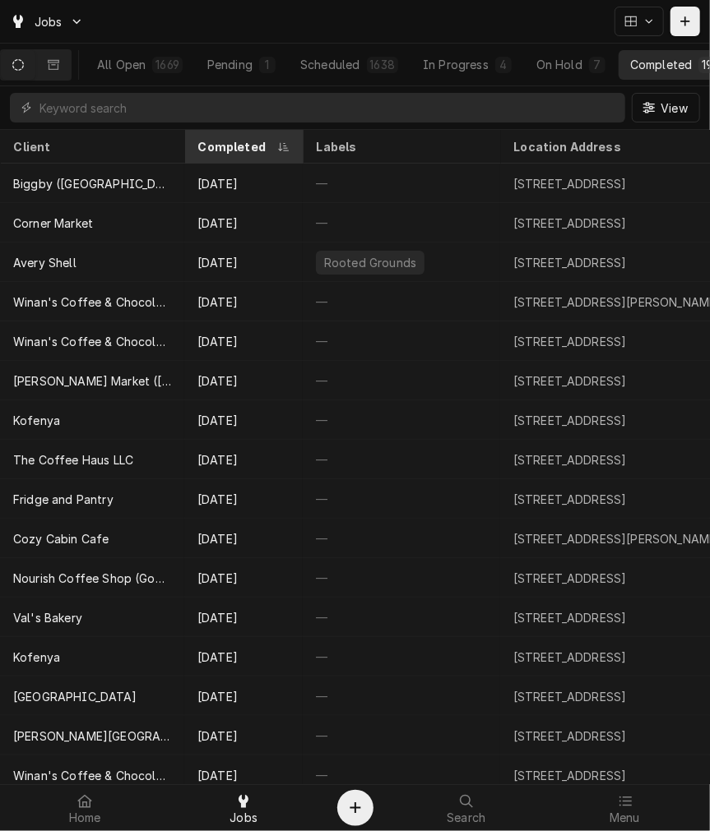
click at [234, 136] on div "Completed" at bounding box center [243, 146] width 112 height 27
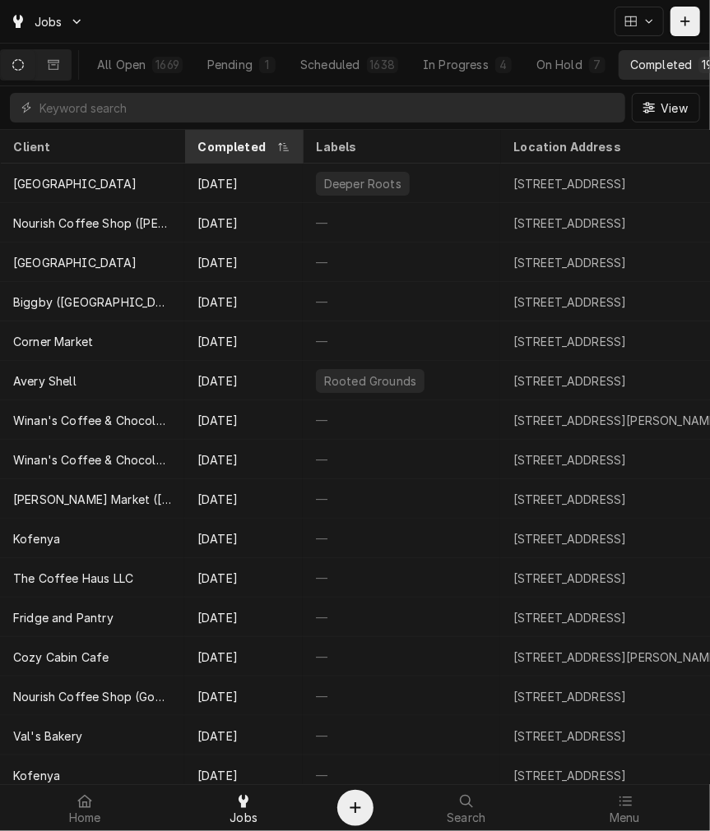
click at [225, 150] on div "Completed" at bounding box center [235, 146] width 76 height 17
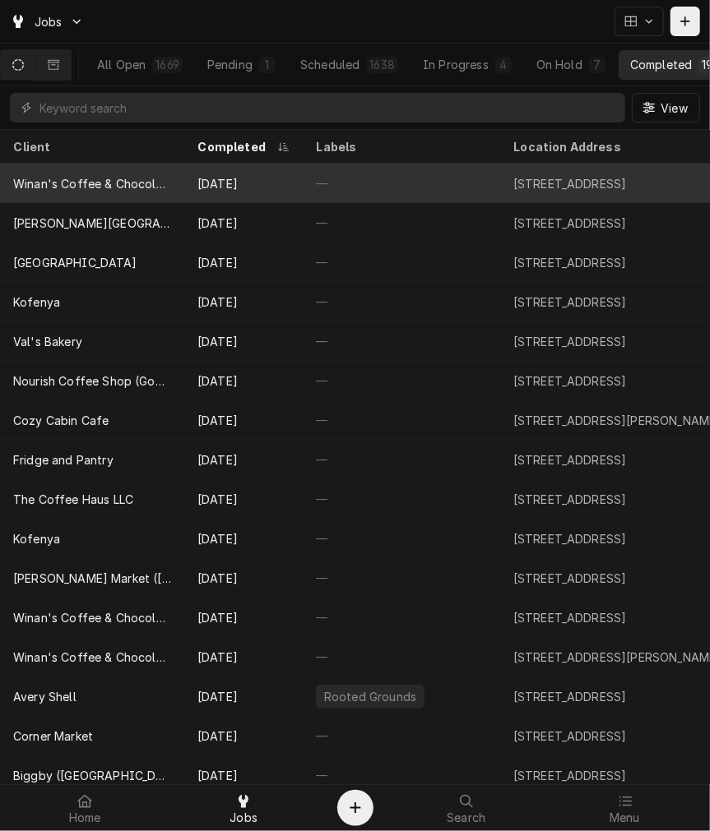
click at [222, 171] on div "Sep 29" at bounding box center [243, 183] width 118 height 39
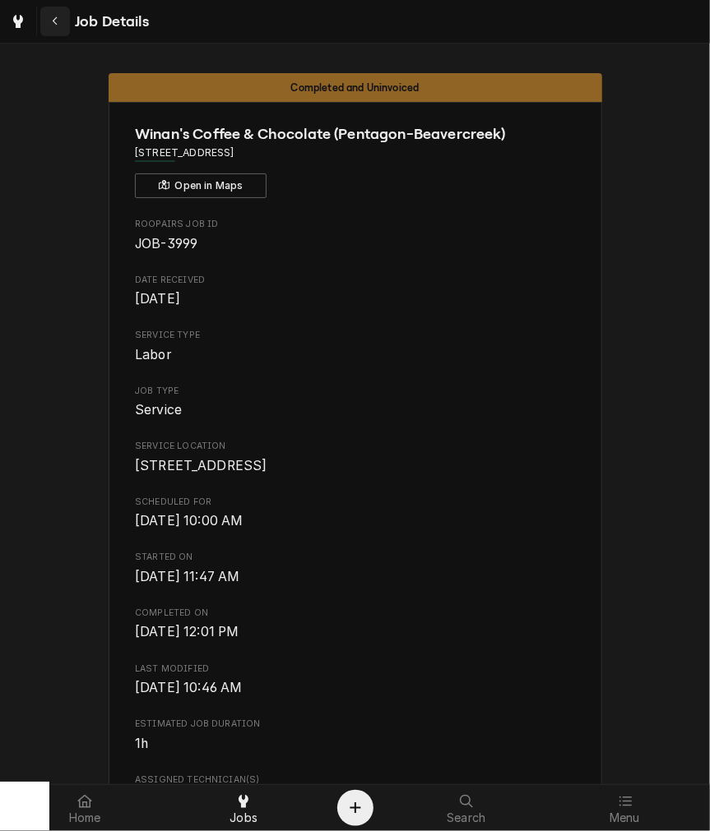
click at [53, 25] on icon "Navigate back" at bounding box center [55, 22] width 7 height 12
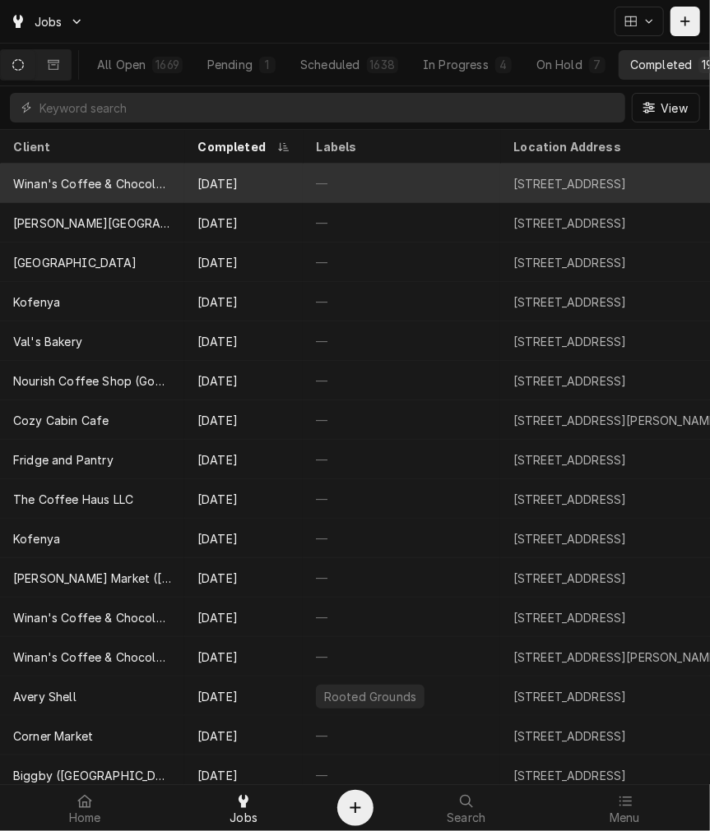
click at [153, 177] on div "Winan's Coffee & Chocolate (Pentagon-Beavercreek)" at bounding box center [92, 183] width 158 height 17
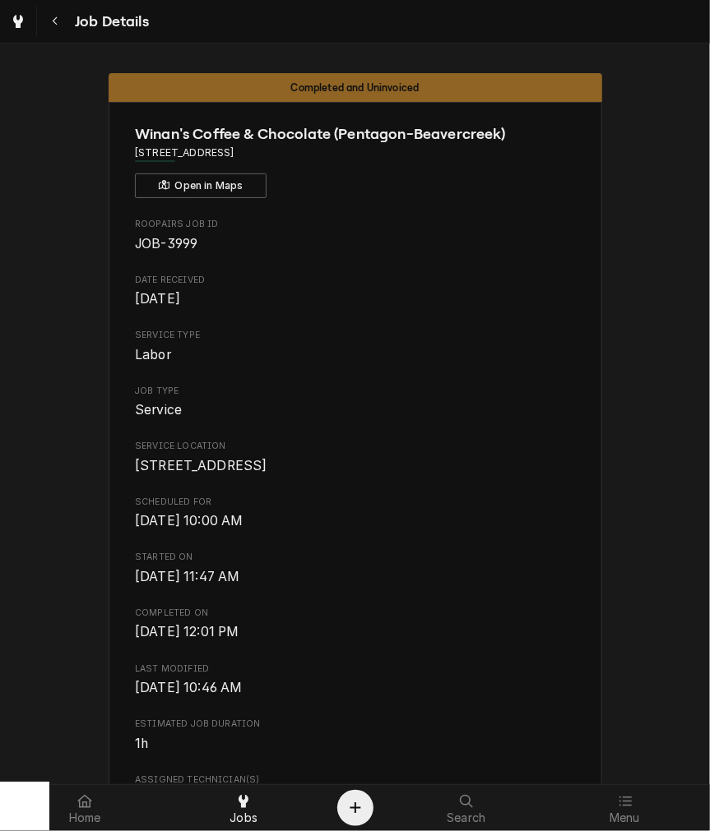
scroll to position [152, 0]
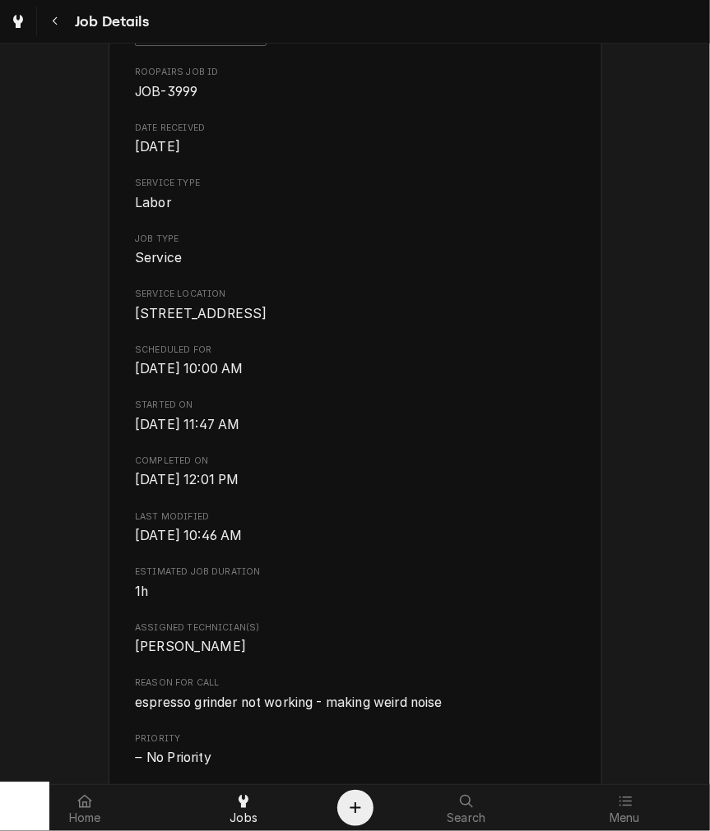
click at [270, 710] on span "espresso grinder not working - making weird noise" at bounding box center [288, 703] width 307 height 16
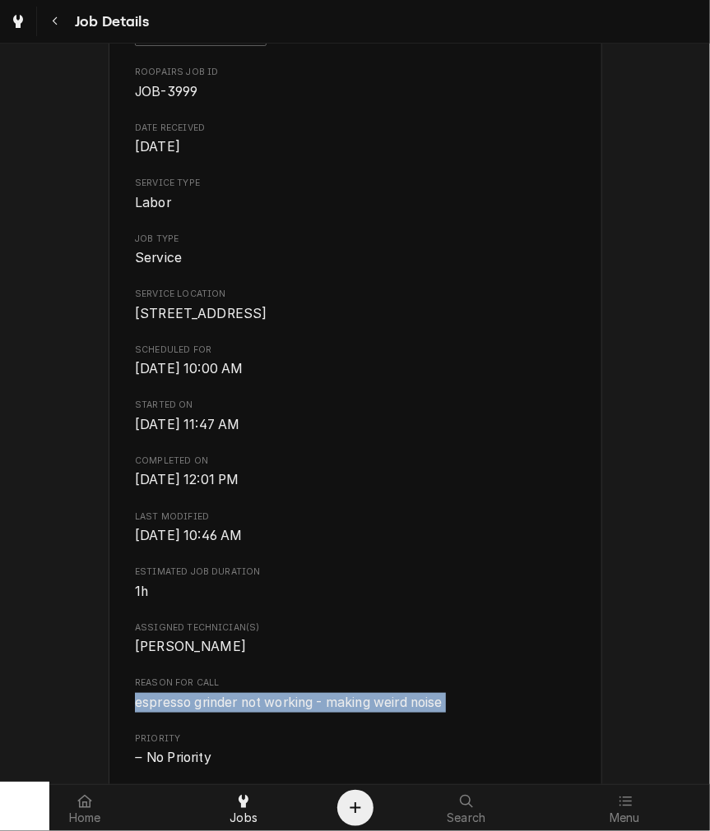
click at [270, 710] on span "espresso grinder not working - making weird noise" at bounding box center [288, 703] width 307 height 16
copy span "espresso grinder not working - making weird noise"
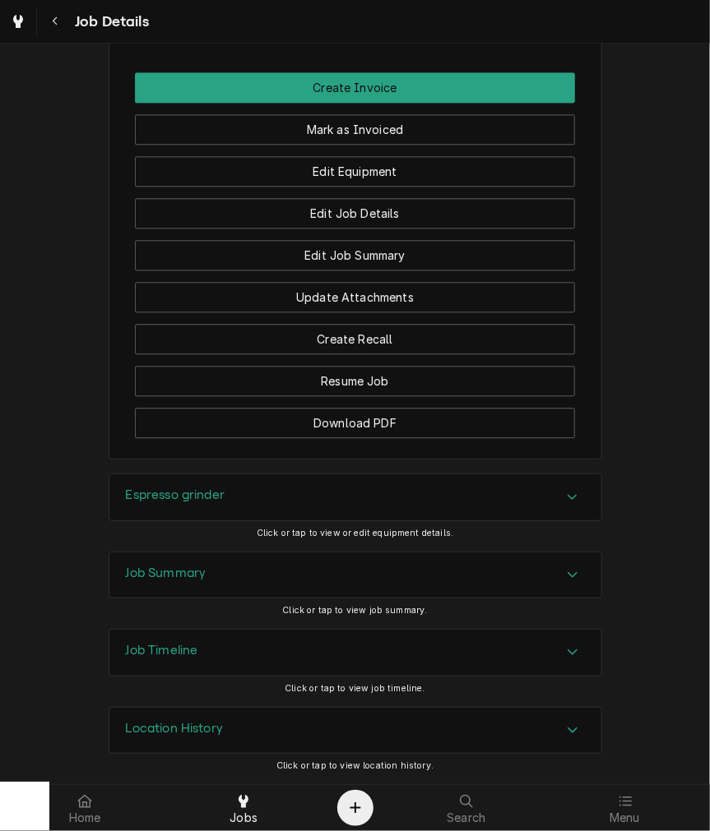
scroll to position [1246, 0]
drag, startPoint x: 191, startPoint y: 486, endPoint x: 181, endPoint y: 514, distance: 29.6
click at [191, 486] on div "Espresso grinder" at bounding box center [355, 497] width 492 height 46
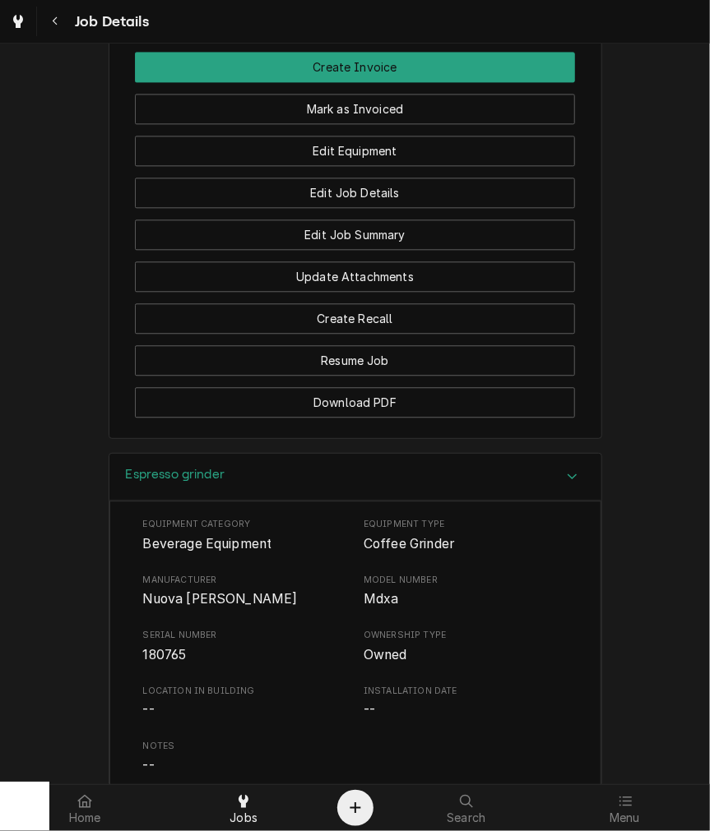
click at [185, 609] on span "Nuova simonelli" at bounding box center [245, 600] width 204 height 20
click at [182, 607] on span "Nuova simonelli" at bounding box center [220, 599] width 155 height 16
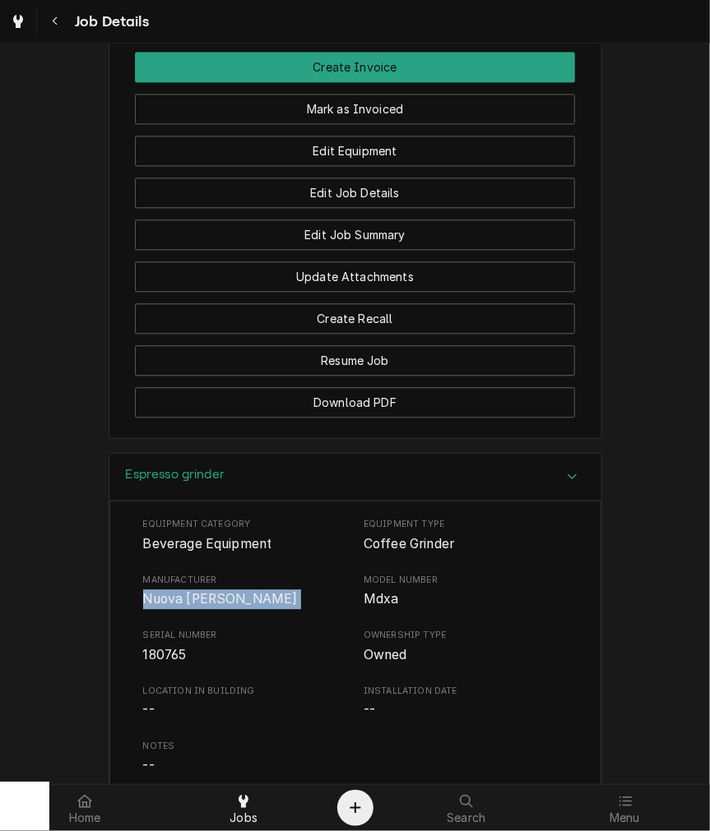
click at [167, 483] on h3 "Espresso grinder" at bounding box center [175, 475] width 99 height 16
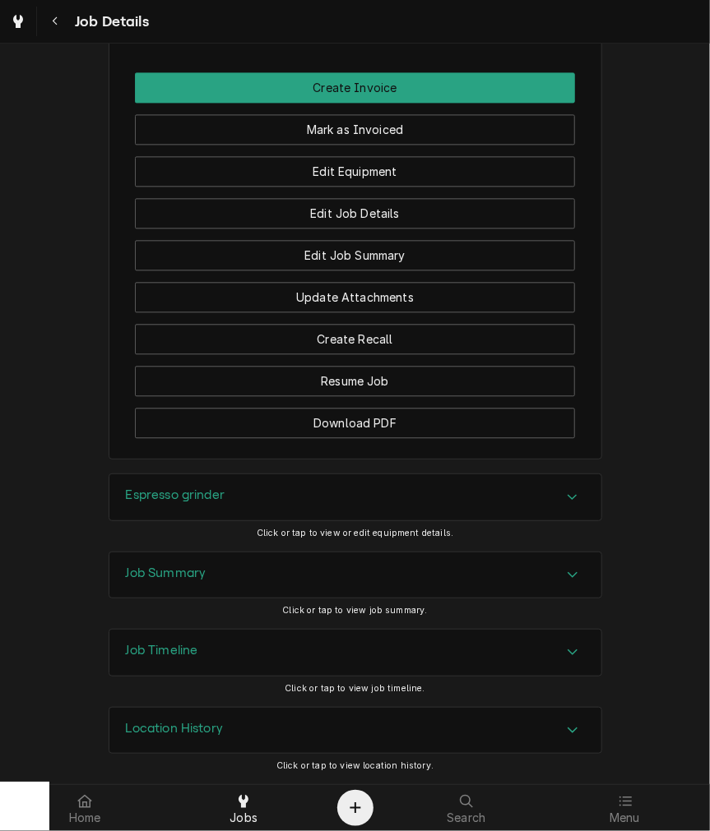
click at [182, 577] on h3 "Job Summary" at bounding box center [166, 574] width 81 height 16
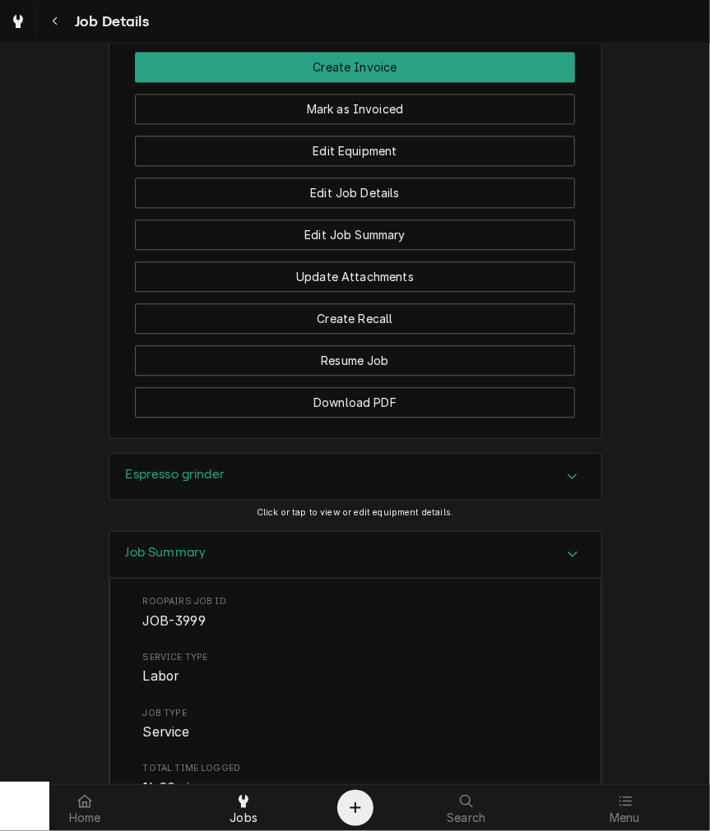
scroll to position [2007, 0]
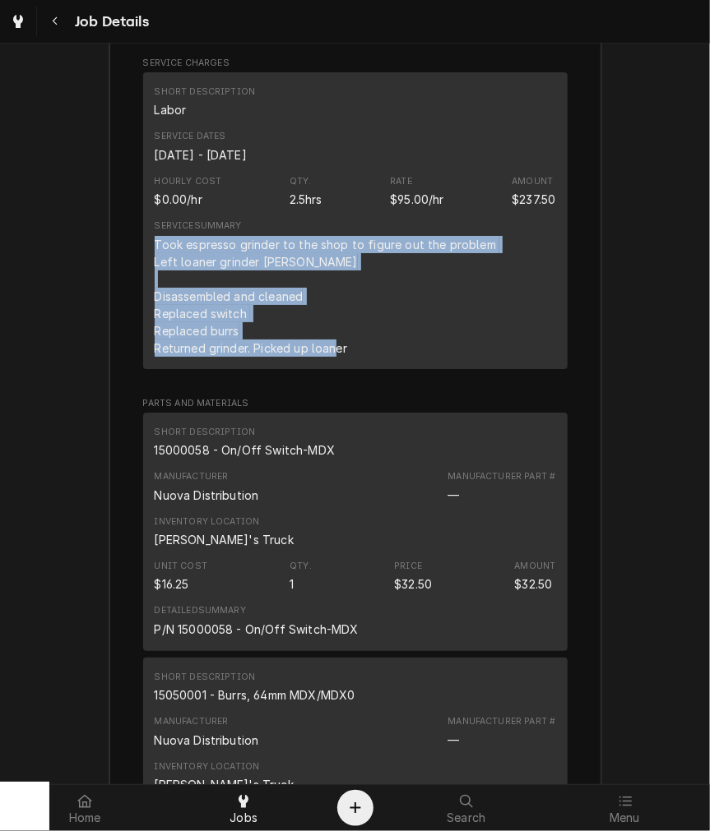
drag, startPoint x: 360, startPoint y: 381, endPoint x: 144, endPoint y: 267, distance: 244.6
click at [144, 267] on div "Short Description Labor Service Dates Aug 19, 2025 - Aug 22, 2025 Hourly Cost $…" at bounding box center [355, 220] width 424 height 297
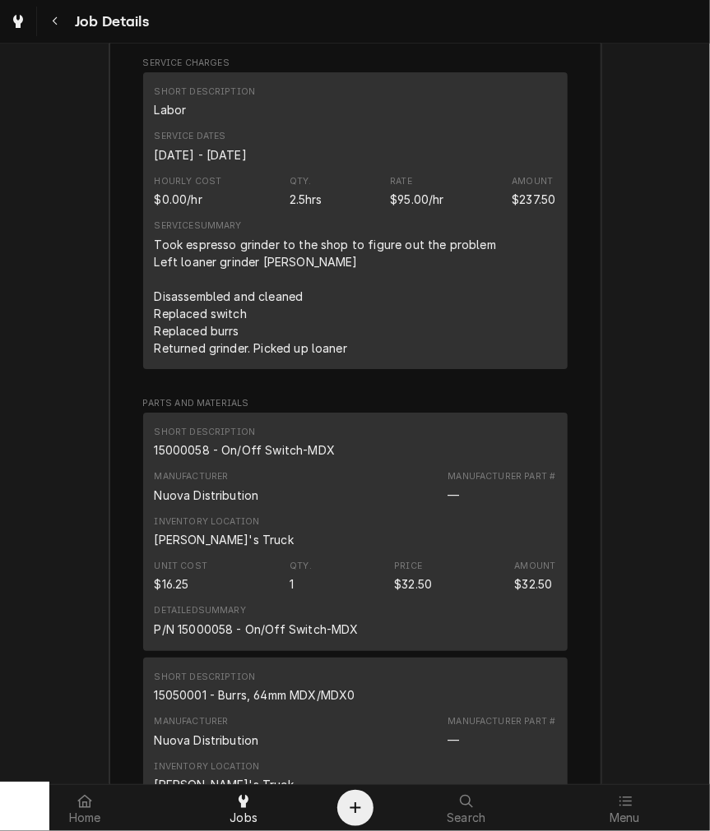
drag, startPoint x: 177, startPoint y: 253, endPoint x: 155, endPoint y: 293, distance: 45.3
click at [155, 293] on div "Took espresso grinder to the shop to figure out the problem Left loaner grinder…" at bounding box center [327, 296] width 345 height 121
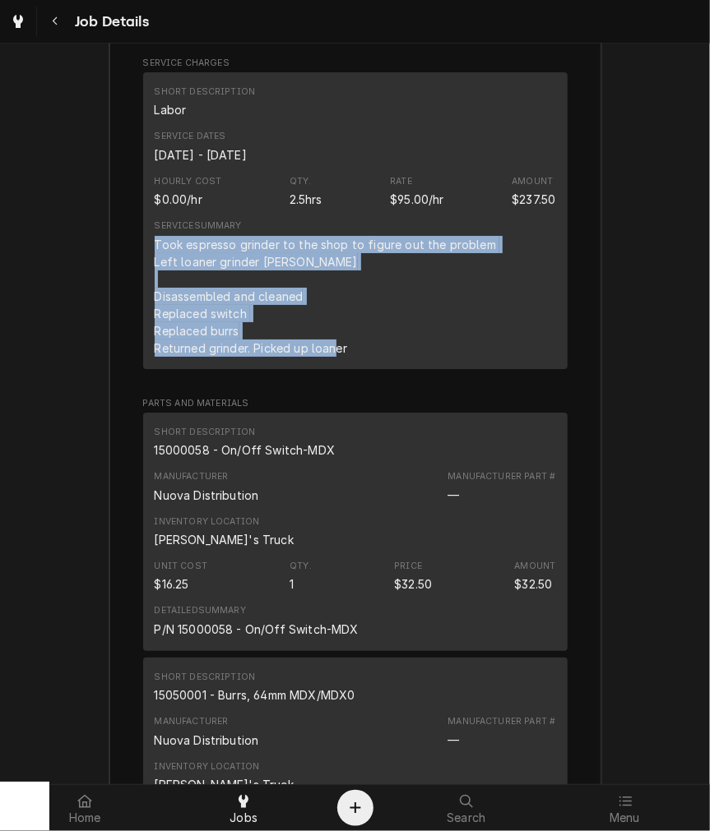
drag, startPoint x: 137, startPoint y: 257, endPoint x: 339, endPoint y: 366, distance: 229.2
click at [342, 365] on div "Short Description Labor Service Dates Aug 19, 2025 - Aug 22, 2025 Hourly Cost $…" at bounding box center [355, 220] width 424 height 297
copy div "Took espresso grinder to the shop to figure out the problem Left loaner grinder…"
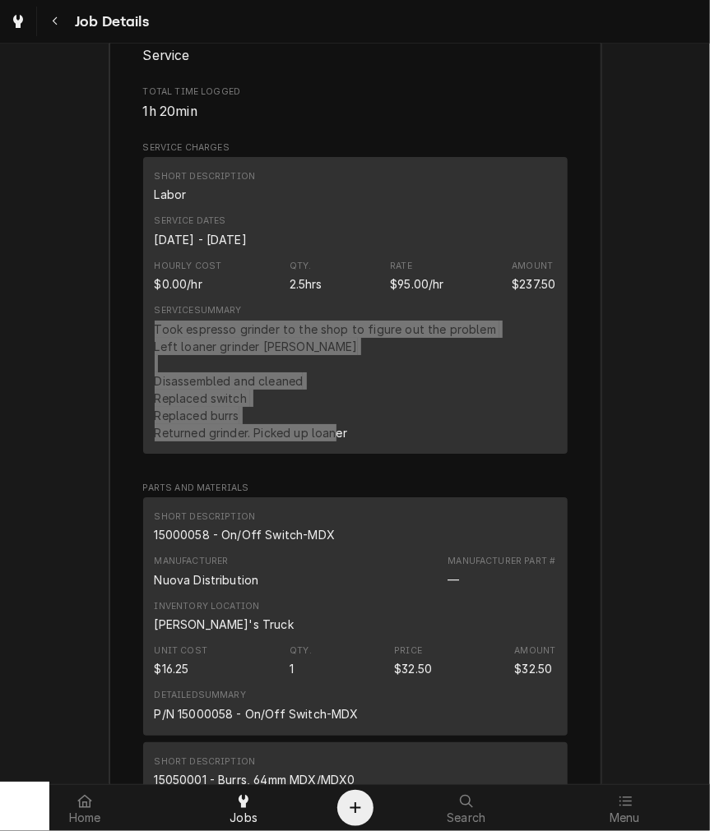
scroll to position [2175, 0]
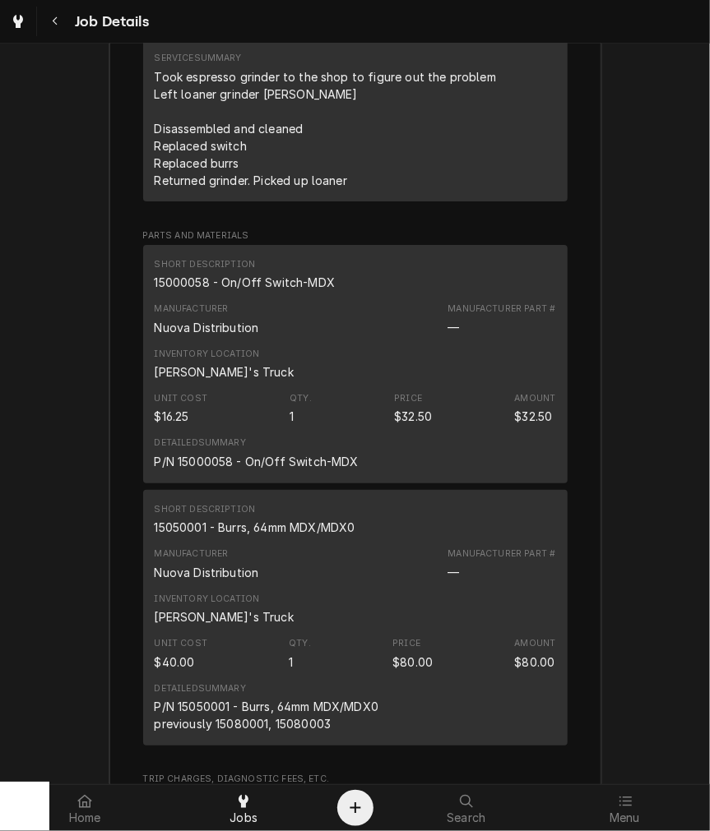
click at [231, 291] on div "15000058 - On/Off Switch-MDX" at bounding box center [245, 282] width 180 height 17
click at [200, 542] on div "Short Description 15050001 - Burrs, 64mm MDX/MDX0" at bounding box center [355, 519] width 401 height 44
click at [201, 536] on div "15050001 - Burrs, 64mm MDX/MDX0" at bounding box center [255, 527] width 201 height 17
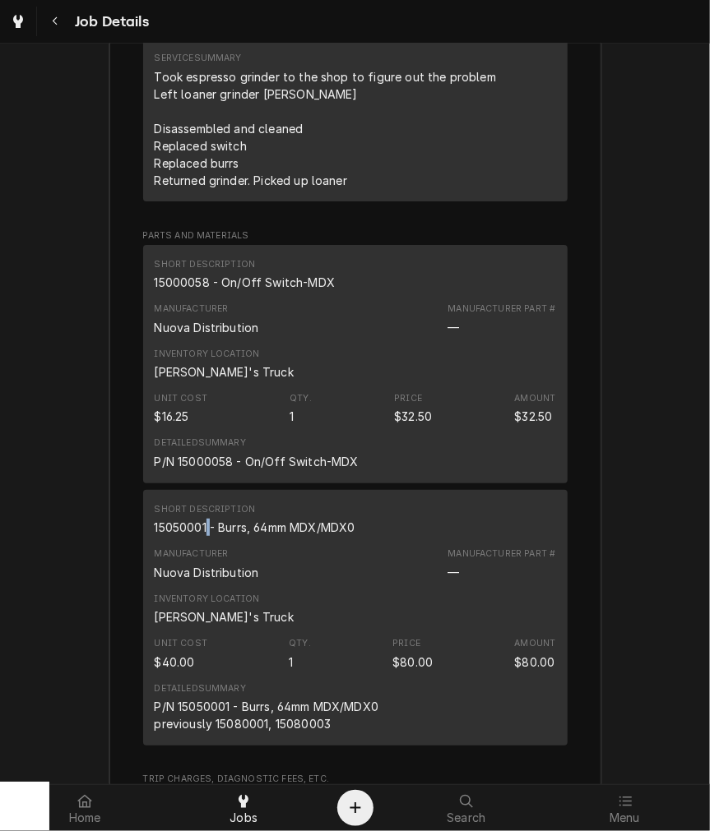
click at [201, 536] on div "15050001 - Burrs, 64mm MDX/MDX0" at bounding box center [255, 527] width 201 height 17
drag, startPoint x: 626, startPoint y: 457, endPoint x: 608, endPoint y: 449, distance: 19.9
click at [626, 457] on div "Job Summary Roopairs Job ID JOB-3999 Service Type Labor Job Type Service Total …" at bounding box center [355, 410] width 710 height 1616
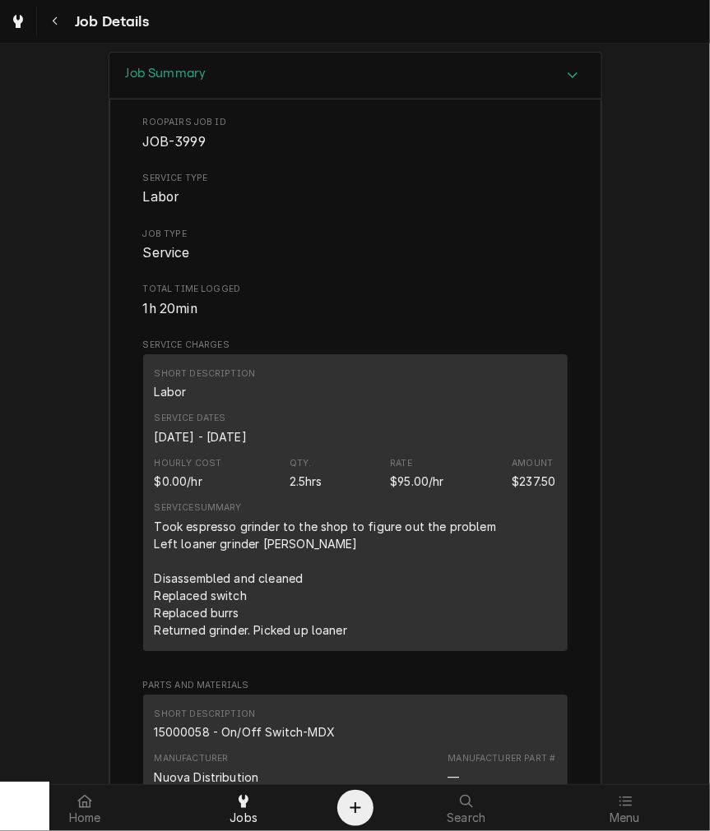
scroll to position [1261, 0]
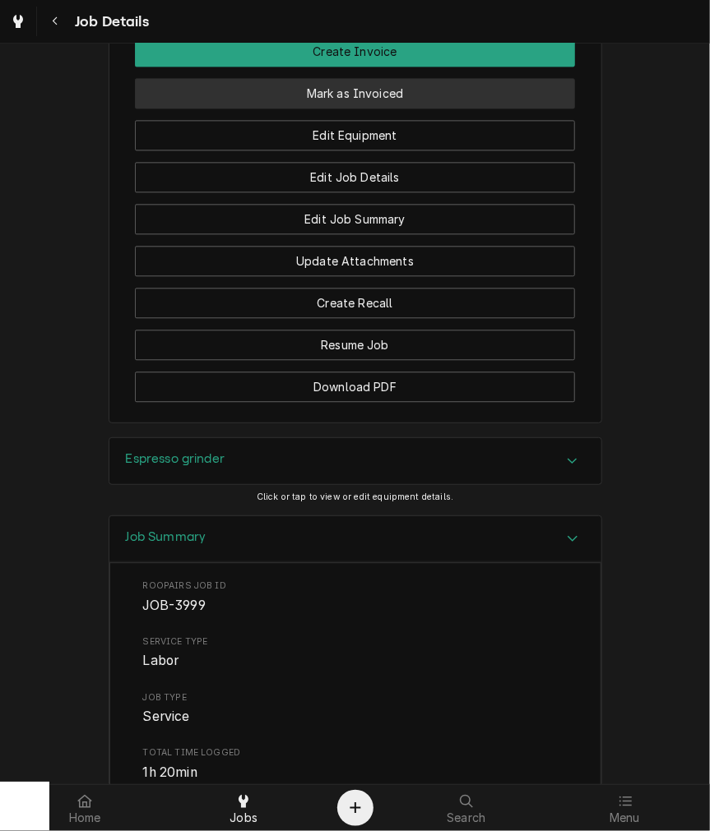
click at [348, 105] on button "Mark as Invoiced" at bounding box center [355, 93] width 440 height 30
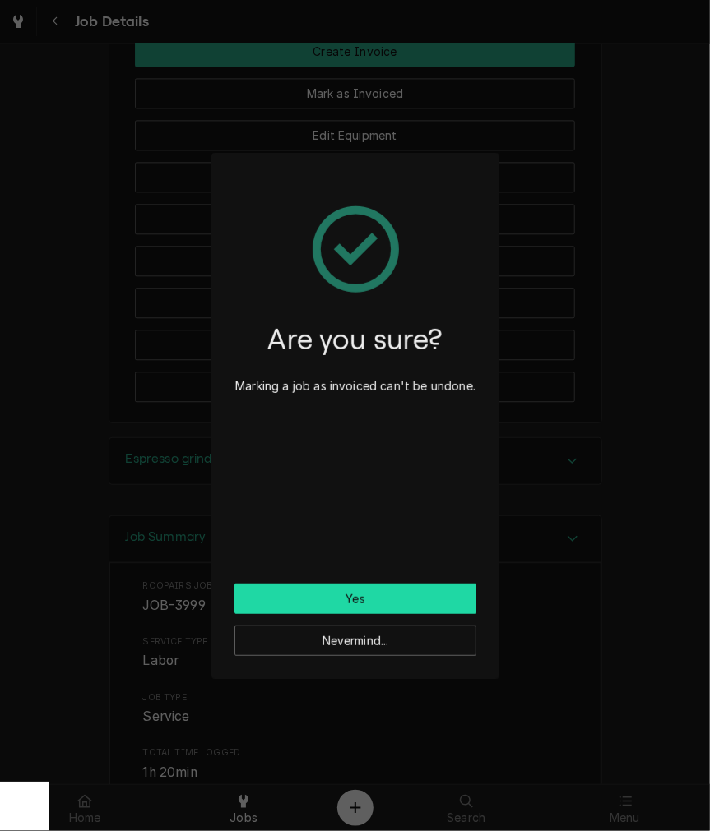
click at [358, 606] on button "Yes" at bounding box center [355, 599] width 242 height 30
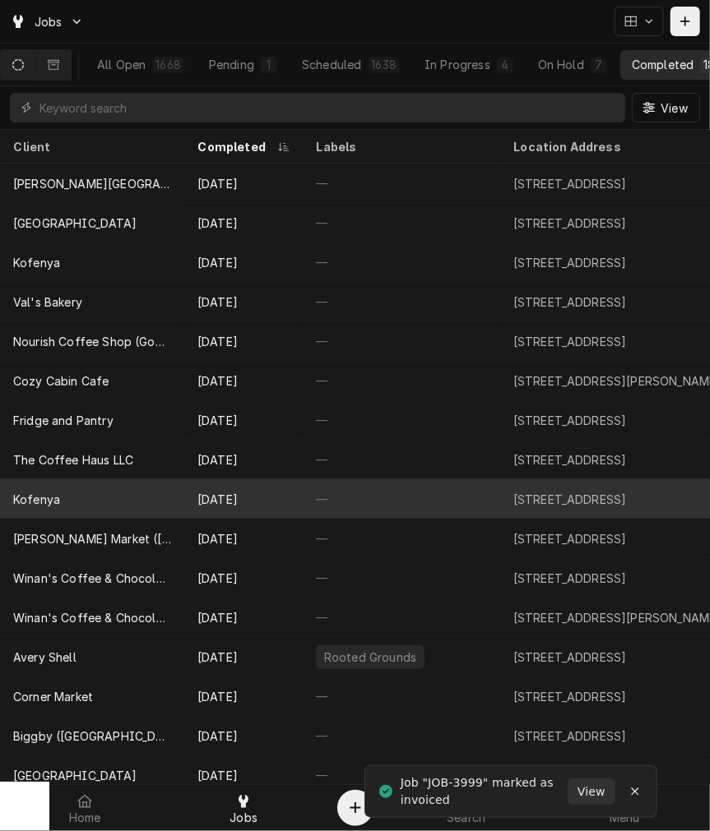
click at [84, 481] on div "Kofenya" at bounding box center [92, 498] width 184 height 39
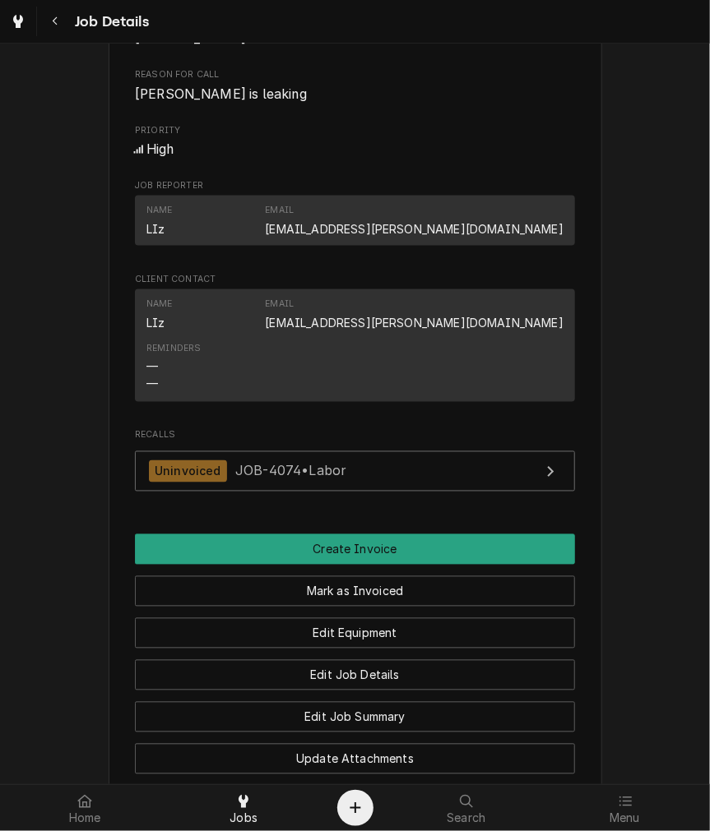
scroll to position [609, 0]
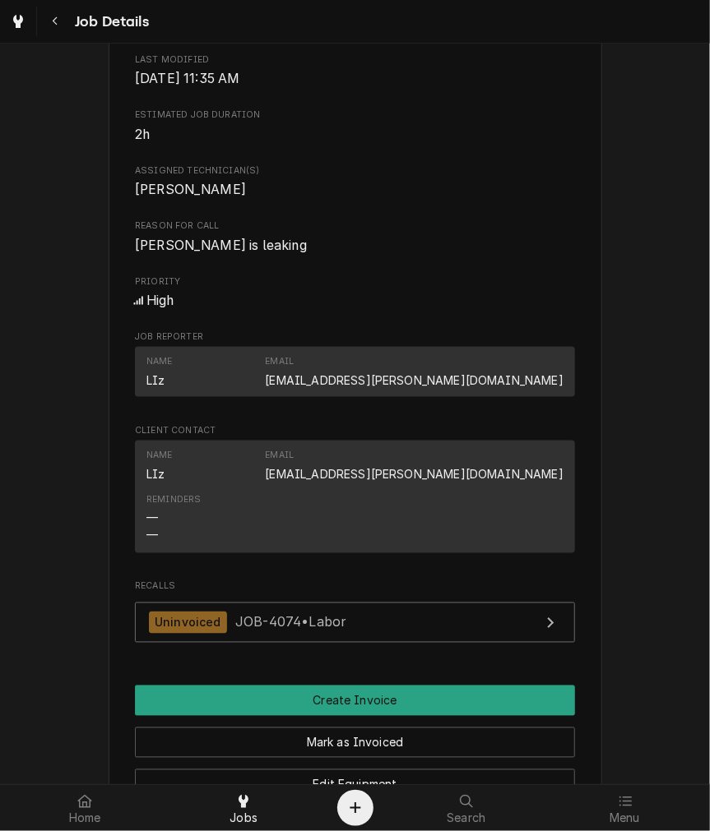
click at [176, 253] on span "[PERSON_NAME] is leaking" at bounding box center [221, 246] width 172 height 16
copy span "[PERSON_NAME] is leaking"
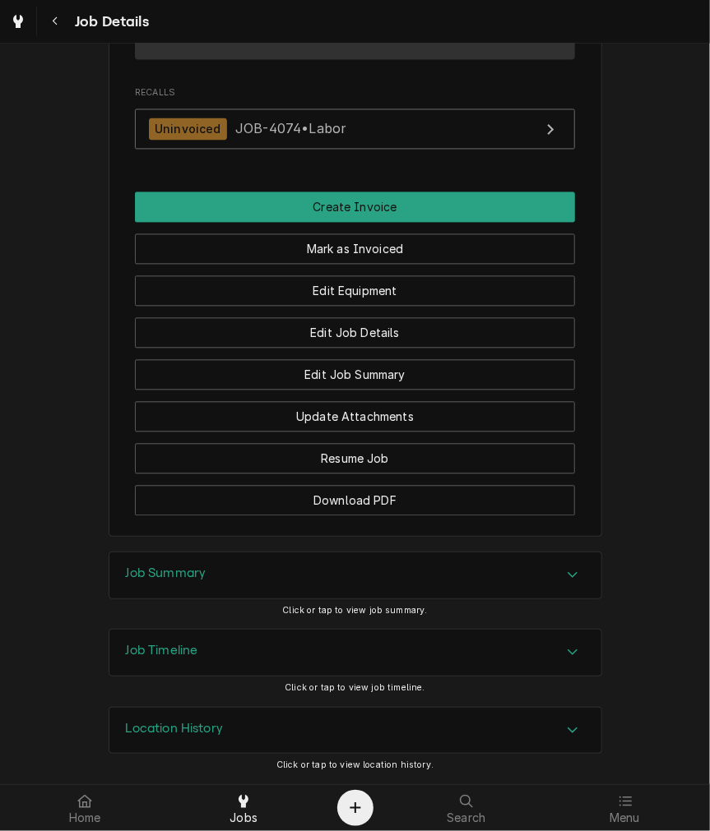
click at [195, 585] on div "Job Summary" at bounding box center [355, 576] width 492 height 46
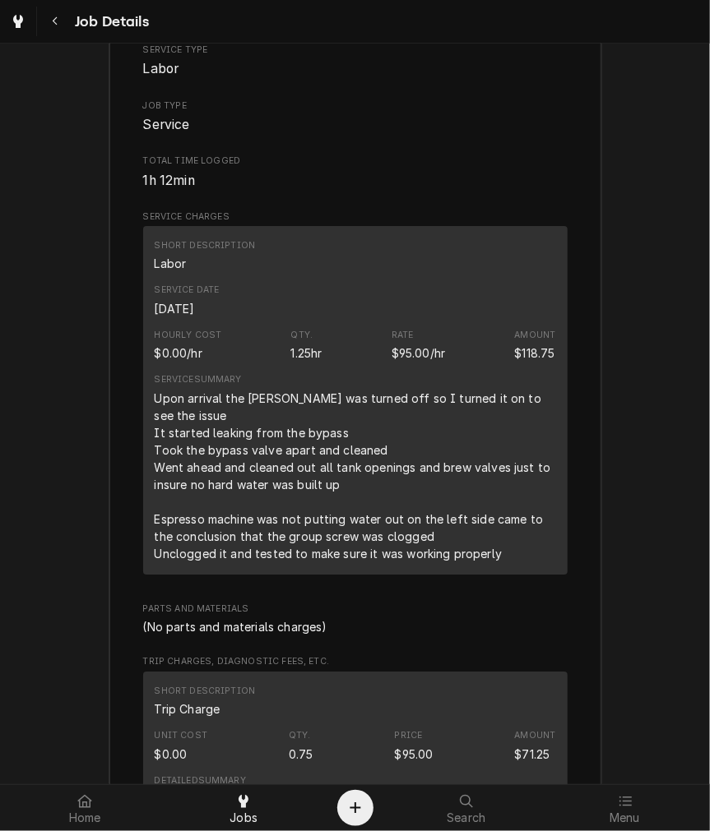
scroll to position [1732, 0]
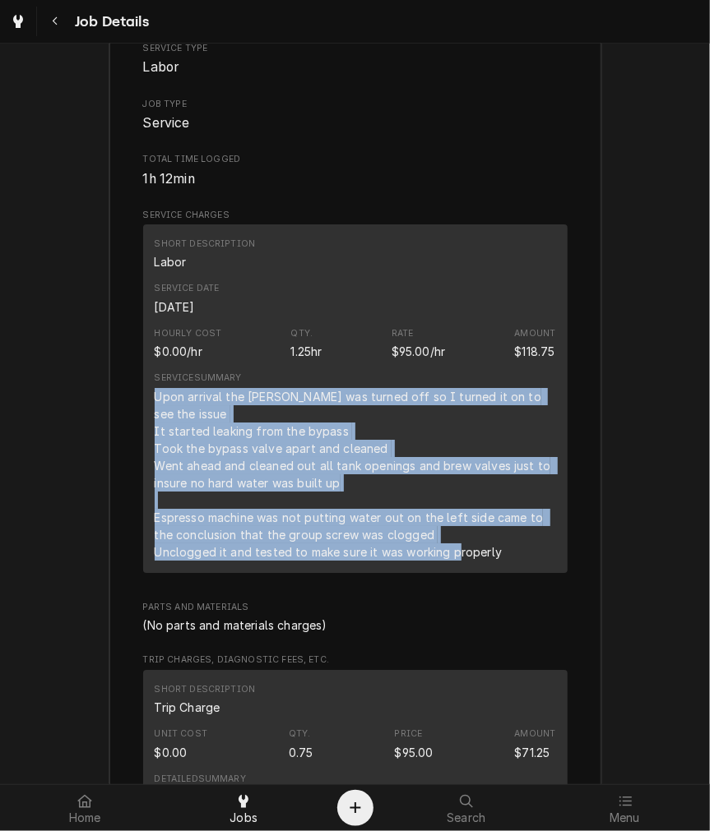
drag, startPoint x: 507, startPoint y: 557, endPoint x: 144, endPoint y: 420, distance: 388.2
click at [144, 420] on div "Short Description Labor Service Date [DATE] Hourly Cost $0.00/hr Qty. 1.25hr Ra…" at bounding box center [355, 398] width 424 height 349
copy div "Upon arrival the [PERSON_NAME] was turned off so I turned it on to see the issu…"
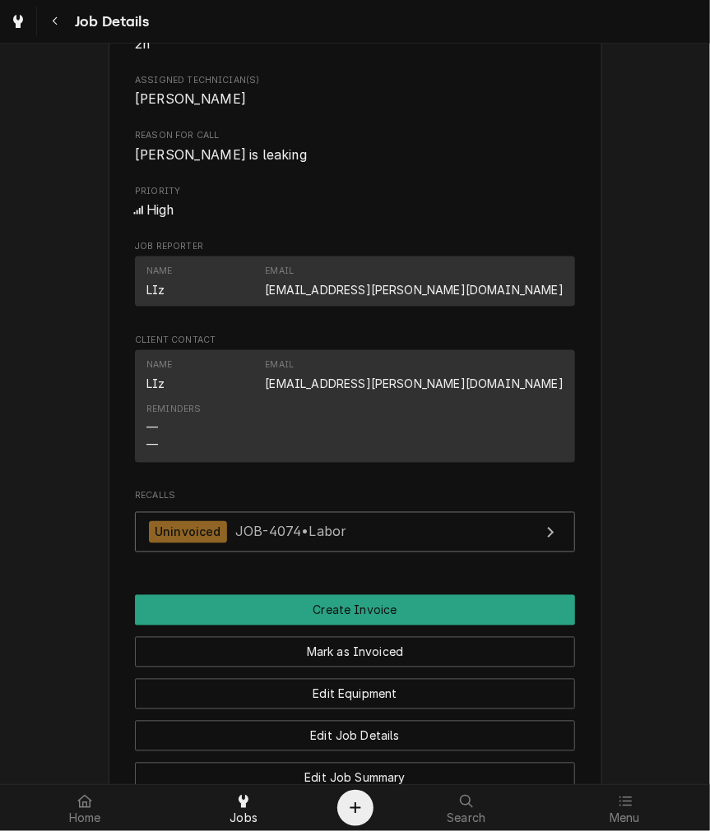
scroll to position [819, 0]
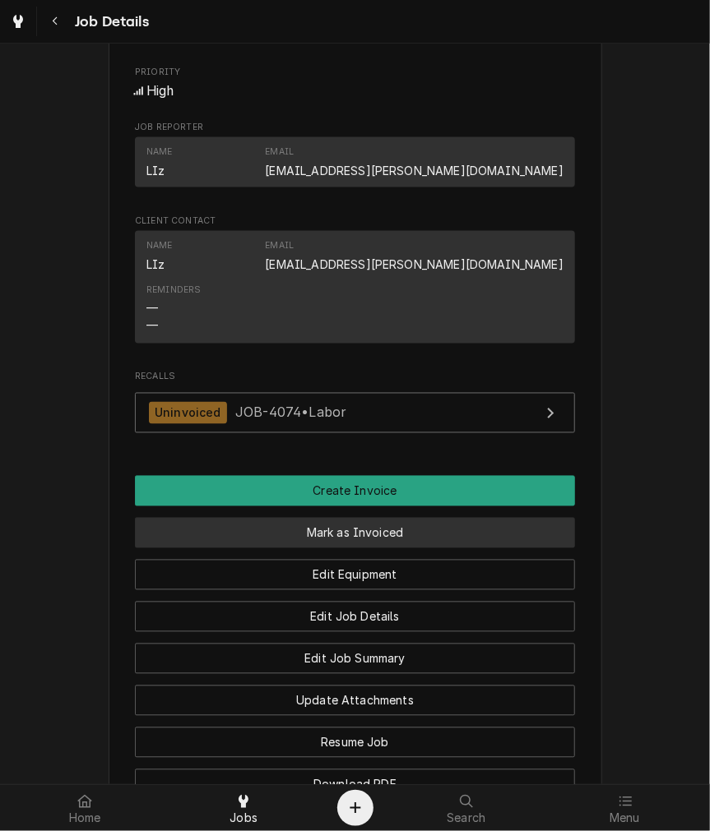
click at [351, 548] on button "Mark as Invoiced" at bounding box center [355, 533] width 440 height 30
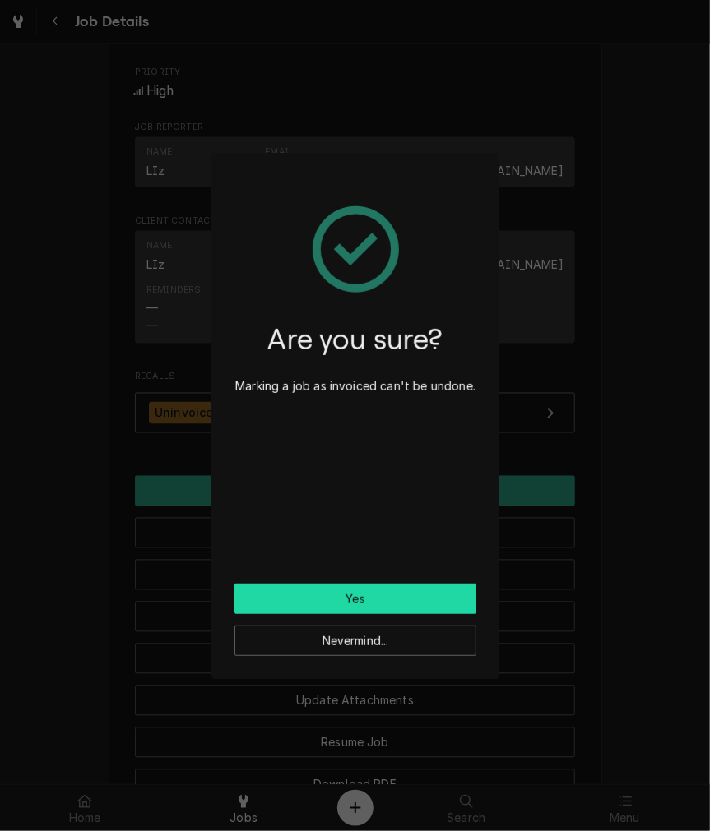
click at [338, 585] on button "Yes" at bounding box center [355, 599] width 242 height 30
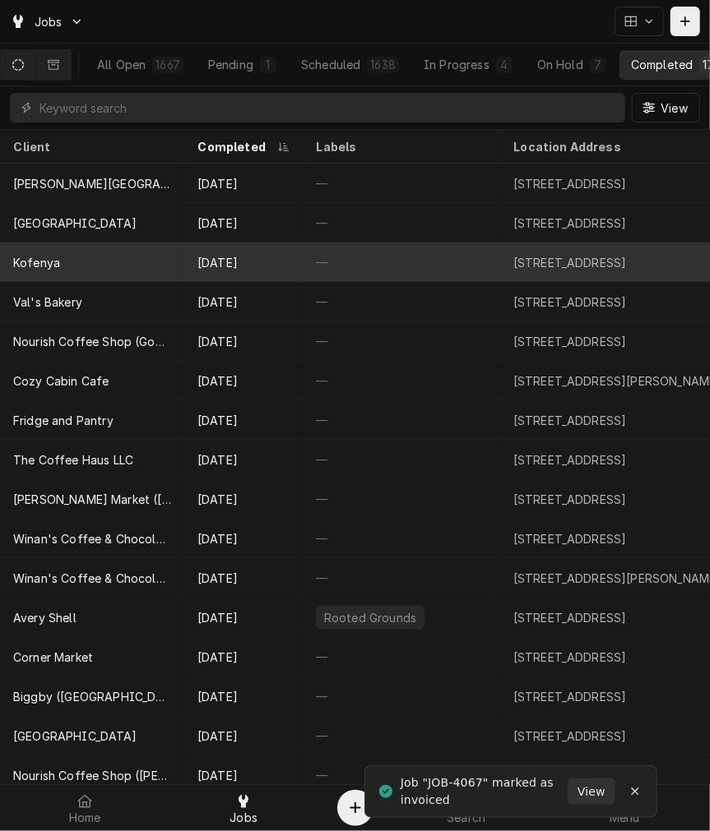
click at [60, 261] on div "Kofenya" at bounding box center [92, 262] width 184 height 39
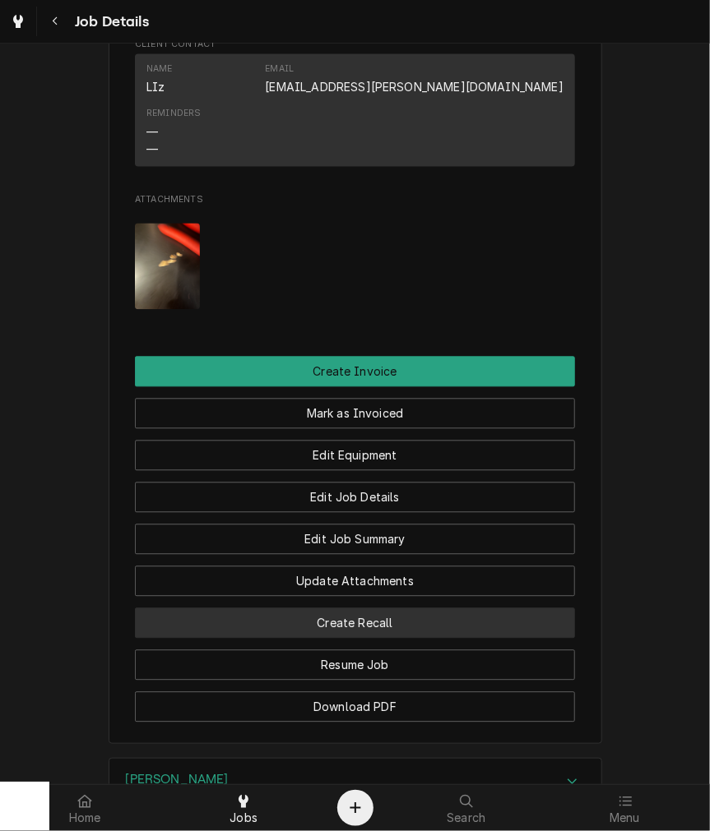
scroll to position [1370, 0]
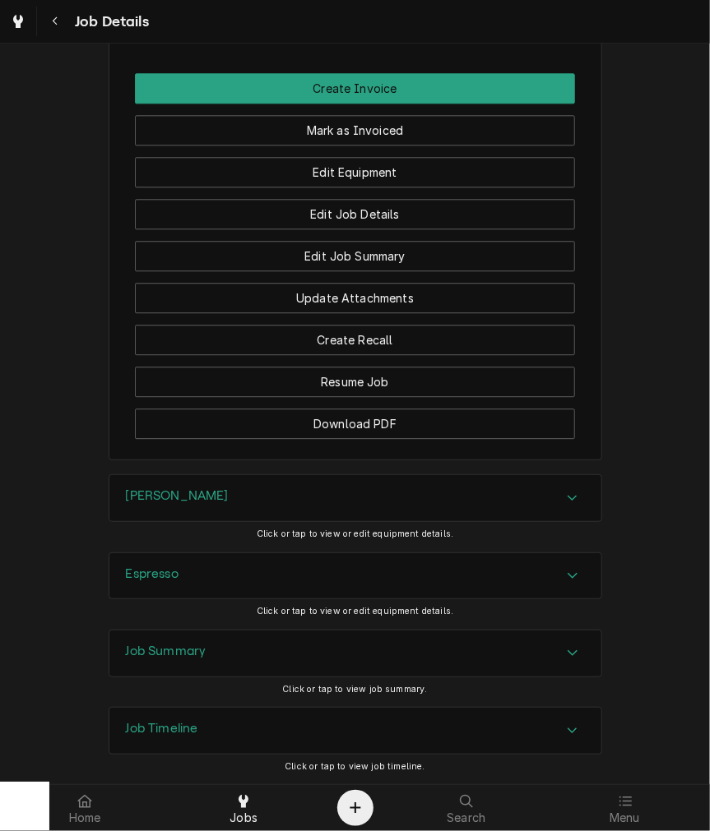
click at [206, 599] on div "Espresso" at bounding box center [355, 576] width 492 height 46
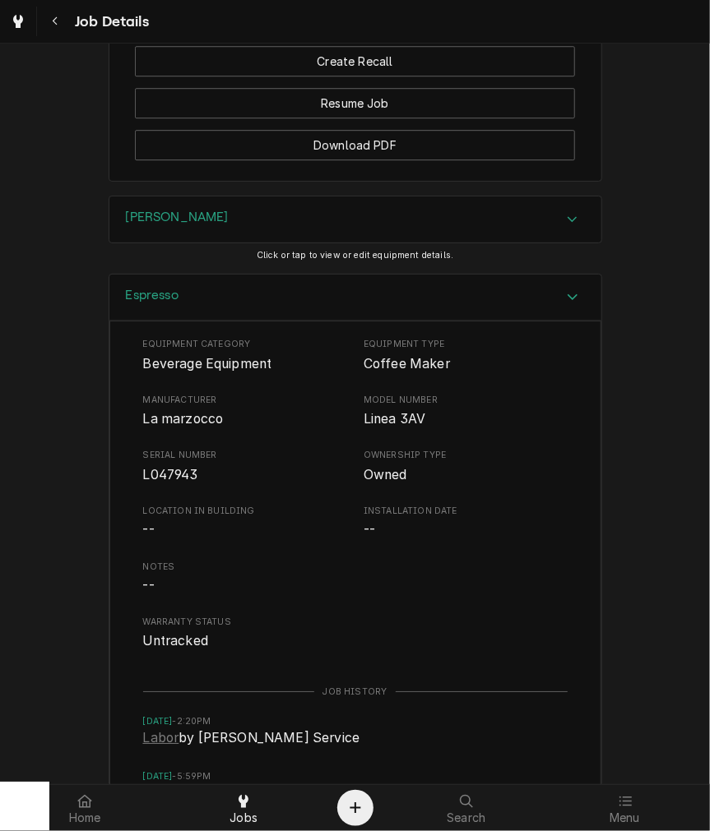
scroll to position [1979, 0]
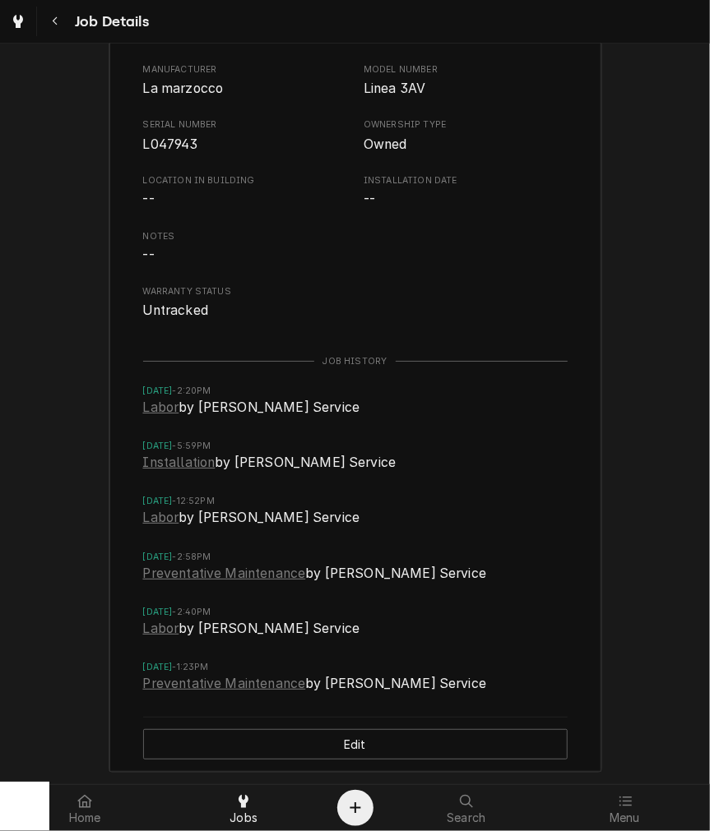
click at [176, 96] on span "La marzocco" at bounding box center [183, 89] width 81 height 16
copy span "La marzocco"
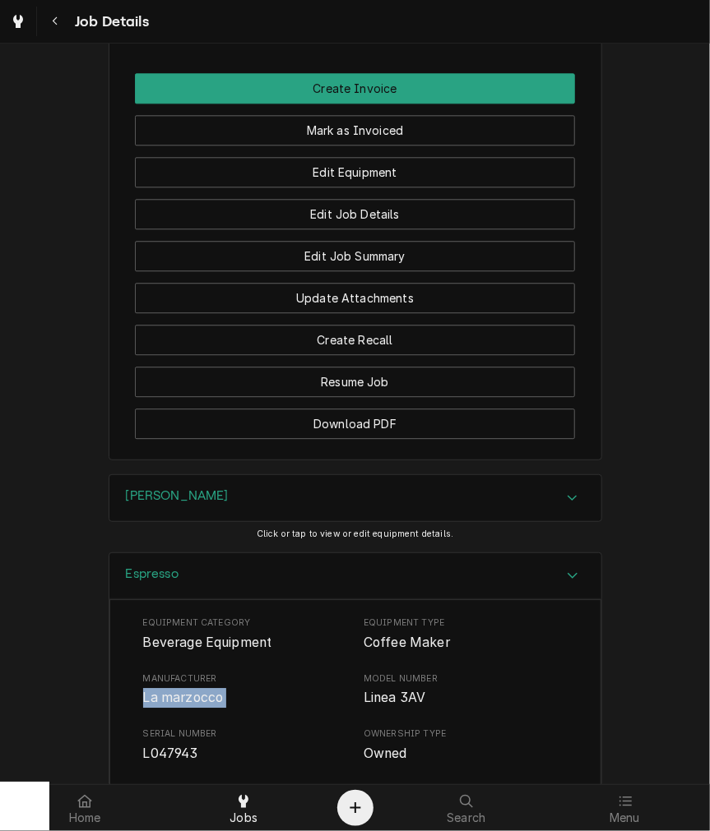
drag, startPoint x: 153, startPoint y: 589, endPoint x: 163, endPoint y: 580, distance: 12.8
click at [153, 582] on h3 "Espresso" at bounding box center [152, 574] width 53 height 16
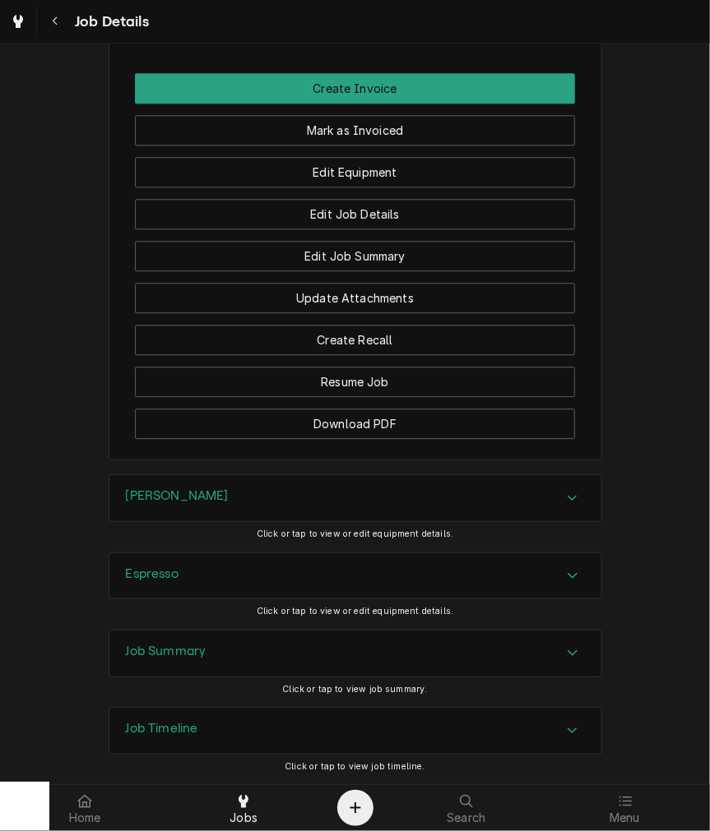
click at [174, 521] on div "Brewer" at bounding box center [355, 498] width 492 height 46
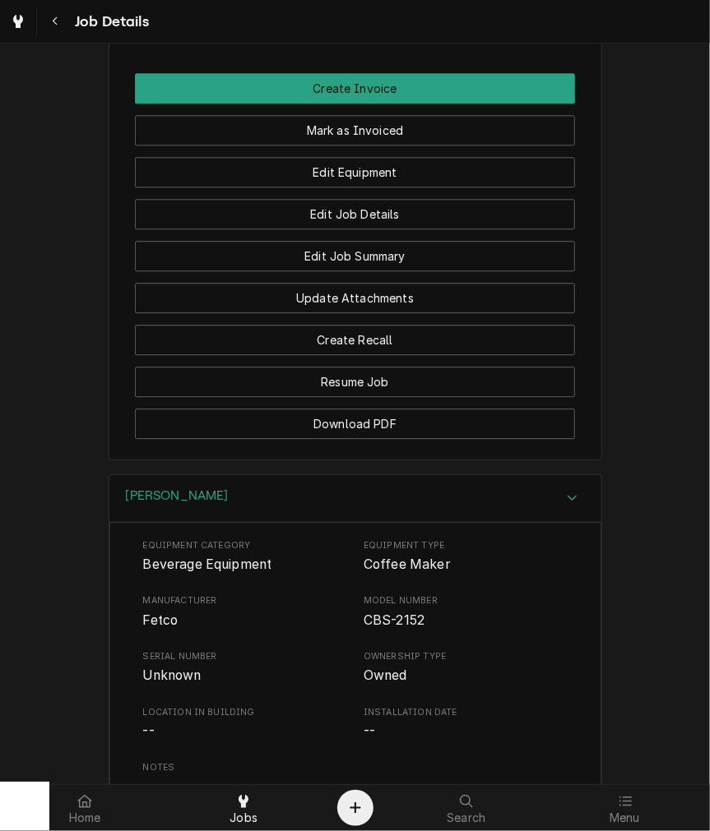
click at [146, 628] on span "Fetco" at bounding box center [160, 621] width 35 height 16
click at [171, 521] on div "Brewer" at bounding box center [355, 498] width 492 height 47
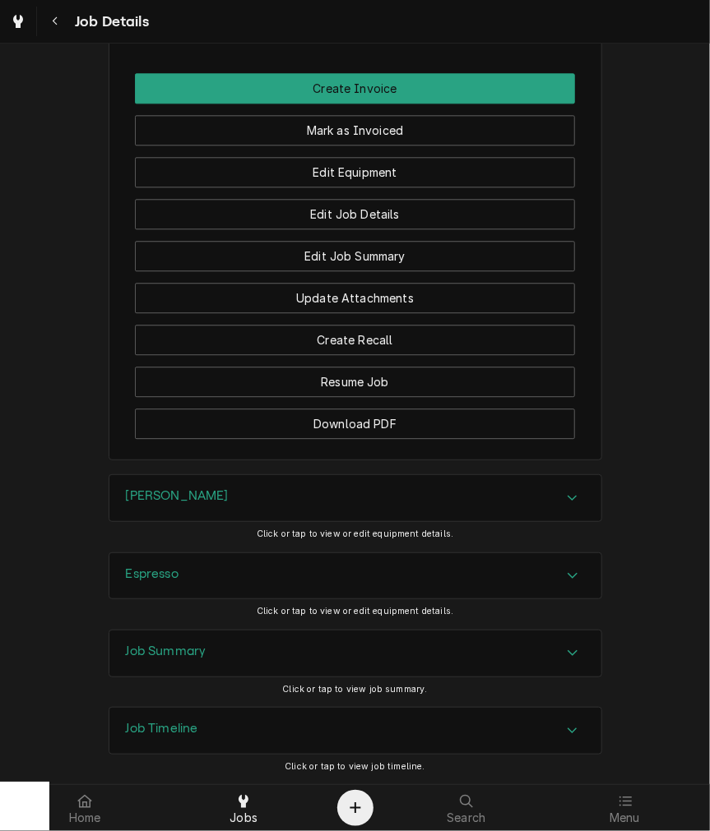
scroll to position [1469, 0]
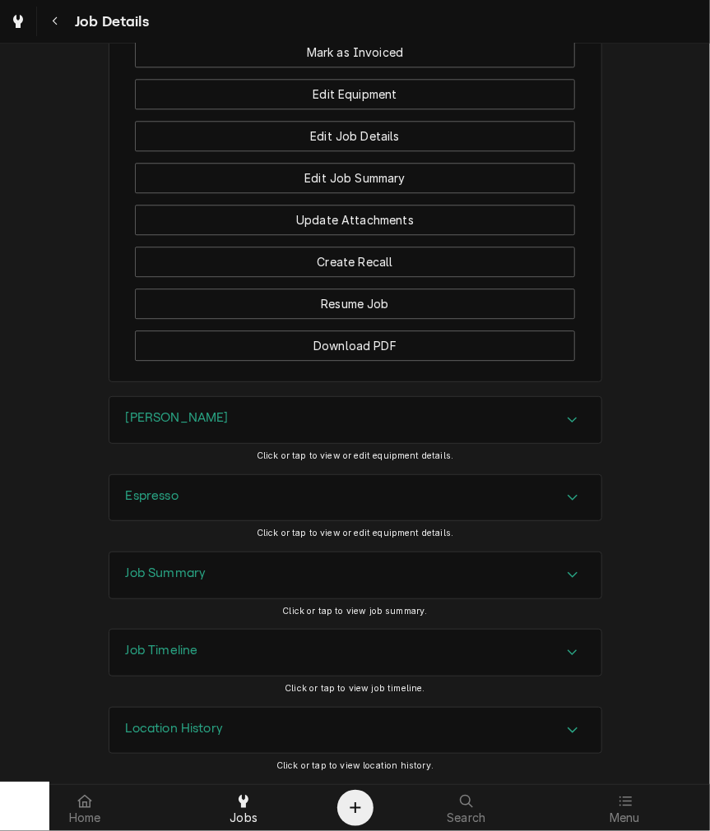
click at [227, 597] on div "Job Summary" at bounding box center [355, 576] width 492 height 46
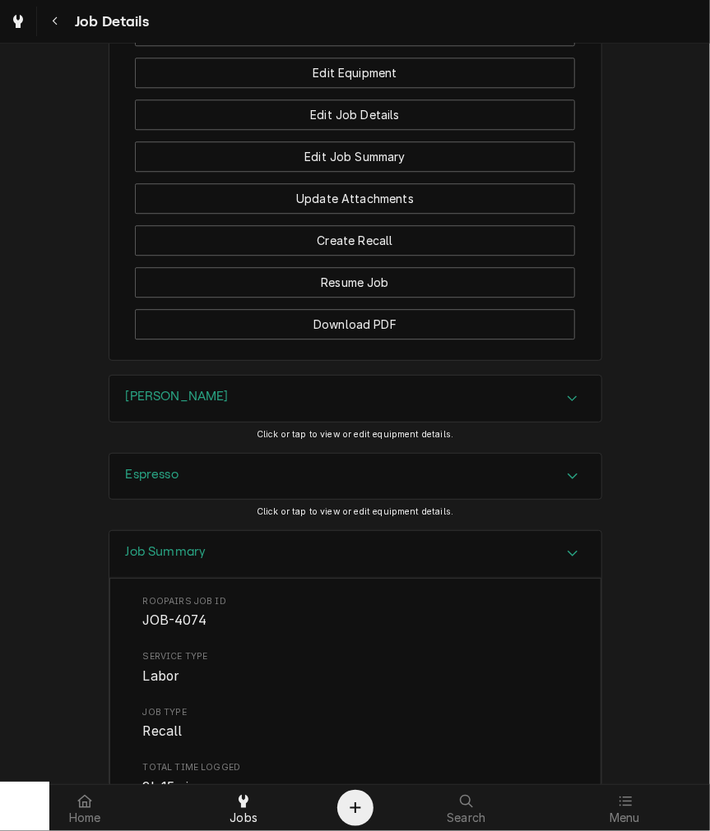
scroll to position [2231, 0]
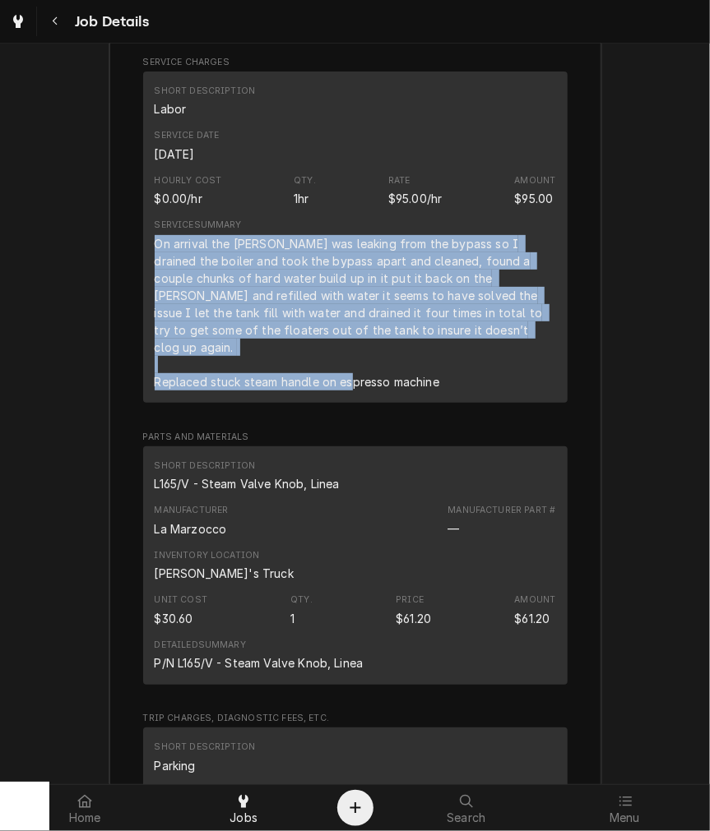
drag, startPoint x: 448, startPoint y: 381, endPoint x: 142, endPoint y: 266, distance: 326.8
click at [143, 266] on div "Short Description Labor Service Date Sep 25, 2025 Hourly Cost $0.00/hr Qty. 1hr…" at bounding box center [355, 237] width 424 height 331
copy div "On arrival the brewer was leaking from the bypass so I drained the boiler and t…"
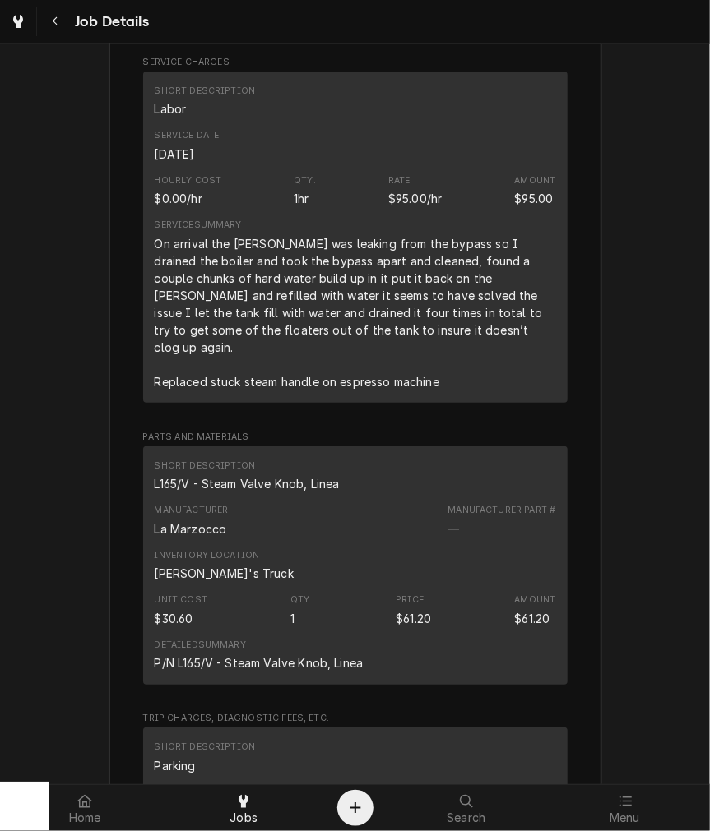
click at [267, 474] on div "Short Description L165/V - Steam Valve Knob, Linea" at bounding box center [247, 476] width 185 height 33
click at [263, 482] on div "L165/V - Steam Valve Knob, Linea" at bounding box center [247, 483] width 185 height 17
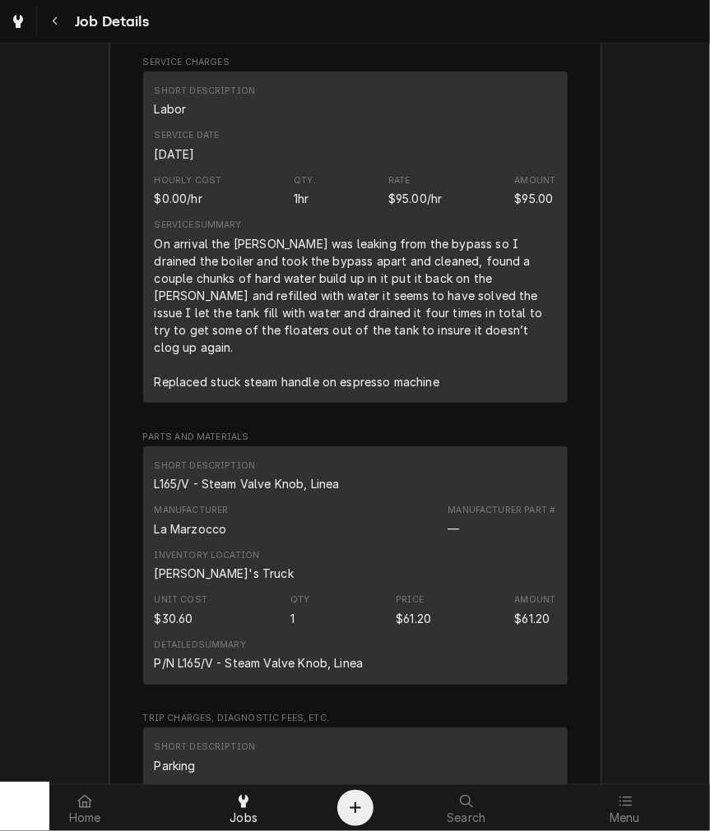
click at [359, 720] on span "Trip Charges, Diagnostic Fees, etc." at bounding box center [355, 718] width 424 height 13
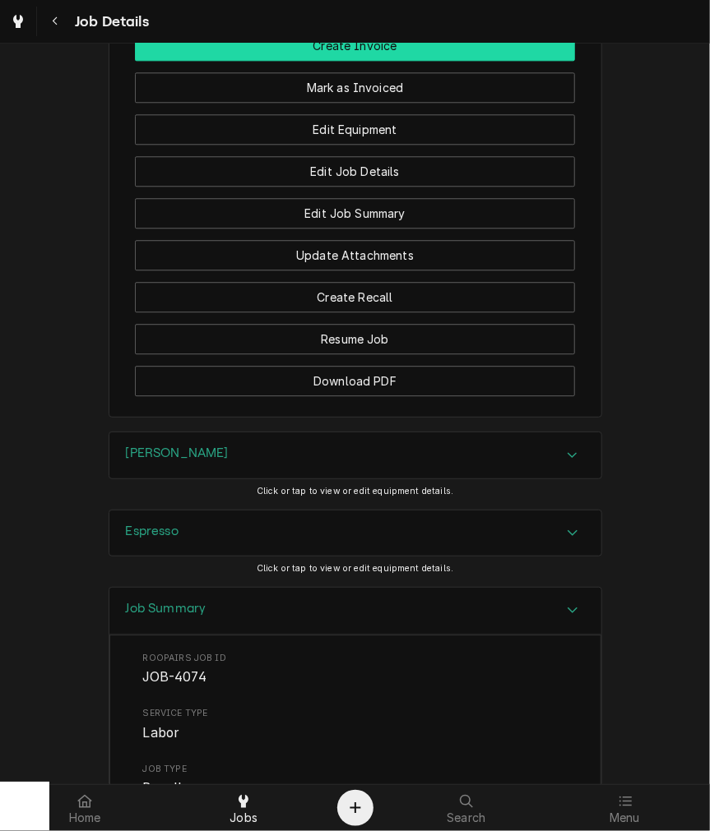
scroll to position [1317, 0]
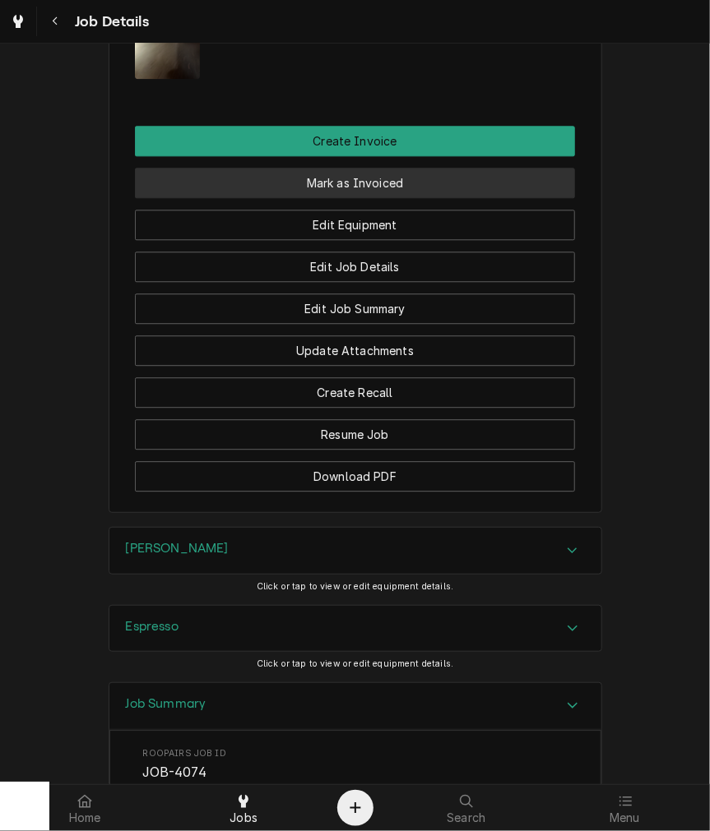
click at [334, 198] on button "Mark as Invoiced" at bounding box center [355, 183] width 440 height 30
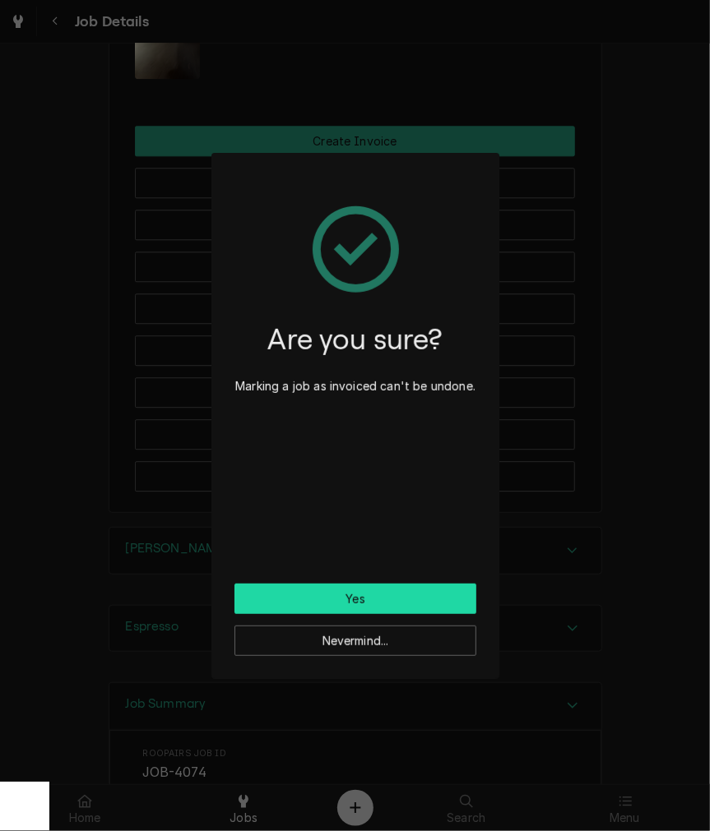
click at [278, 603] on button "Yes" at bounding box center [355, 599] width 242 height 30
